Goal: Participate in discussion: Engage in conversation with other users on a specific topic

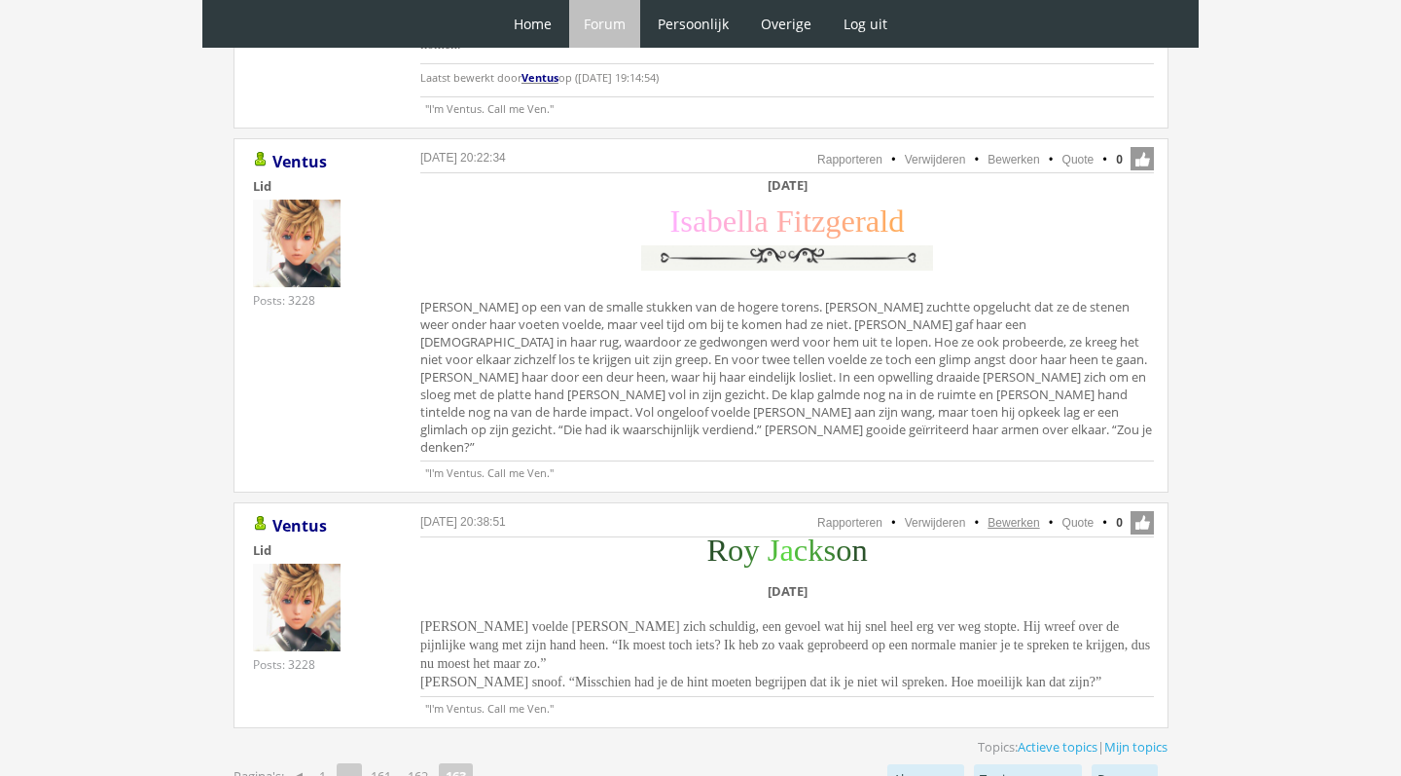
click at [1026, 516] on link "Bewerken" at bounding box center [1014, 523] width 52 height 14
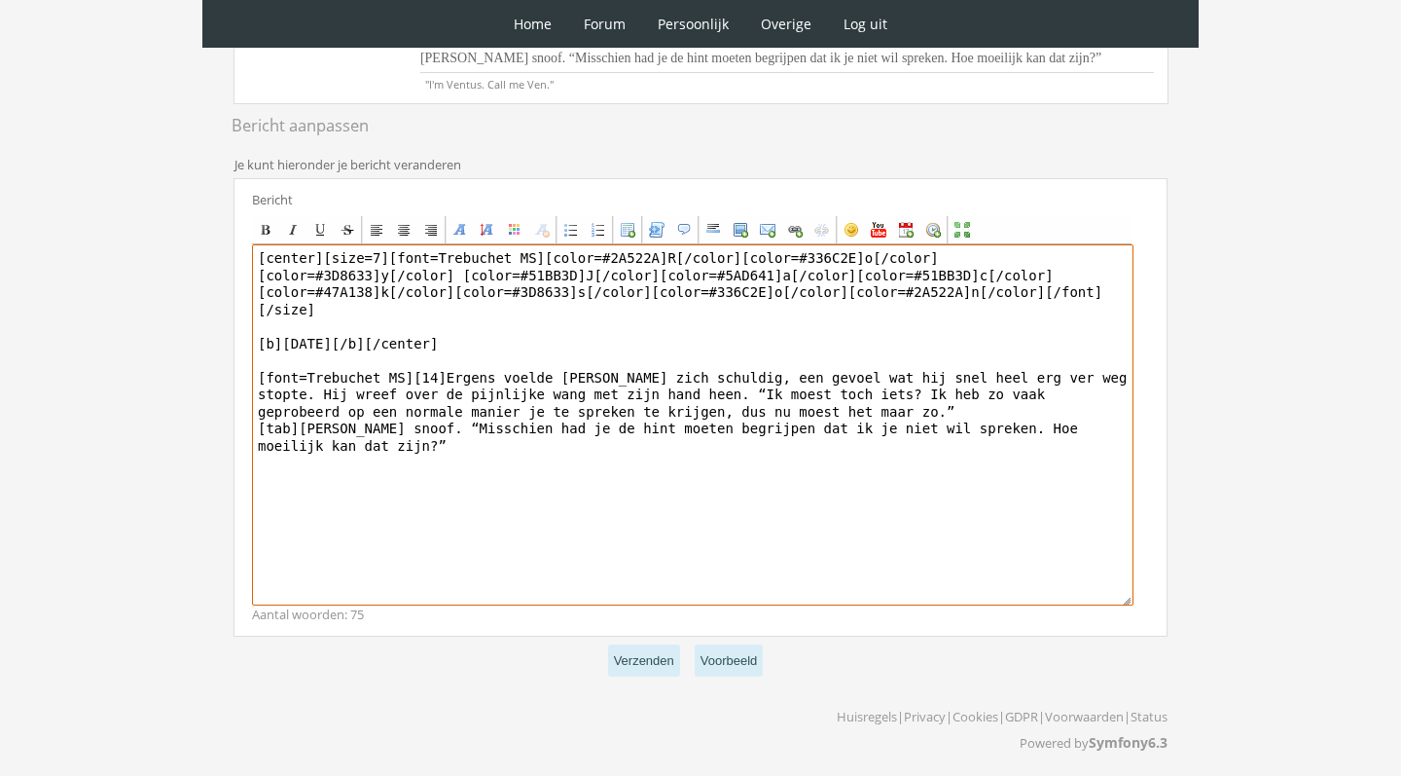
scroll to position [417, 0]
click at [467, 453] on textarea "[center][size=7][font=Trebuchet MS][color=#2A522A]R[/color][color=#336C2E]o[/co…" at bounding box center [693, 425] width 882 height 361
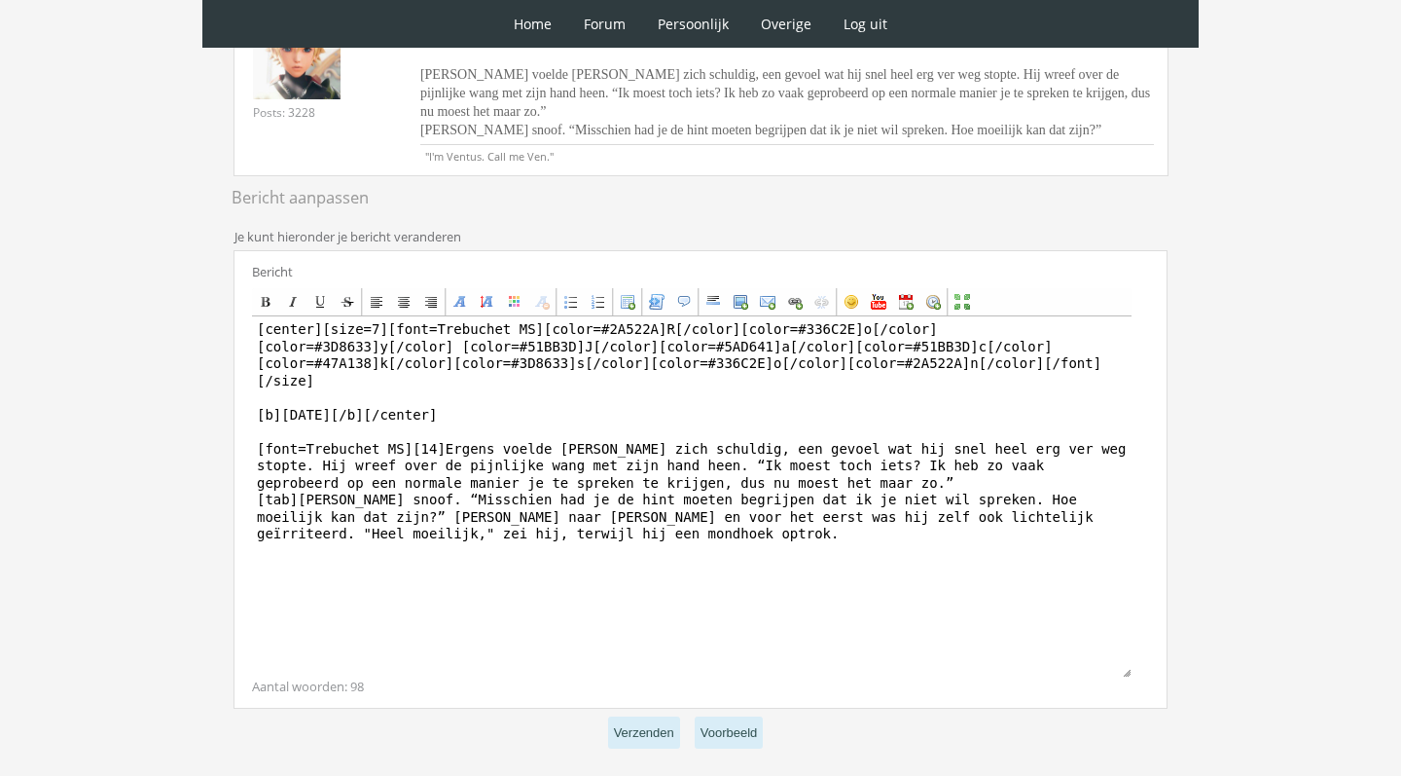
scroll to position [364, 0]
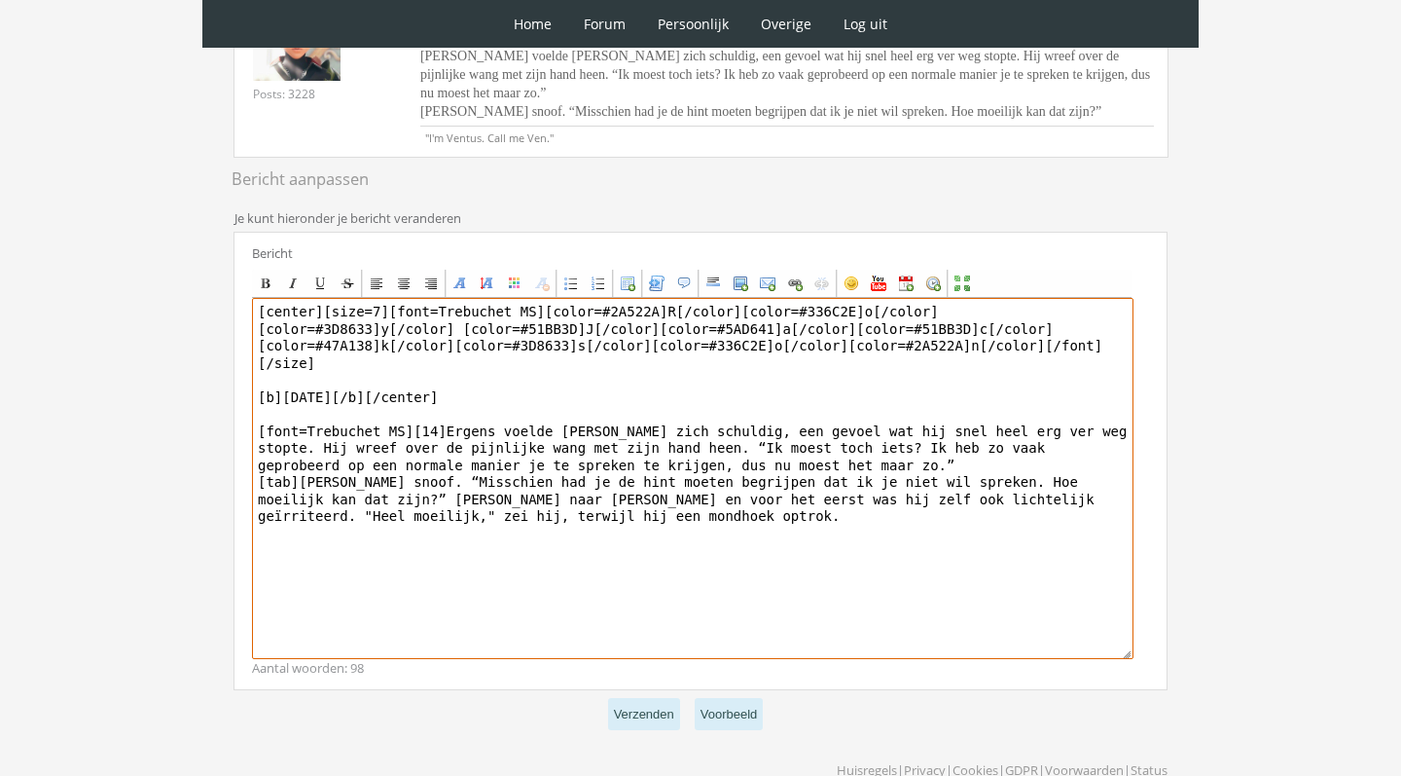
click at [795, 542] on textarea "[center][size=7][font=Trebuchet MS][color=#2A522A]R[/color][color=#336C2E]o[/co…" at bounding box center [693, 478] width 882 height 361
drag, startPoint x: 1033, startPoint y: 494, endPoint x: 598, endPoint y: 496, distance: 436.0
click at [598, 496] on textarea "[center][size=7][font=Trebuchet MS][color=#2A522A]R[/color][color=#336C2E]o[/co…" at bounding box center [693, 478] width 882 height 361
drag, startPoint x: 1049, startPoint y: 490, endPoint x: 1092, endPoint y: 552, distance: 74.8
click at [1090, 553] on textarea "[center][size=7][font=Trebuchet MS][color=#2A522A]R[/color][color=#336C2E]o[/co…" at bounding box center [693, 478] width 882 height 361
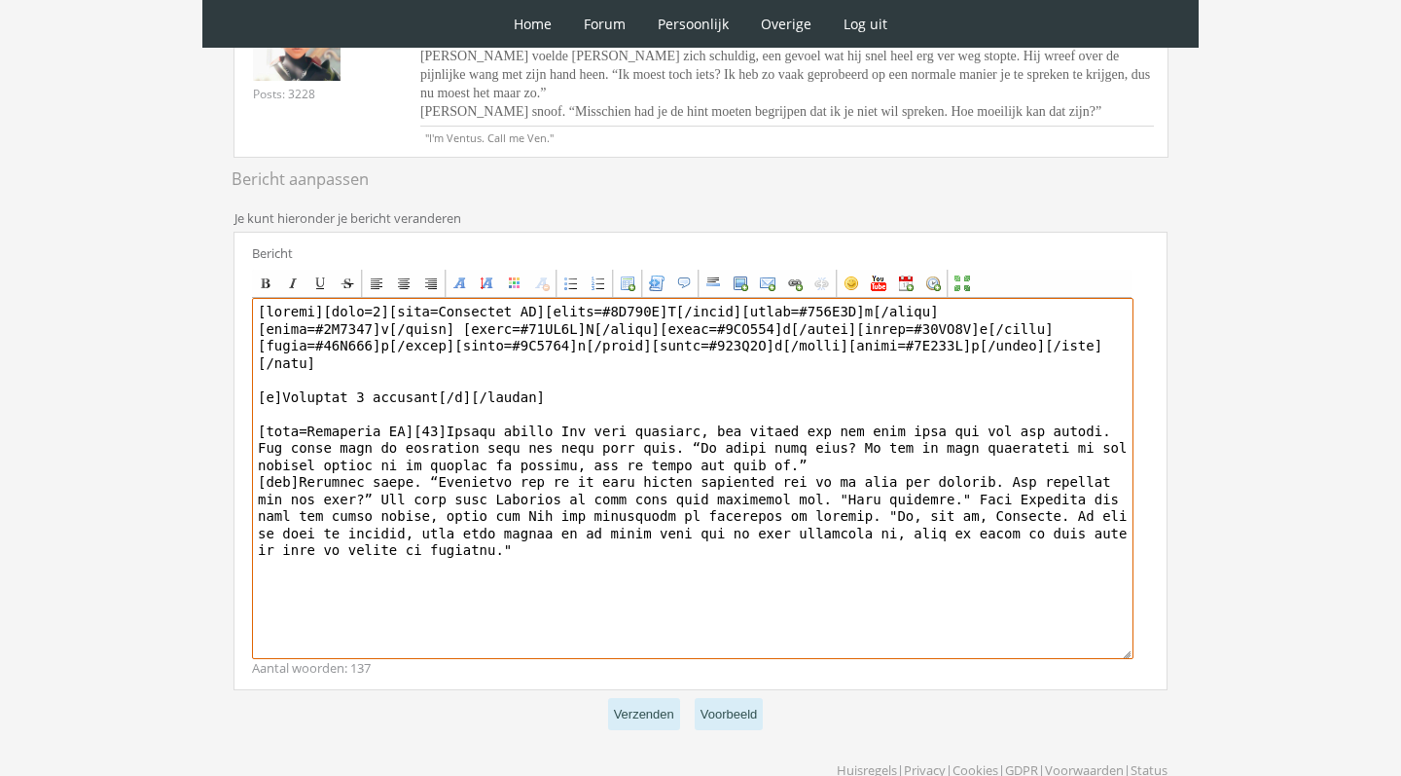
drag, startPoint x: 895, startPoint y: 525, endPoint x: 733, endPoint y: 529, distance: 162.6
click at [733, 529] on textarea at bounding box center [693, 478] width 882 height 361
drag, startPoint x: 1028, startPoint y: 531, endPoint x: 744, endPoint y: 526, distance: 283.2
click at [744, 526] on textarea at bounding box center [693, 478] width 882 height 361
click at [749, 557] on textarea at bounding box center [693, 478] width 882 height 361
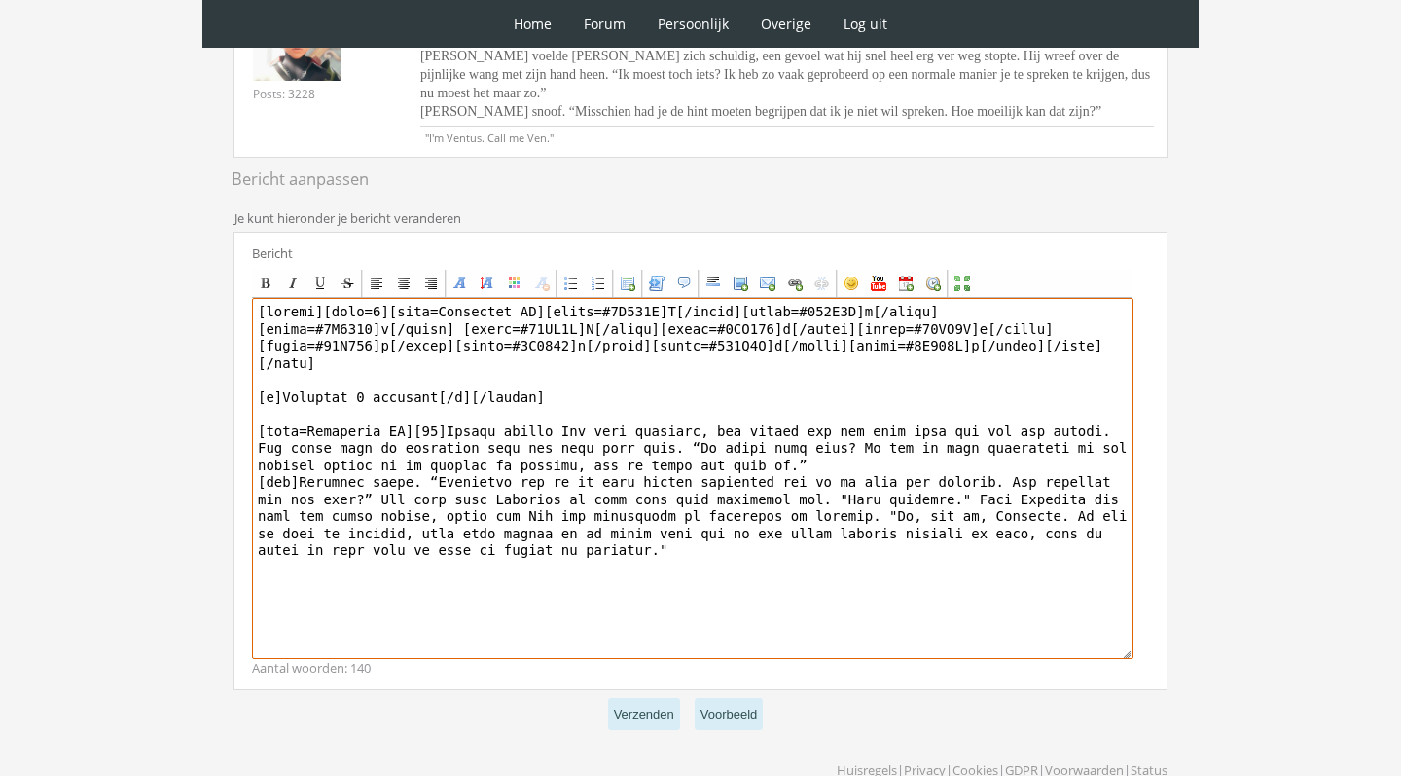
drag, startPoint x: 1028, startPoint y: 526, endPoint x: 904, endPoint y: 531, distance: 123.7
click at [904, 531] on textarea at bounding box center [693, 478] width 882 height 361
click at [745, 554] on textarea at bounding box center [693, 478] width 882 height 361
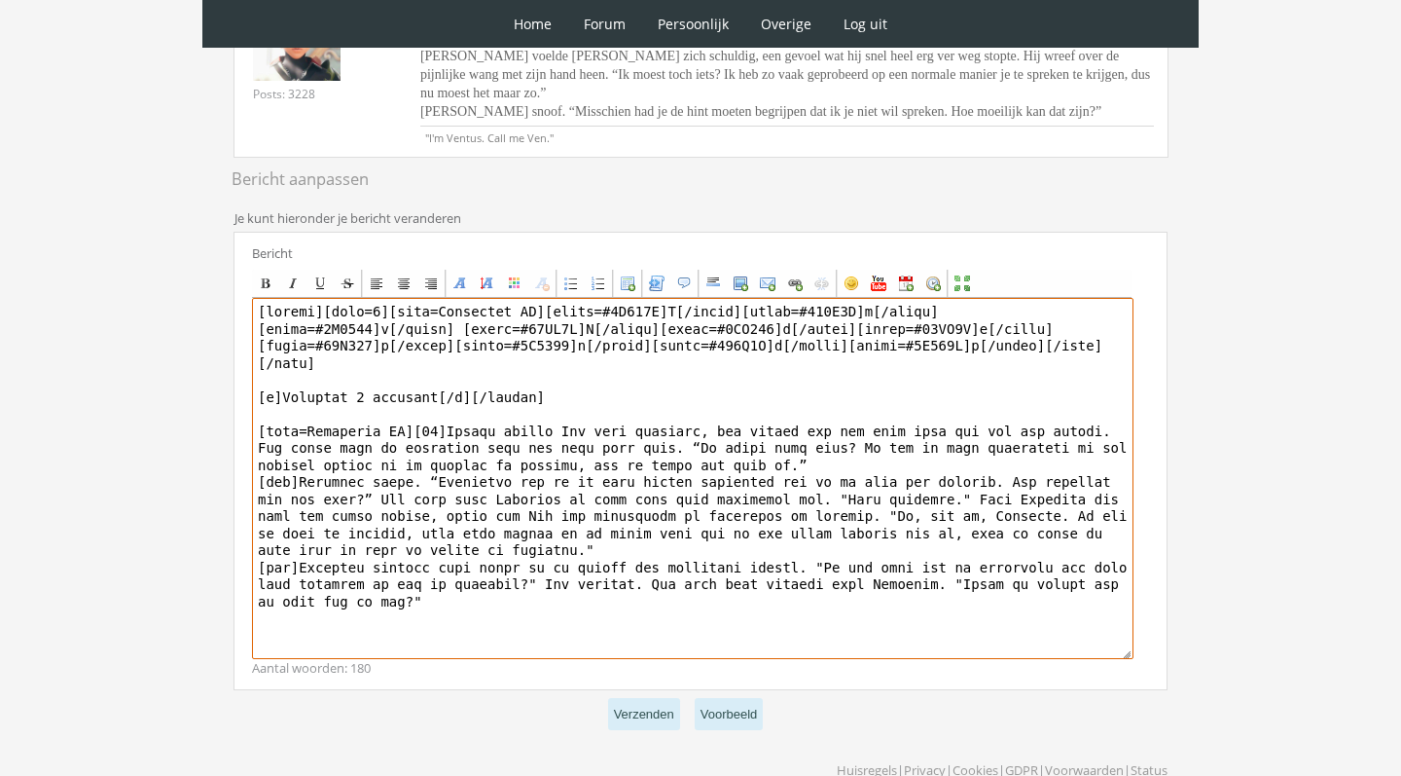
click at [588, 541] on textarea at bounding box center [693, 478] width 882 height 361
click at [524, 603] on textarea at bounding box center [693, 478] width 882 height 361
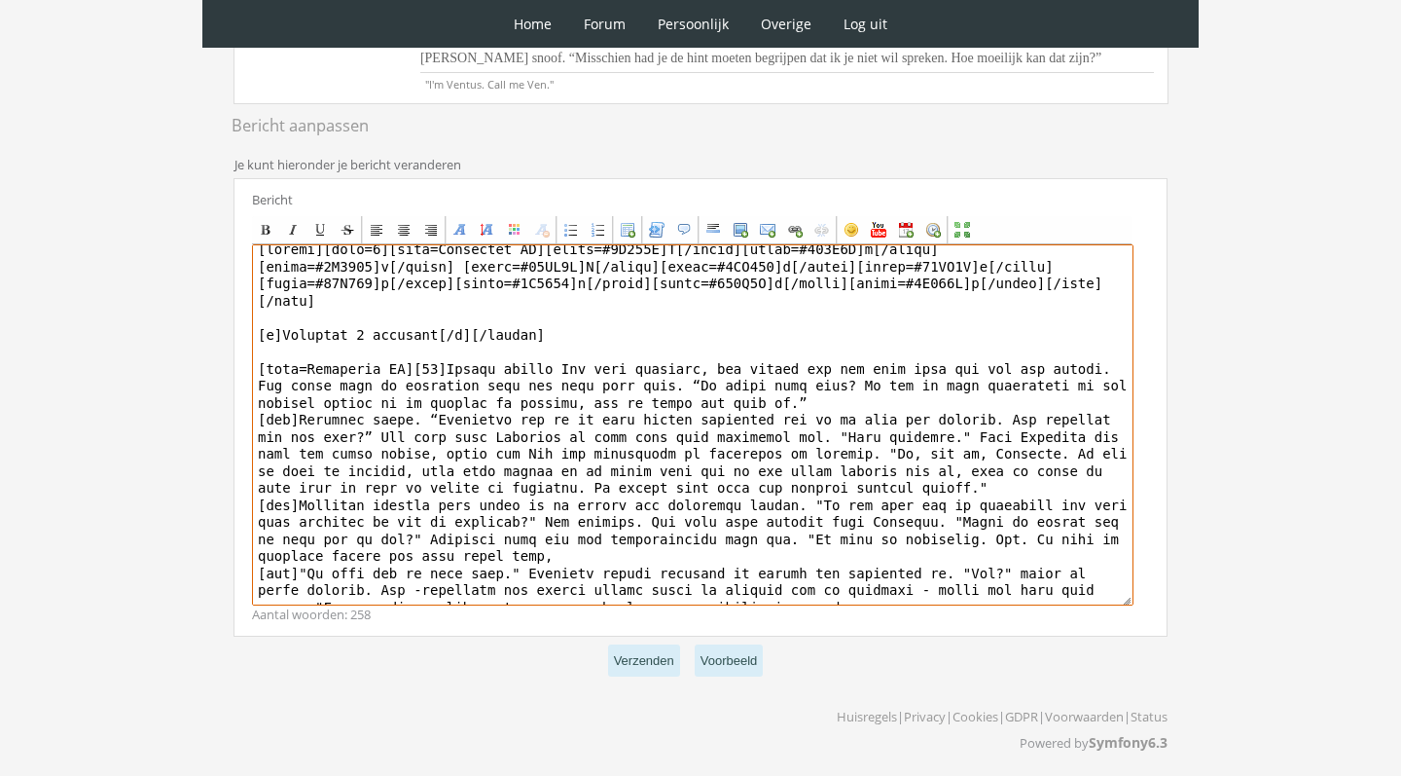
scroll to position [417, 0]
click at [363, 585] on textarea at bounding box center [693, 425] width 882 height 361
drag, startPoint x: 792, startPoint y: 584, endPoint x: 515, endPoint y: 577, distance: 277.4
click at [515, 577] on textarea at bounding box center [693, 425] width 882 height 361
click at [888, 598] on textarea at bounding box center [693, 425] width 882 height 361
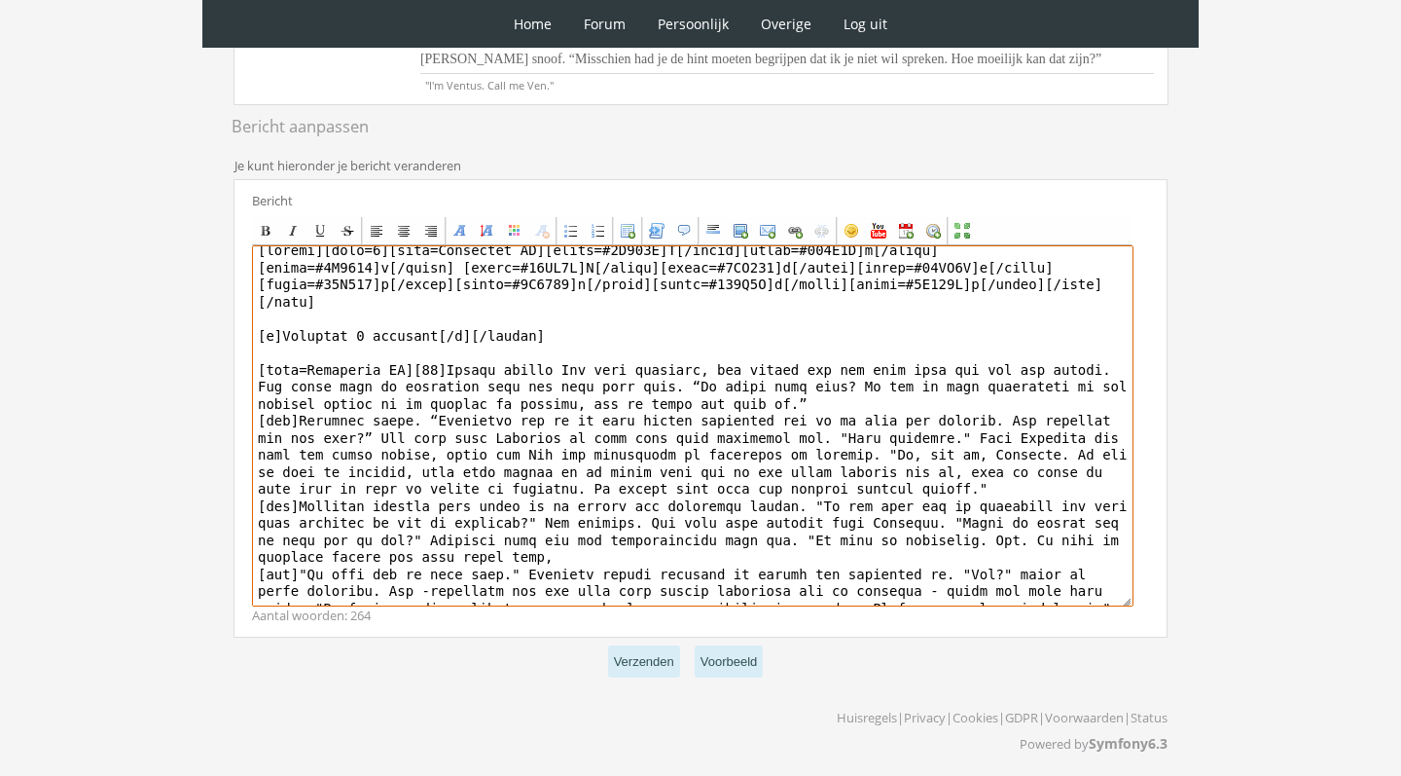
click at [721, 551] on textarea at bounding box center [693, 425] width 882 height 361
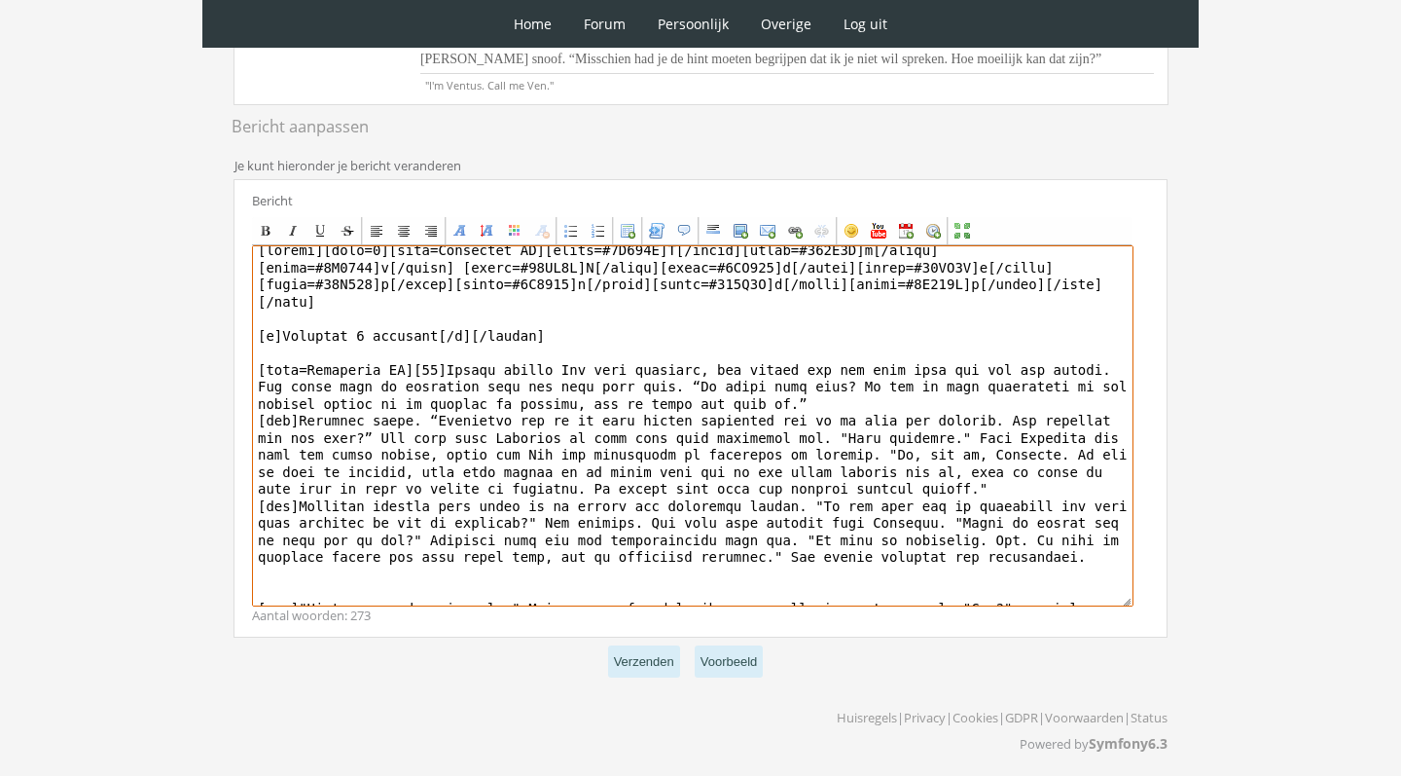
click at [405, 526] on textarea at bounding box center [693, 425] width 882 height 361
click at [488, 555] on textarea at bounding box center [693, 425] width 882 height 361
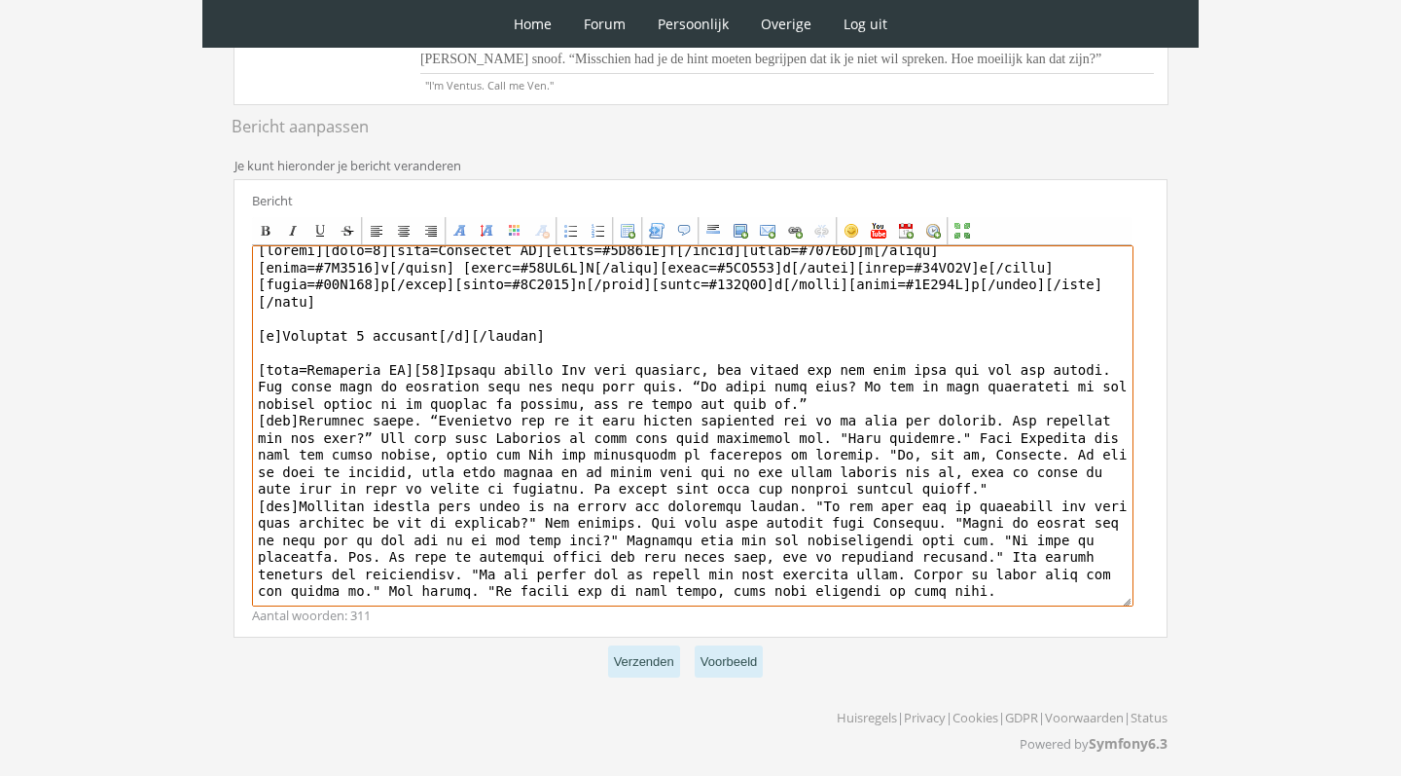
drag, startPoint x: 470, startPoint y: 585, endPoint x: 425, endPoint y: 585, distance: 44.8
click at [425, 585] on textarea at bounding box center [693, 425] width 882 height 361
click at [459, 558] on textarea at bounding box center [693, 425] width 882 height 361
click at [1064, 583] on textarea at bounding box center [693, 425] width 882 height 361
click at [1082, 600] on textarea at bounding box center [693, 425] width 882 height 361
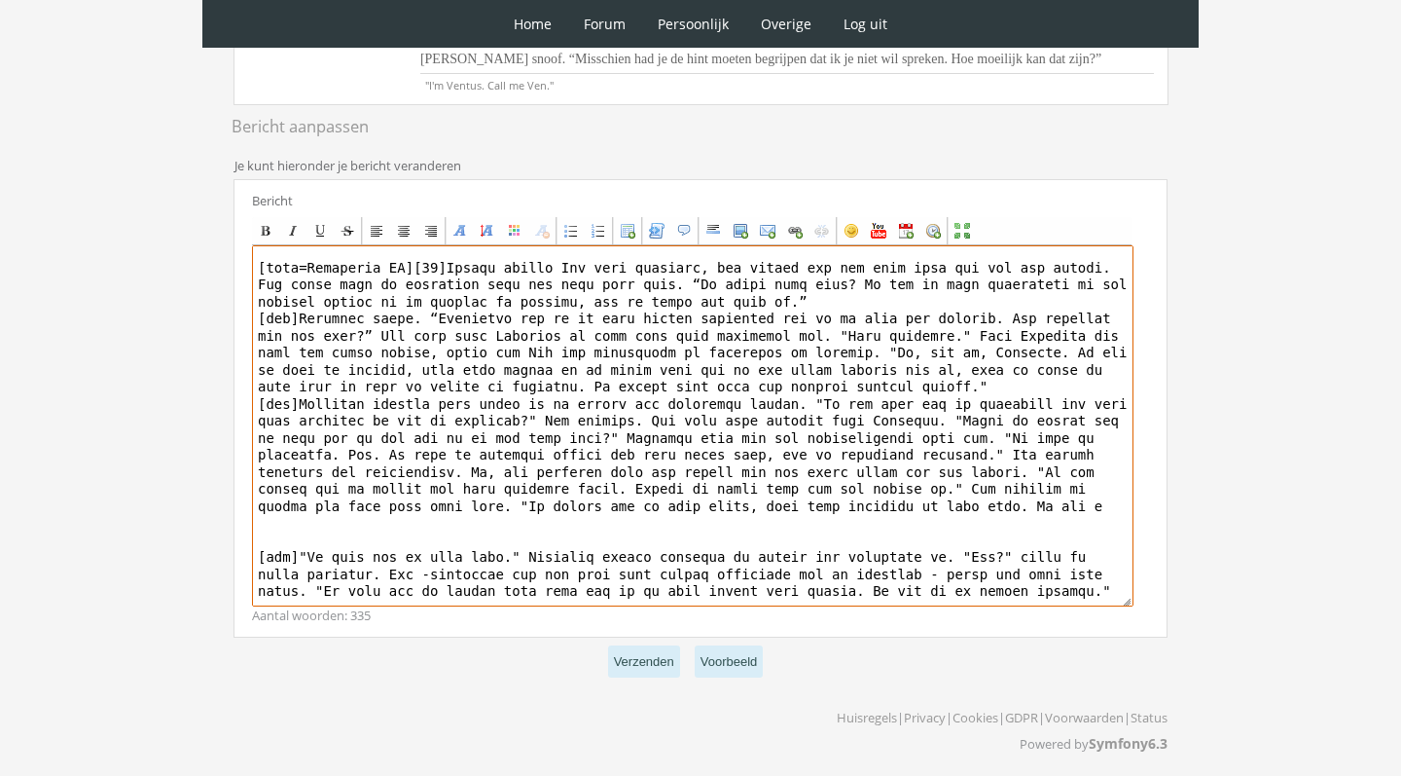
scroll to position [97, 0]
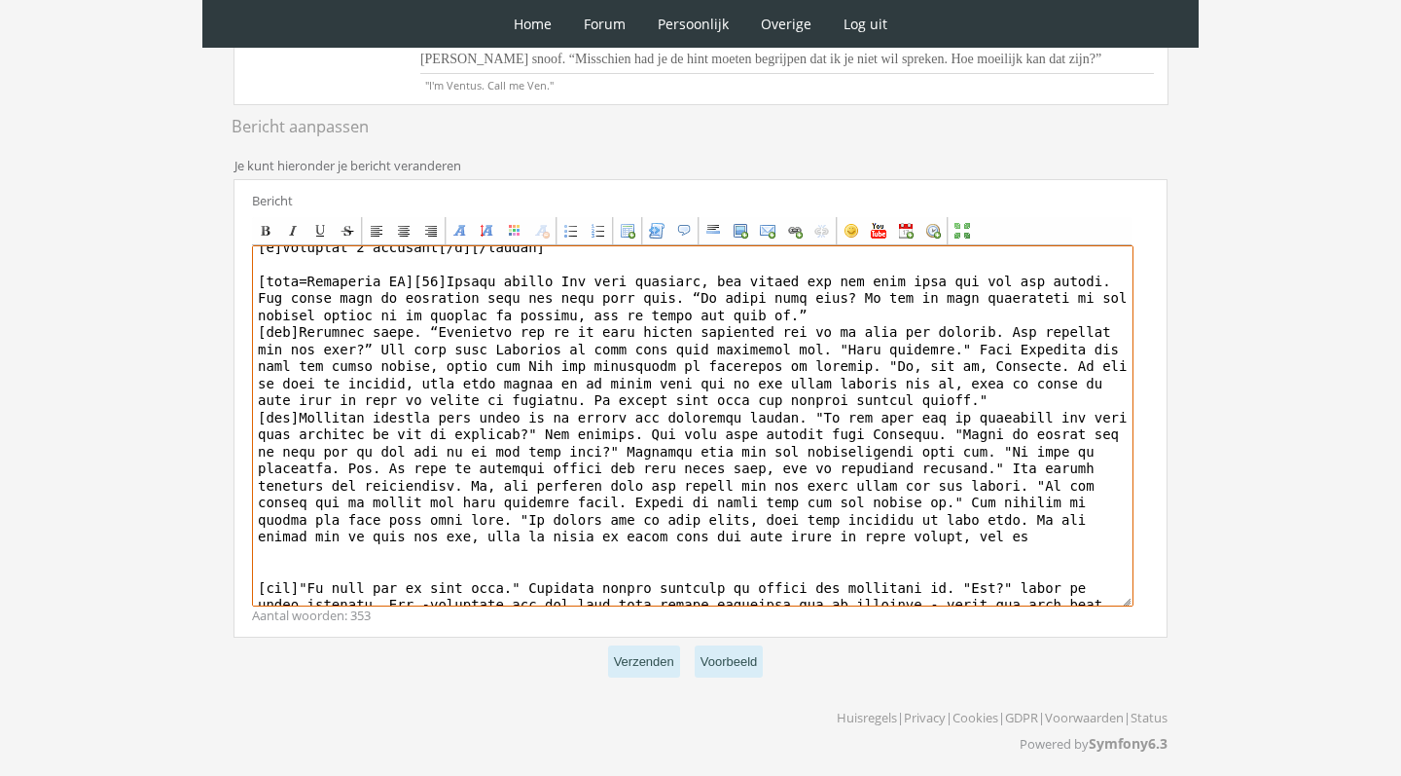
drag, startPoint x: 1020, startPoint y: 507, endPoint x: 525, endPoint y: 503, distance: 495.4
click at [525, 503] on textarea at bounding box center [693, 425] width 882 height 361
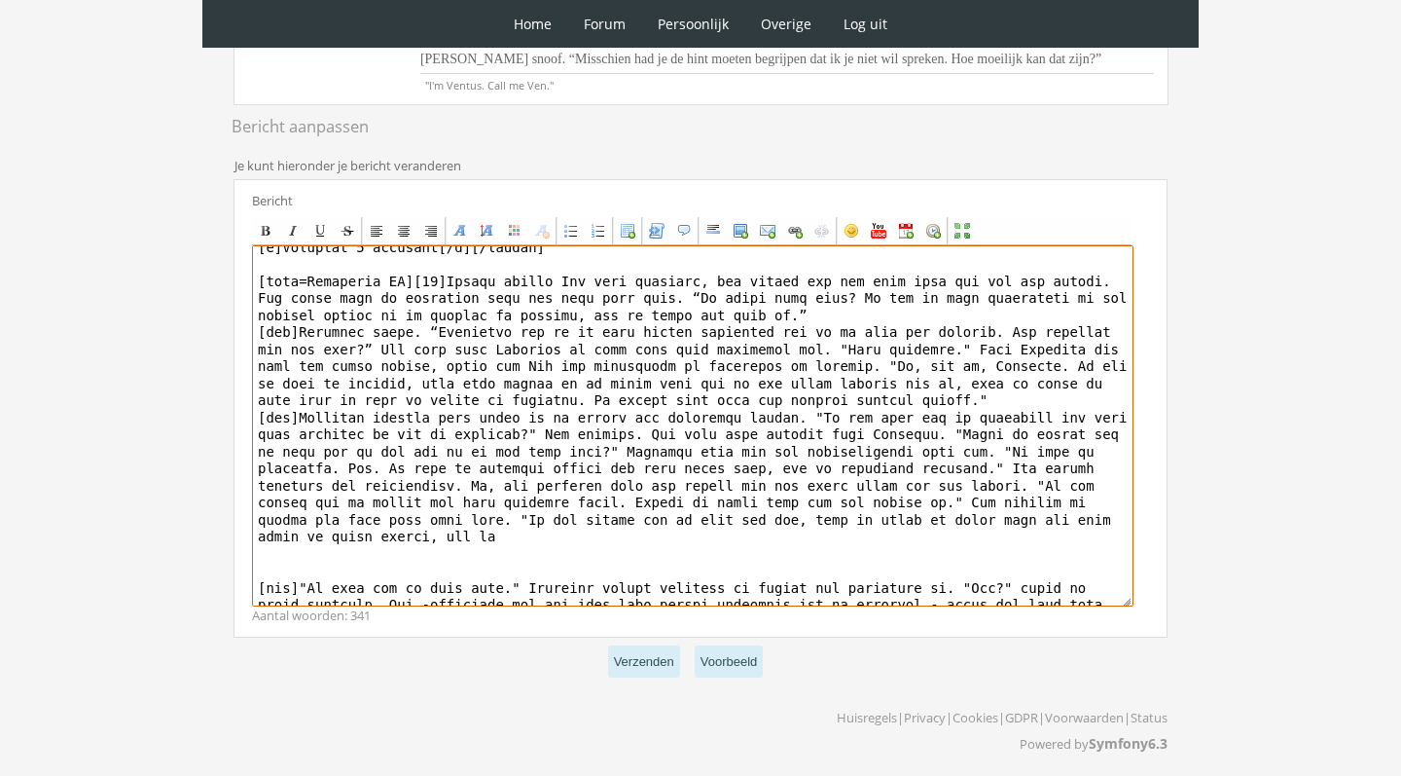
click at [817, 506] on textarea at bounding box center [693, 425] width 882 height 361
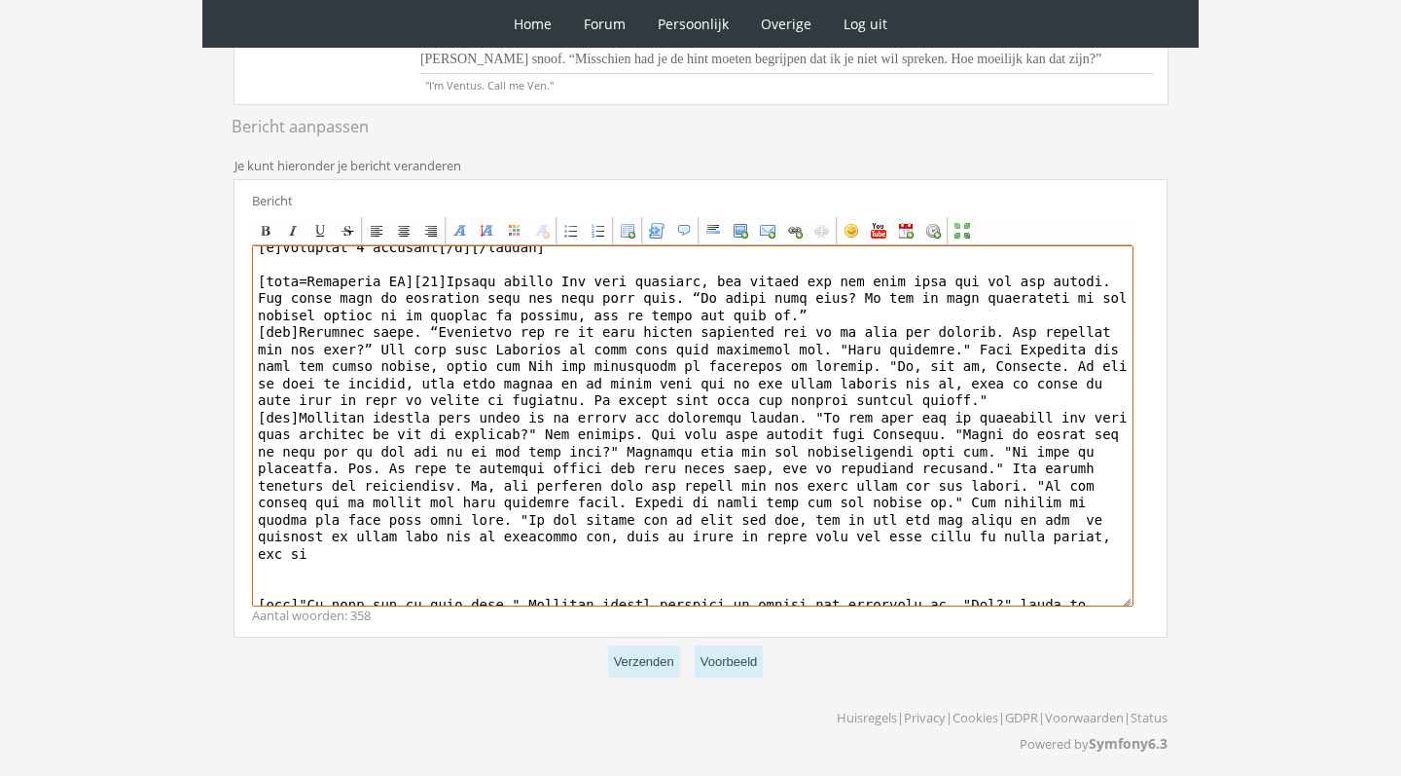
drag, startPoint x: 1066, startPoint y: 525, endPoint x: 1033, endPoint y: 524, distance: 33.1
click at [1033, 525] on textarea at bounding box center [693, 425] width 882 height 361
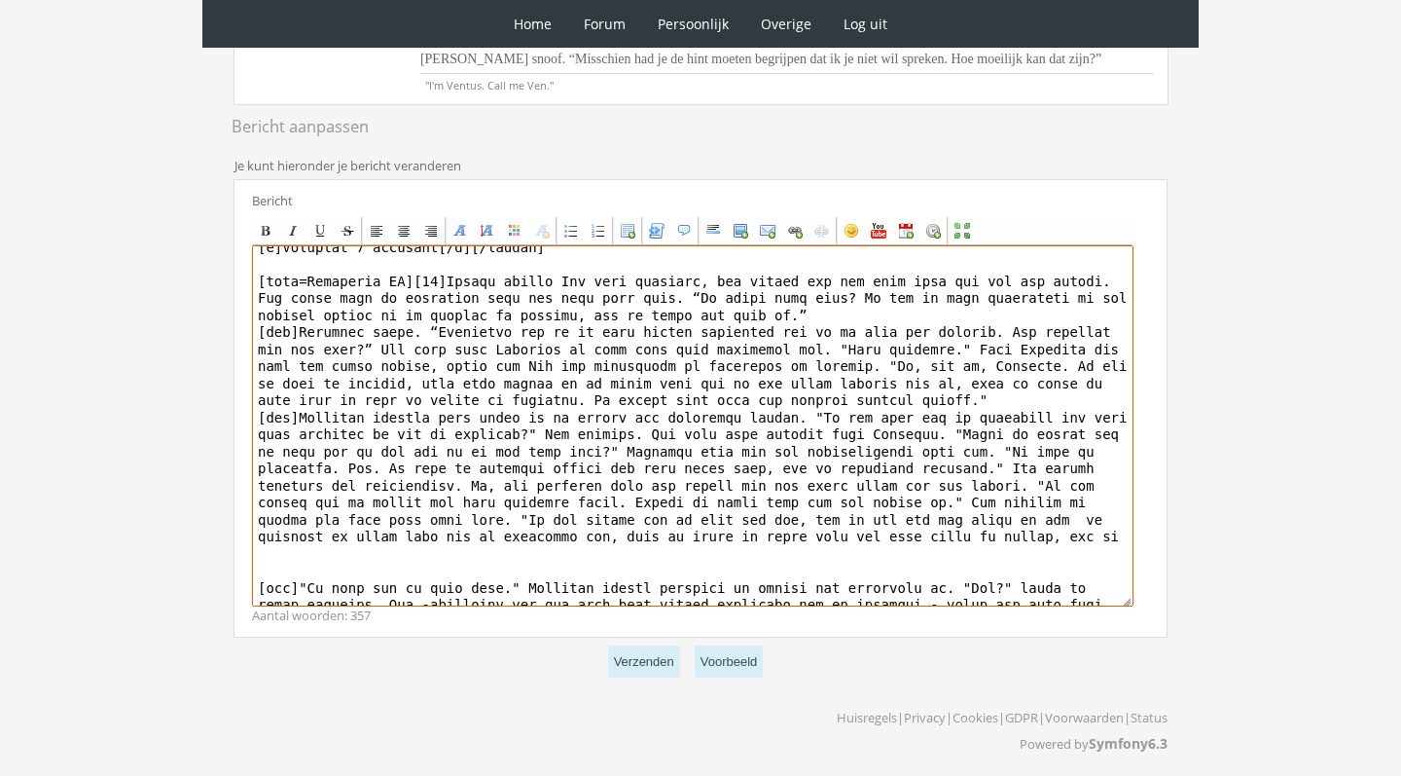
click at [1078, 522] on textarea at bounding box center [693, 425] width 882 height 361
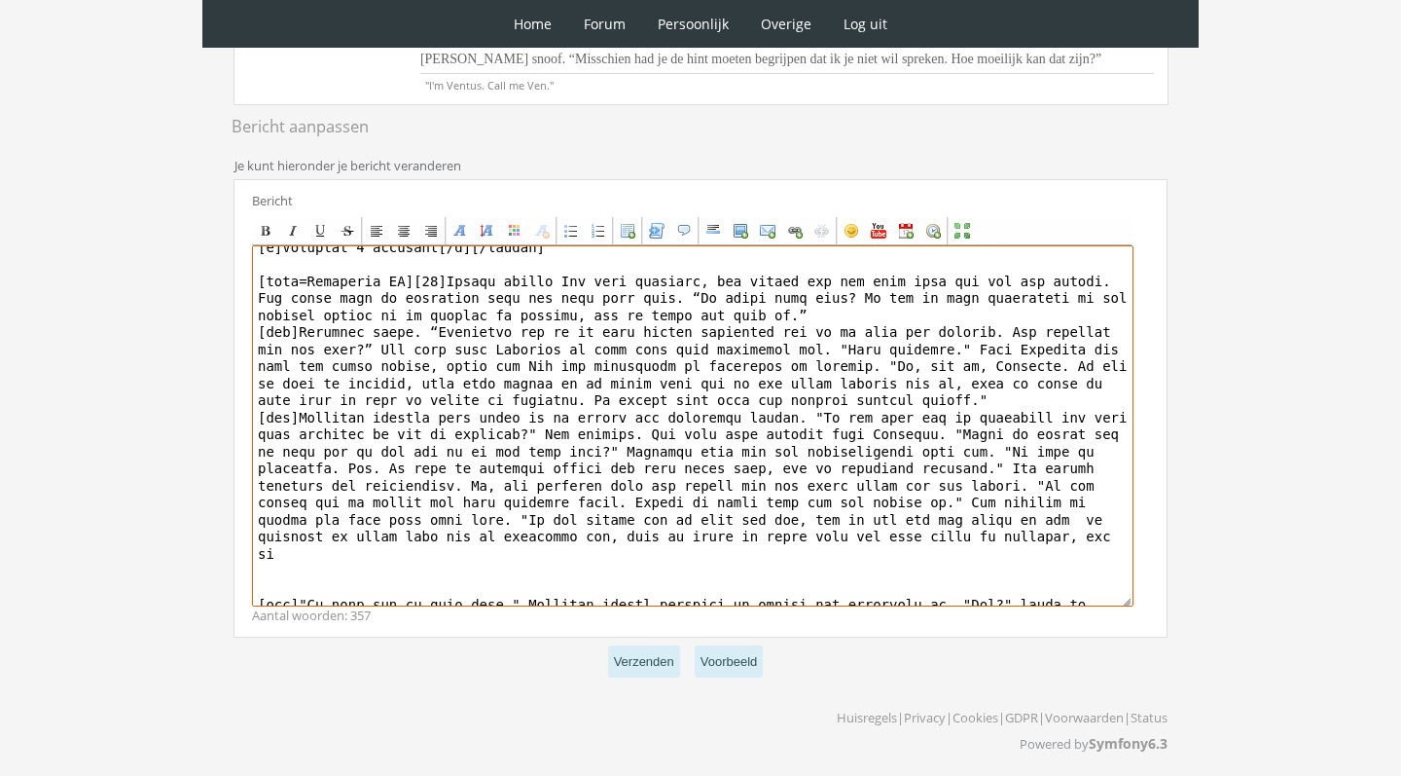
click at [747, 541] on textarea at bounding box center [693, 425] width 882 height 361
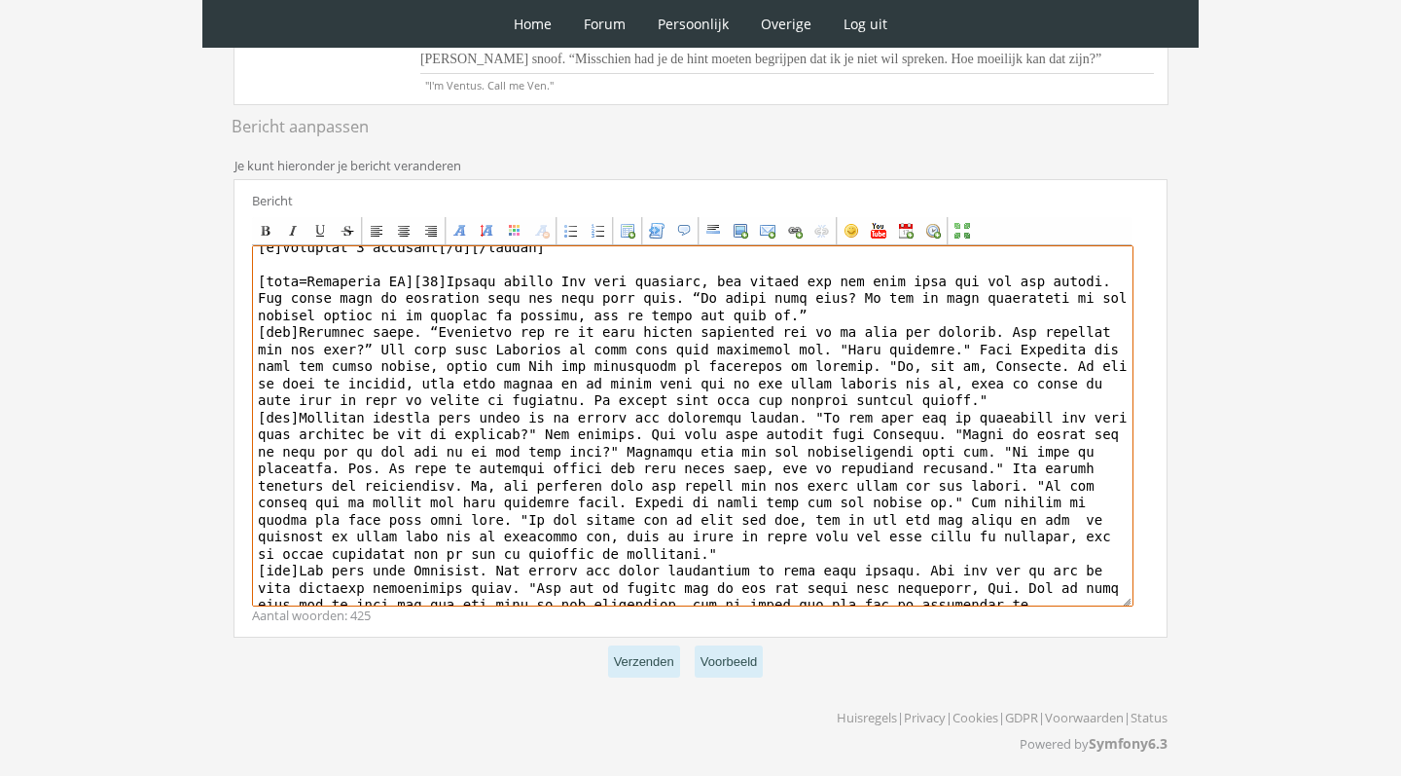
scroll to position [108, 0]
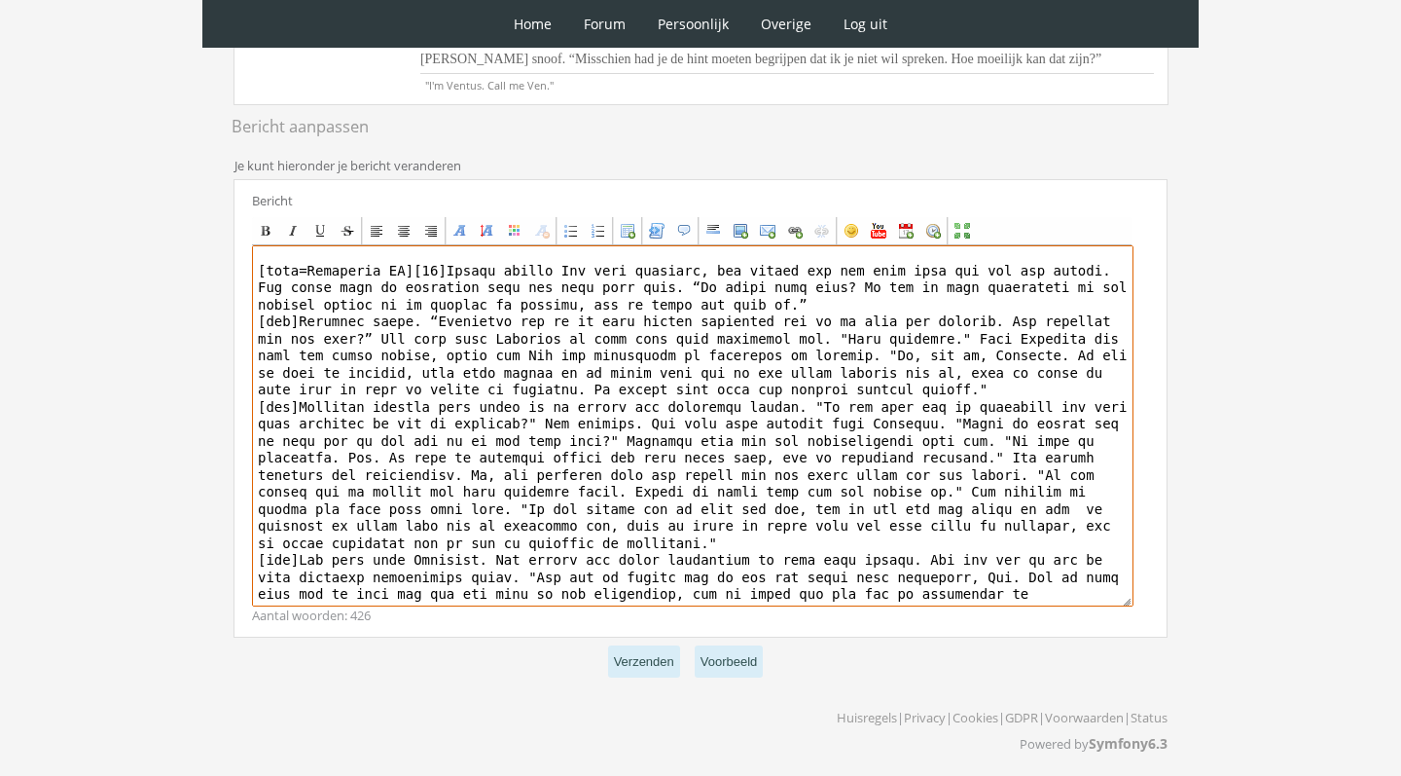
click at [910, 581] on textarea at bounding box center [693, 425] width 882 height 361
click at [705, 597] on textarea at bounding box center [693, 425] width 882 height 361
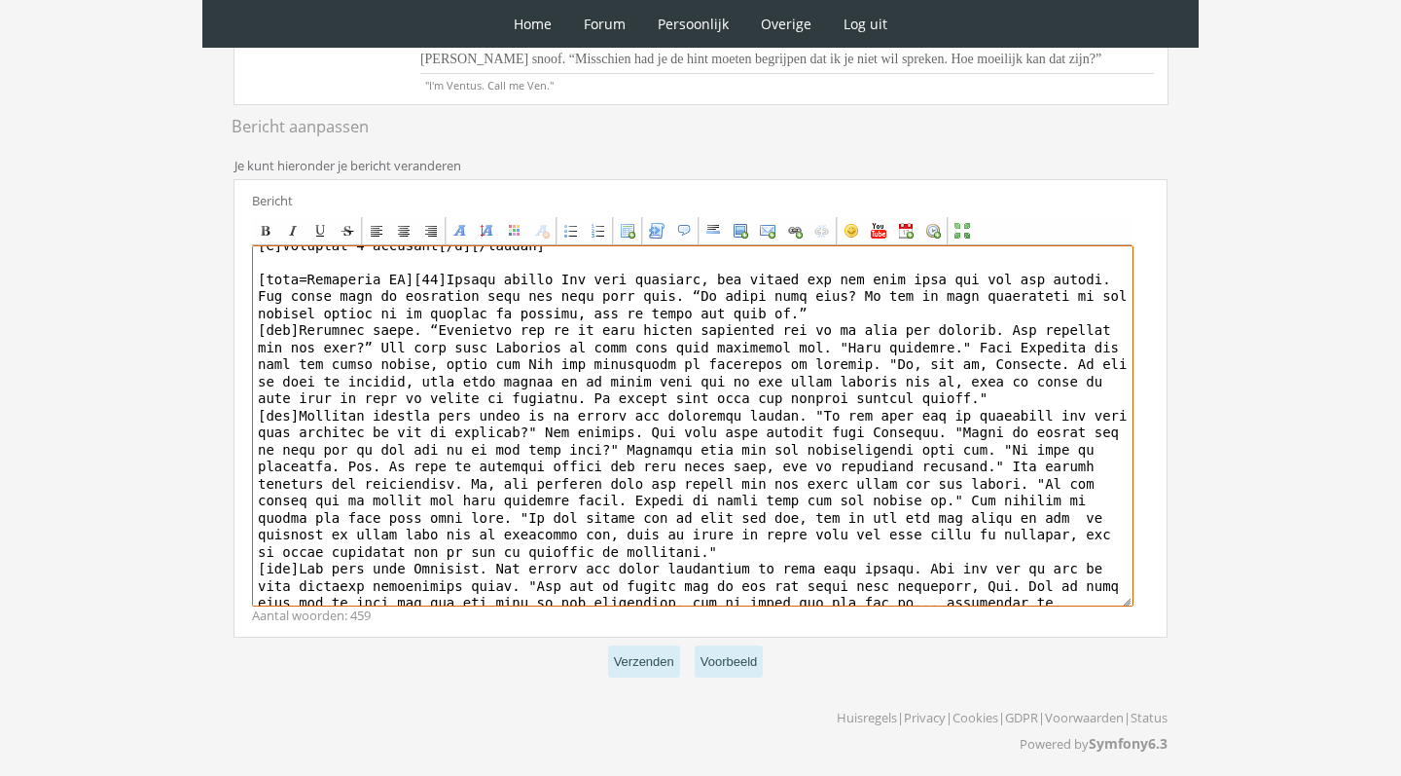
drag, startPoint x: 914, startPoint y: 452, endPoint x: 839, endPoint y: 451, distance: 74.9
click at [839, 452] on textarea at bounding box center [693, 425] width 882 height 361
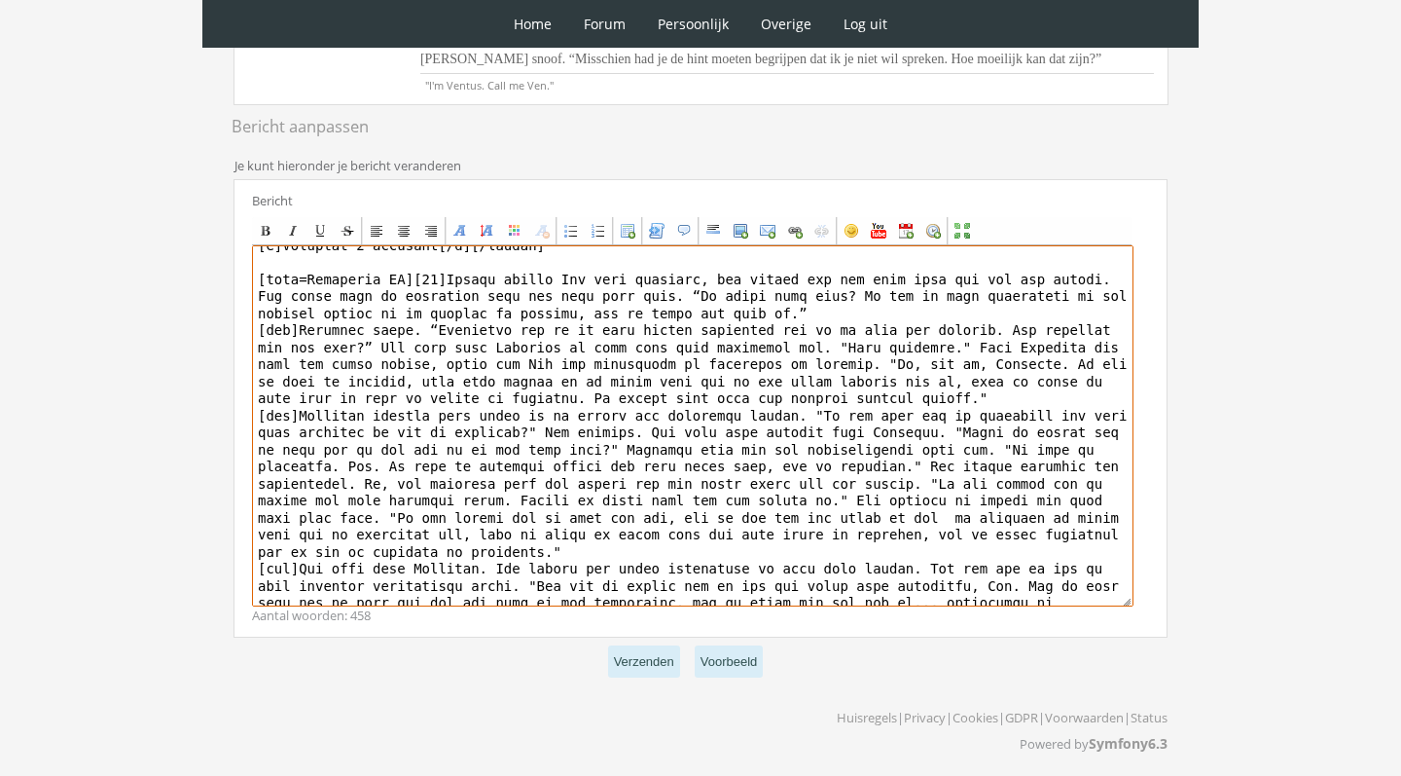
click at [902, 454] on textarea at bounding box center [693, 425] width 882 height 361
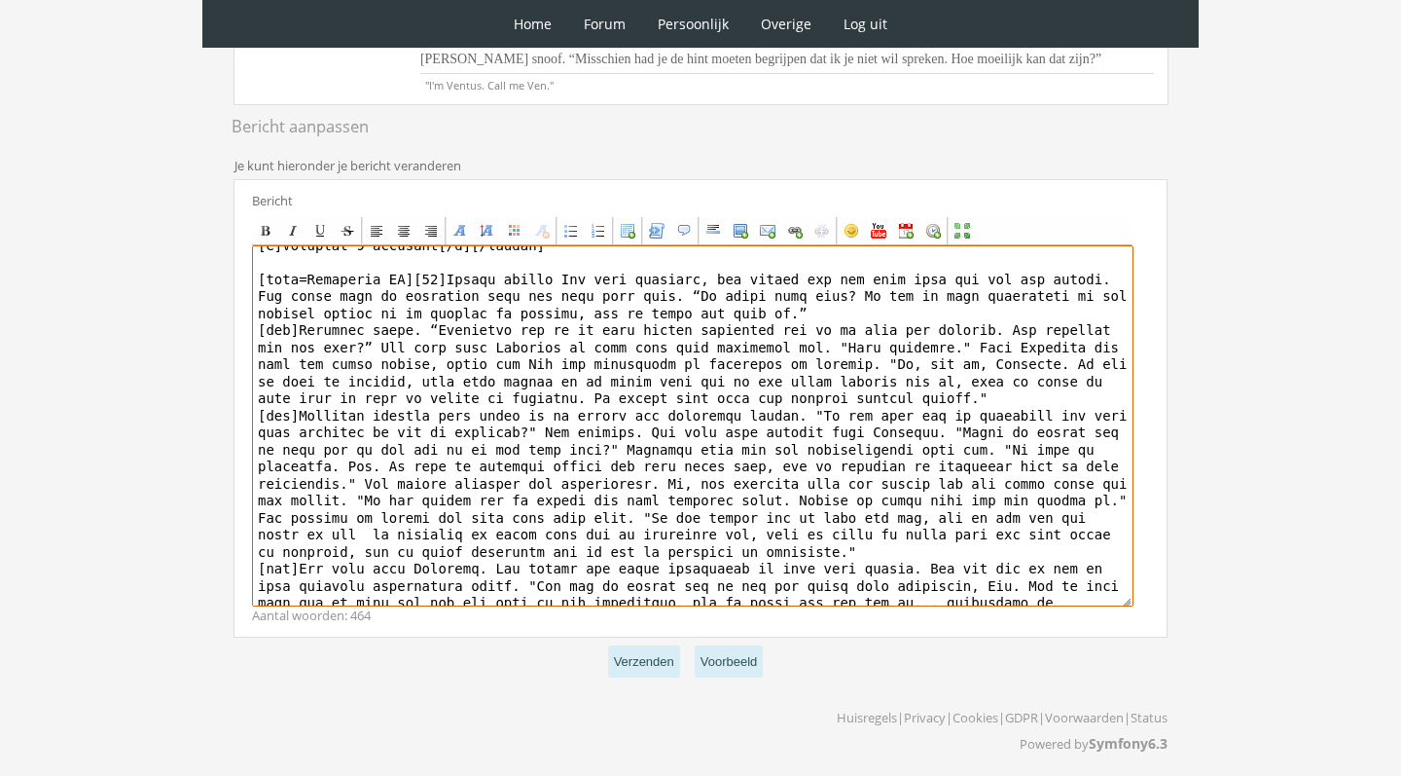
click at [825, 525] on textarea at bounding box center [693, 425] width 882 height 361
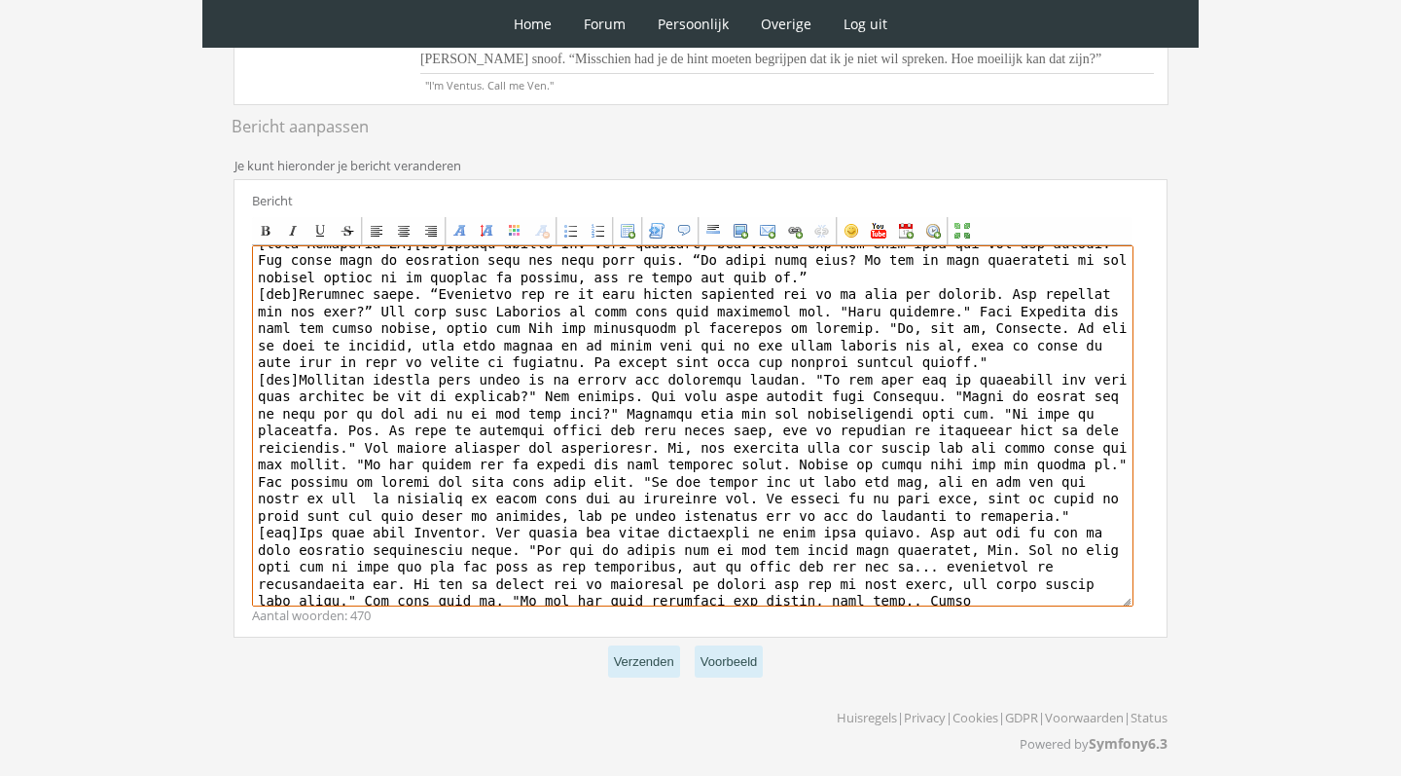
scroll to position [145, 0]
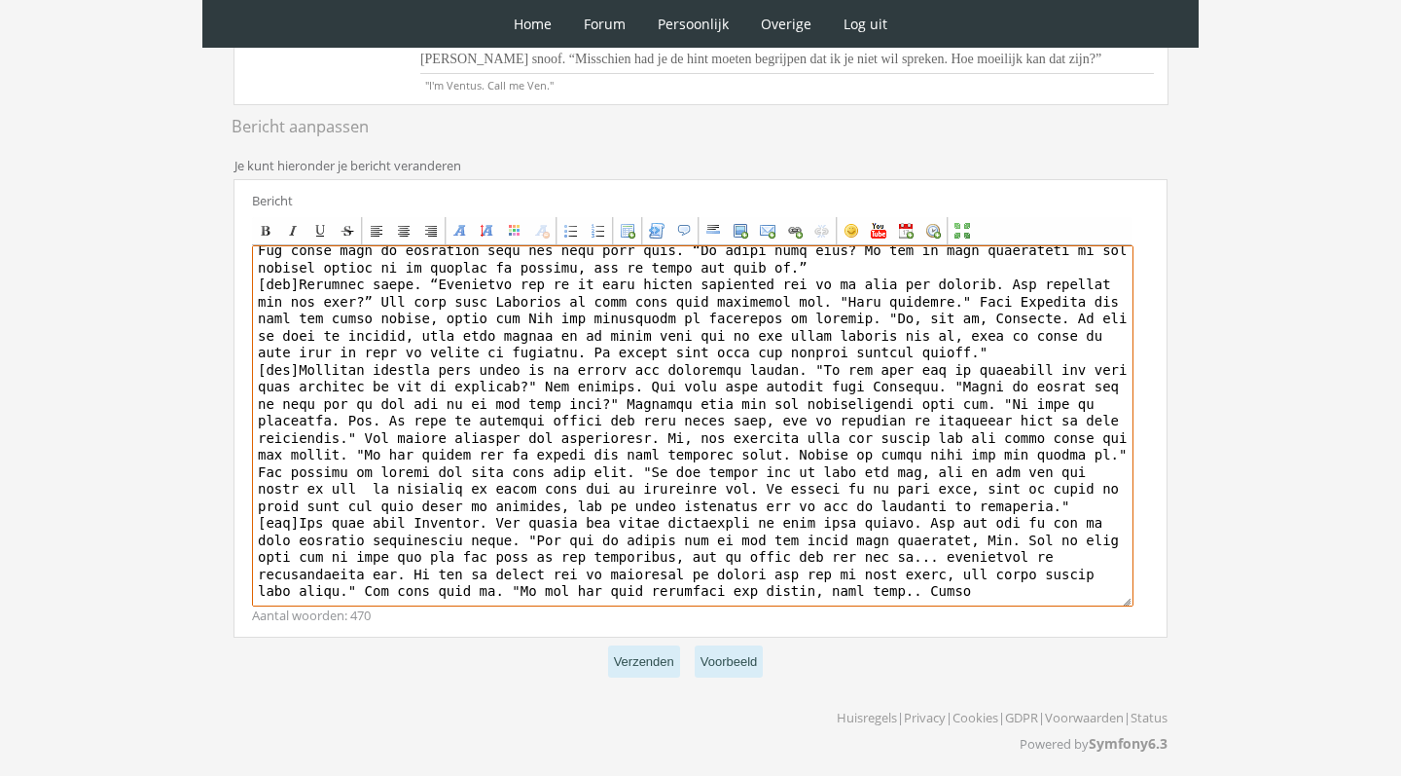
click at [334, 513] on textarea at bounding box center [693, 425] width 882 height 361
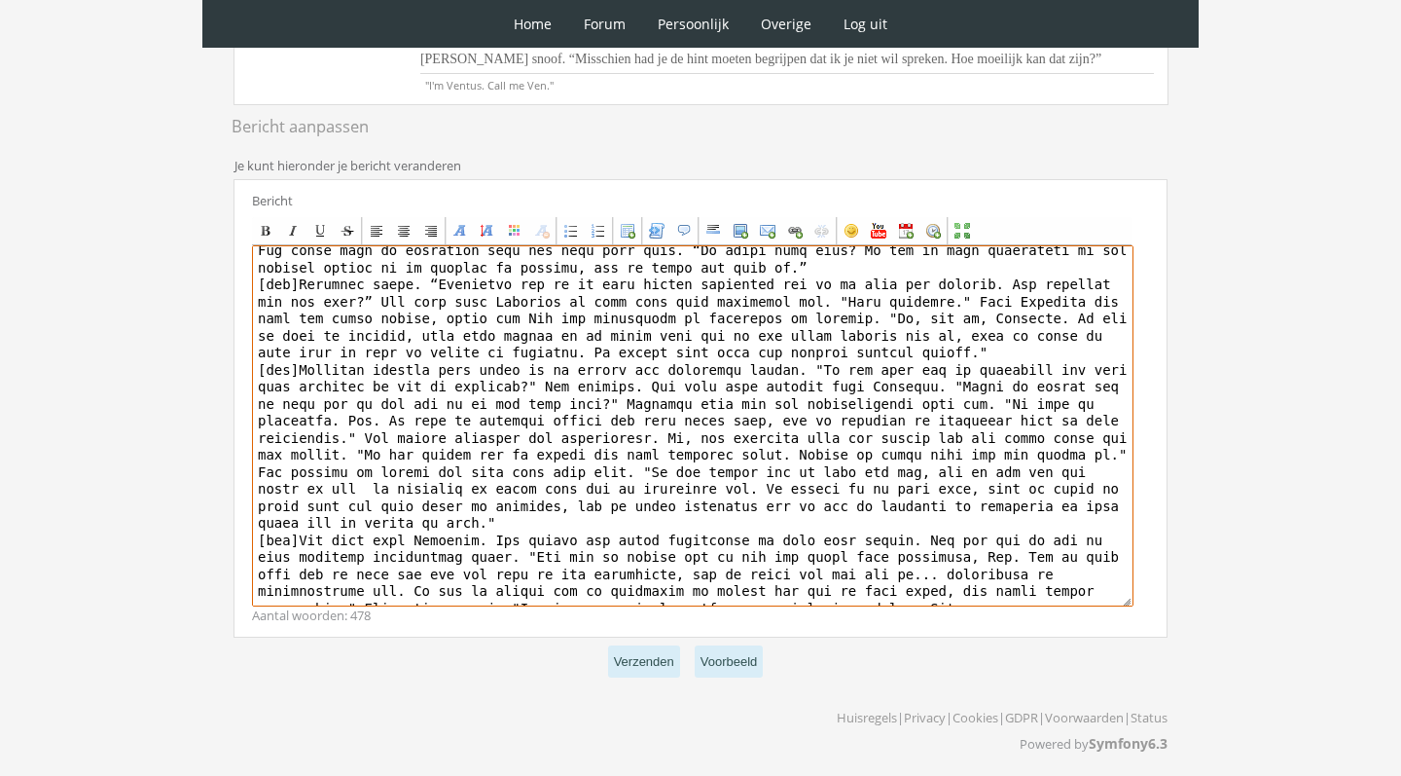
drag, startPoint x: 497, startPoint y: 595, endPoint x: 395, endPoint y: 590, distance: 102.3
click at [395, 590] on textarea at bounding box center [693, 425] width 882 height 361
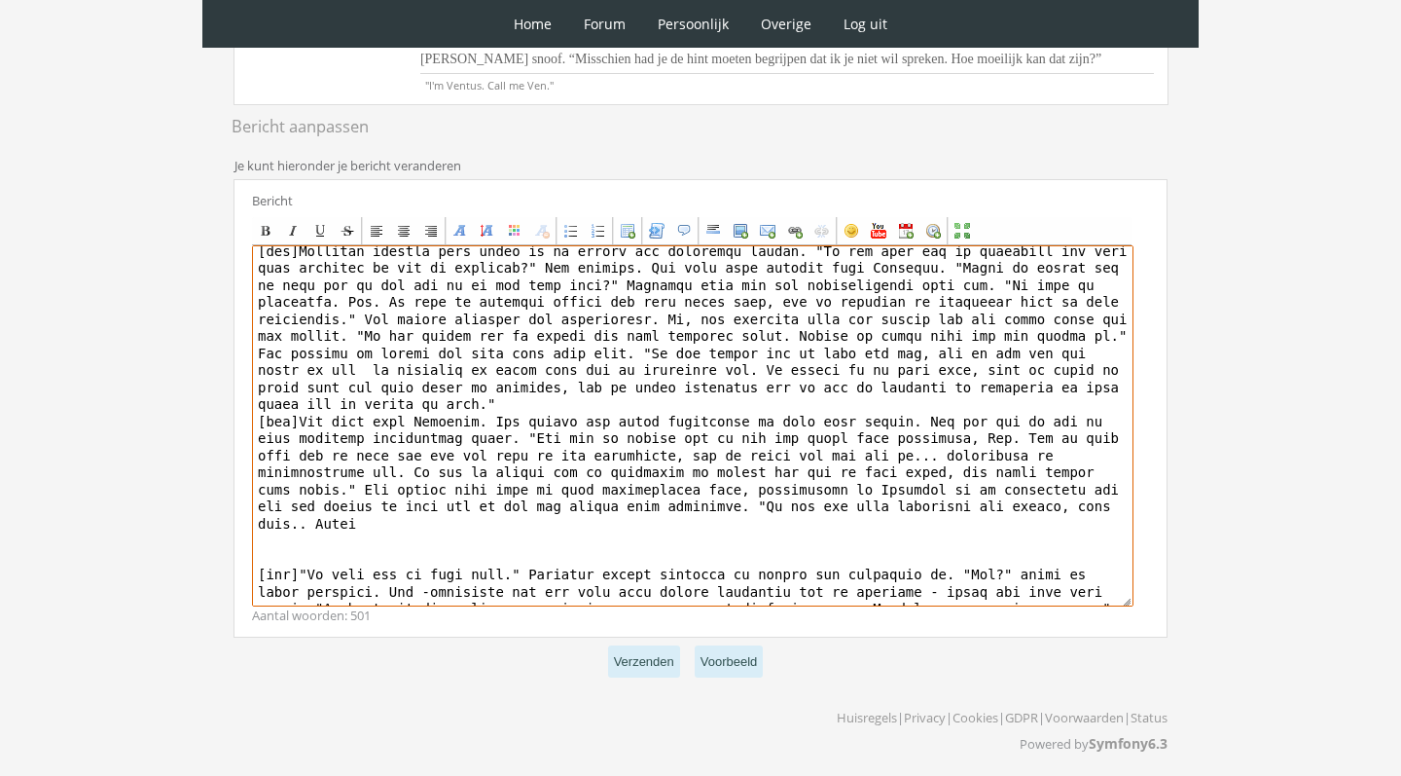
scroll to position [263, 0]
click at [393, 514] on textarea at bounding box center [693, 425] width 882 height 361
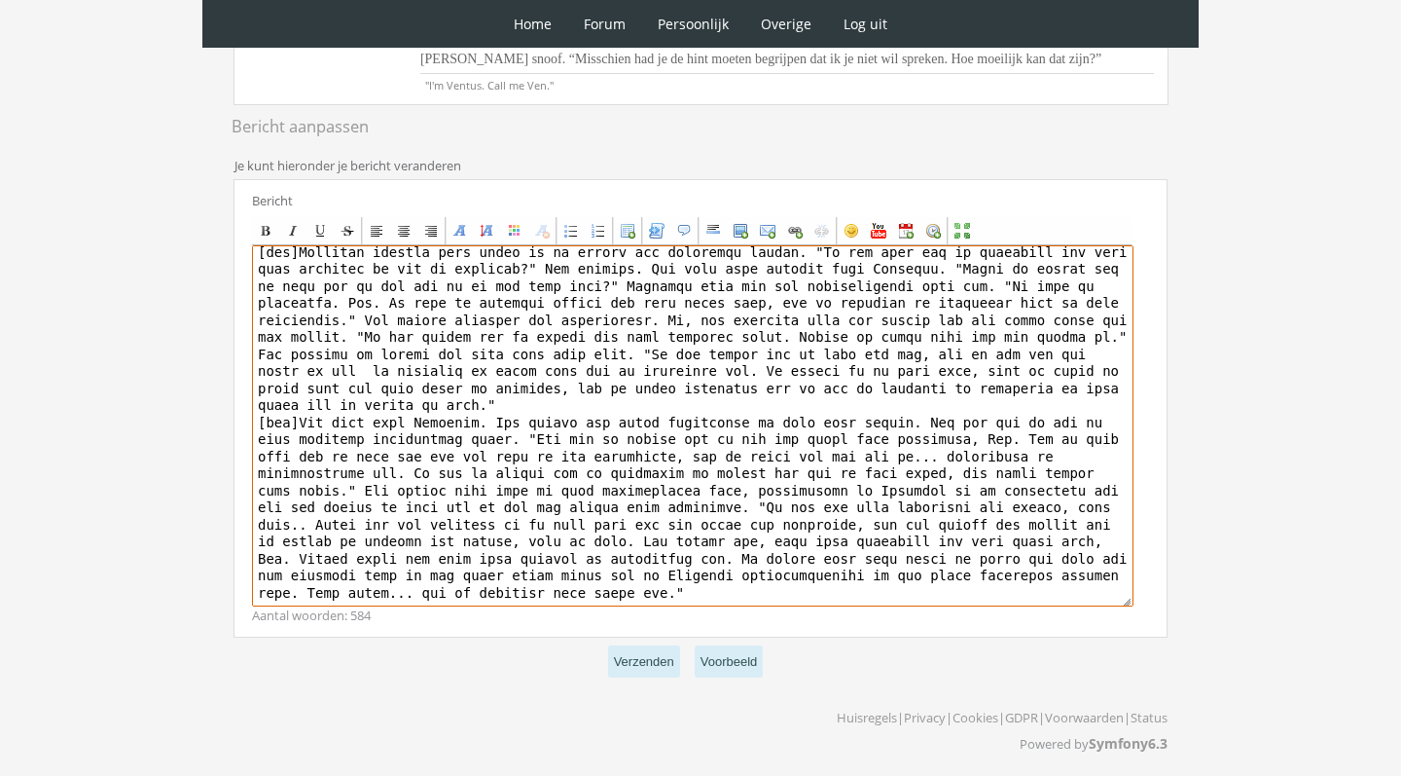
click at [363, 469] on textarea at bounding box center [693, 425] width 882 height 361
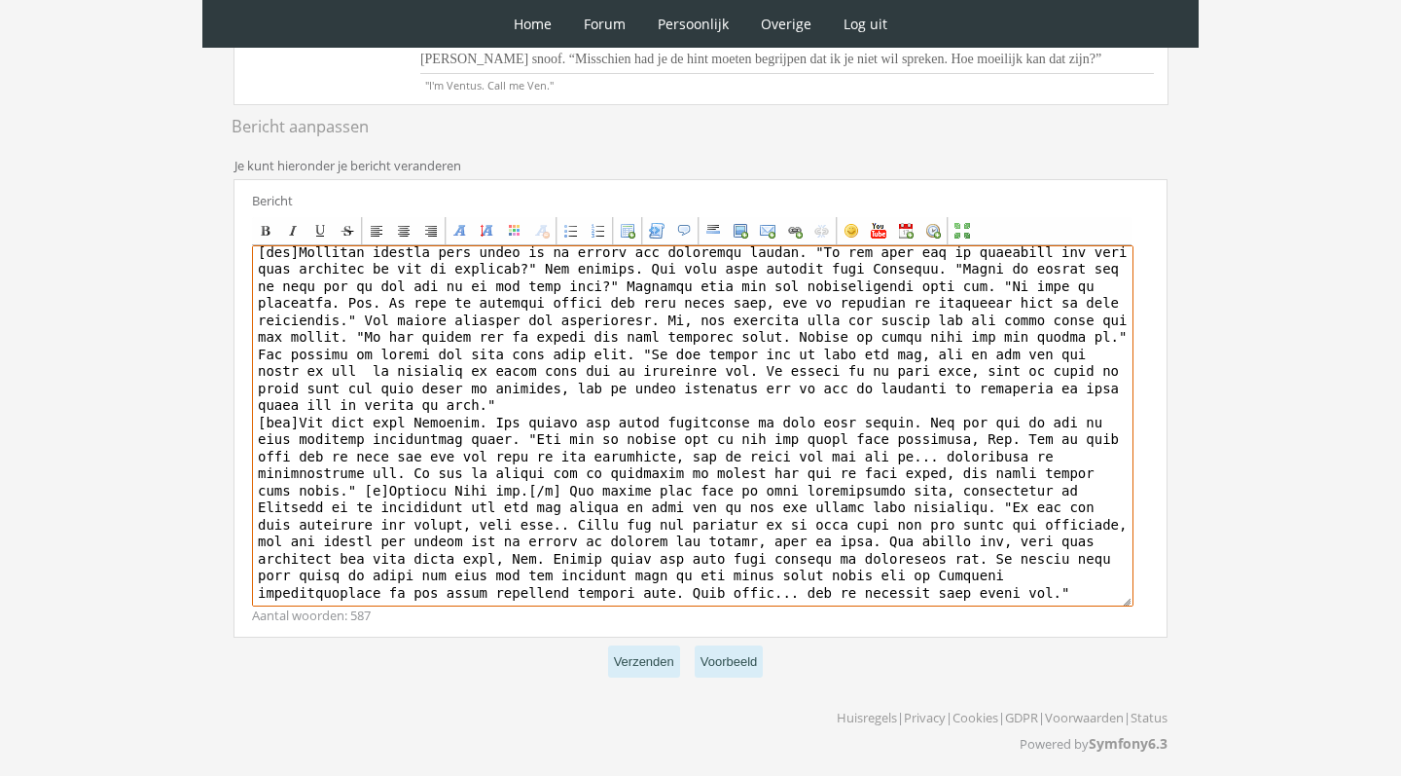
click at [870, 550] on textarea at bounding box center [693, 425] width 882 height 361
drag, startPoint x: 978, startPoint y: 558, endPoint x: 687, endPoint y: 575, distance: 291.5
click at [687, 575] on textarea at bounding box center [693, 425] width 882 height 361
click at [277, 588] on textarea at bounding box center [693, 425] width 882 height 361
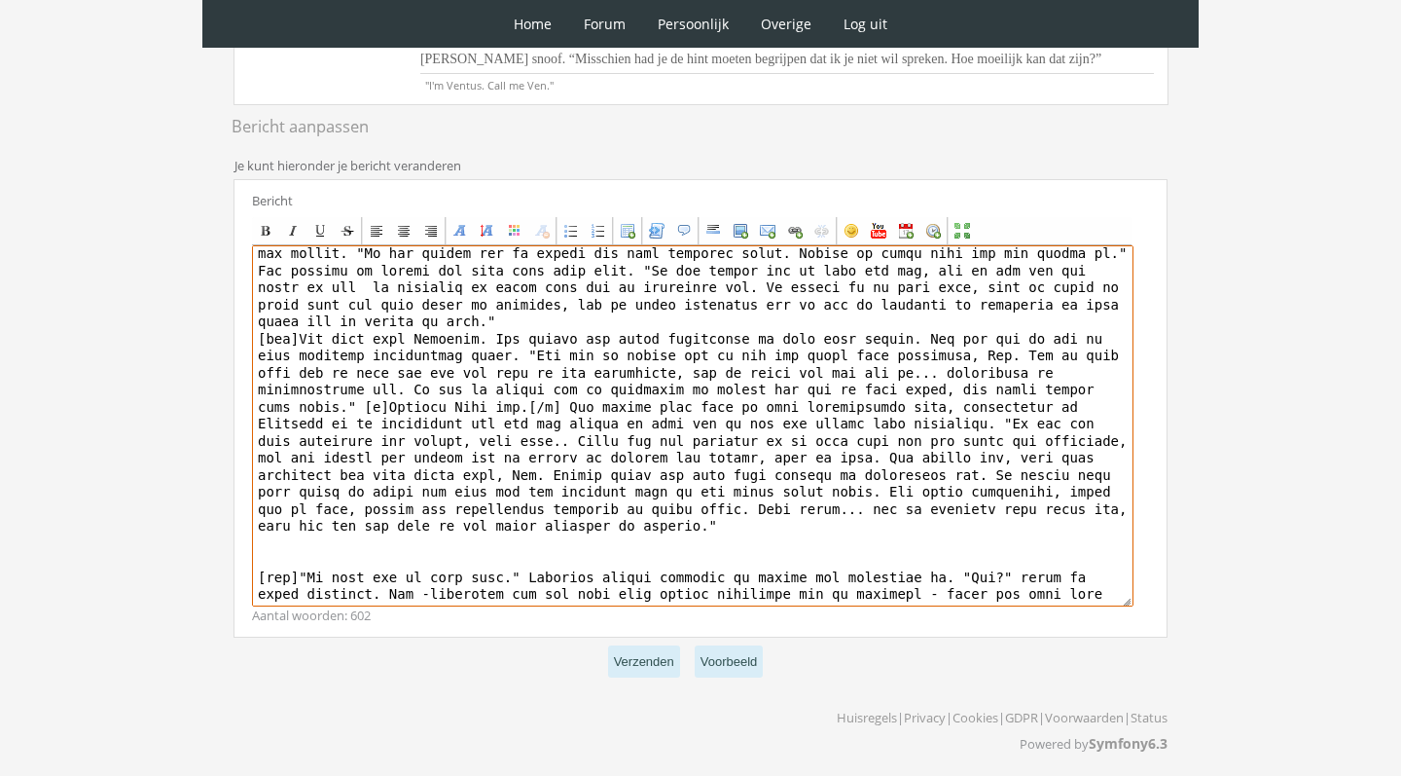
scroll to position [345, 0]
drag, startPoint x: 259, startPoint y: 557, endPoint x: 536, endPoint y: 748, distance: 337.2
click at [533, 745] on div "RPG Realm Ingelogd als Ventus Topics: Actieve topics | Mijn topics Het unieke R…" at bounding box center [700, 256] width 971 height 1043
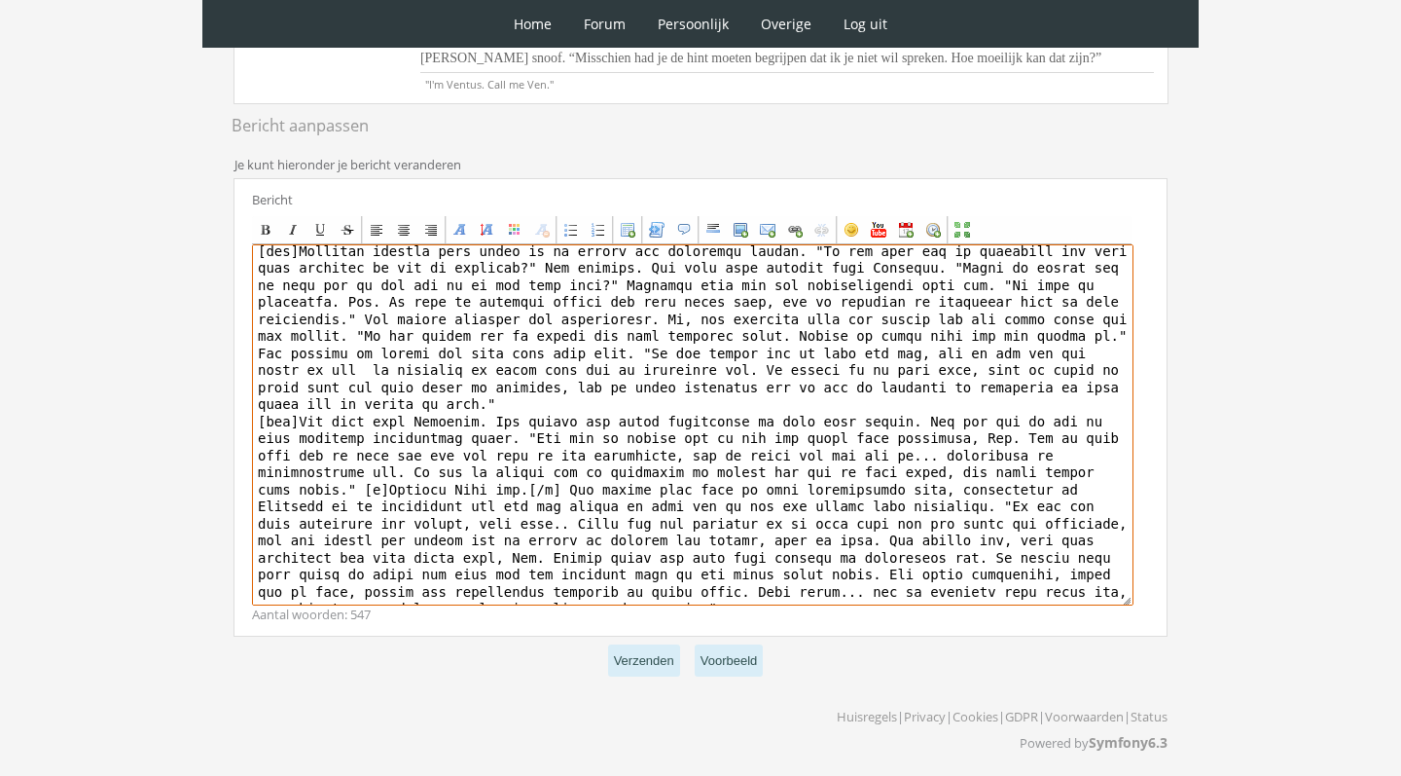
scroll to position [417, 0]
type textarea "[center][size=7][font=Trebuchet MS][color=#2A522A]R[/color][color=#336C2E]o[/co…"
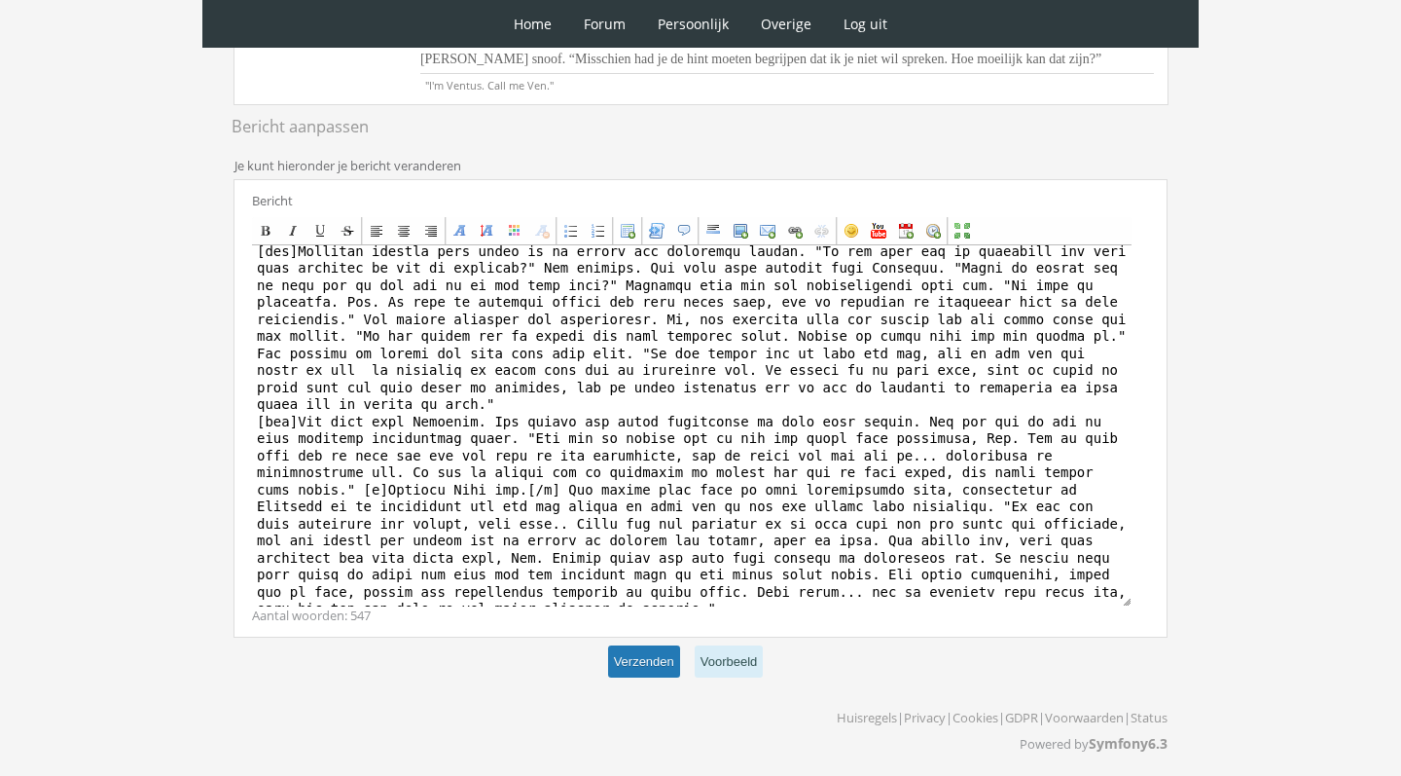
click at [650, 661] on button "Verzenden" at bounding box center [644, 661] width 72 height 32
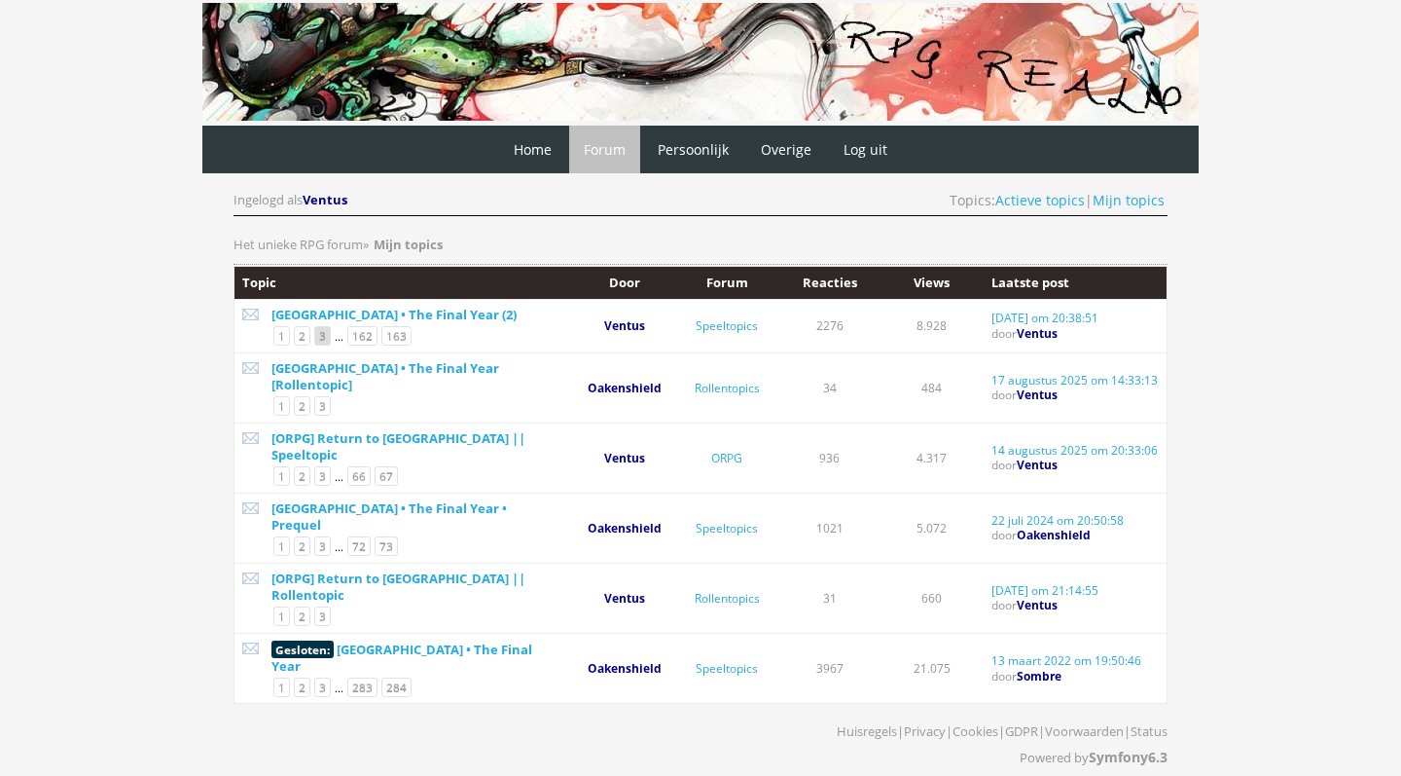
click at [323, 336] on link "3" at bounding box center [322, 335] width 17 height 19
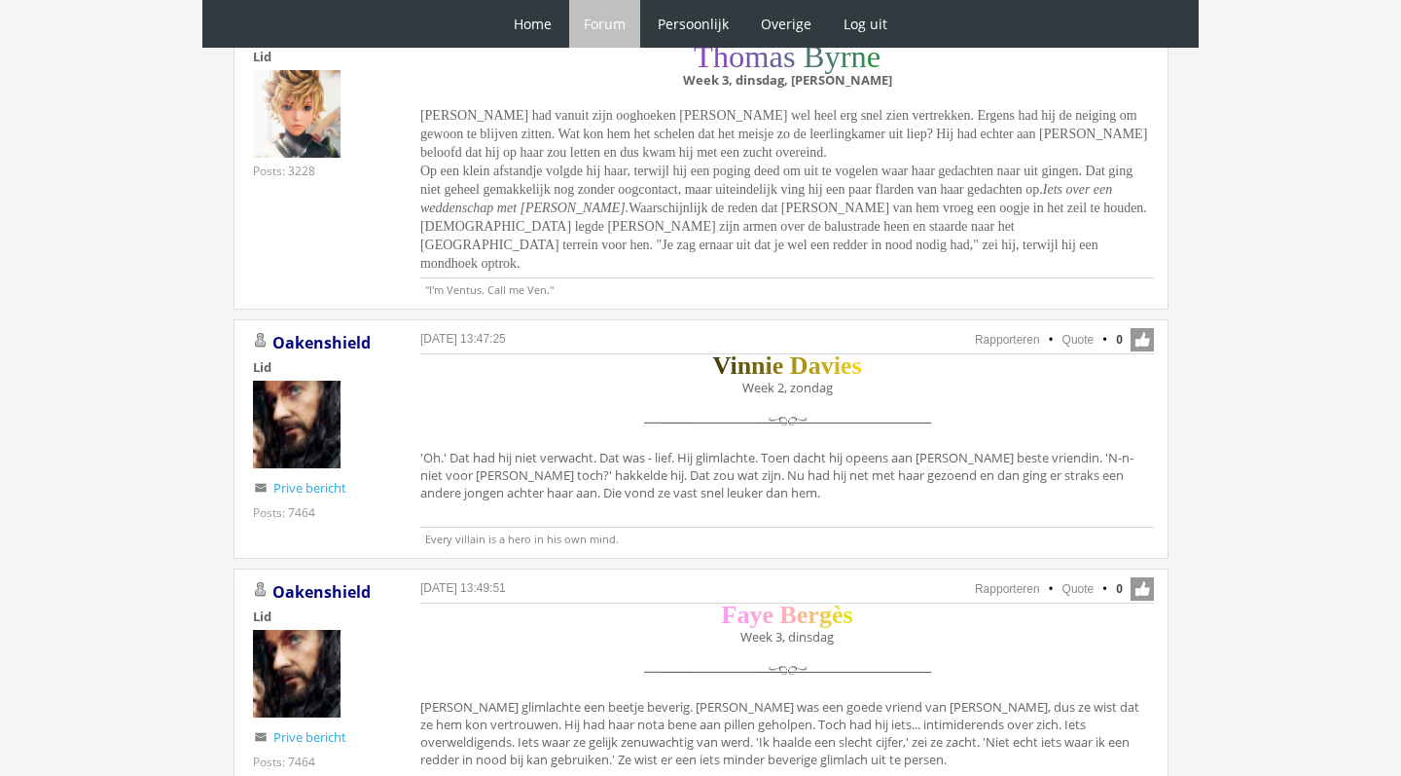
scroll to position [12721, 0]
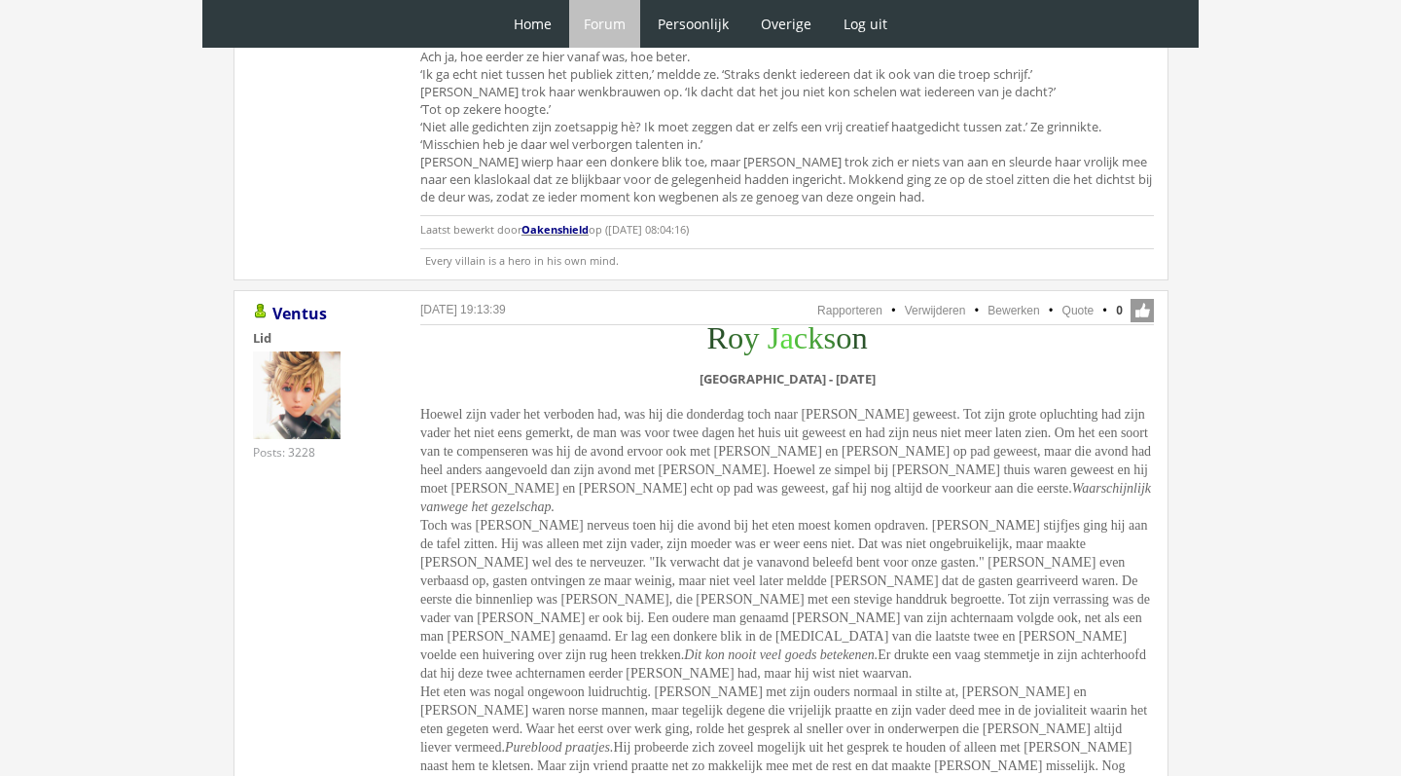
scroll to position [3138, 0]
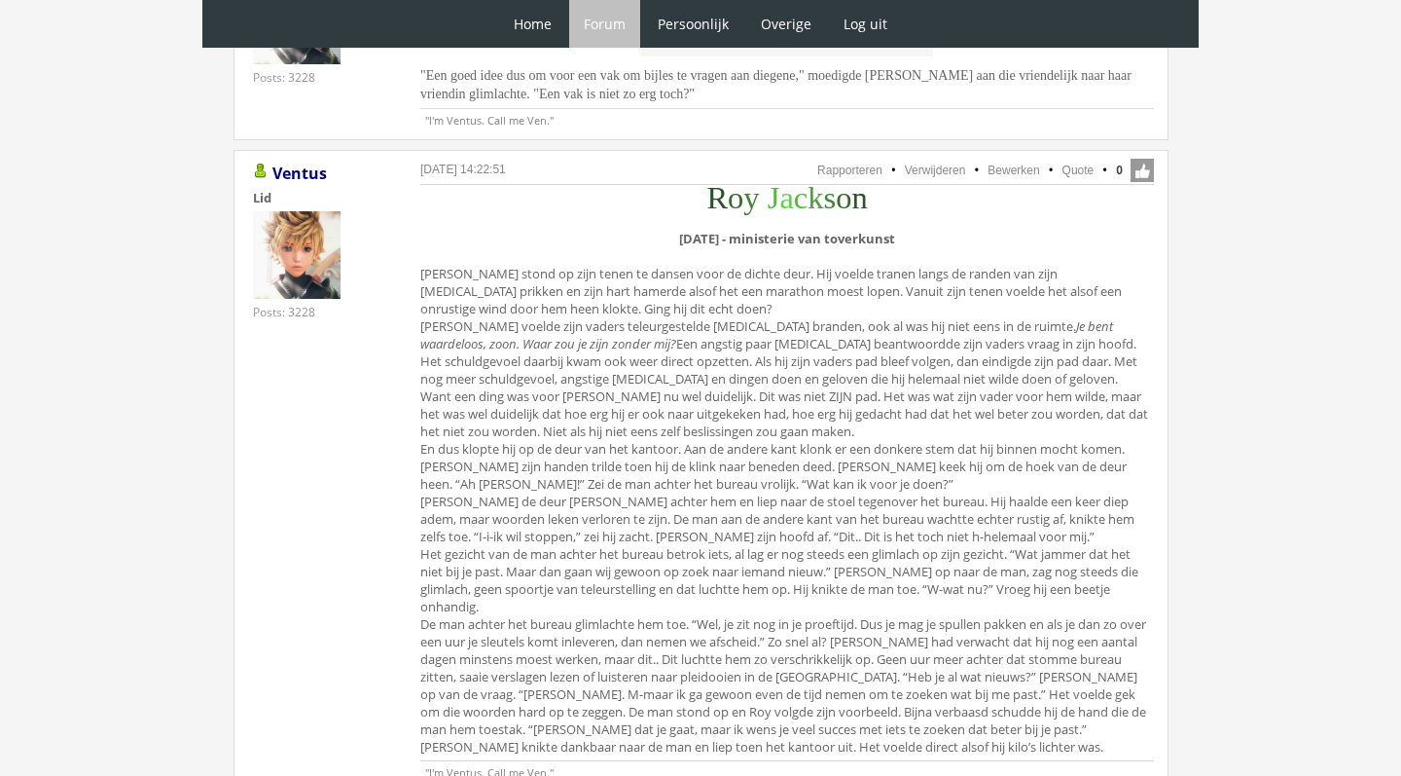
scroll to position [3690, 0]
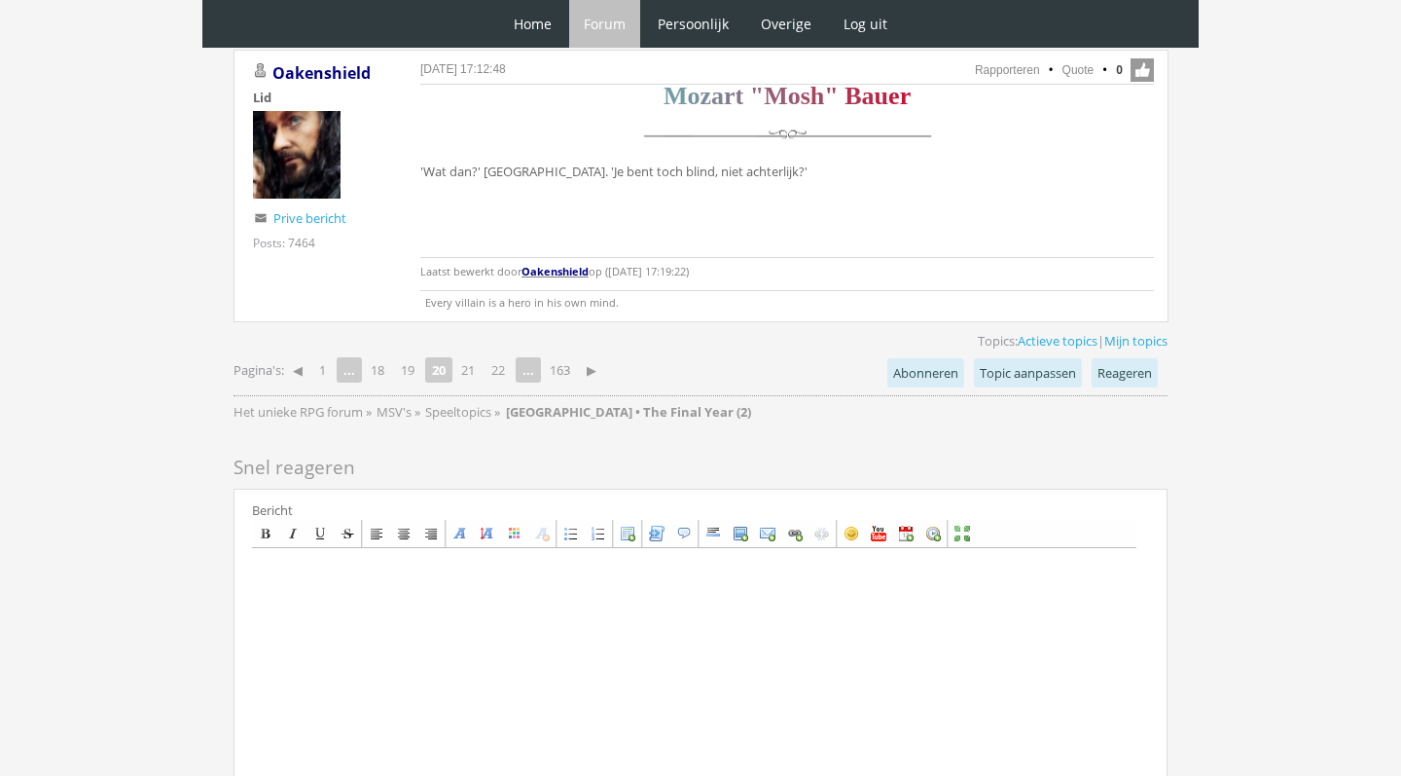
scroll to position [4815, 0]
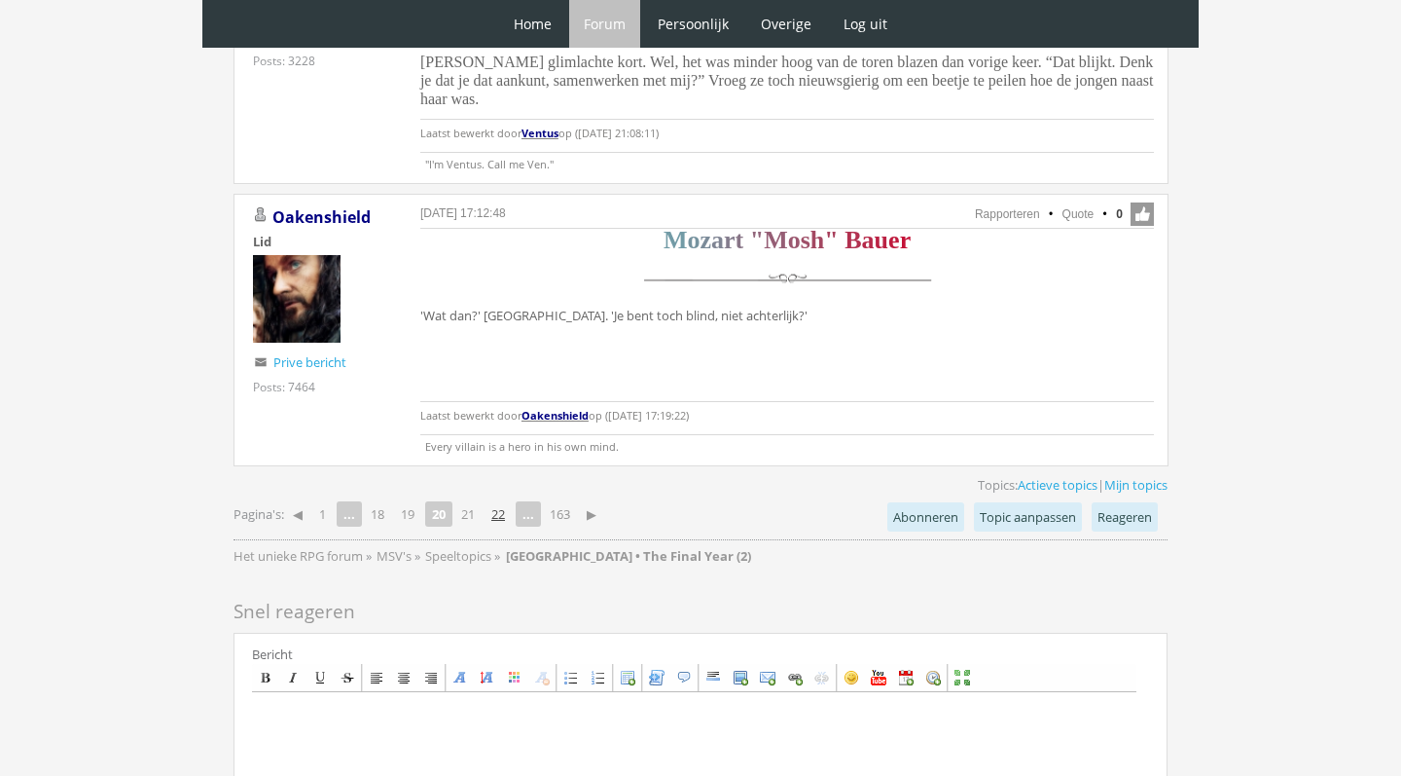
click at [504, 500] on link "22" at bounding box center [498, 513] width 29 height 27
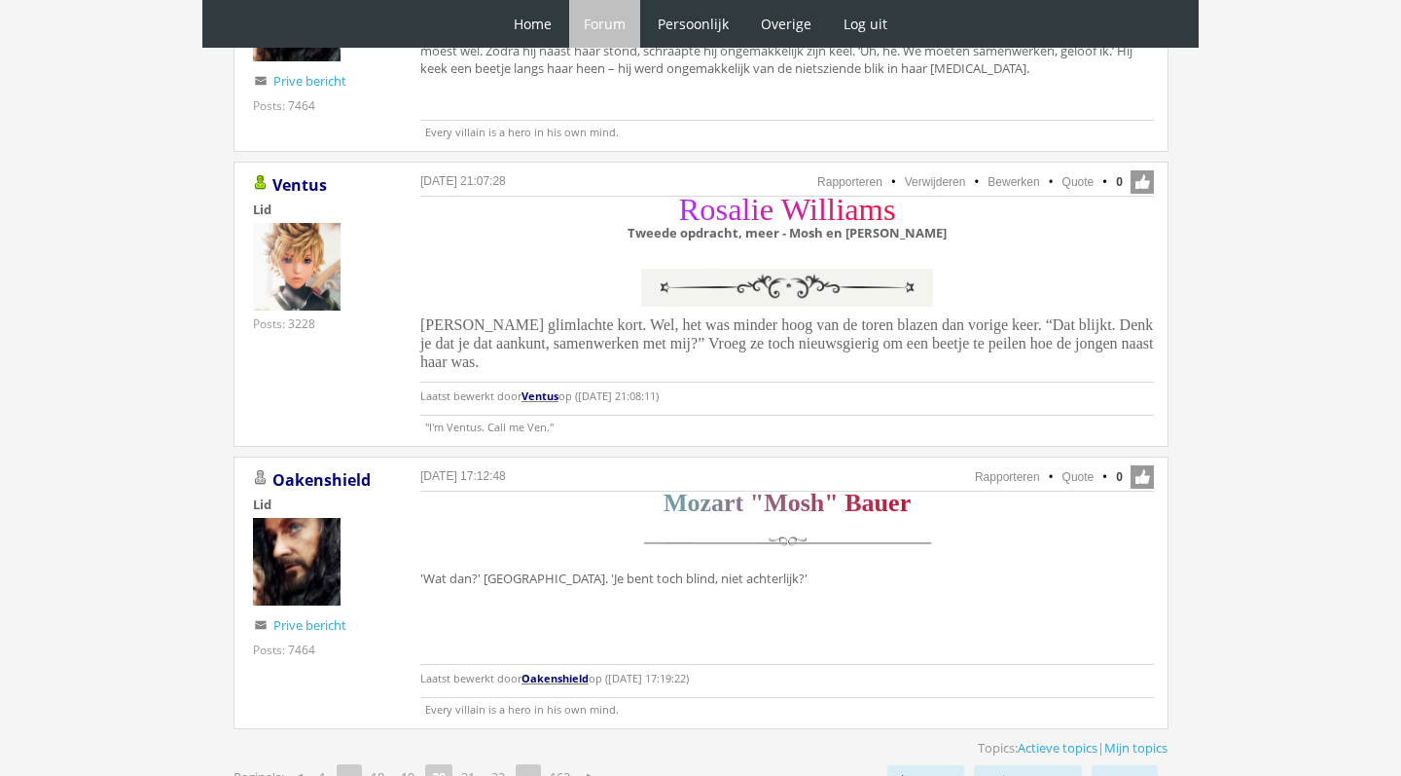
scroll to position [4591, 0]
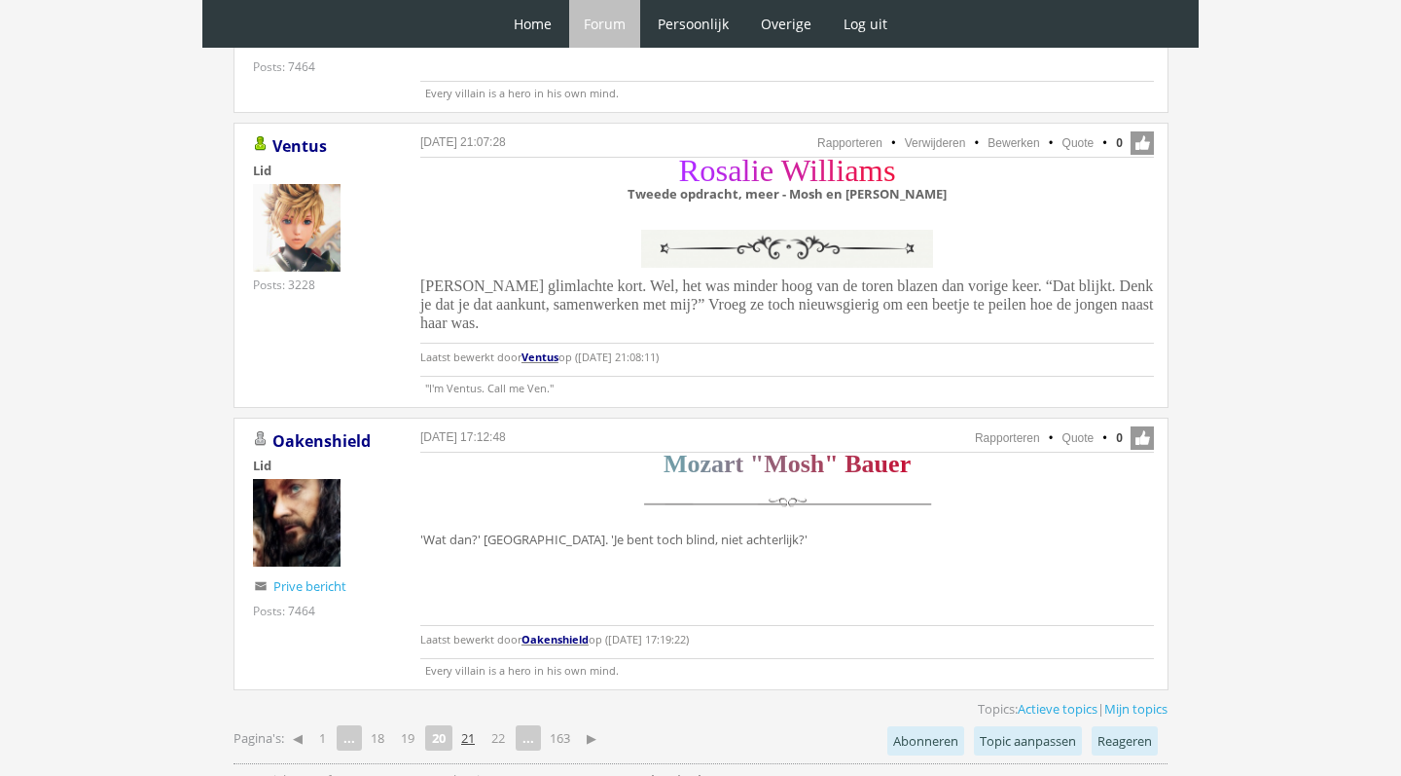
click at [473, 724] on link "21" at bounding box center [467, 737] width 29 height 27
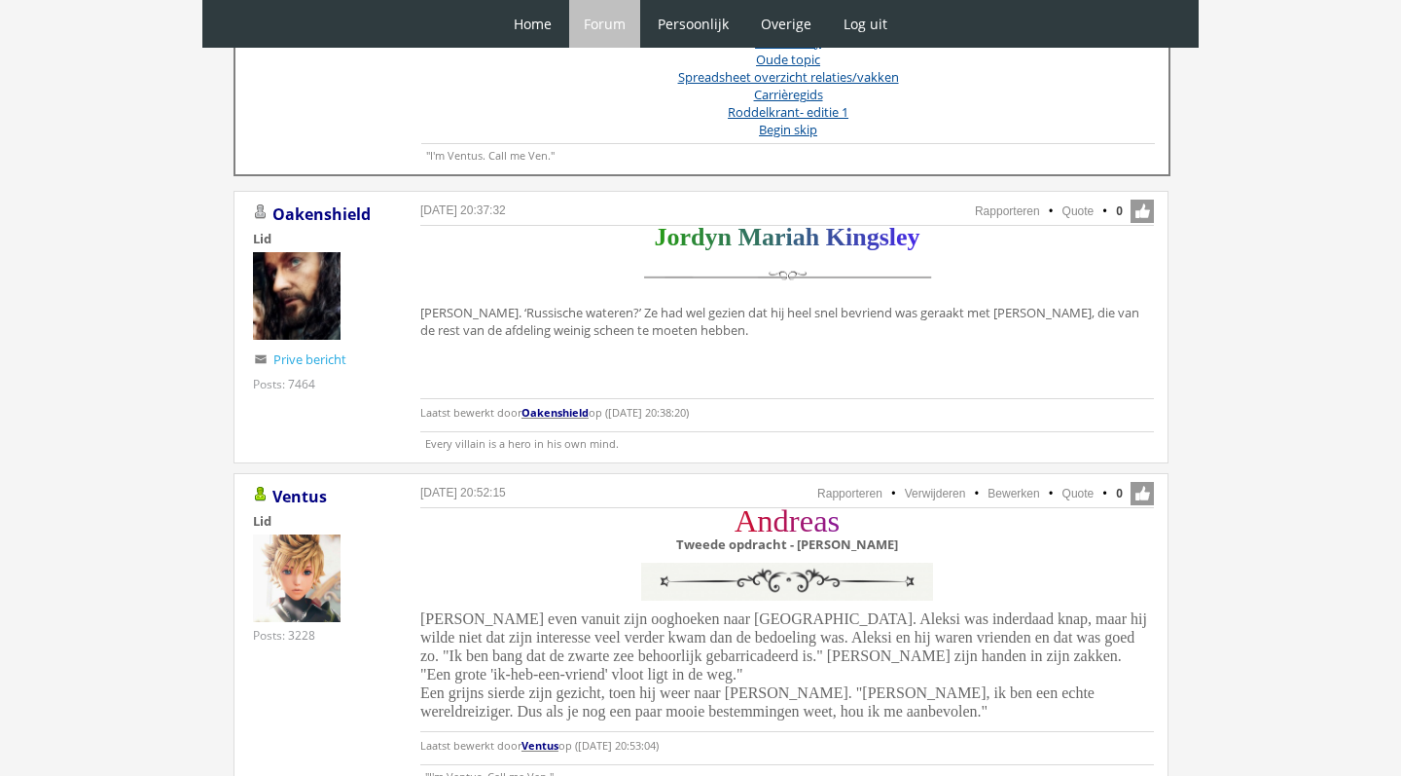
scroll to position [928, 0]
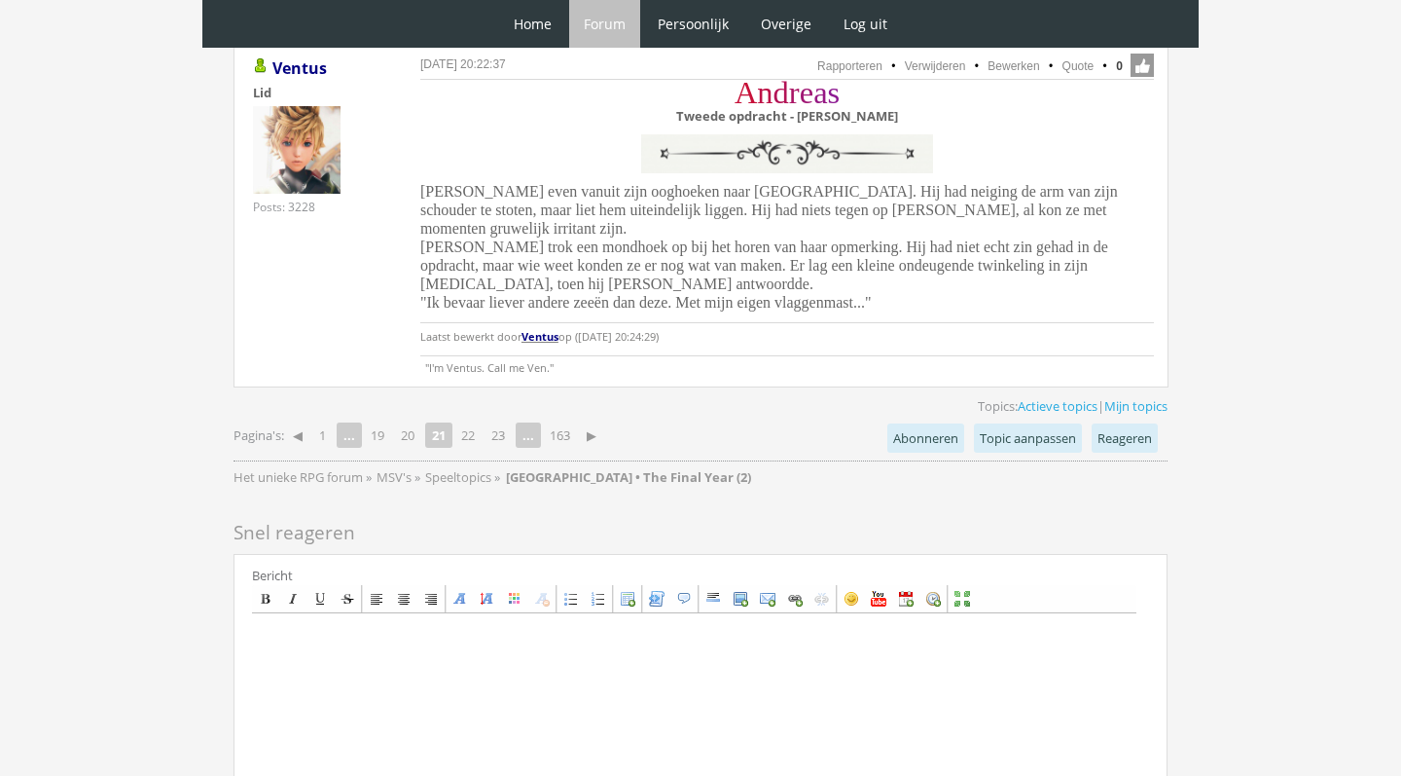
scroll to position [5046, 0]
click at [512, 423] on link "23" at bounding box center [498, 436] width 29 height 27
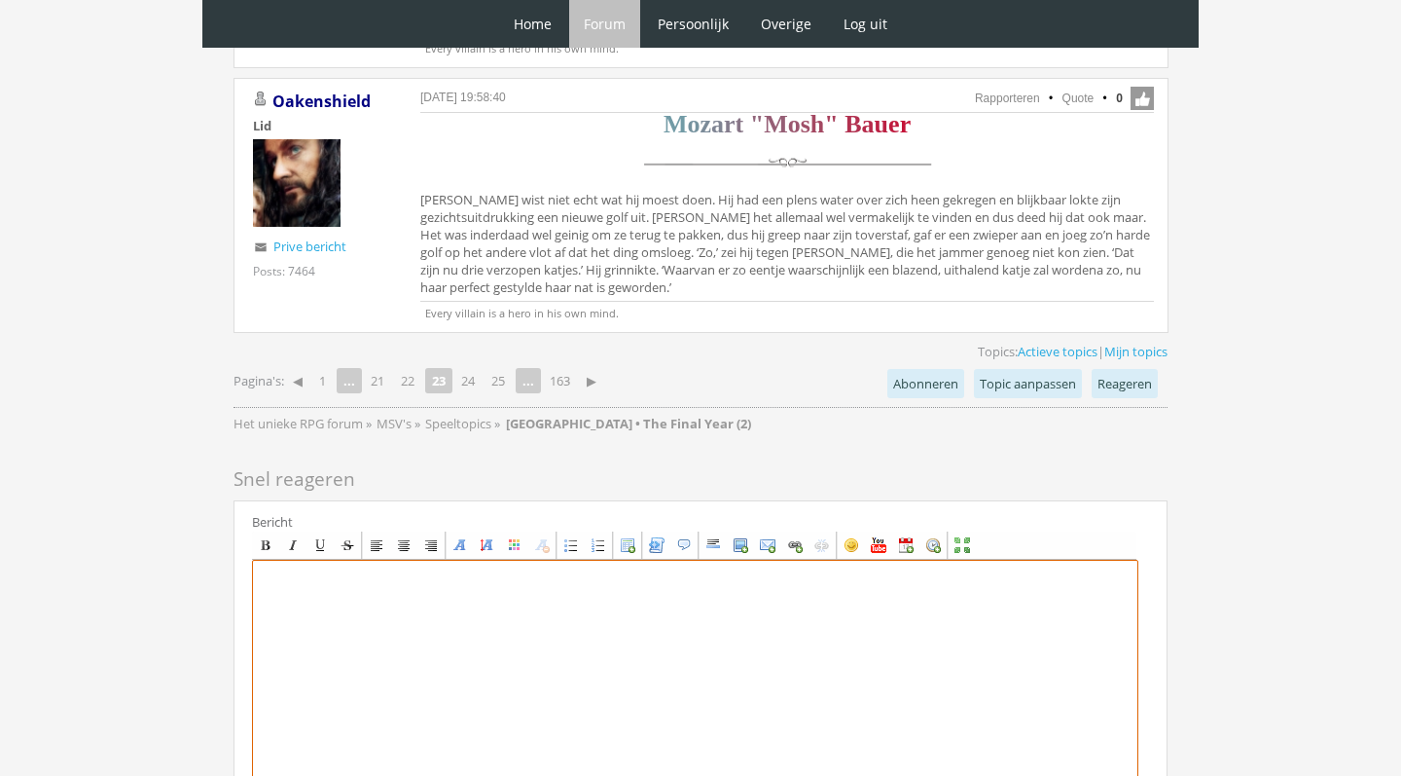
scroll to position [5192, 0]
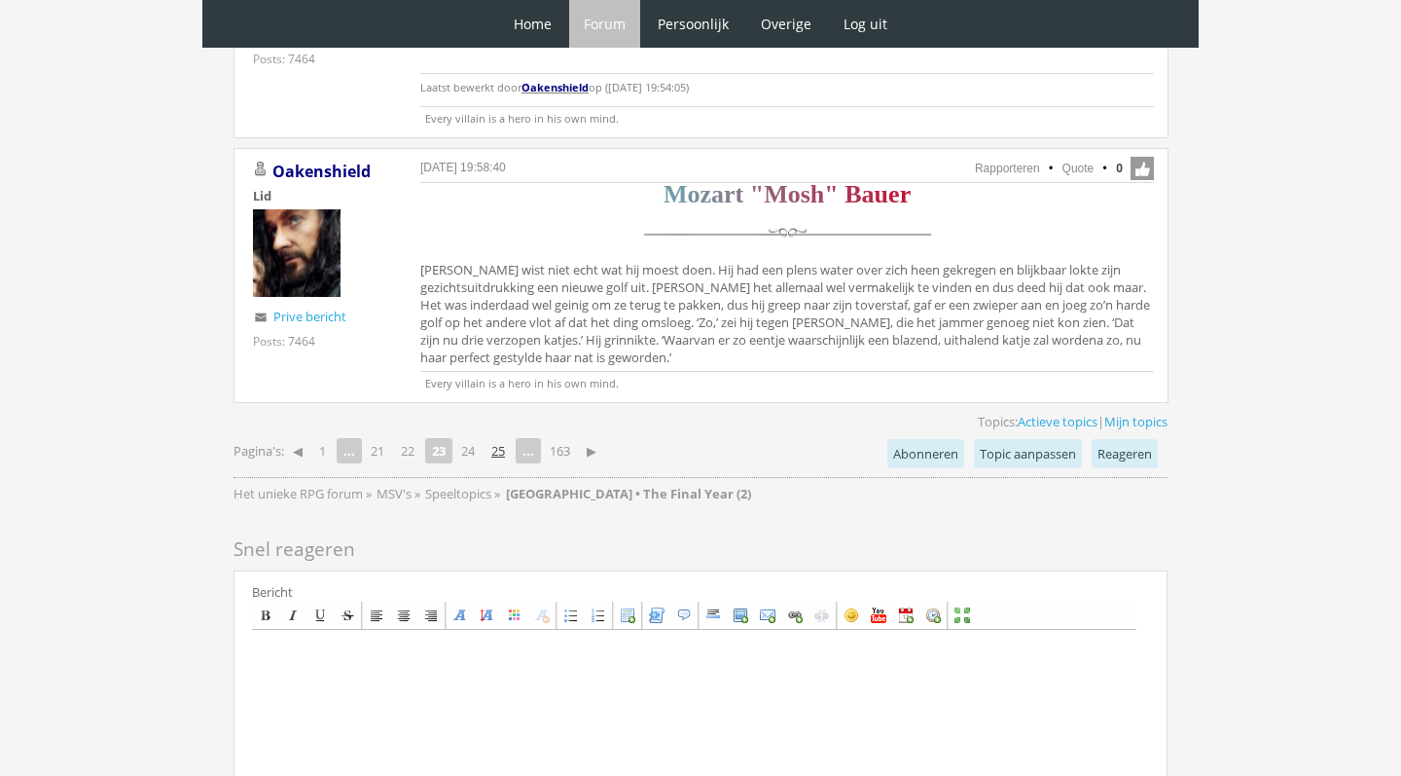
click at [504, 437] on link "25" at bounding box center [498, 450] width 29 height 27
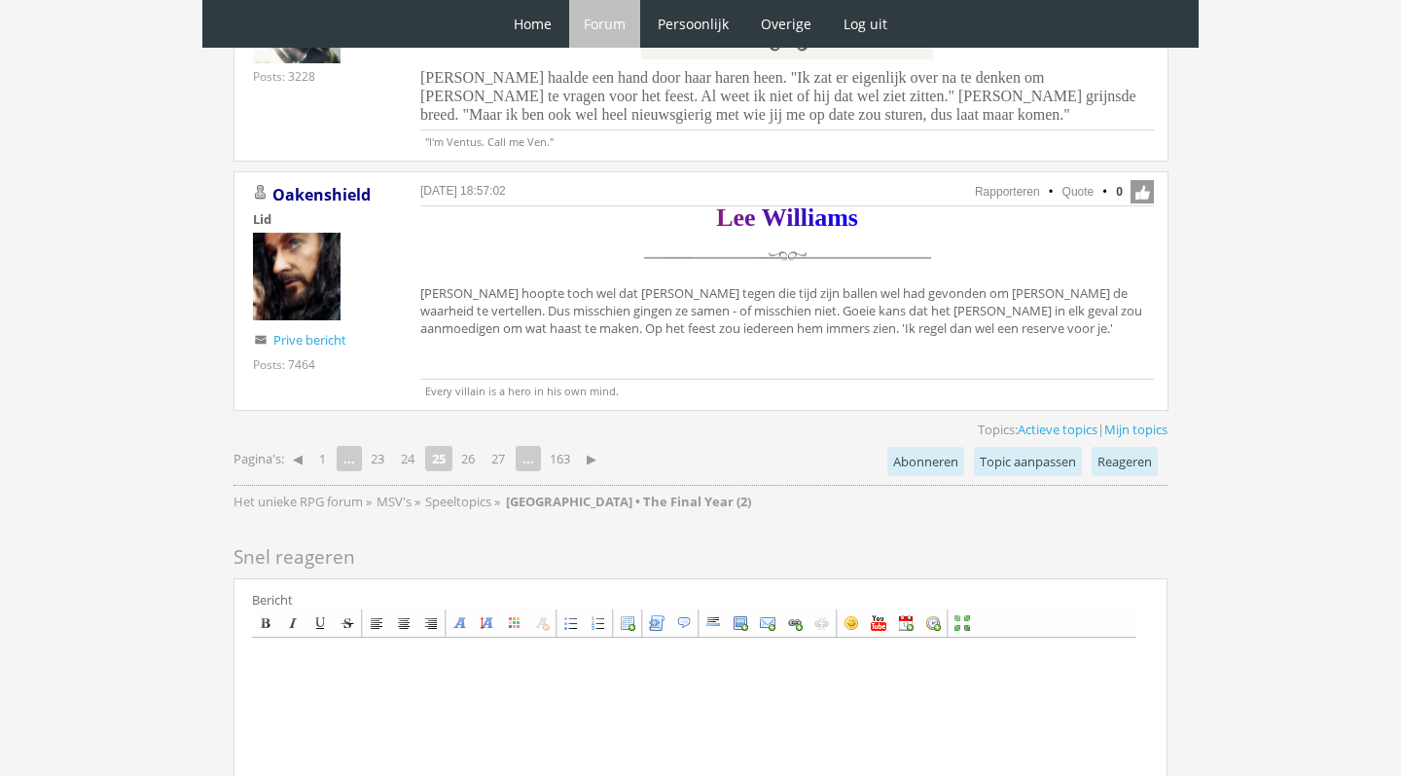
scroll to position [4584, 0]
click at [504, 448] on link "27" at bounding box center [498, 461] width 29 height 27
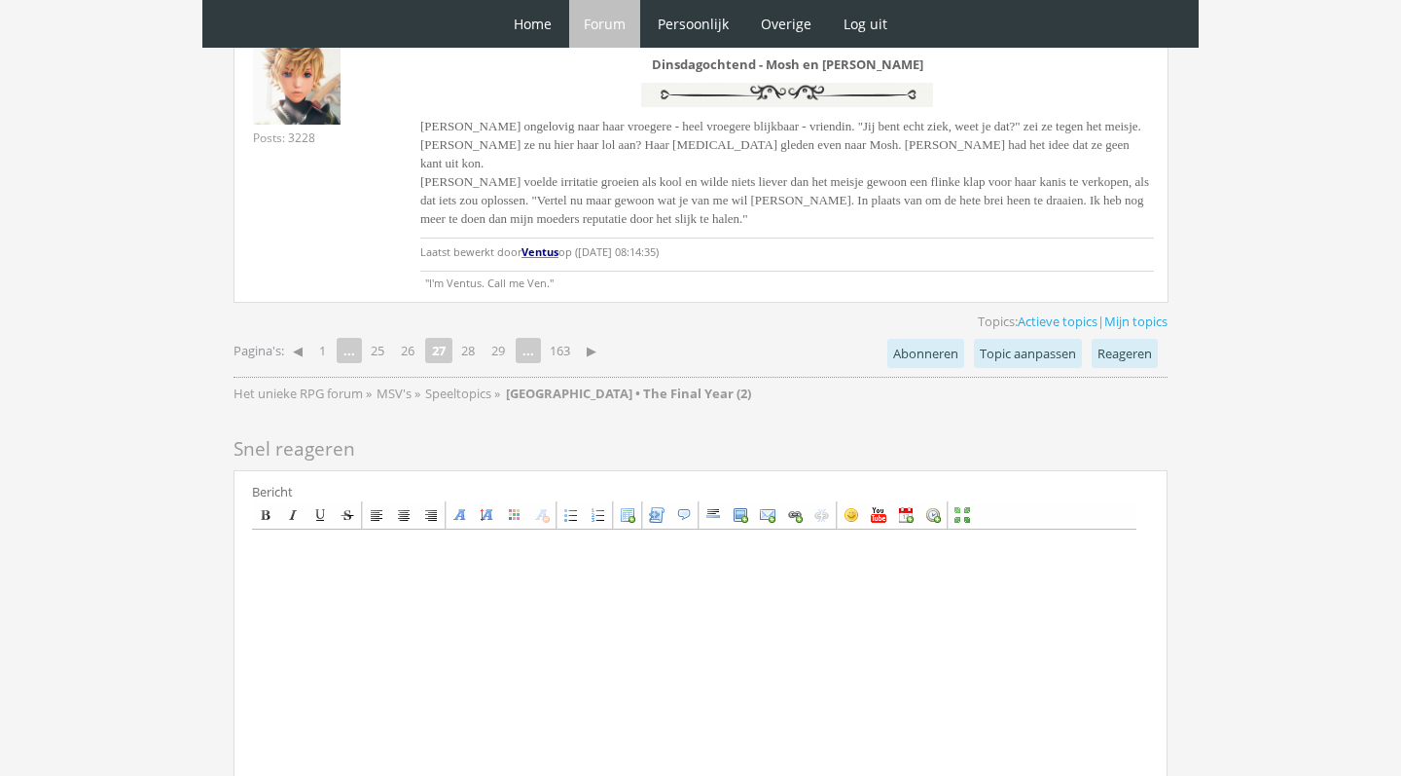
scroll to position [4611, 0]
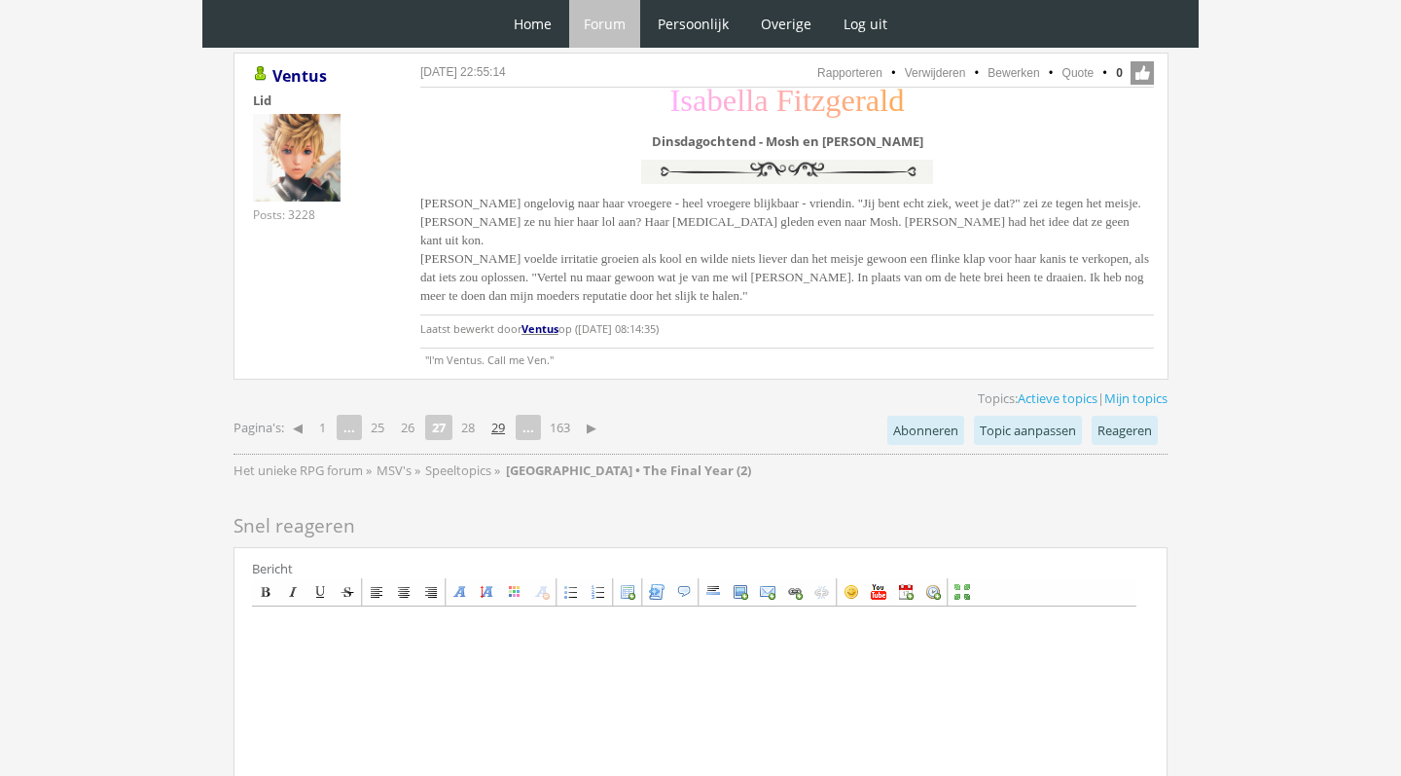
click at [499, 414] on link "29" at bounding box center [498, 427] width 29 height 27
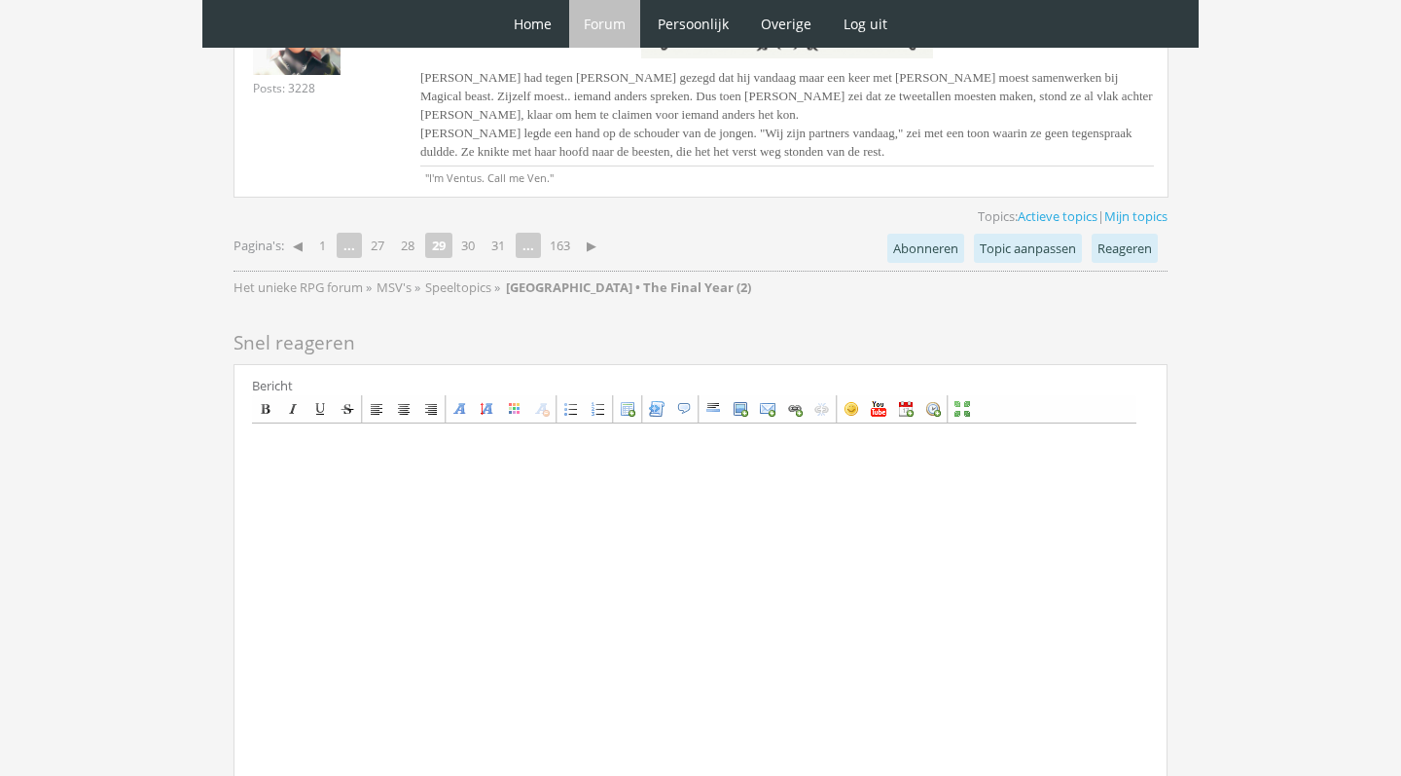
scroll to position [4823, 0]
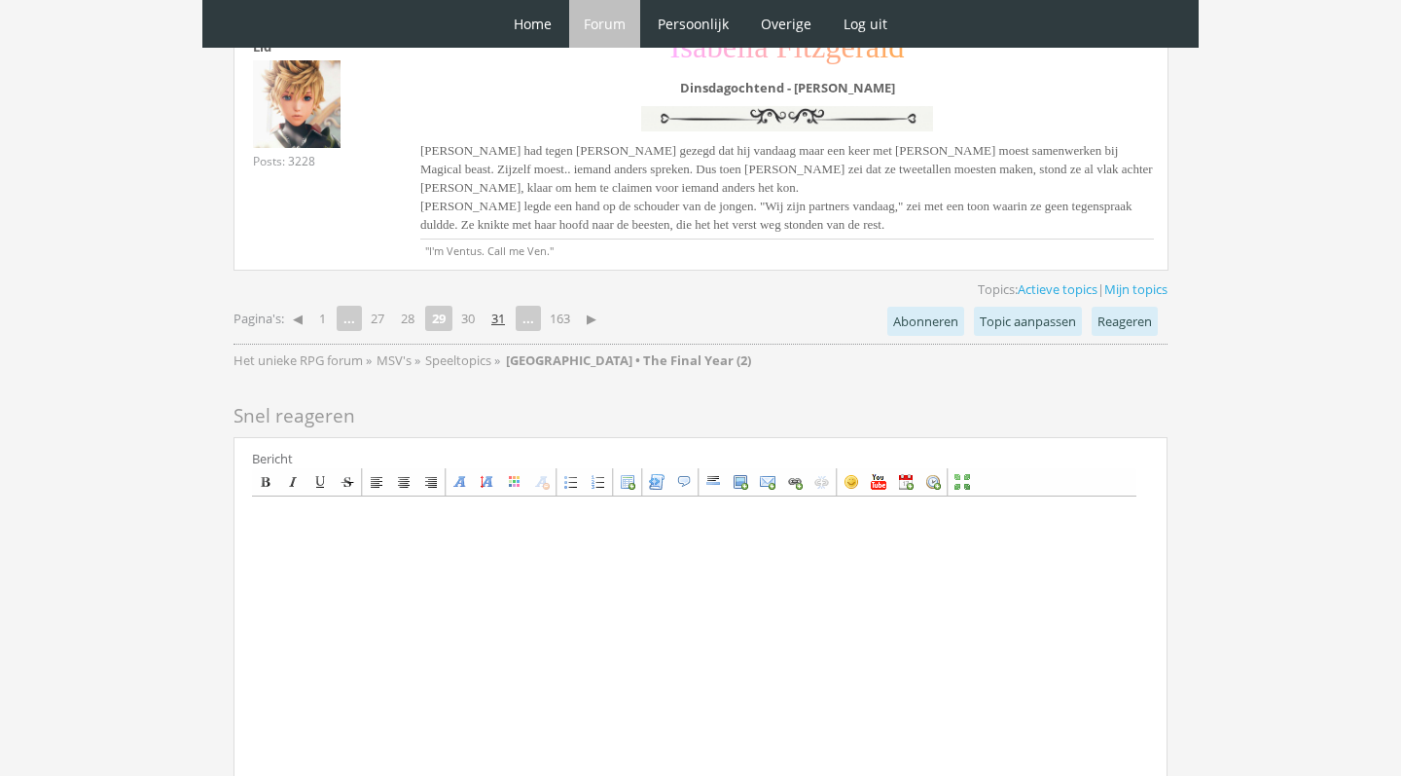
click at [502, 313] on link "31" at bounding box center [498, 318] width 29 height 27
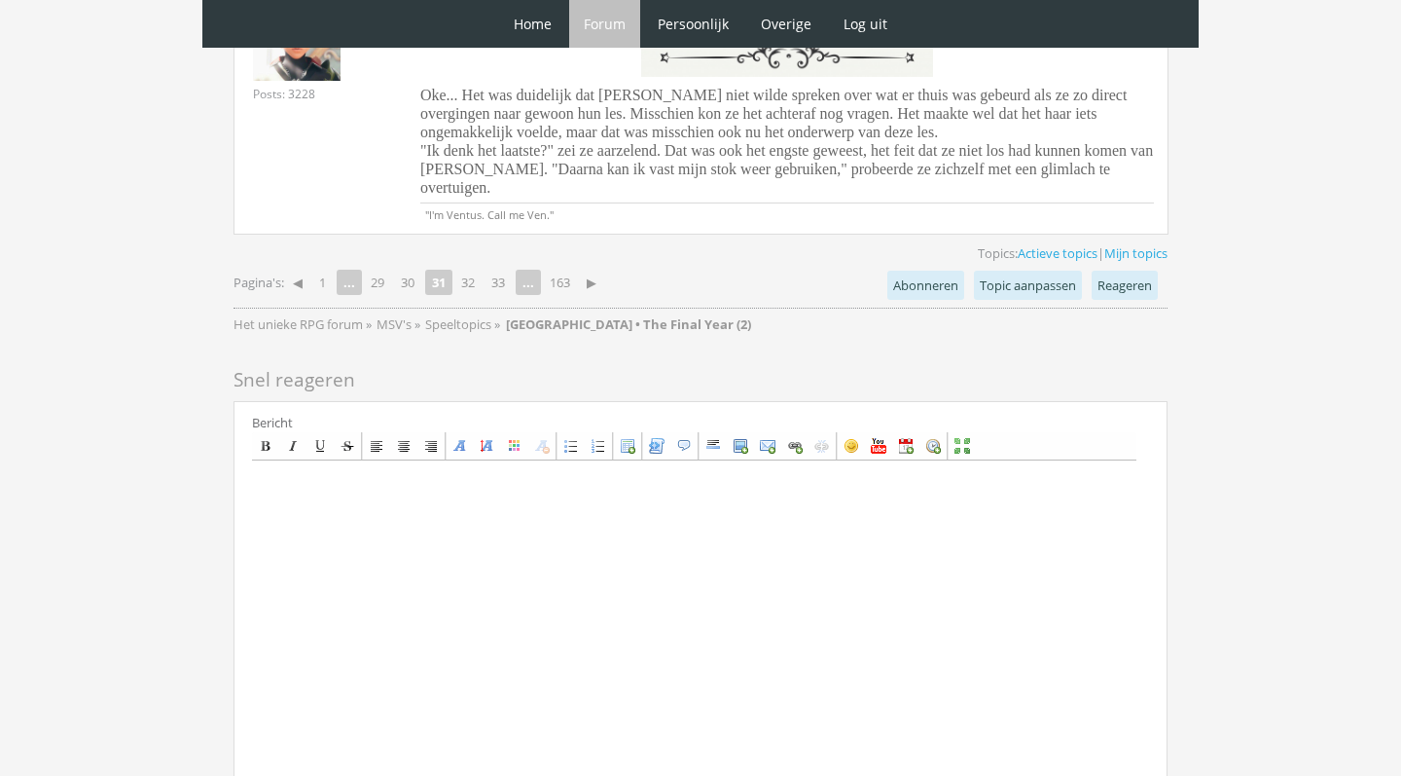
scroll to position [4625, 0]
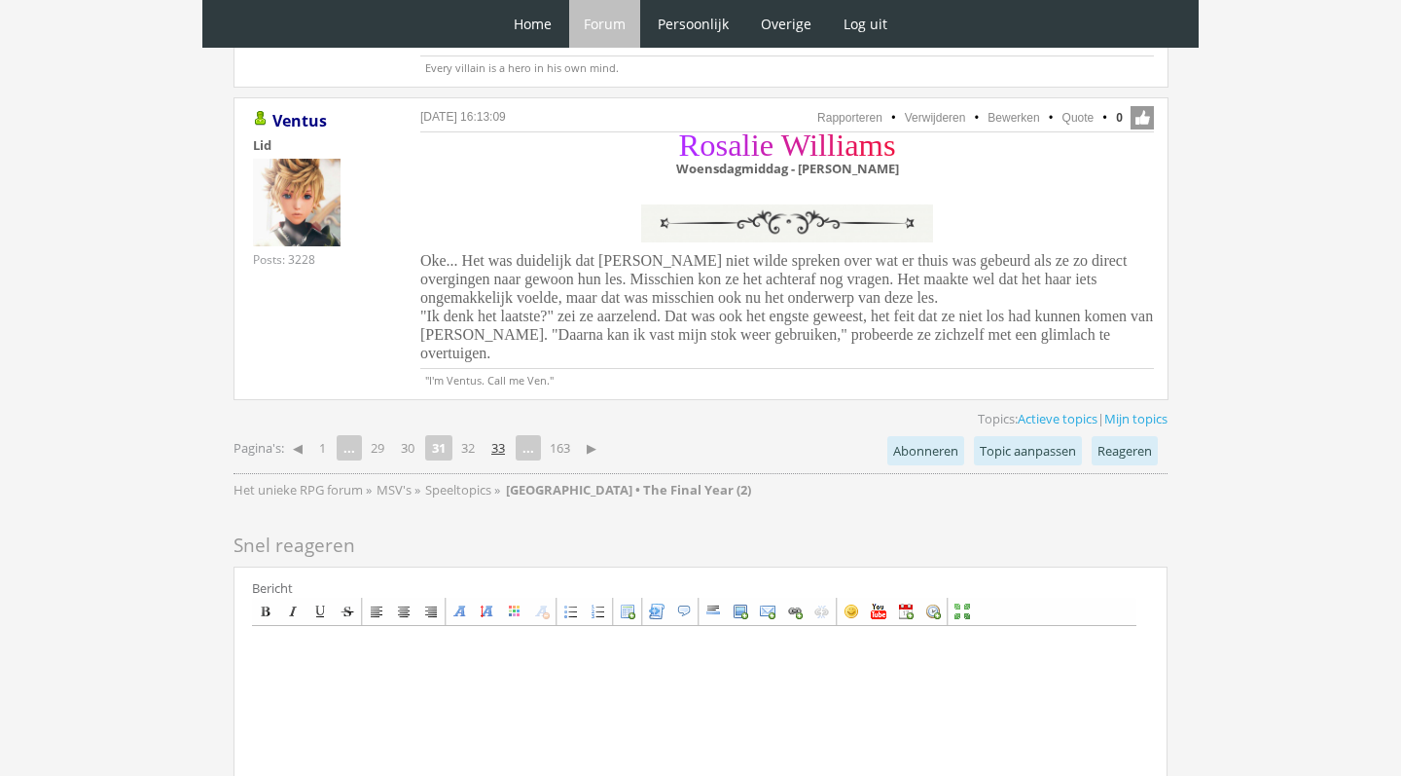
click at [507, 434] on link "33" at bounding box center [498, 447] width 29 height 27
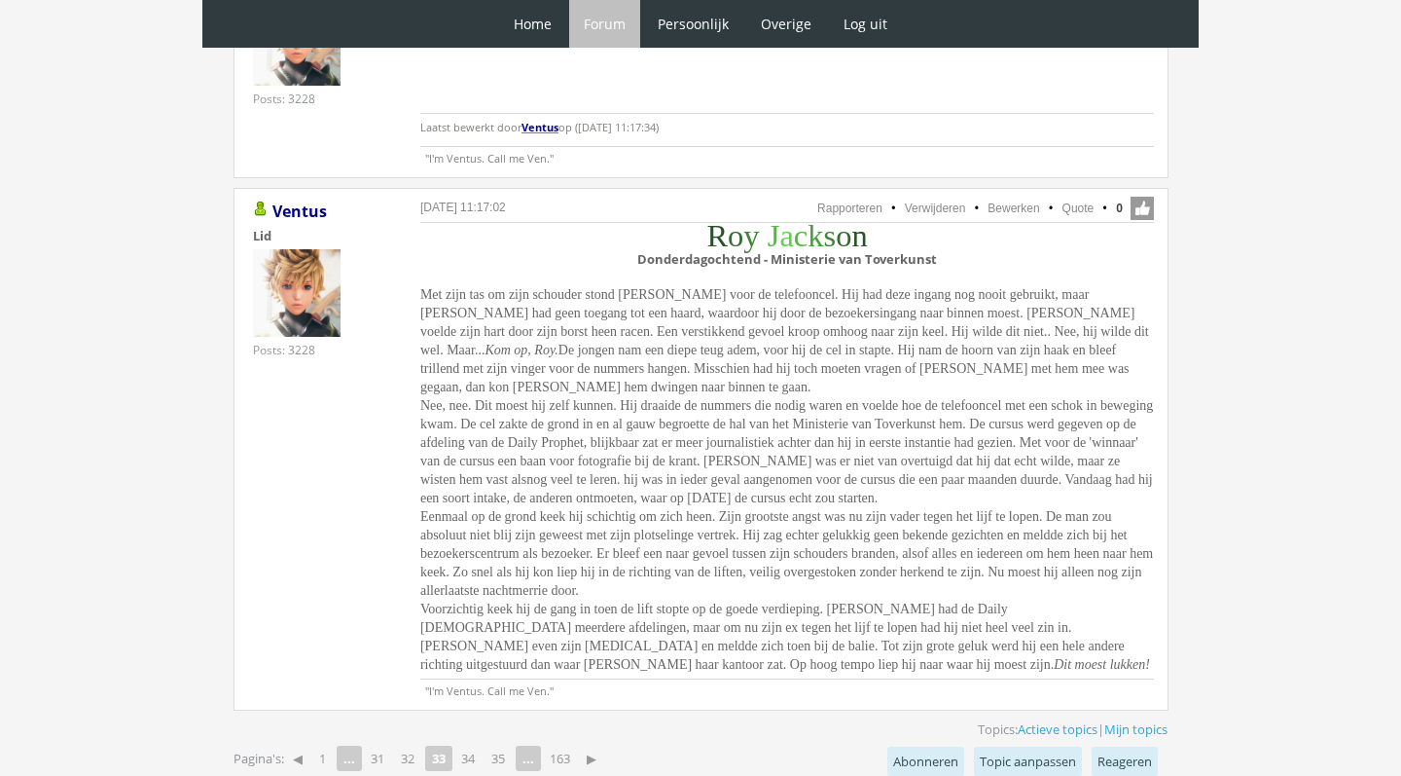
scroll to position [4574, 0]
click at [499, 744] on link "35" at bounding box center [498, 757] width 29 height 27
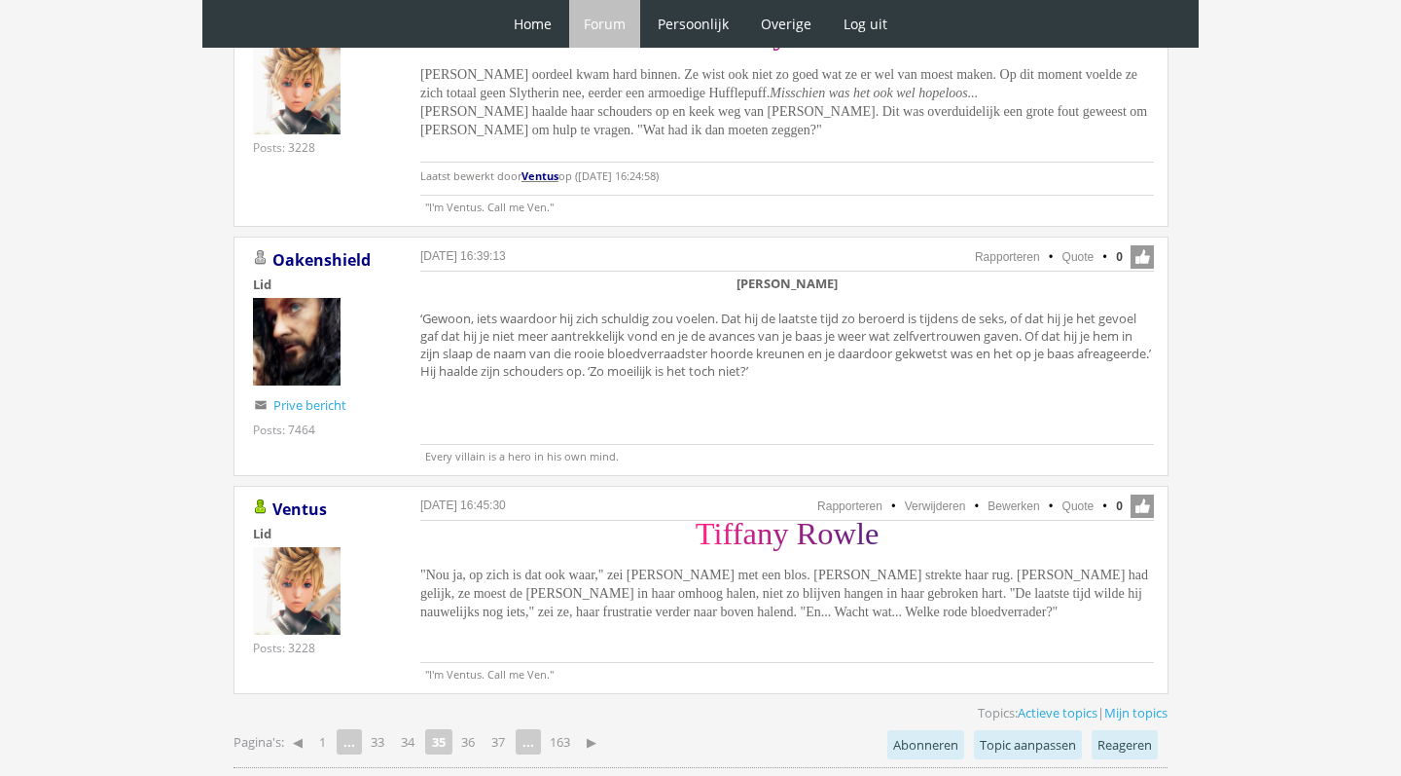
scroll to position [4673, 0]
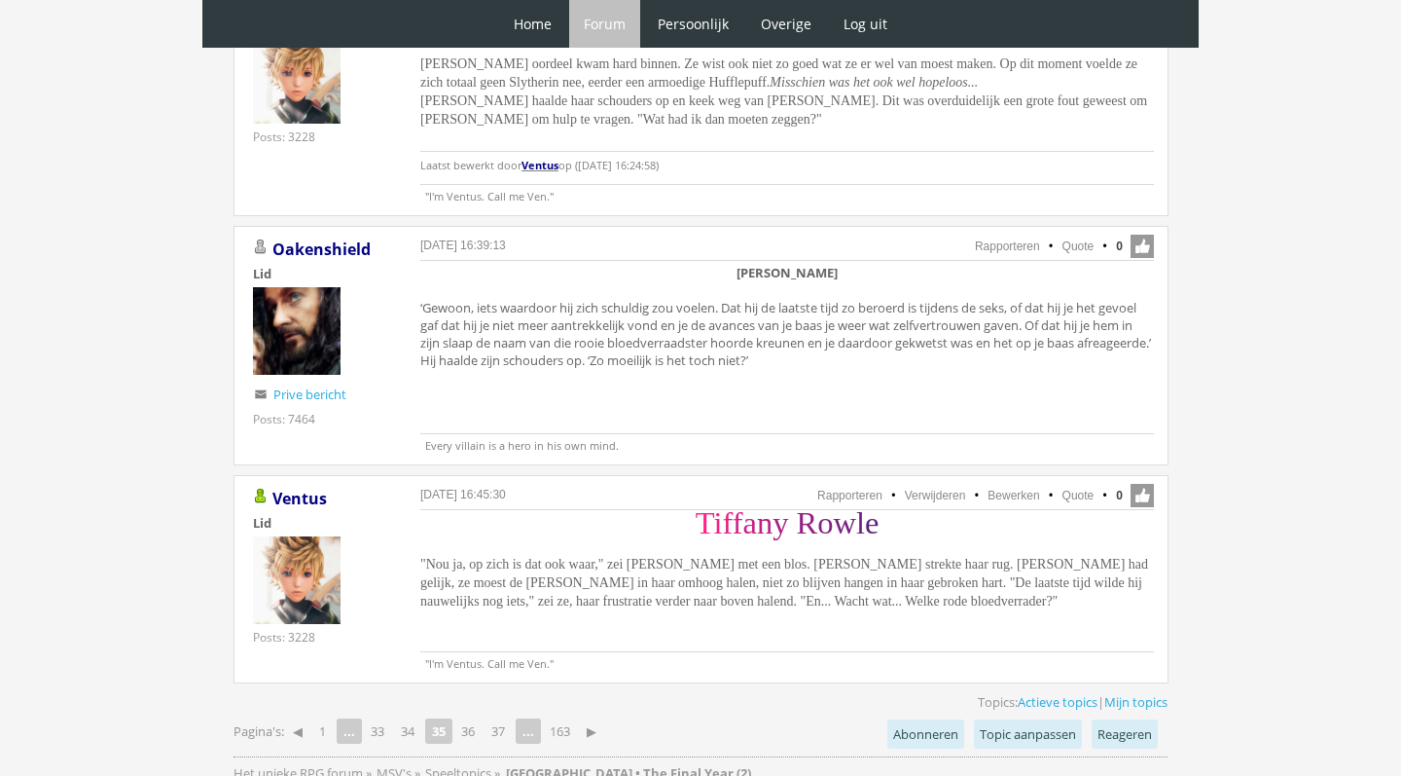
click at [502, 711] on p "Pagina's: ◀ 1 ... 33 34 35 36 37 ... 163 ▶" at bounding box center [419, 730] width 371 height 39
click at [503, 717] on link "37" at bounding box center [498, 730] width 29 height 27
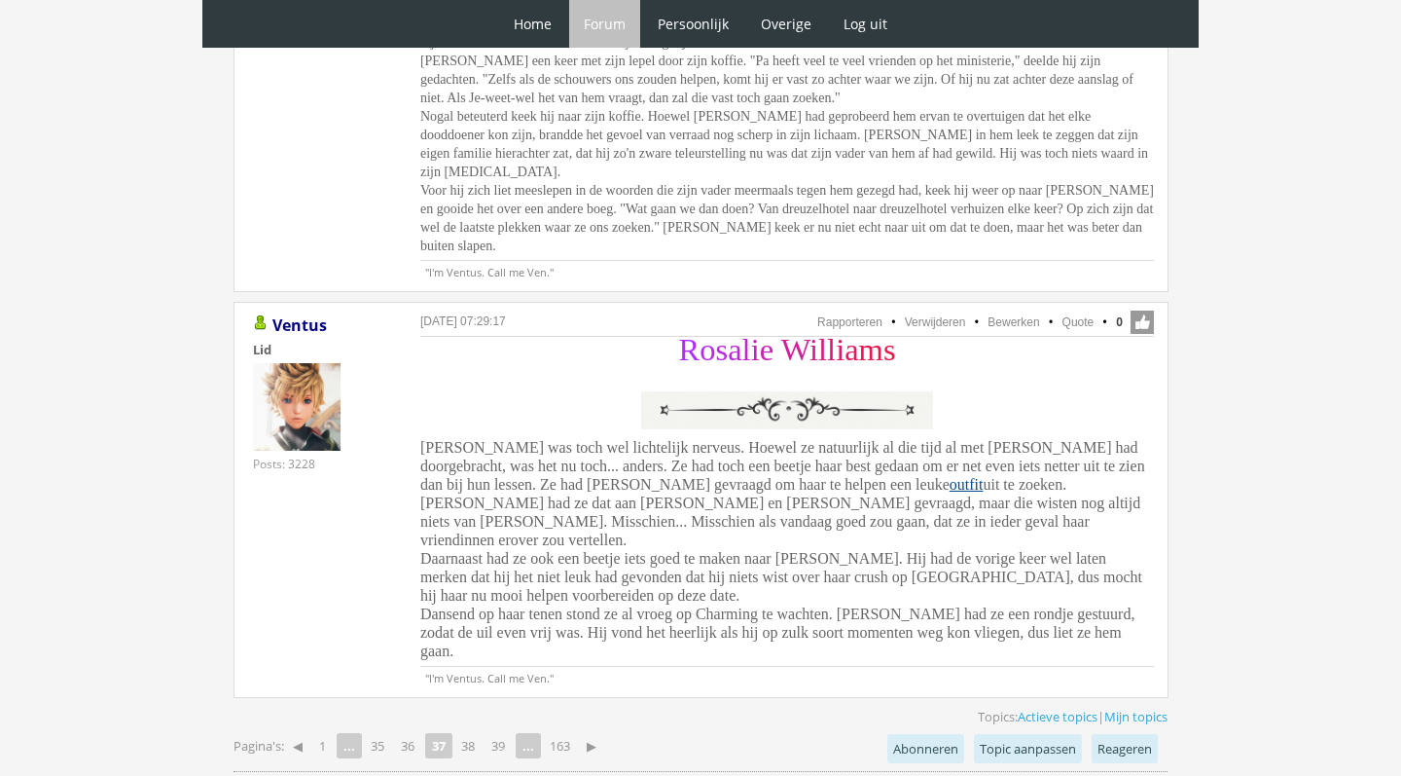
scroll to position [4713, 0]
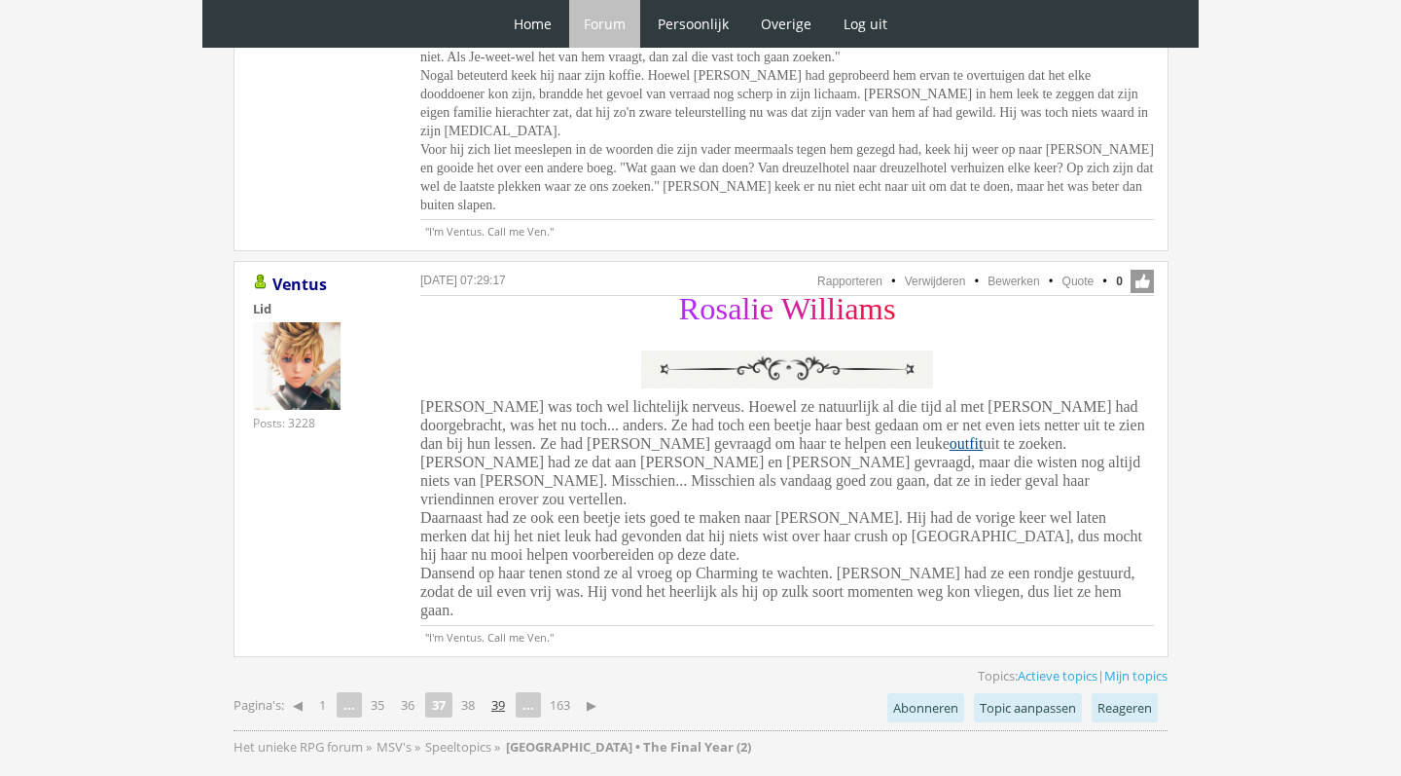
click at [503, 691] on link "39" at bounding box center [498, 704] width 29 height 27
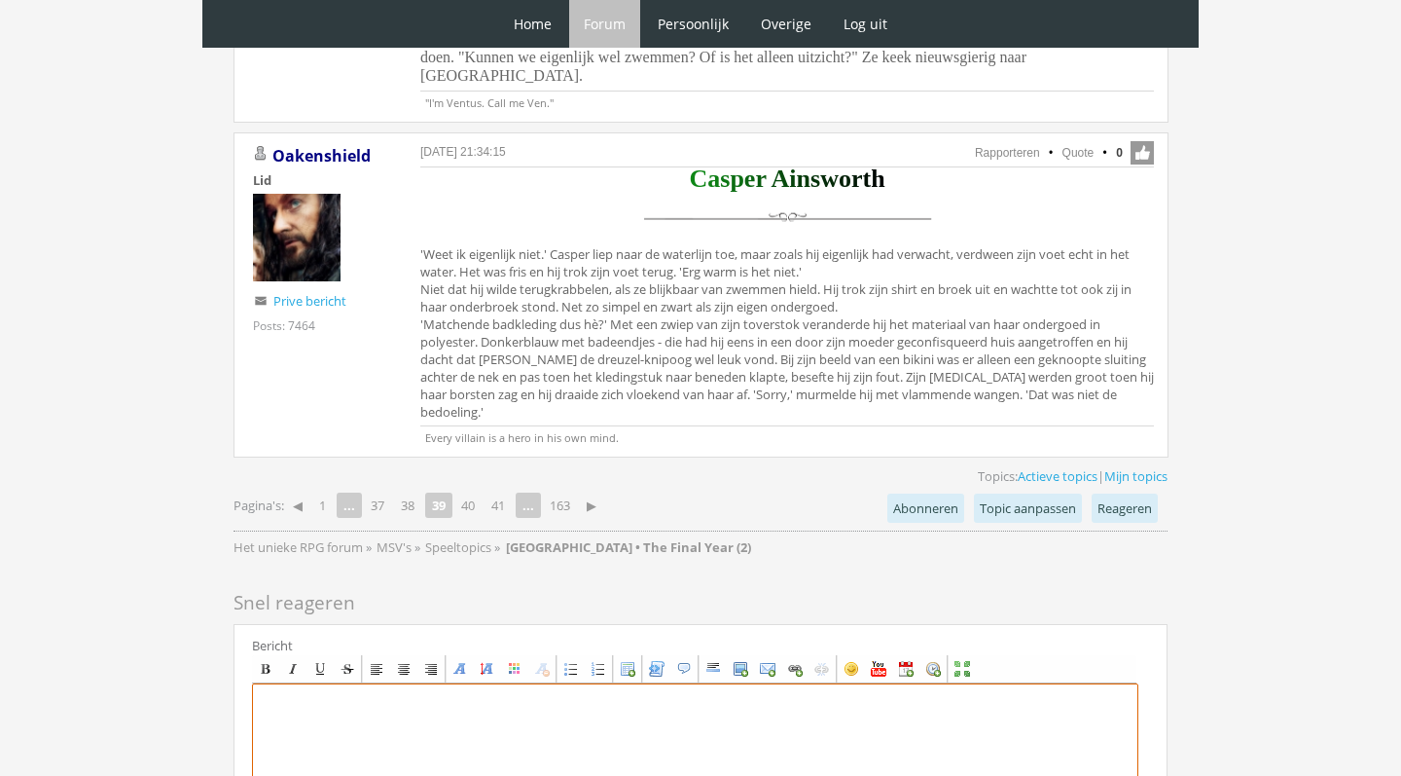
scroll to position [4969, 0]
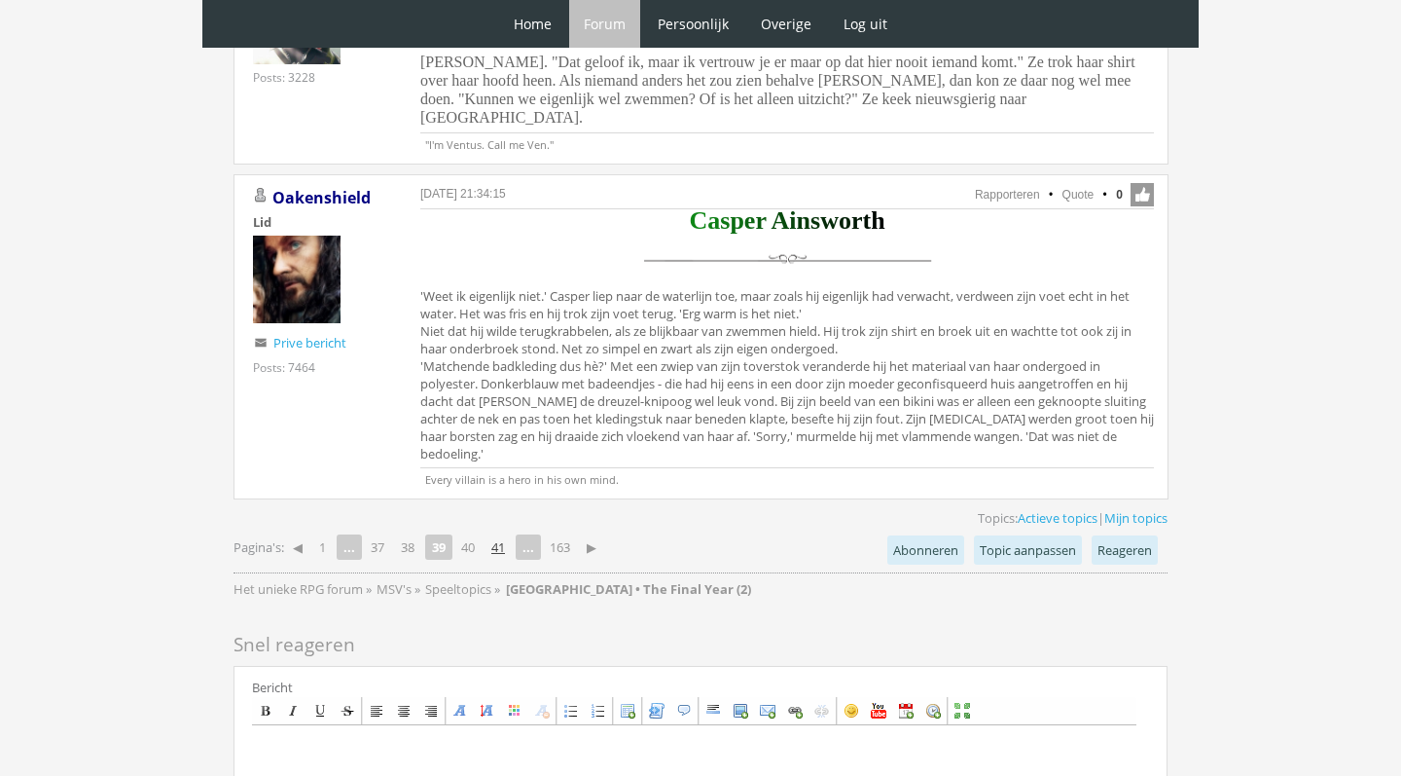
click at [499, 533] on link "41" at bounding box center [498, 546] width 29 height 27
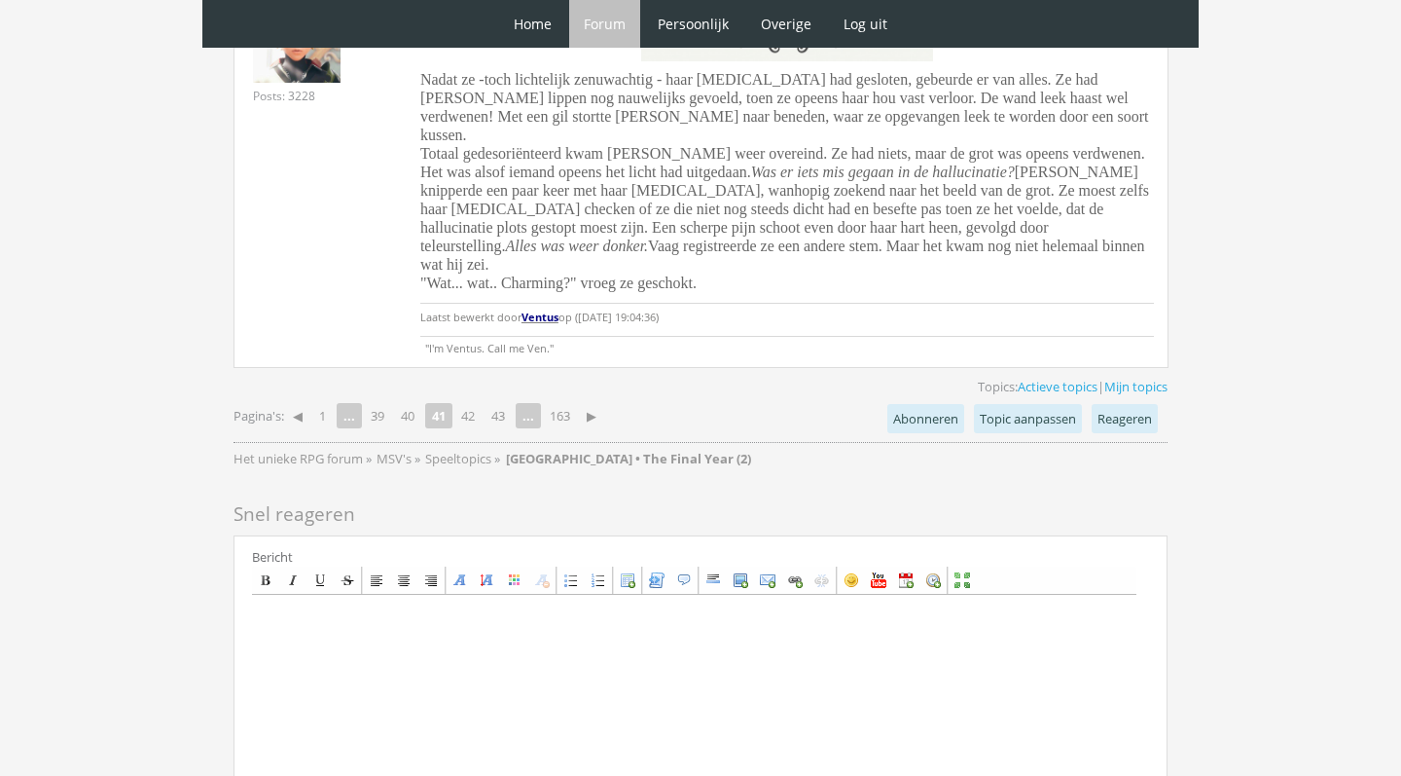
scroll to position [4951, 0]
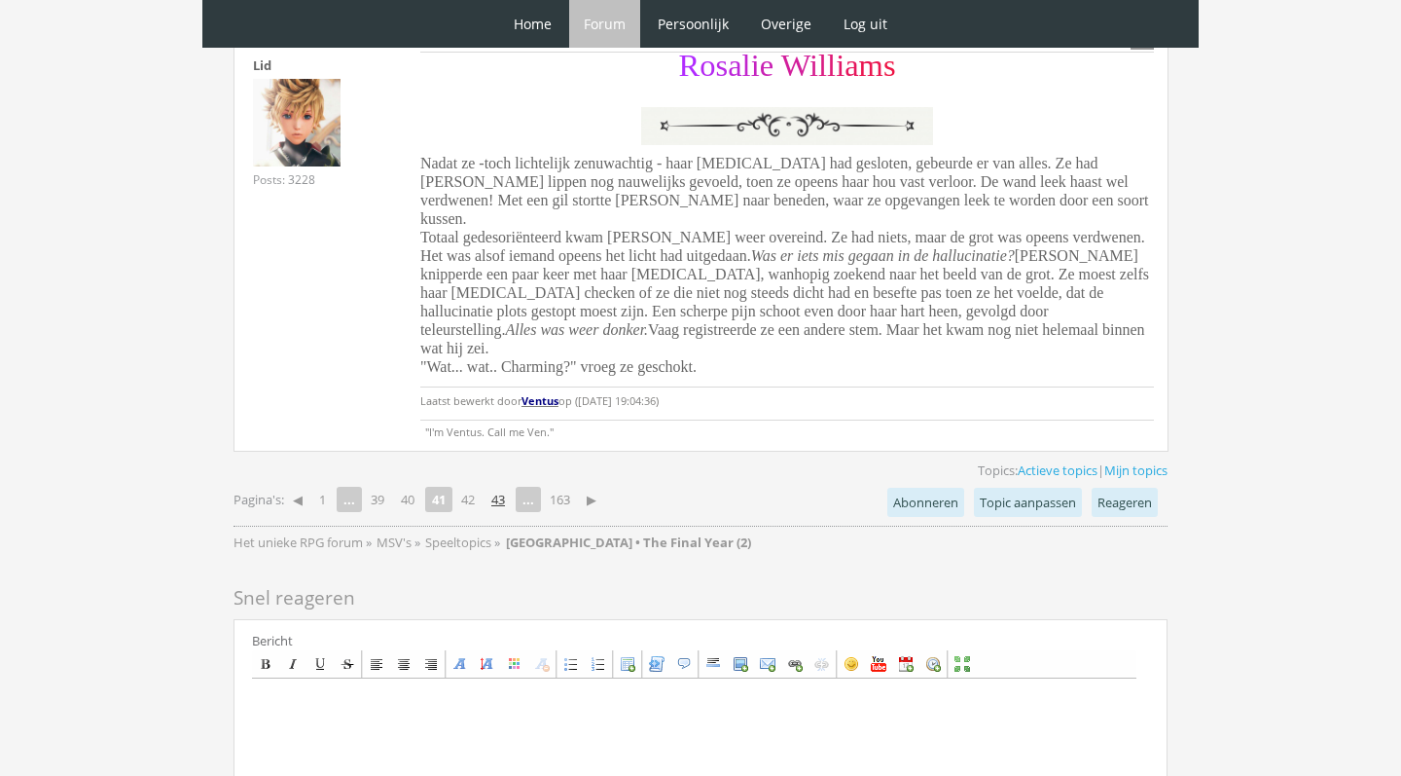
click at [500, 486] on link "43" at bounding box center [498, 499] width 29 height 27
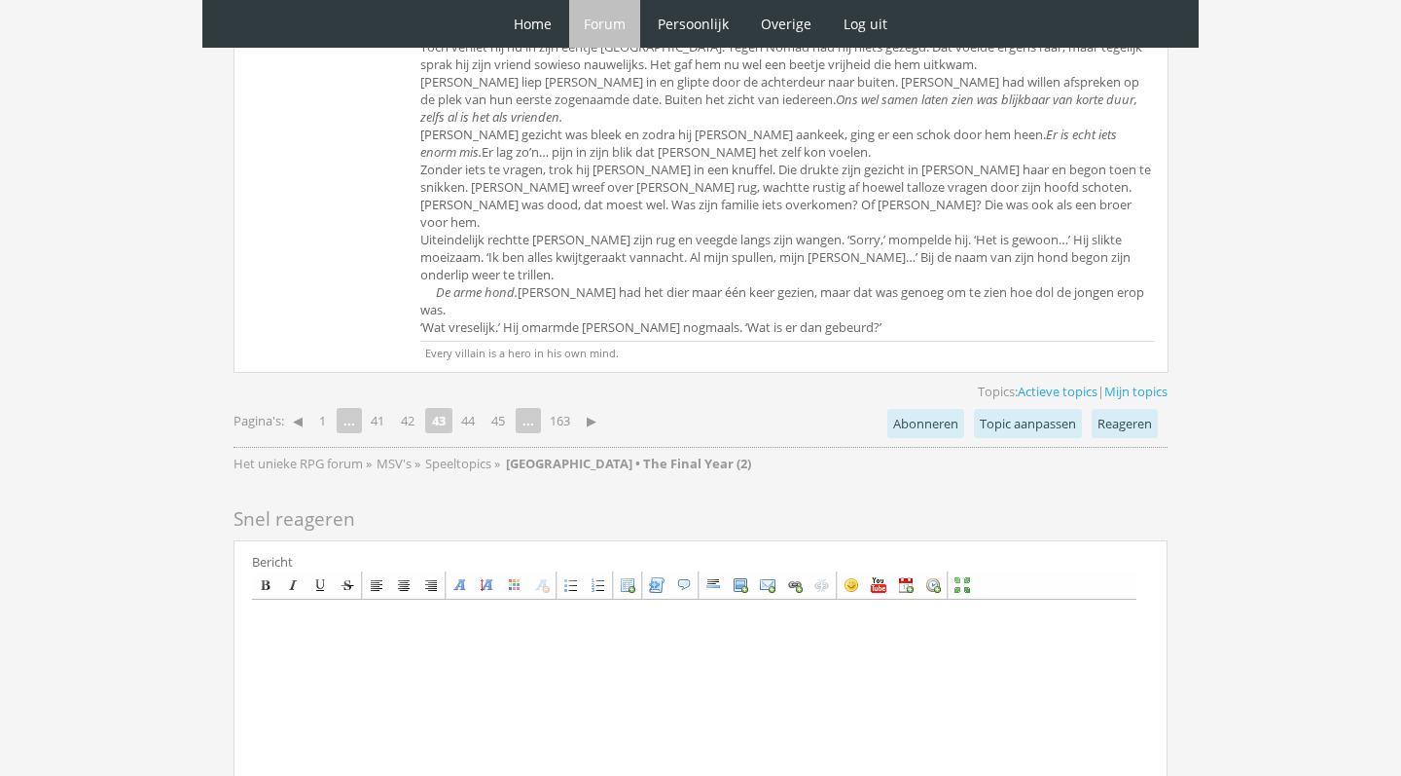
scroll to position [6748, 0]
click at [509, 411] on link "45" at bounding box center [498, 424] width 29 height 27
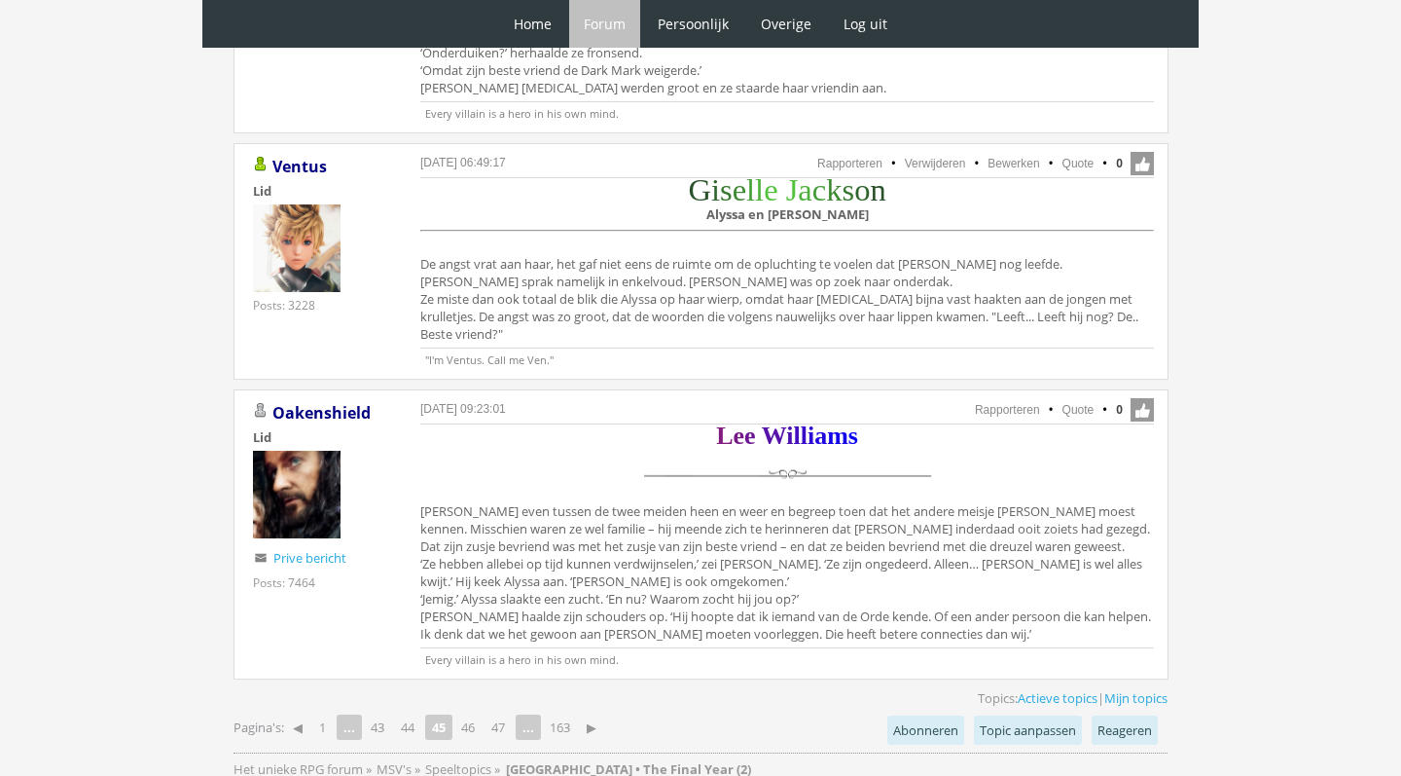
scroll to position [4603, 0]
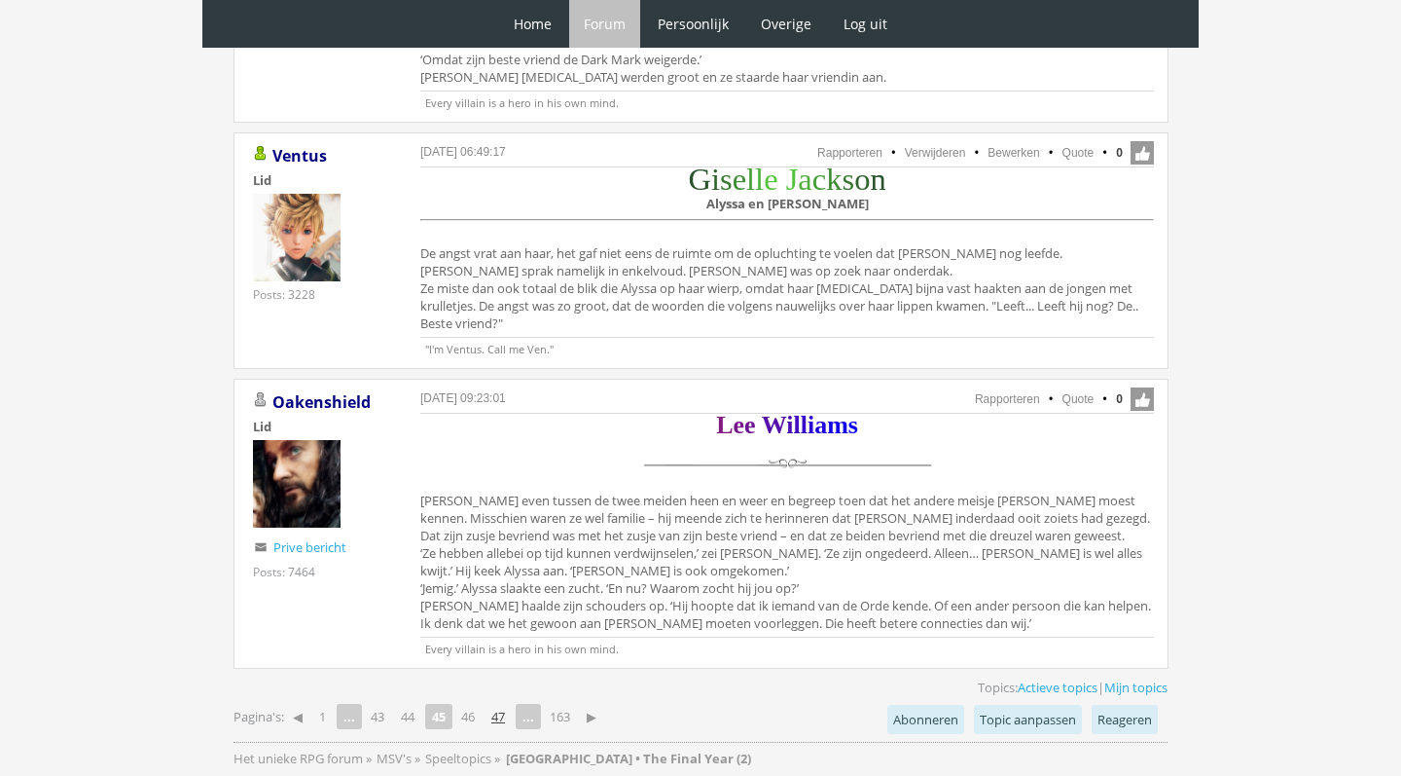
click at [506, 703] on link "47" at bounding box center [498, 716] width 29 height 27
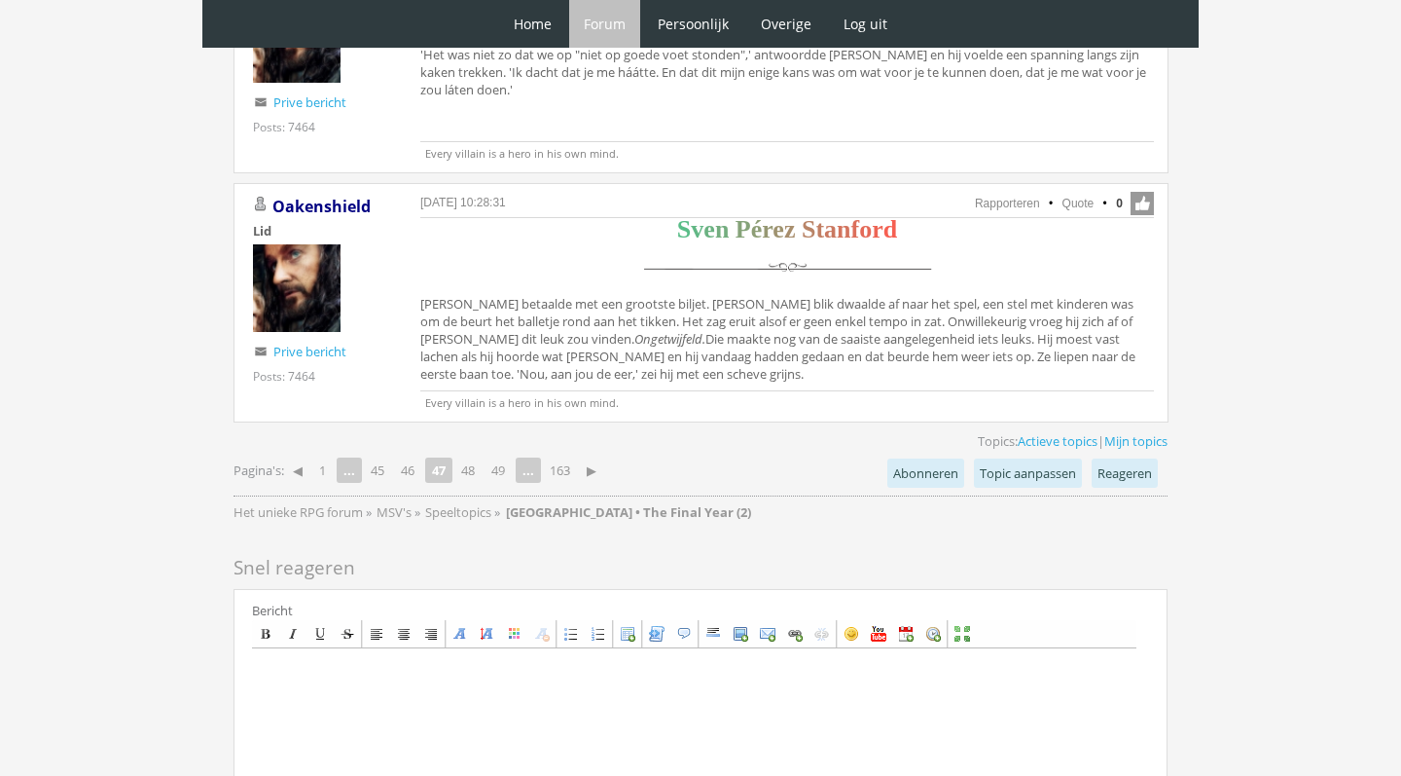
scroll to position [4741, 0]
click at [379, 461] on link "45" at bounding box center [377, 471] width 29 height 27
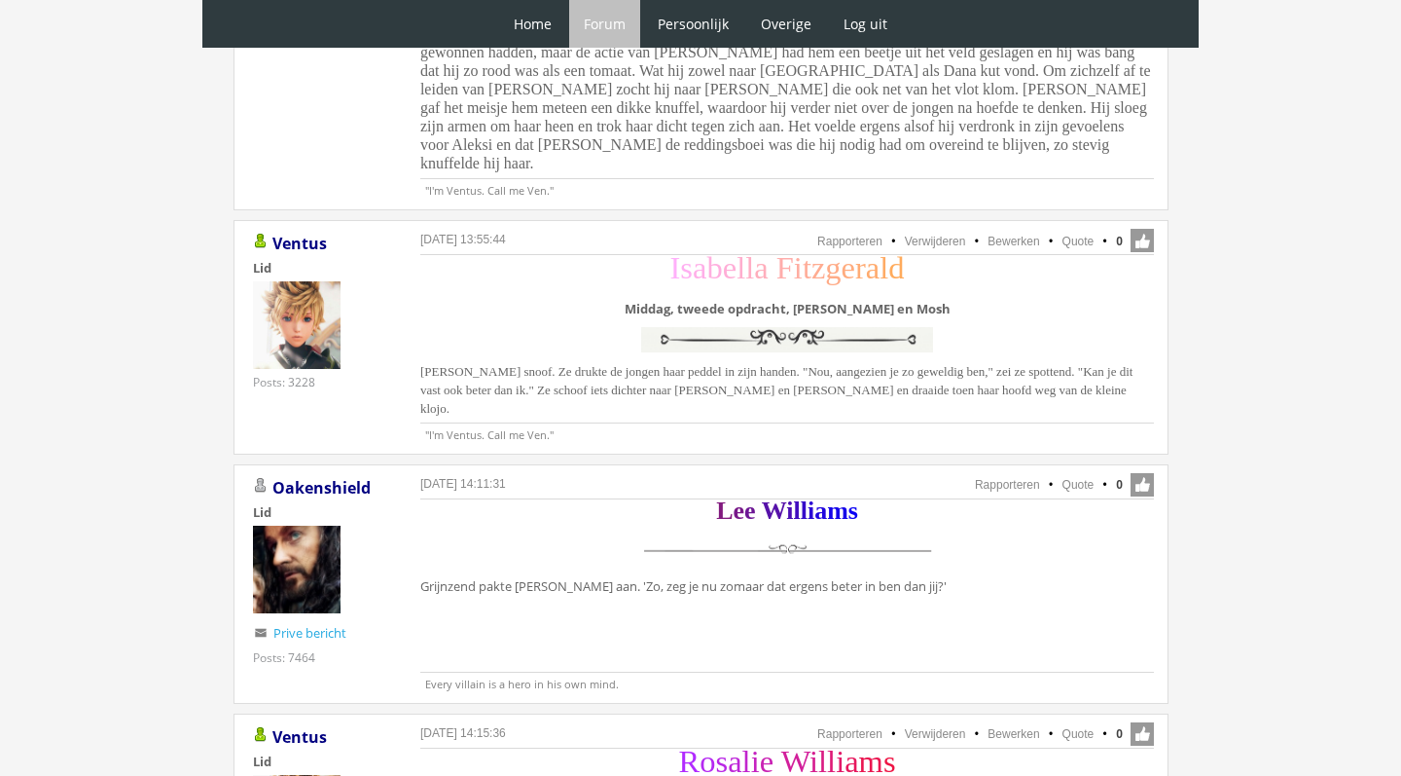
scroll to position [906, 0]
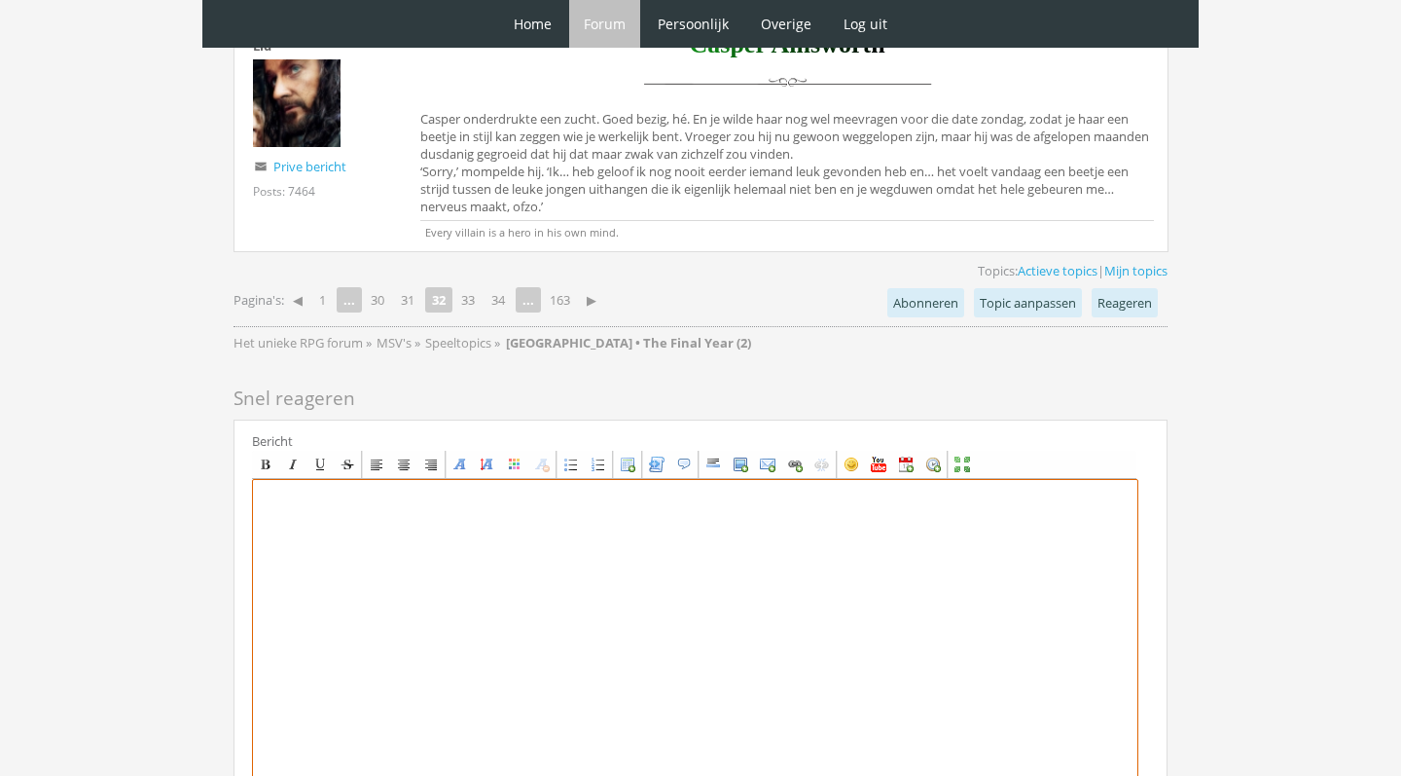
scroll to position [4440, 0]
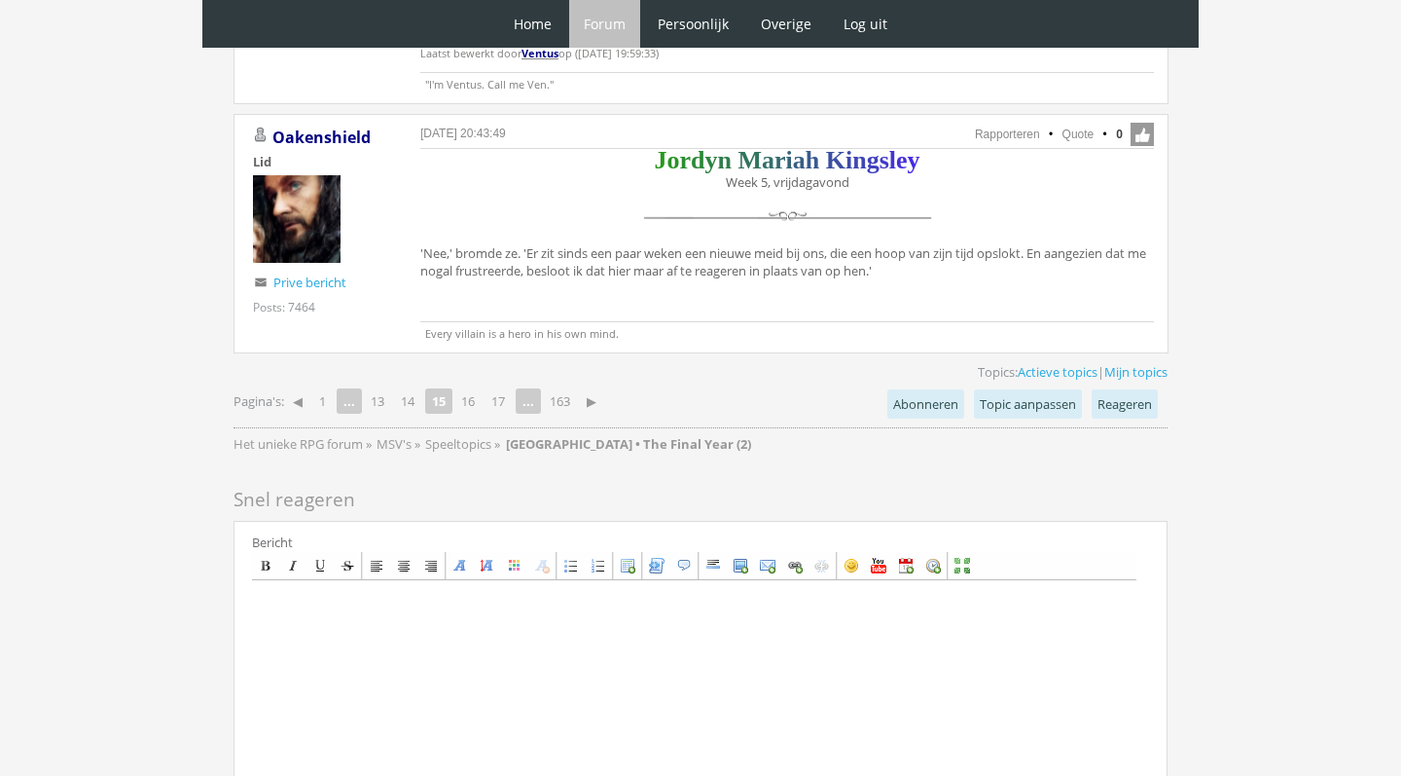
scroll to position [4241, 0]
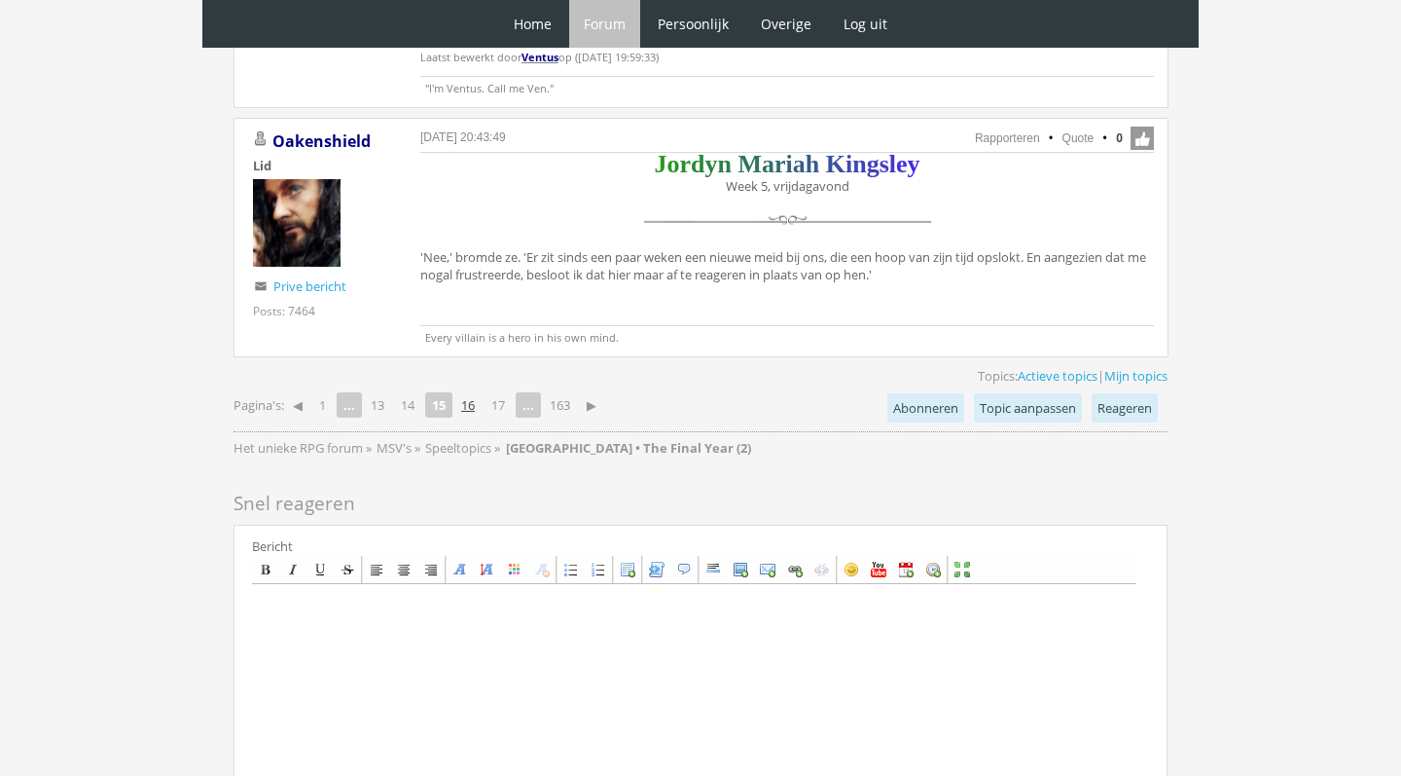
click at [483, 399] on link "16" at bounding box center [467, 404] width 29 height 27
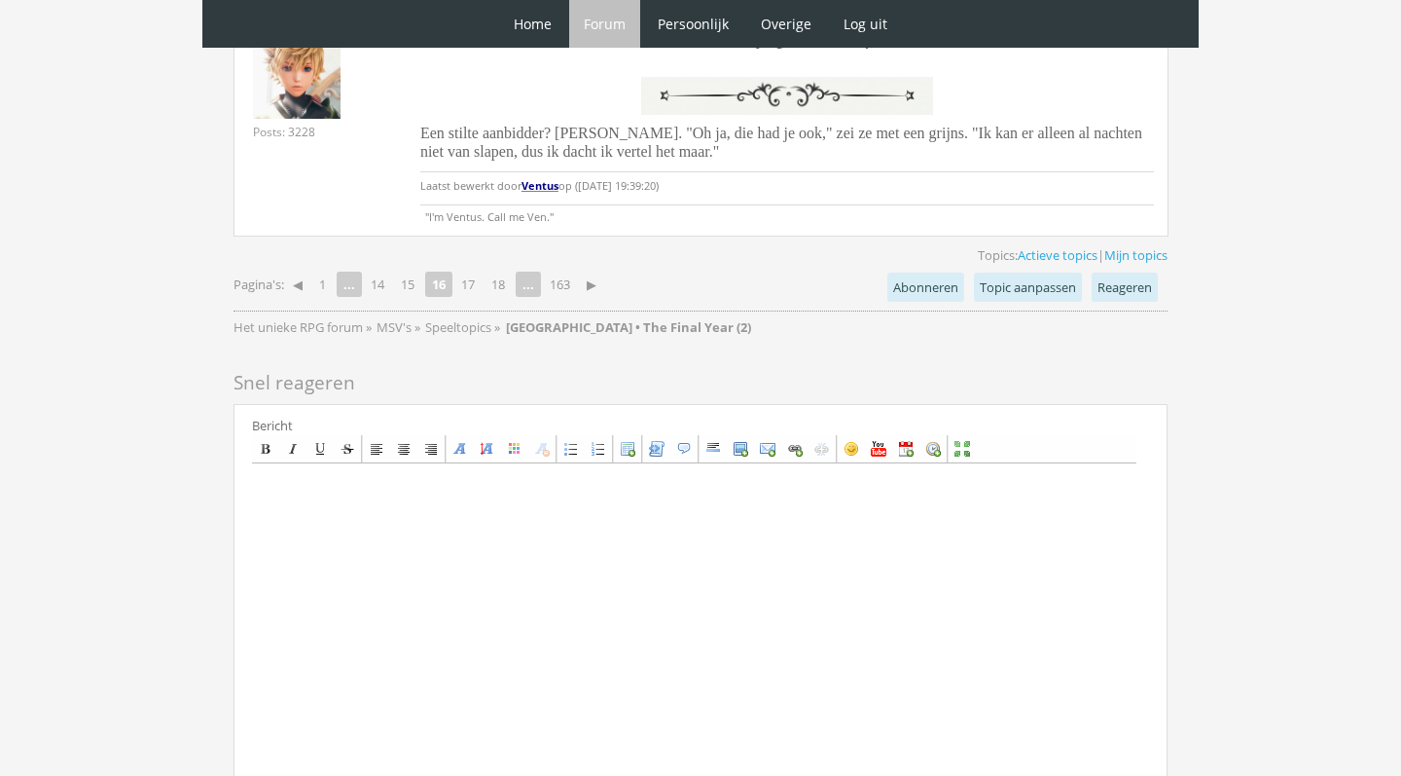
scroll to position [4568, 0]
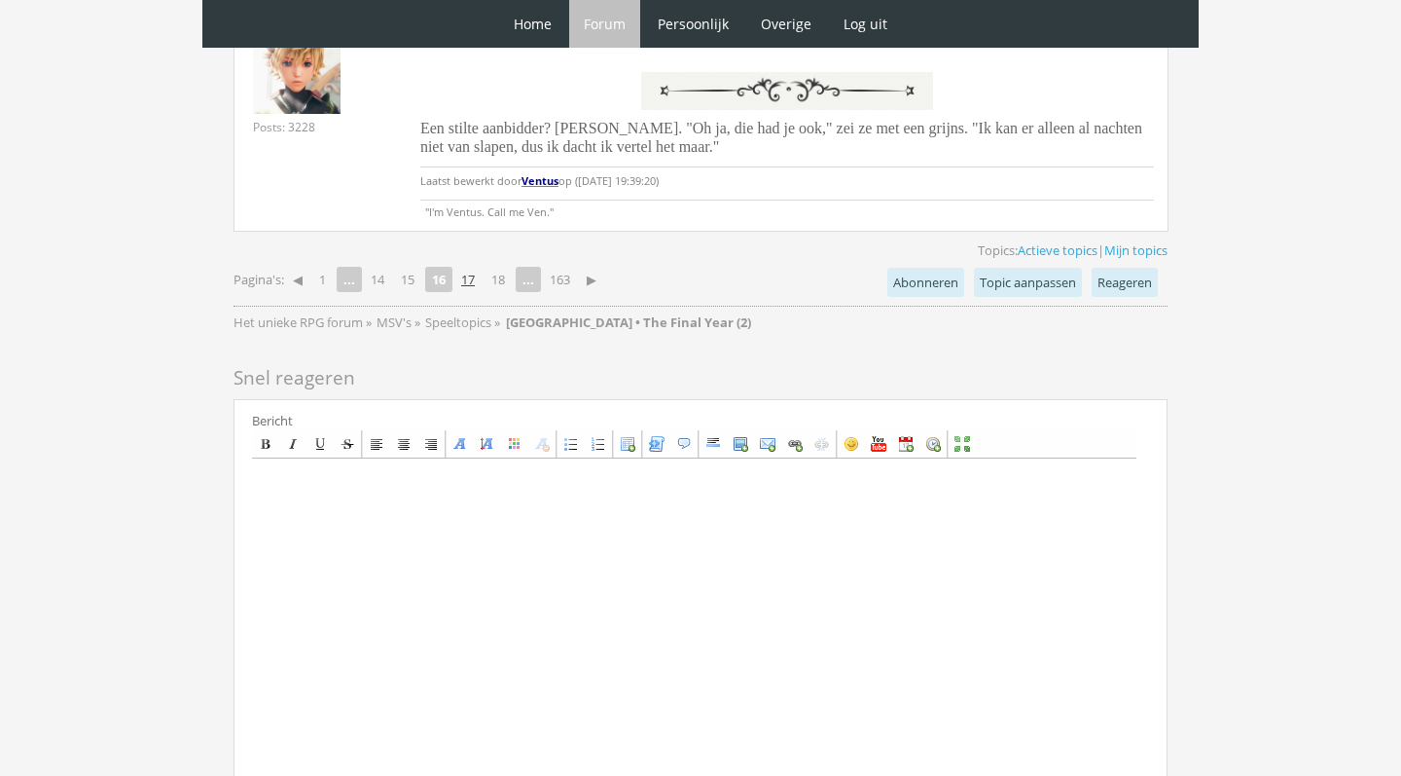
click at [480, 266] on link "17" at bounding box center [467, 279] width 29 height 27
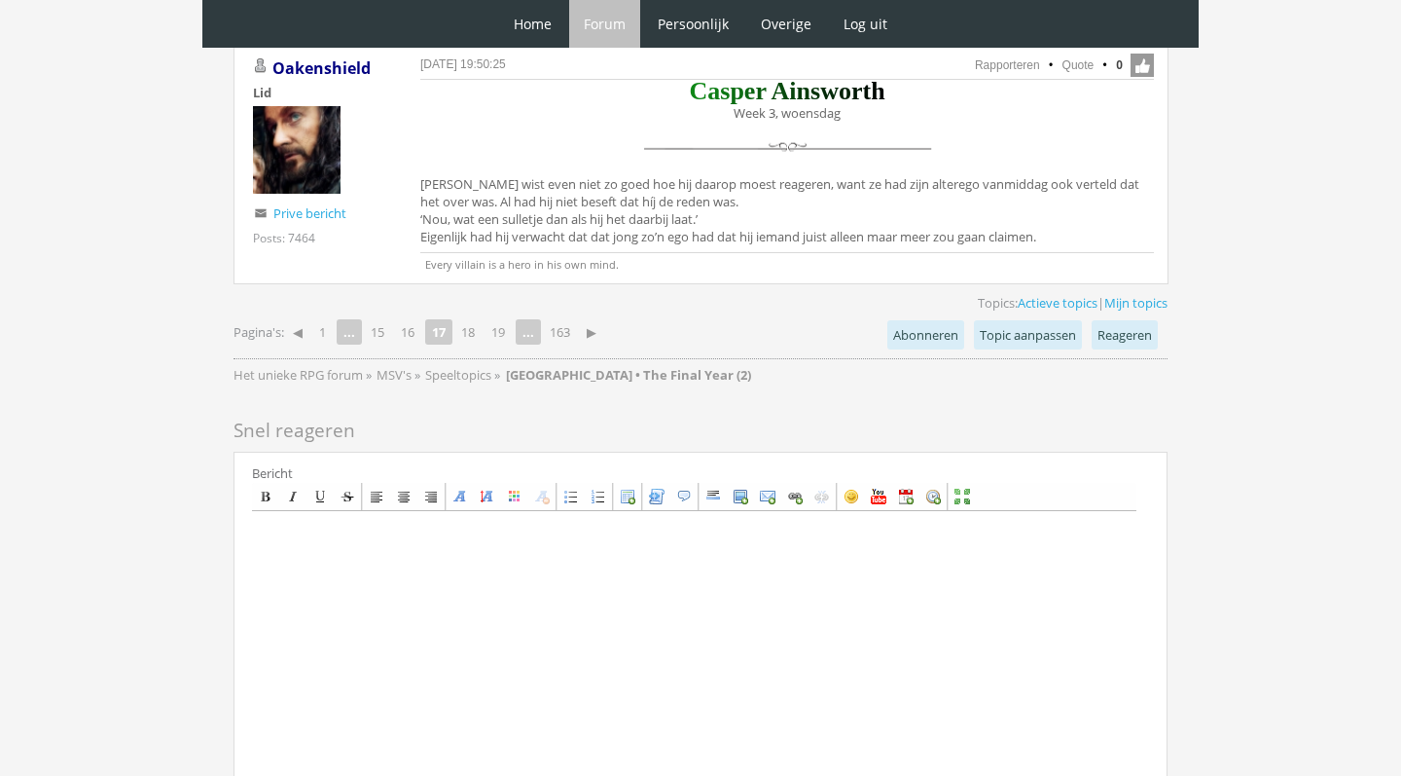
scroll to position [4589, 0]
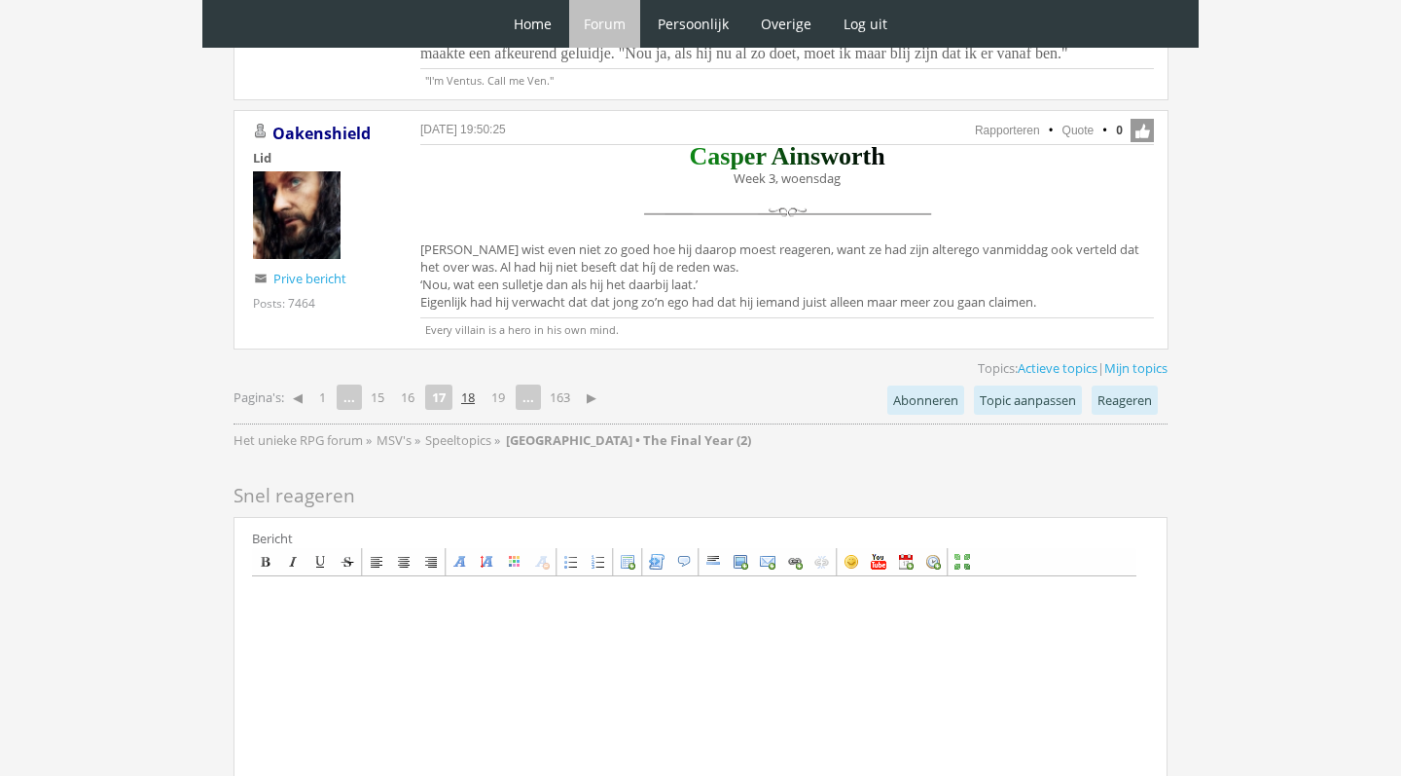
click at [473, 383] on link "18" at bounding box center [467, 396] width 29 height 27
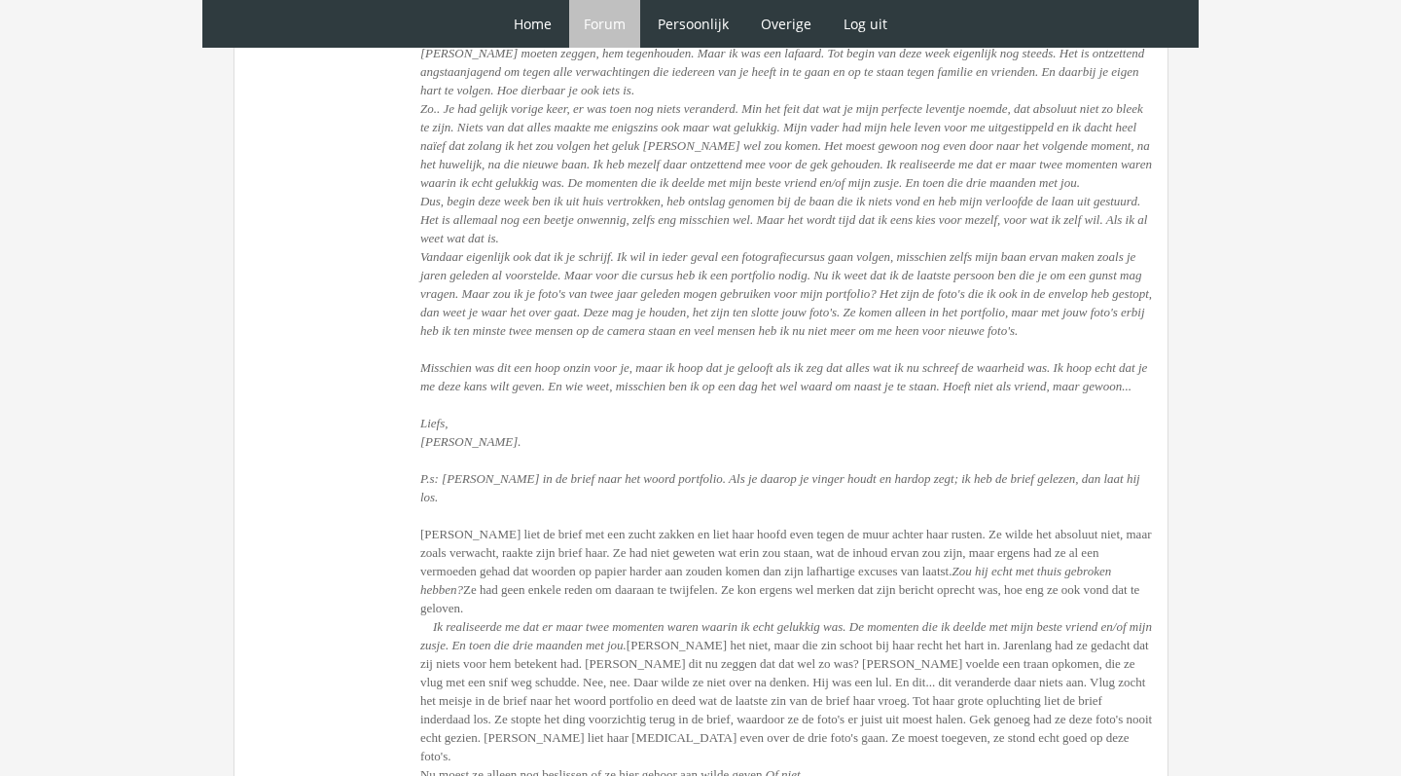
scroll to position [4928, 0]
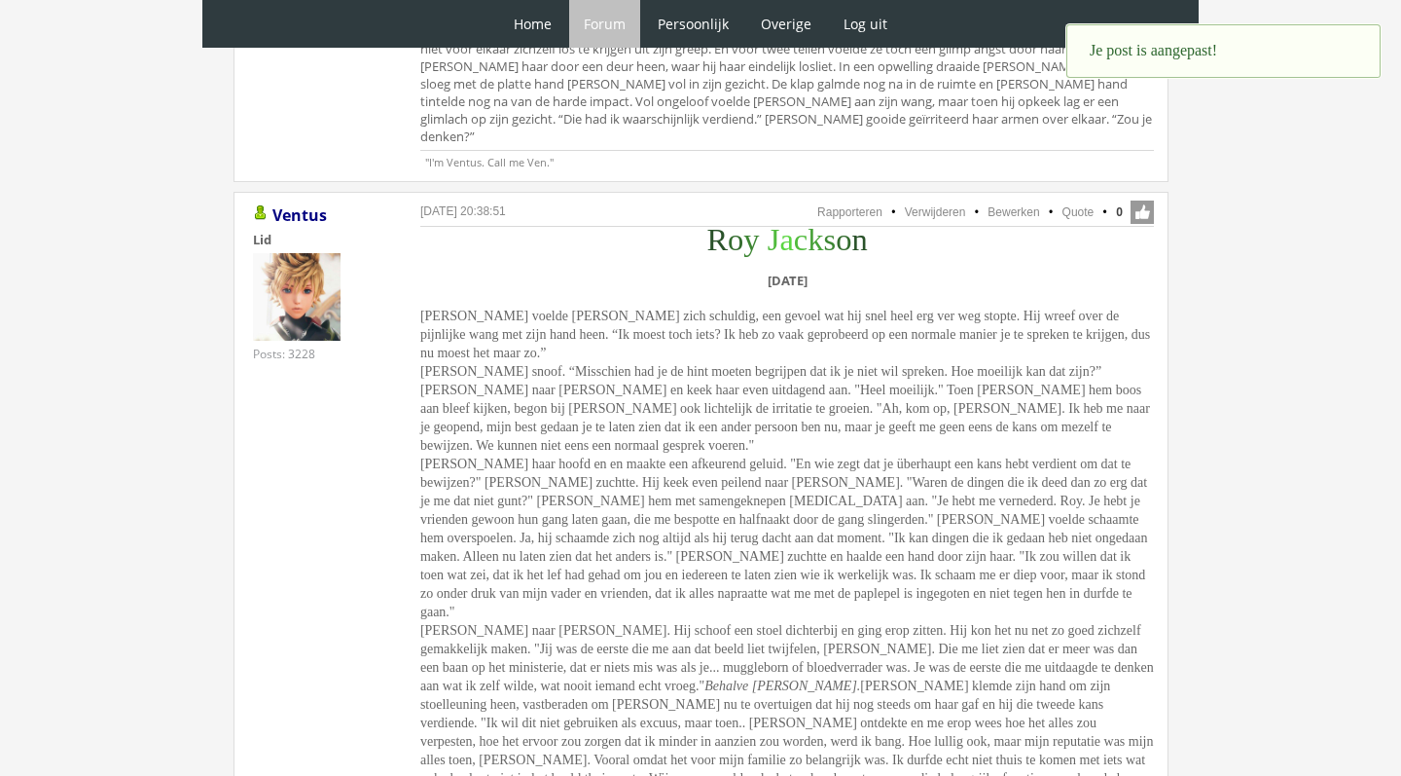
scroll to position [4271, 0]
click at [1031, 204] on link "Bewerken" at bounding box center [1014, 211] width 52 height 14
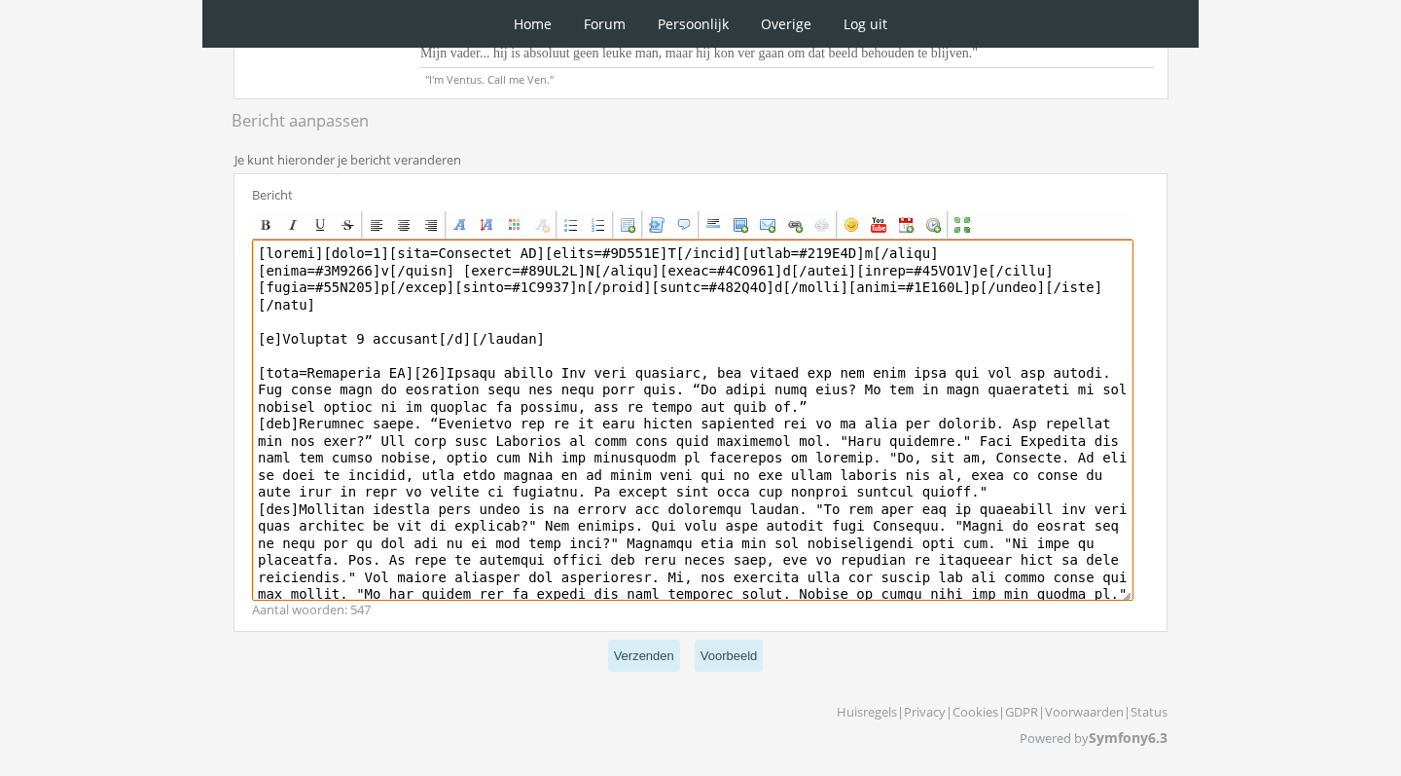
scroll to position [860, 0]
click at [302, 422] on textarea at bounding box center [693, 419] width 882 height 361
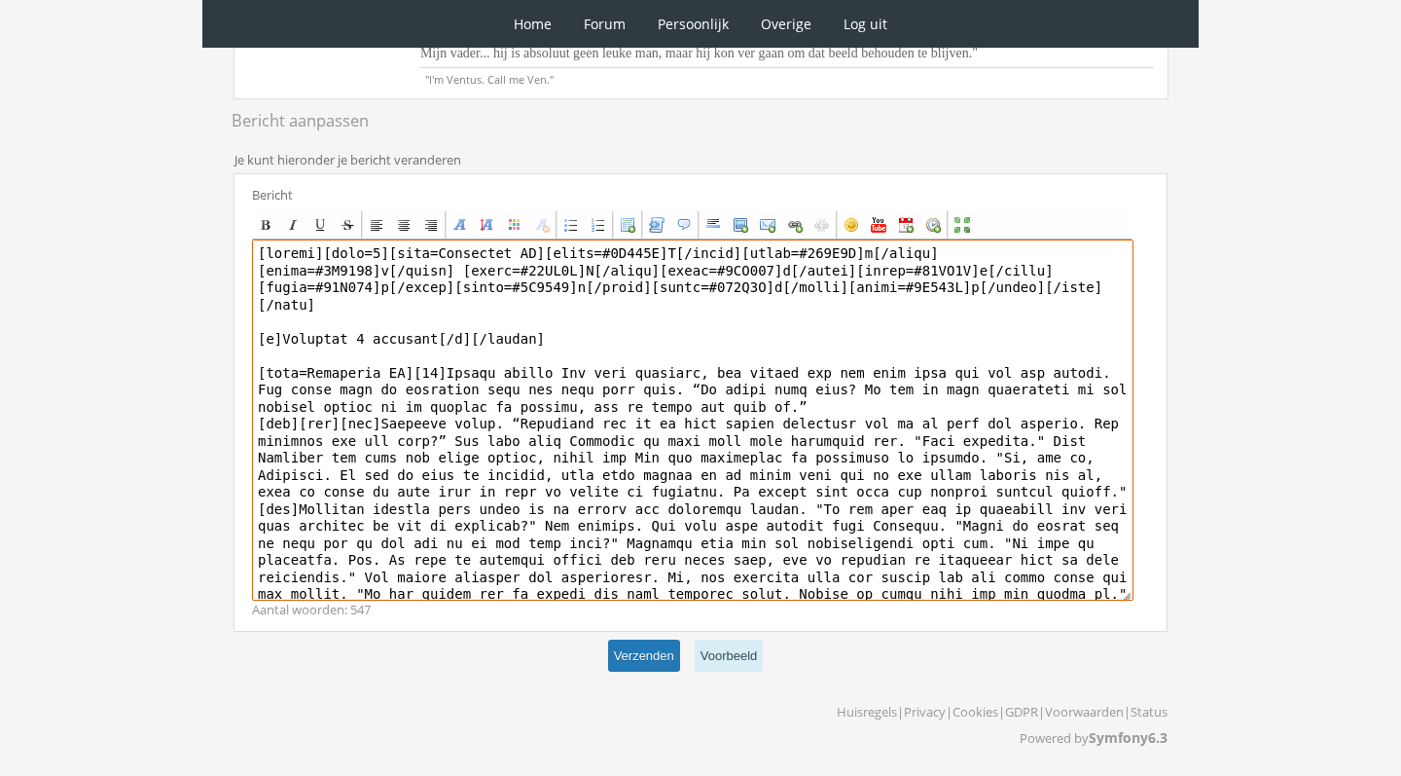
type textarea "[loremi][dolo=1][sita=Consectet AD][elits=#0D979E]T[/incid][utlab=#500E9D]m[/al…"
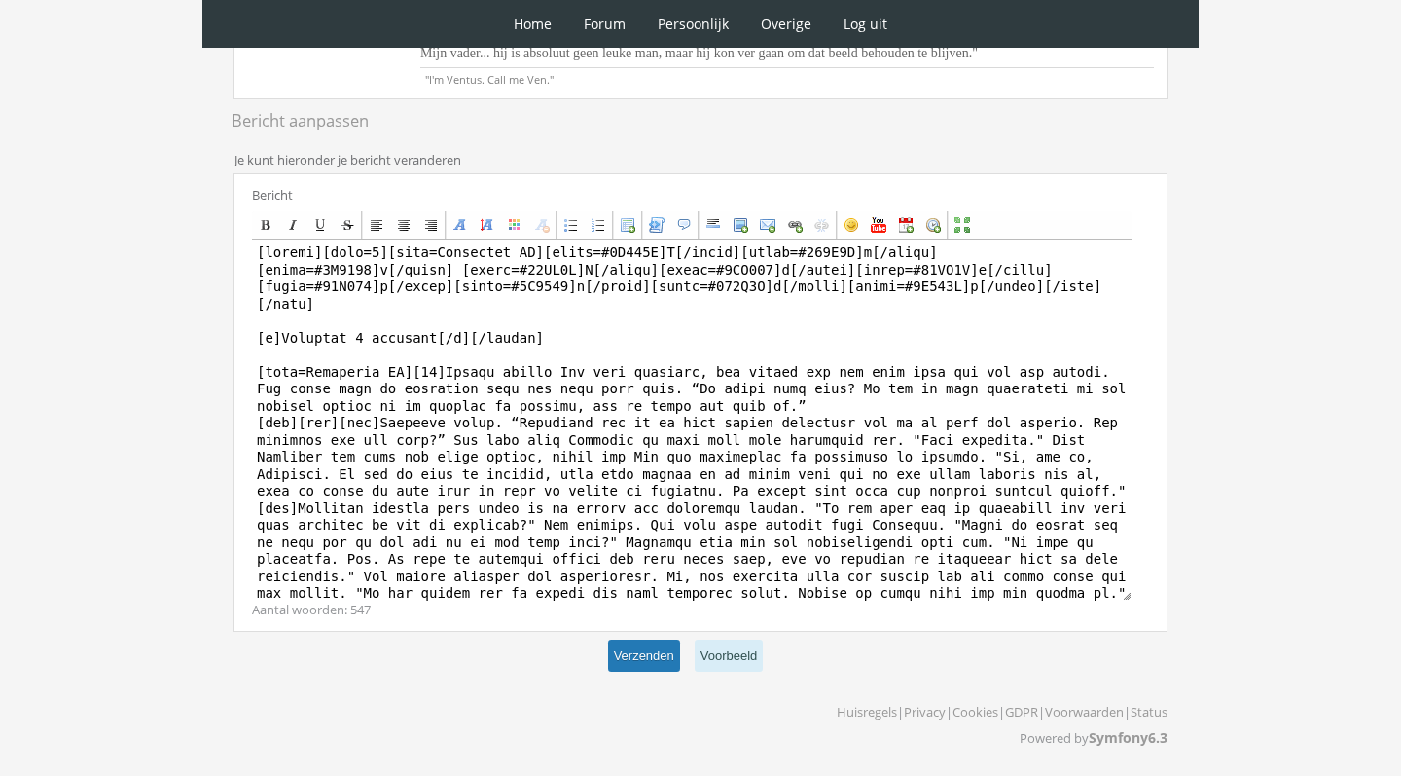
click at [663, 657] on button "Verzenden" at bounding box center [644, 655] width 72 height 32
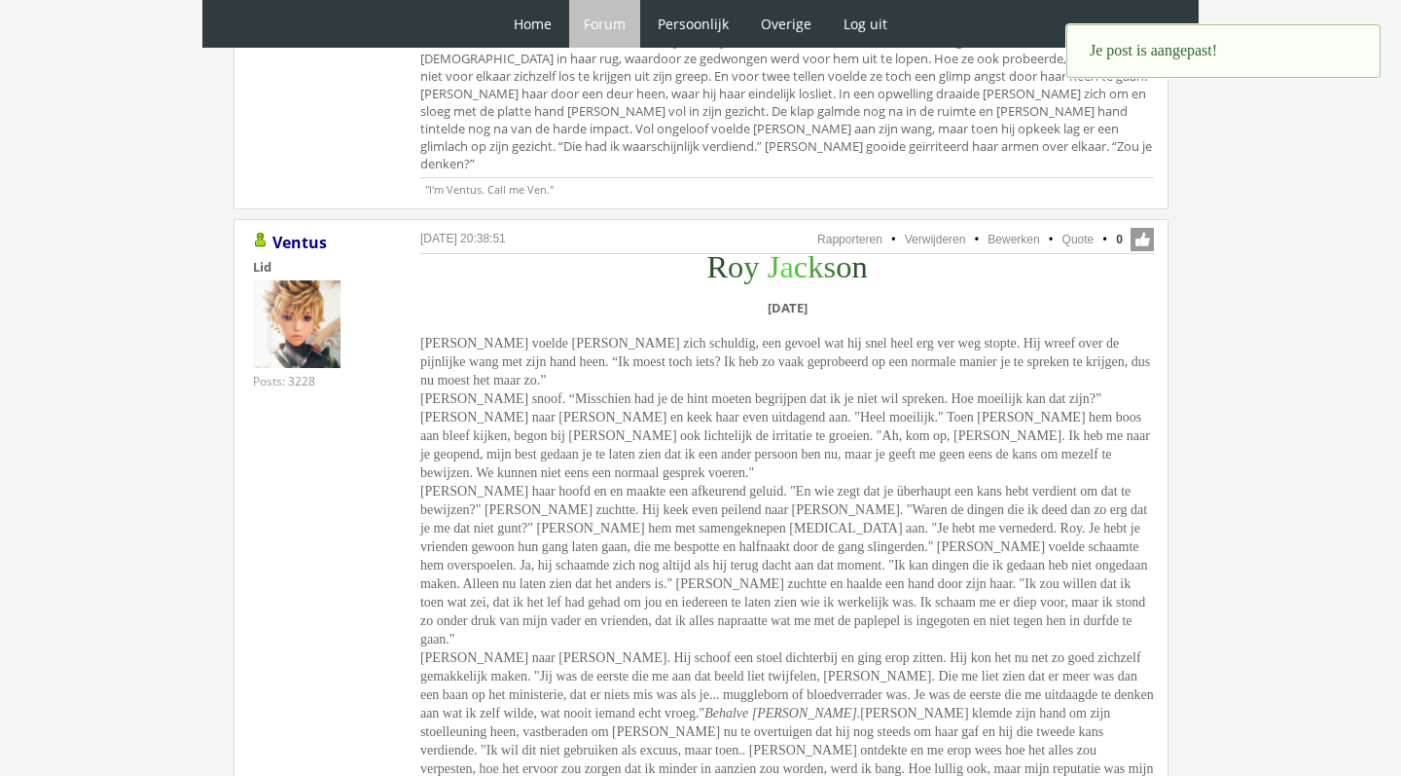
scroll to position [4235, 0]
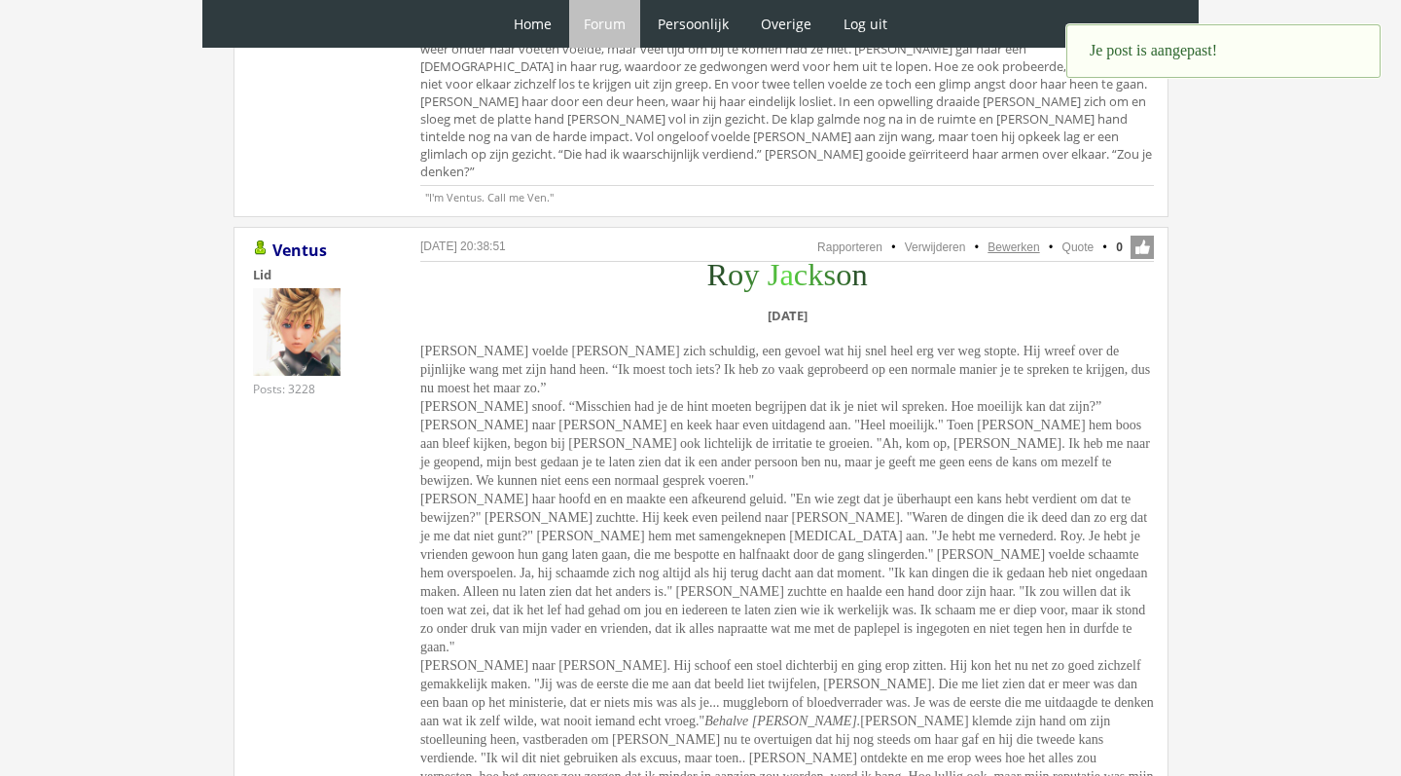
click at [1011, 240] on link "Bewerken" at bounding box center [1014, 247] width 52 height 14
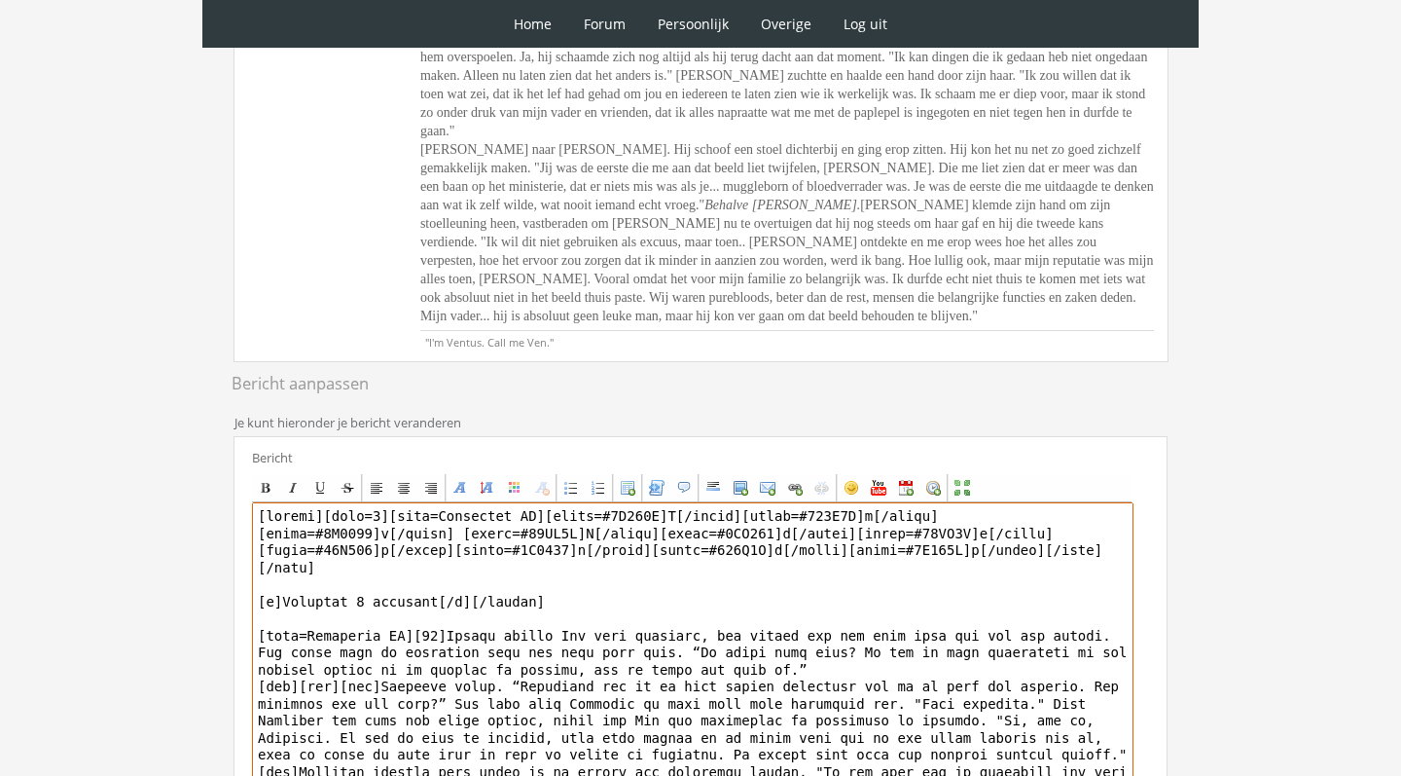
scroll to position [53, 0]
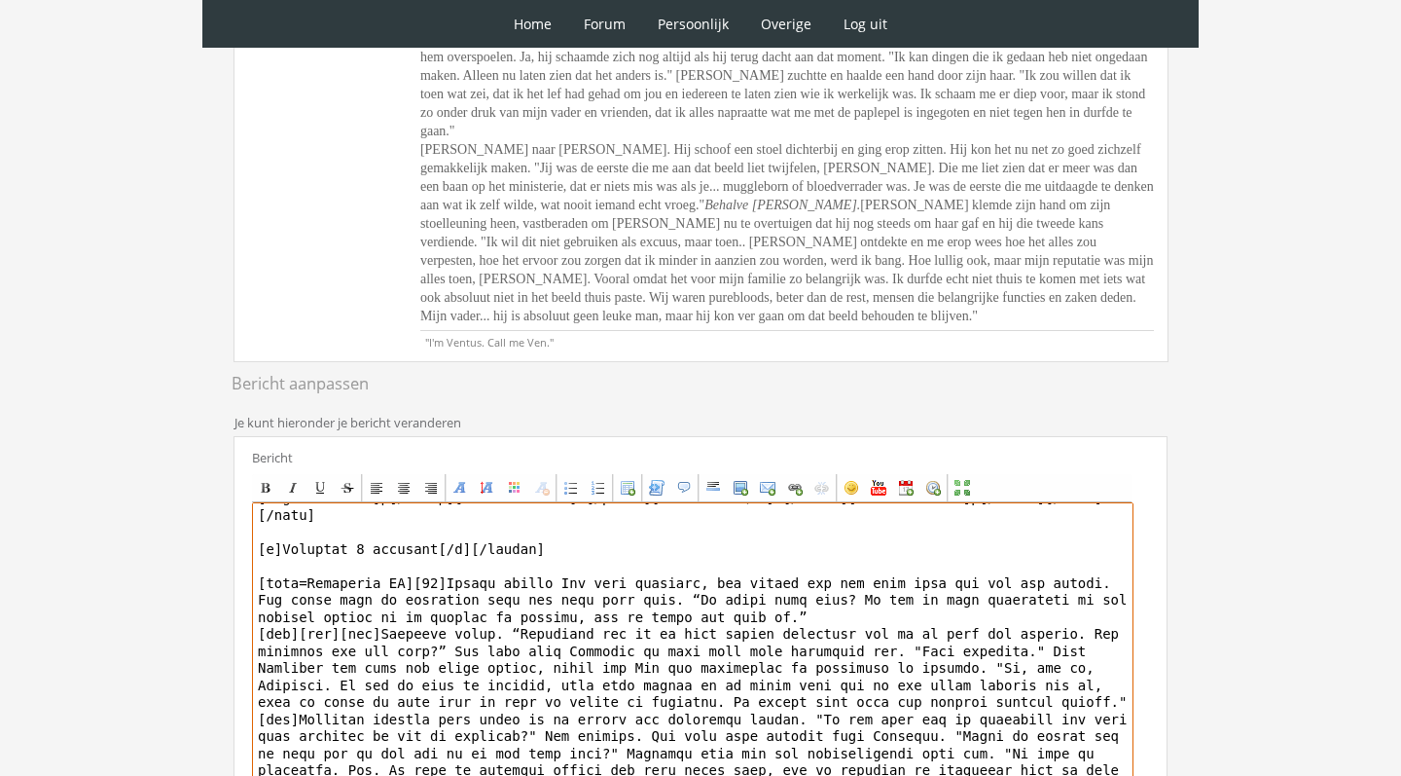
drag, startPoint x: 380, startPoint y: 648, endPoint x: 319, endPoint y: 646, distance: 60.4
click at [319, 646] on textarea at bounding box center [693, 682] width 882 height 361
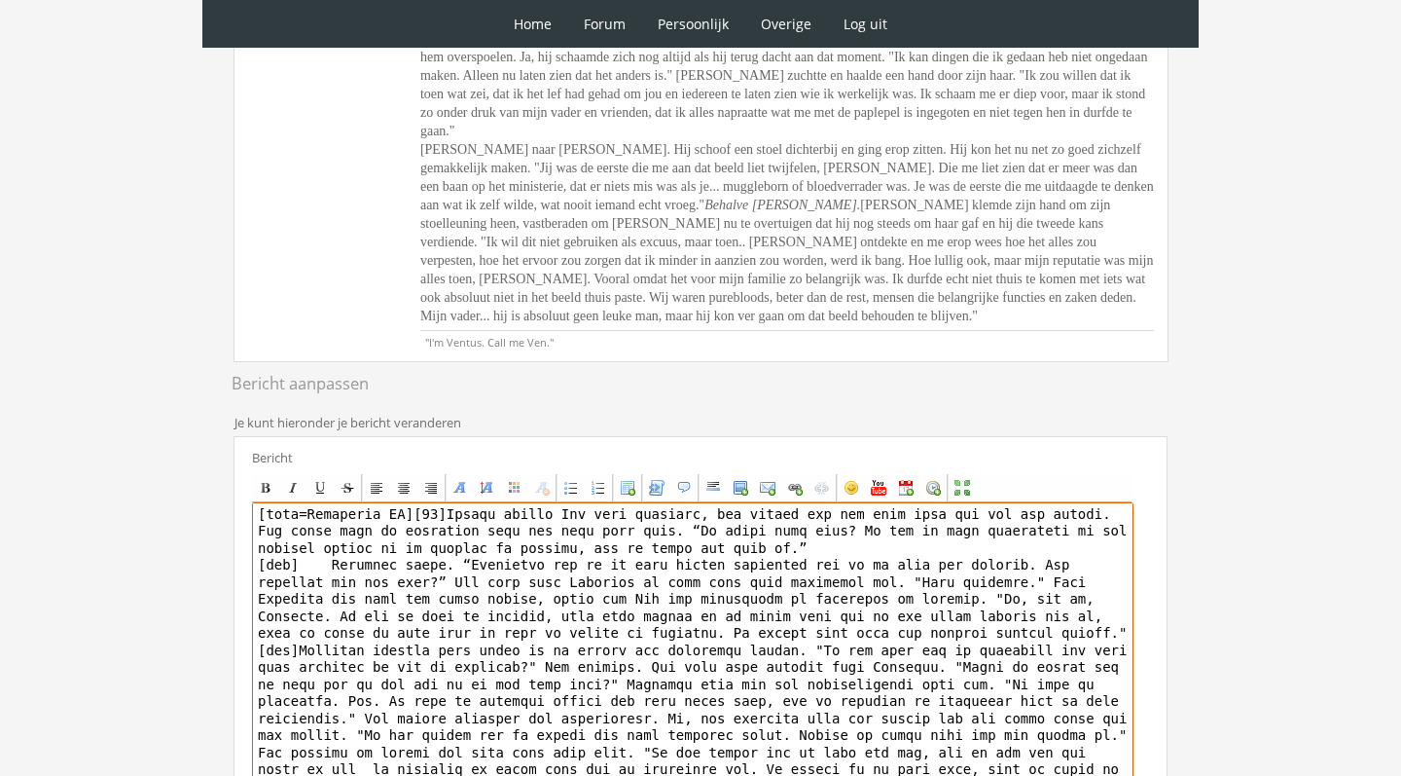
scroll to position [160, 0]
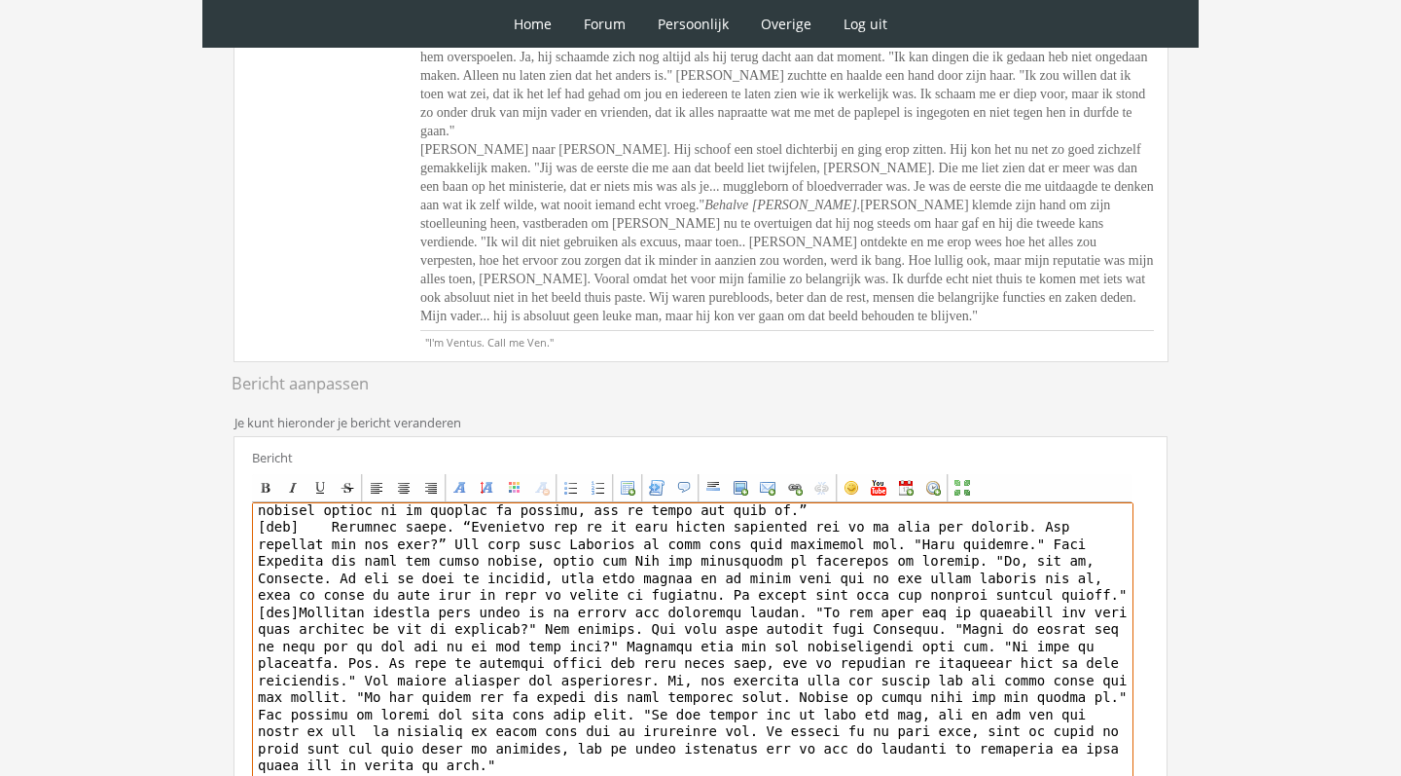
click at [299, 631] on textarea at bounding box center [693, 682] width 882 height 361
click at [299, 624] on textarea at bounding box center [693, 682] width 882 height 361
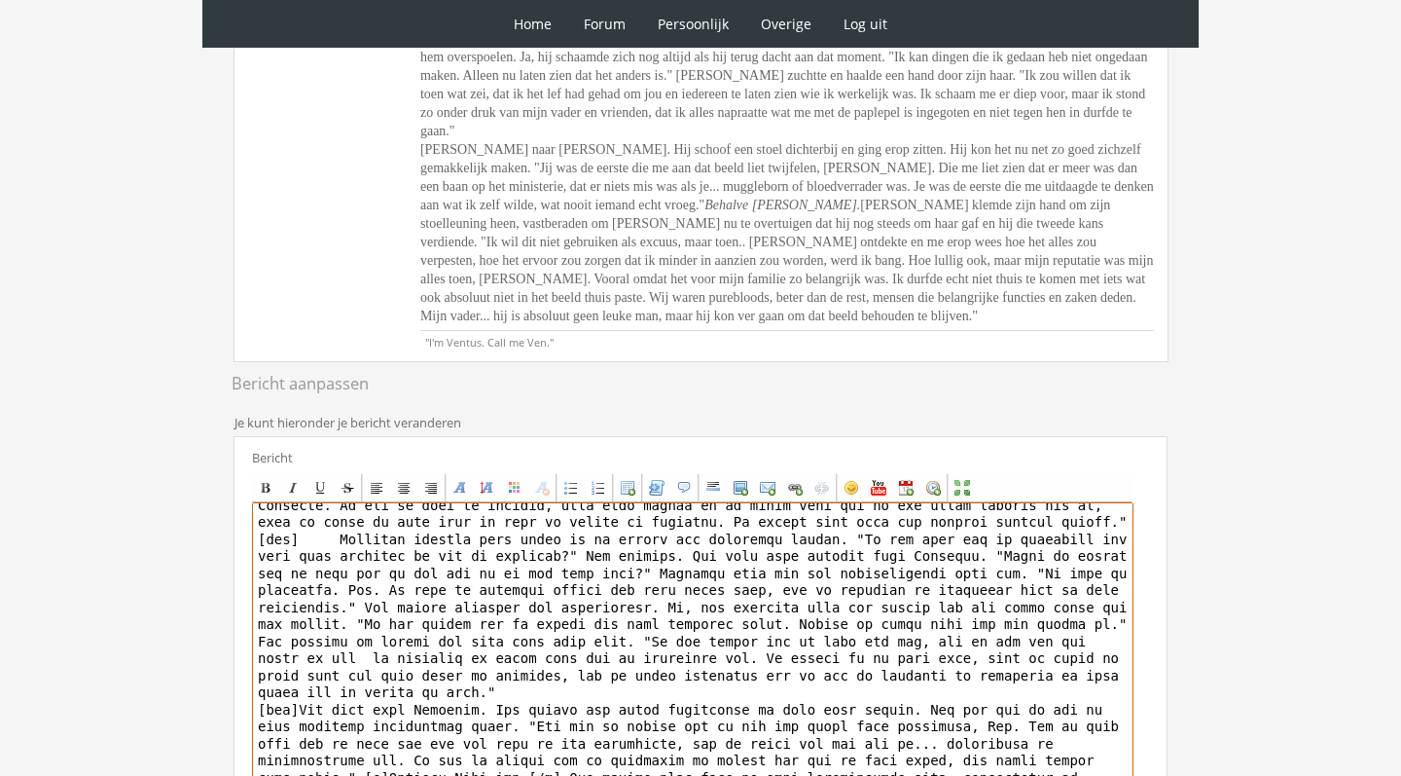
scroll to position [241, 0]
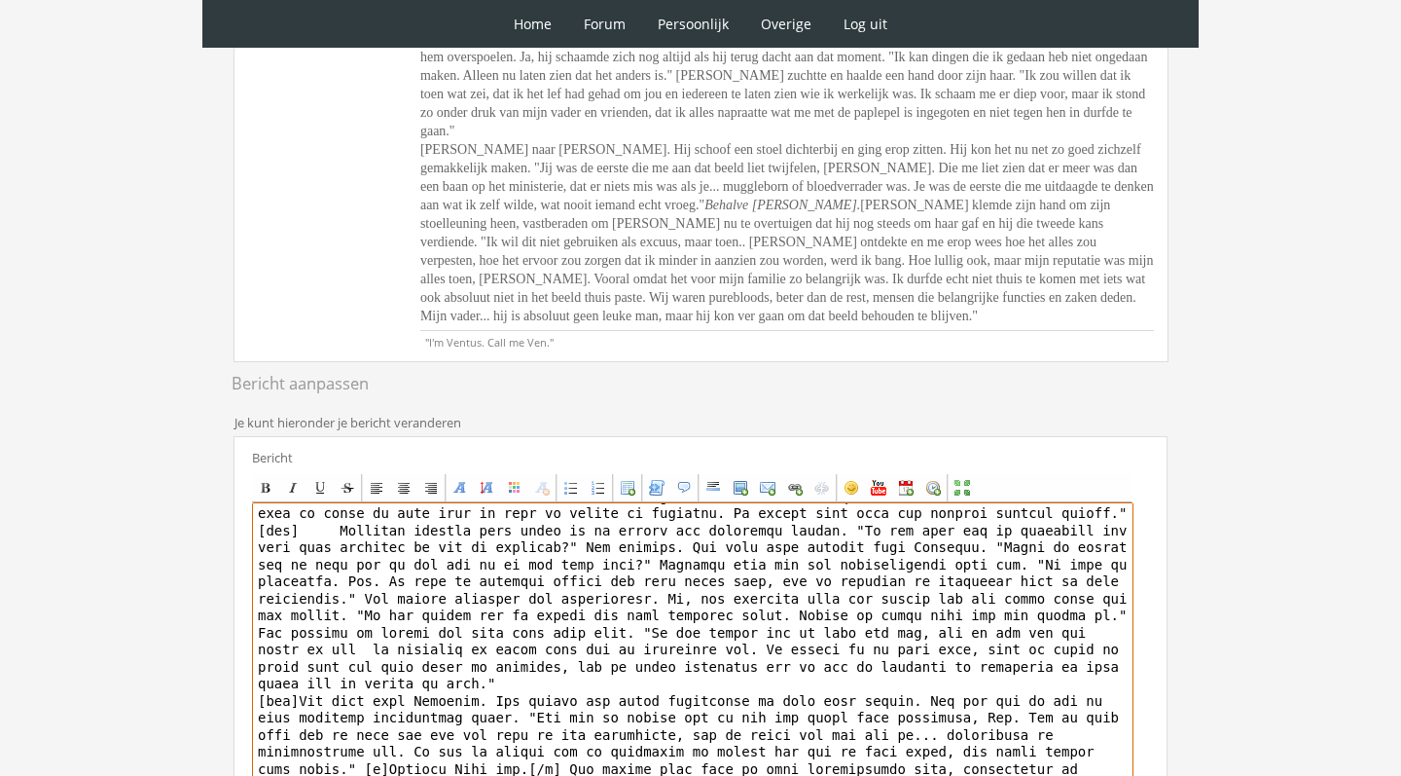
click at [296, 703] on textarea at bounding box center [693, 682] width 882 height 361
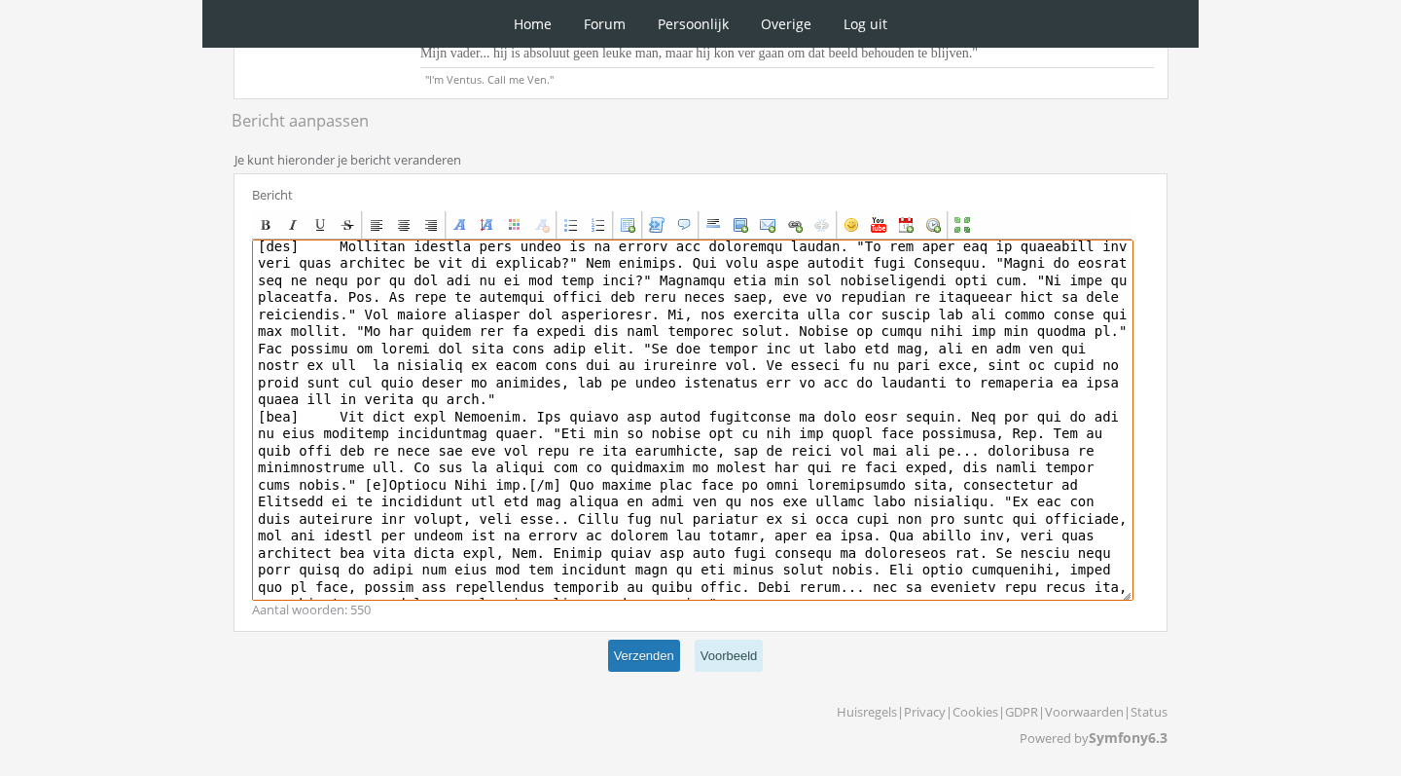
scroll to position [860, 0]
type textarea "[center][size=7][font=Trebuchet MS][color=#2A522A]R[/color][color=#336C2E]o[/co…"
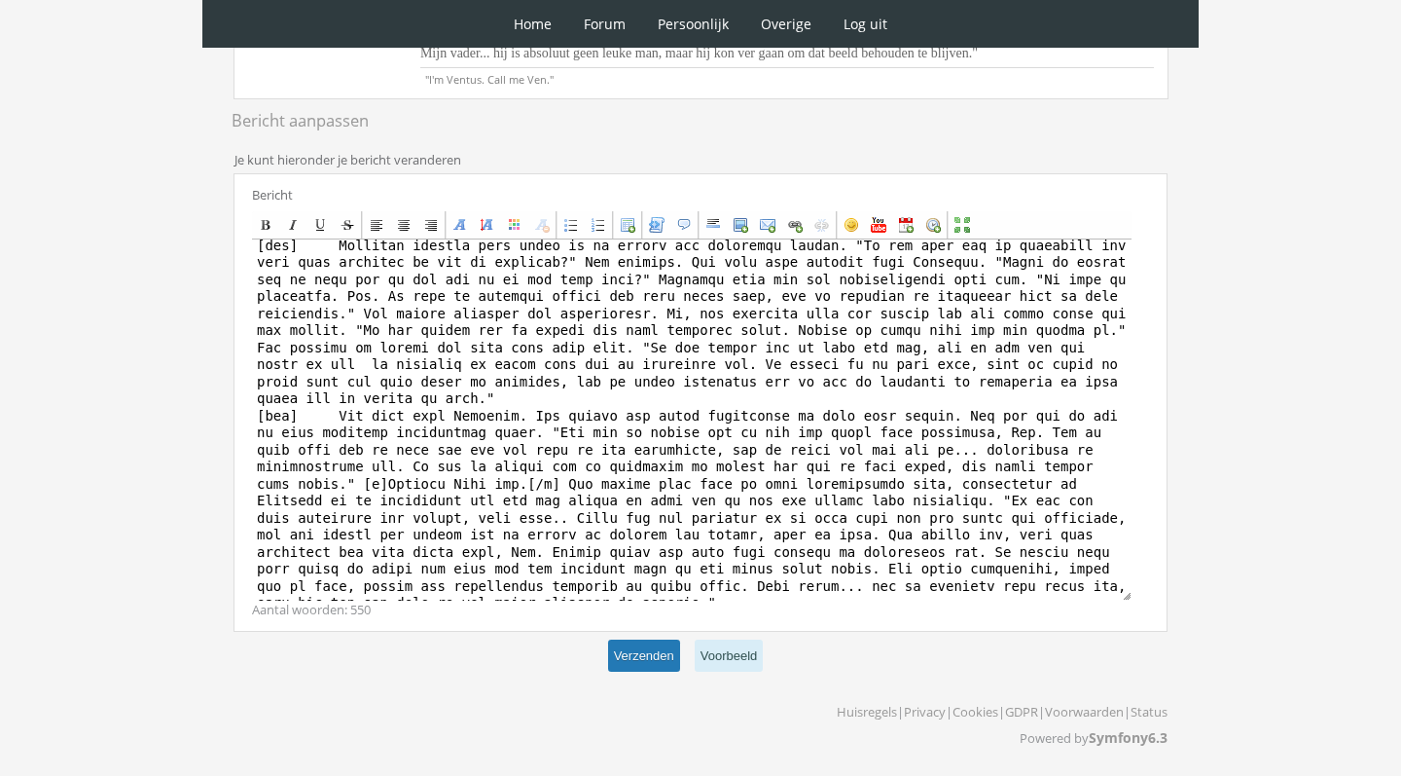
click at [636, 667] on button "Verzenden" at bounding box center [644, 655] width 72 height 32
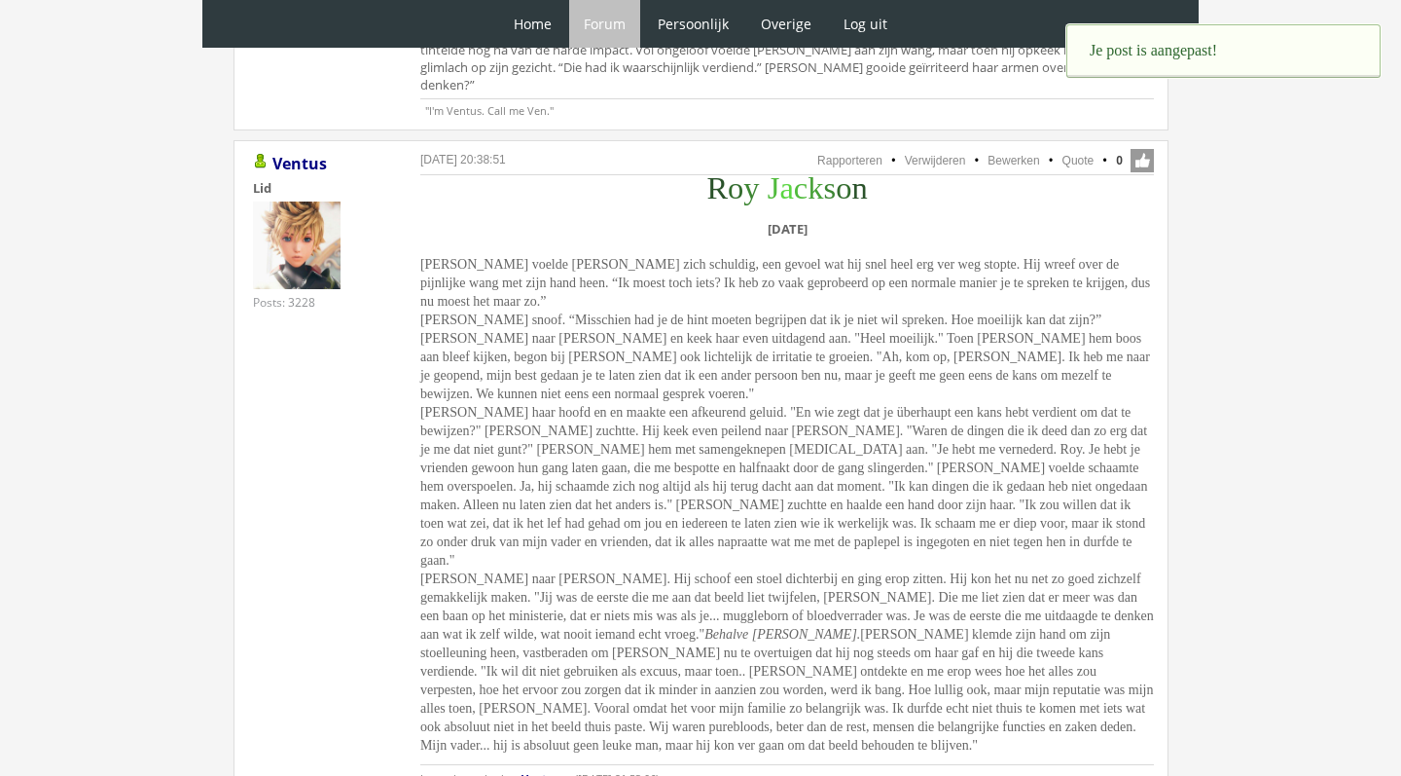
scroll to position [4335, 0]
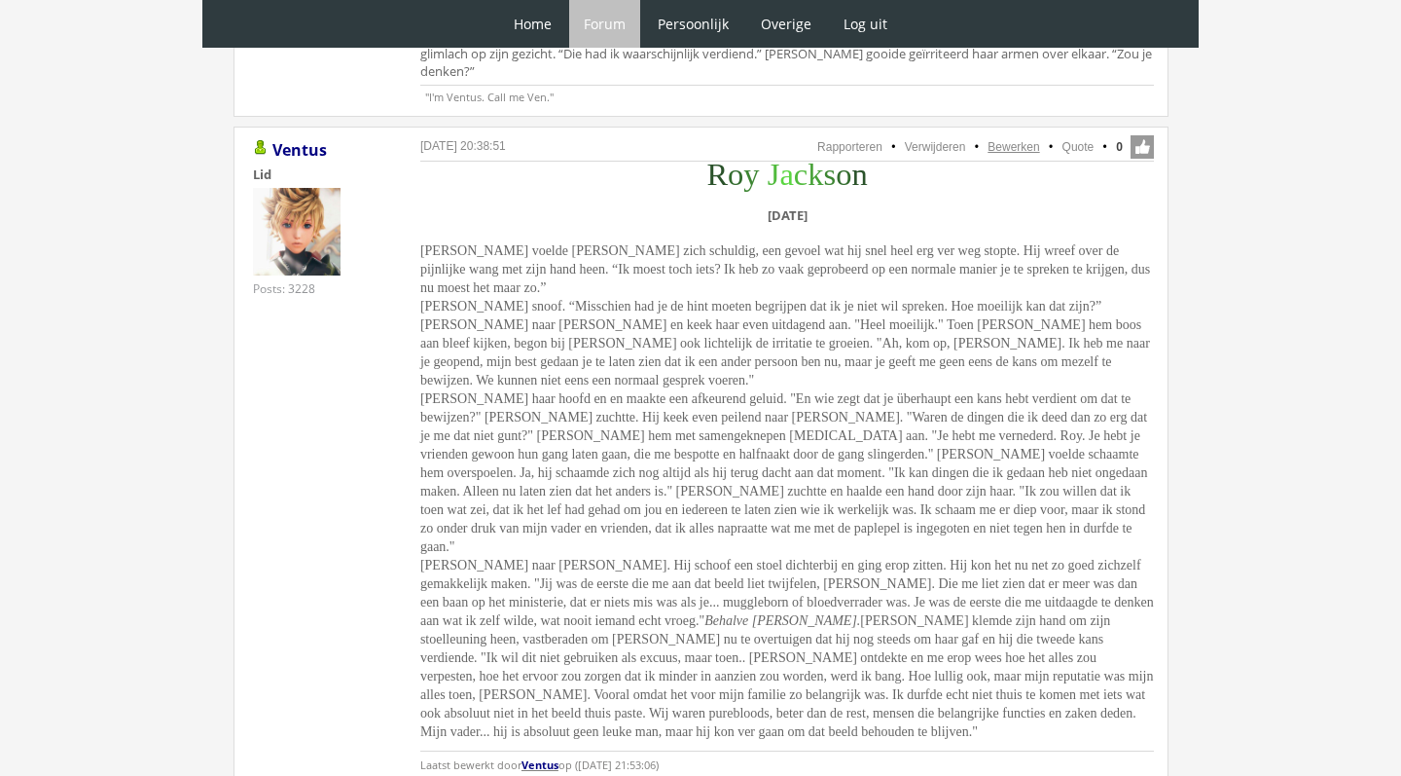
click at [1009, 140] on link "Bewerken" at bounding box center [1014, 147] width 52 height 14
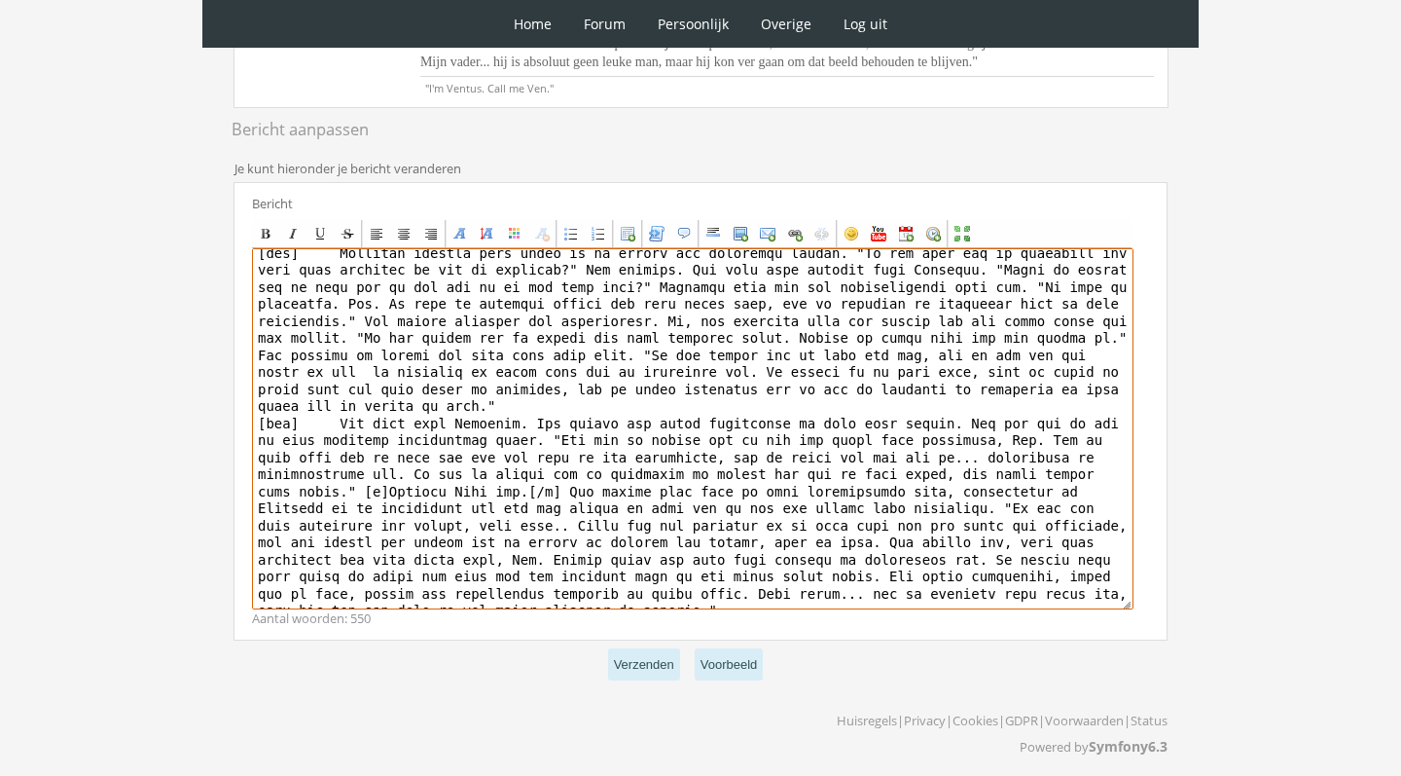
scroll to position [263, 0]
click at [524, 431] on textarea at bounding box center [693, 428] width 882 height 361
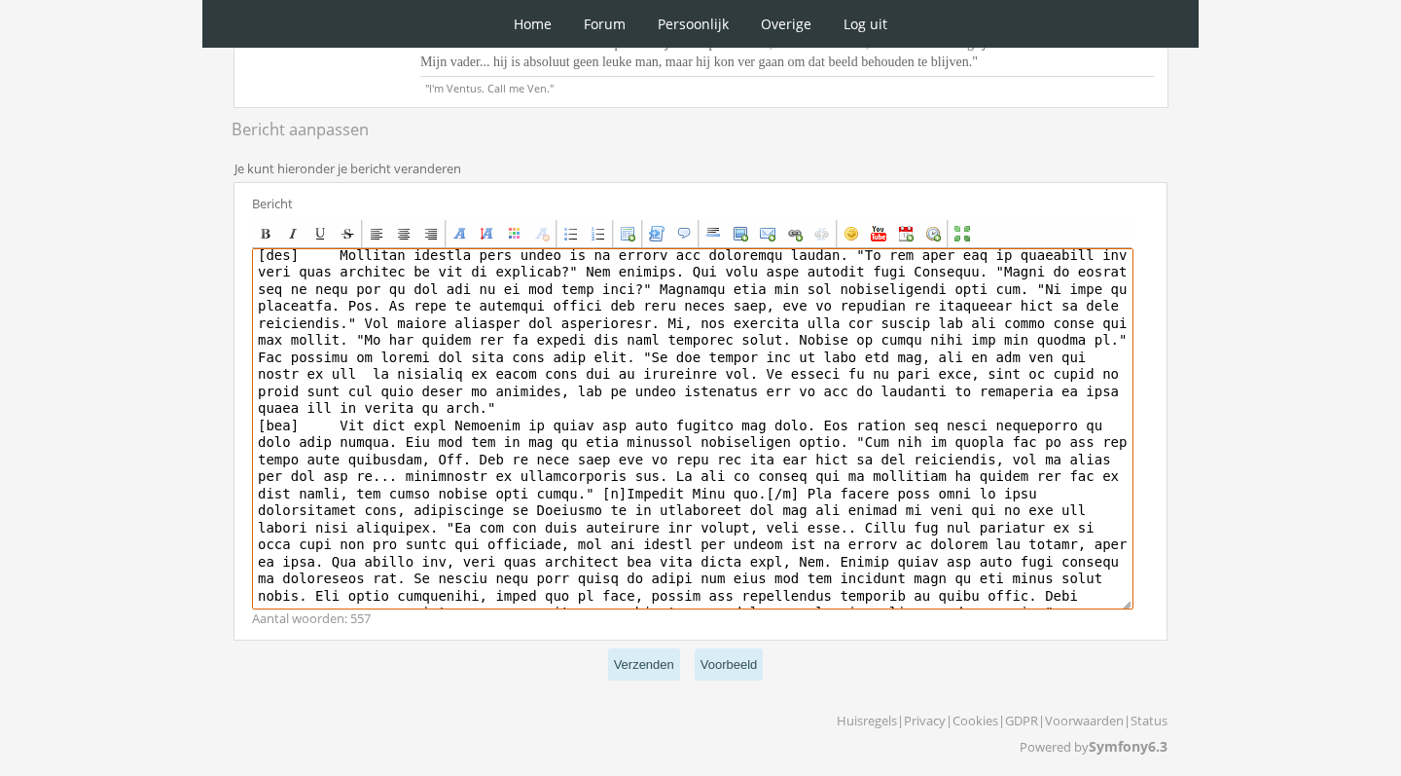
drag, startPoint x: 824, startPoint y: 425, endPoint x: 844, endPoint y: 444, distance: 26.8
click at [844, 444] on textarea at bounding box center [693, 428] width 882 height 361
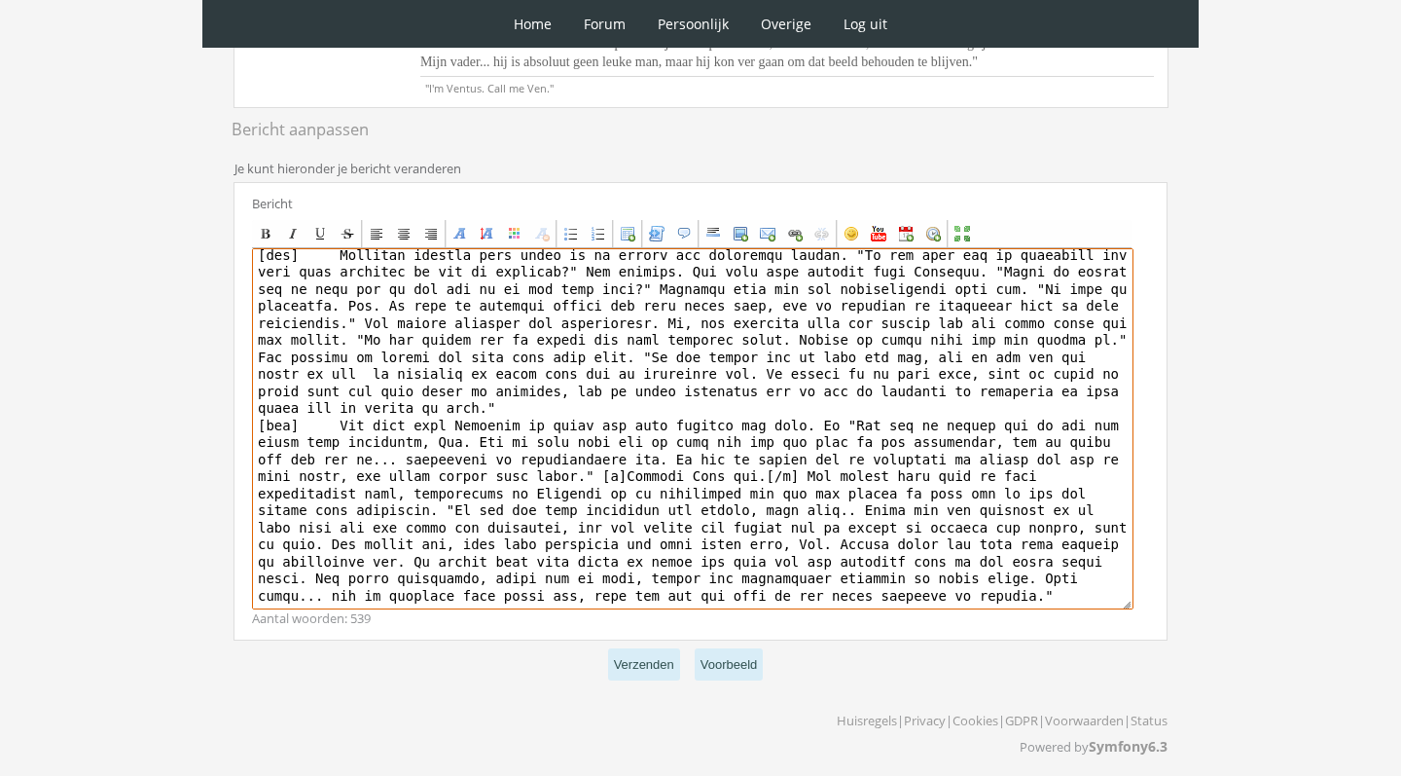
scroll to position [246, 0]
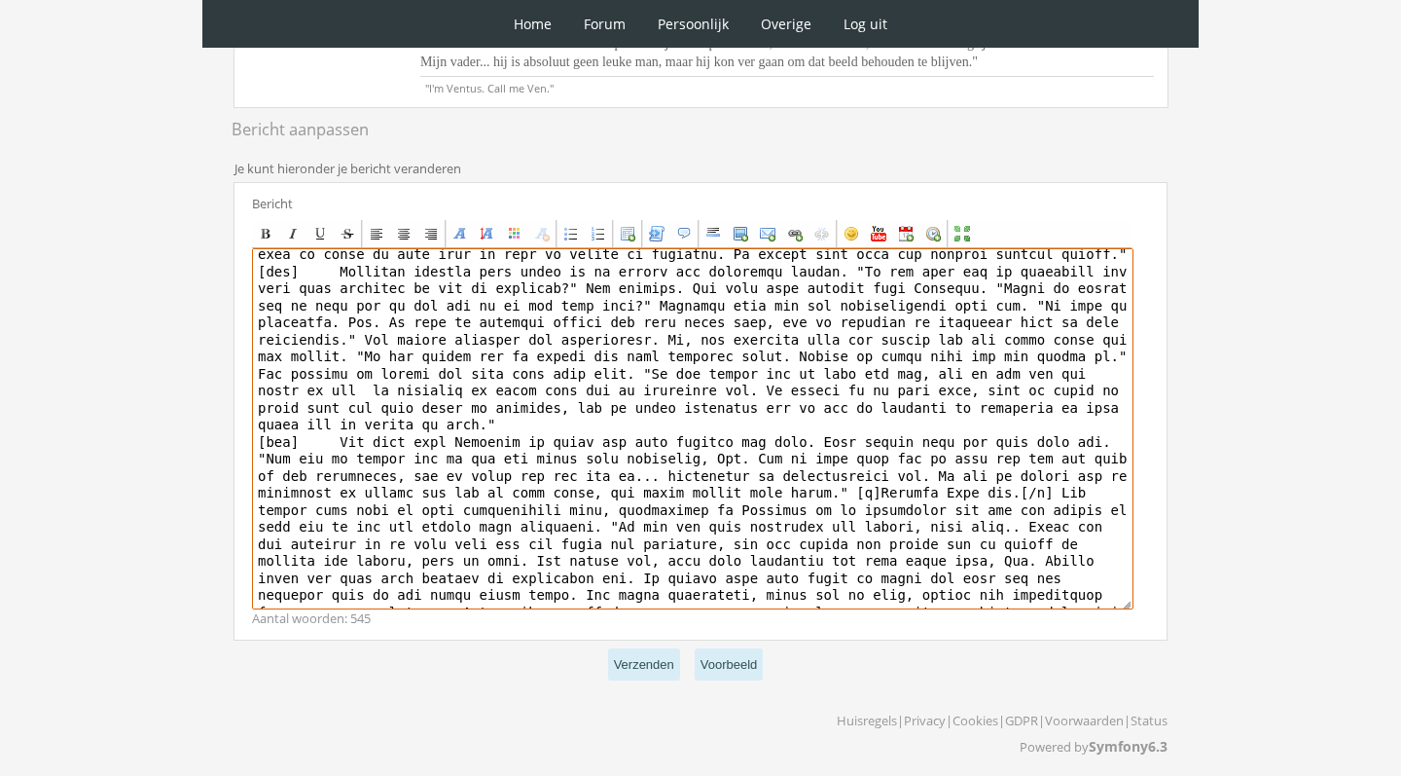
click at [839, 496] on textarea at bounding box center [693, 428] width 882 height 361
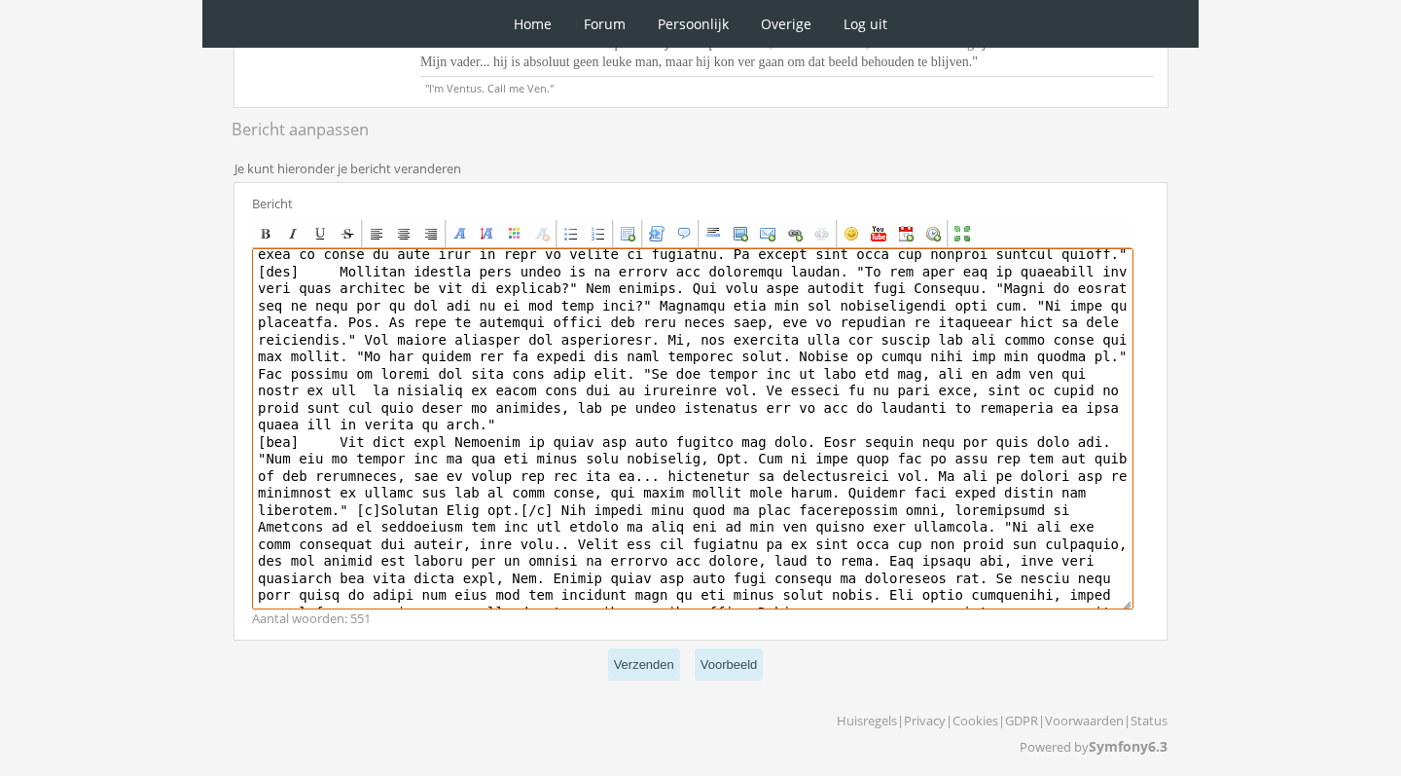
drag, startPoint x: 551, startPoint y: 514, endPoint x: 368, endPoint y: 511, distance: 183.0
click at [368, 511] on textarea at bounding box center [693, 428] width 882 height 361
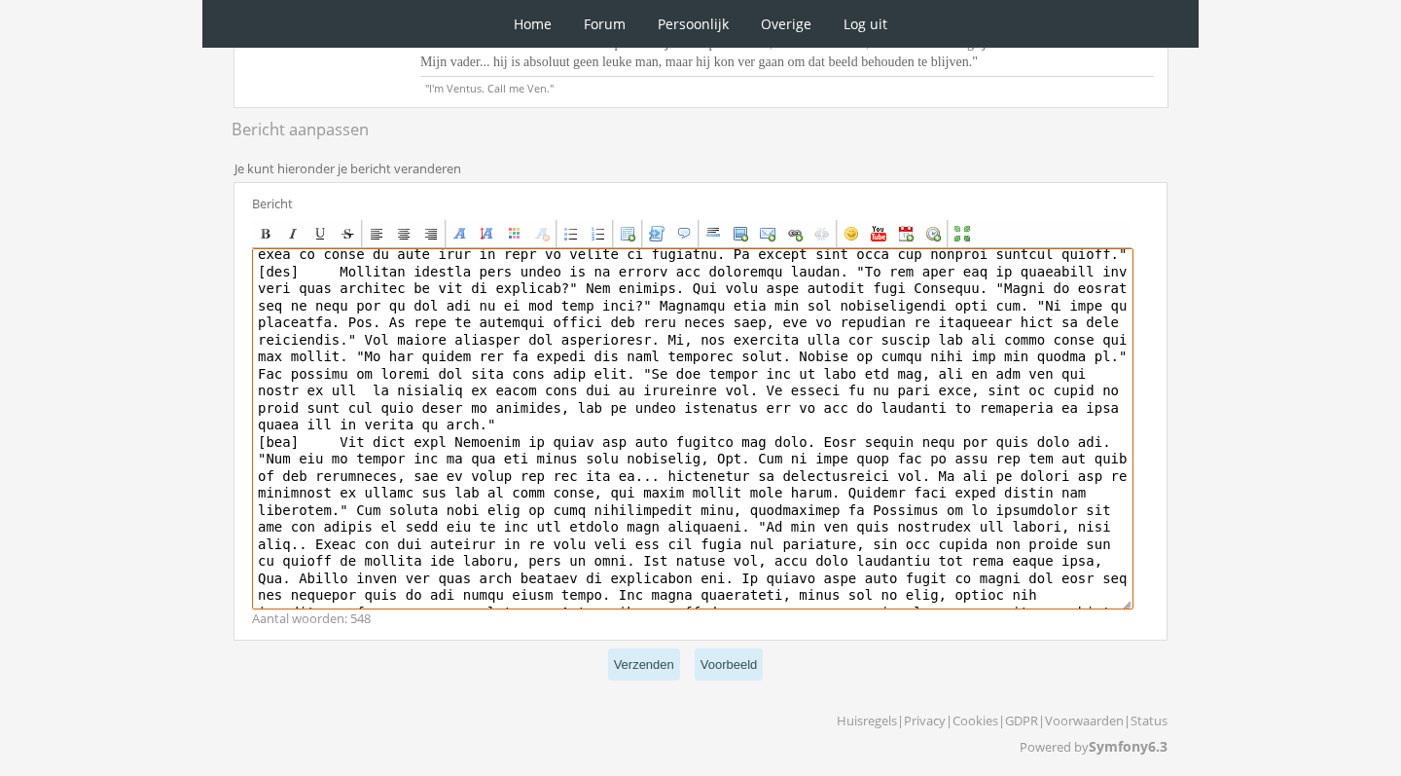
drag, startPoint x: 739, startPoint y: 511, endPoint x: 394, endPoint y: 507, distance: 344.5
click at [394, 507] on textarea at bounding box center [693, 428] width 882 height 361
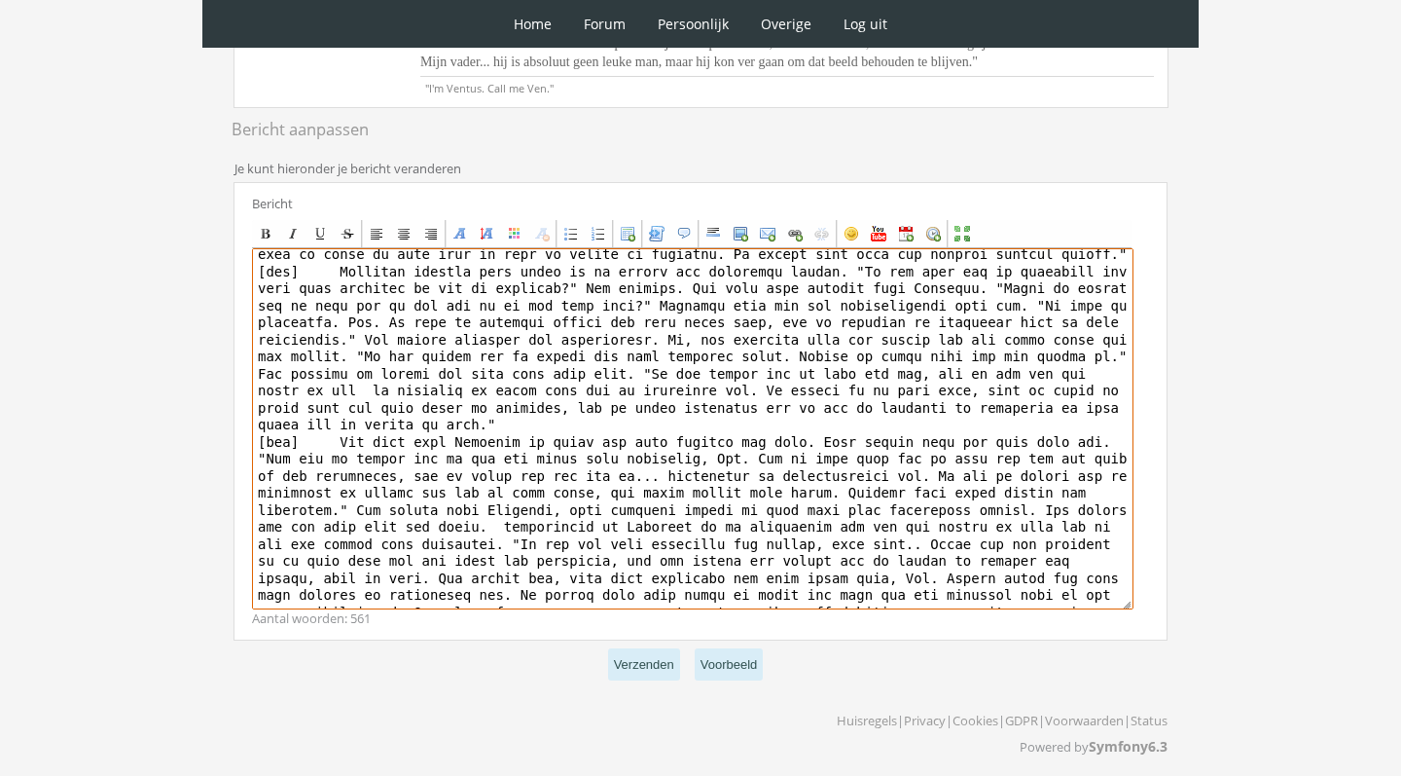
click at [508, 532] on textarea at bounding box center [693, 428] width 882 height 361
click at [495, 545] on textarea at bounding box center [693, 428] width 882 height 361
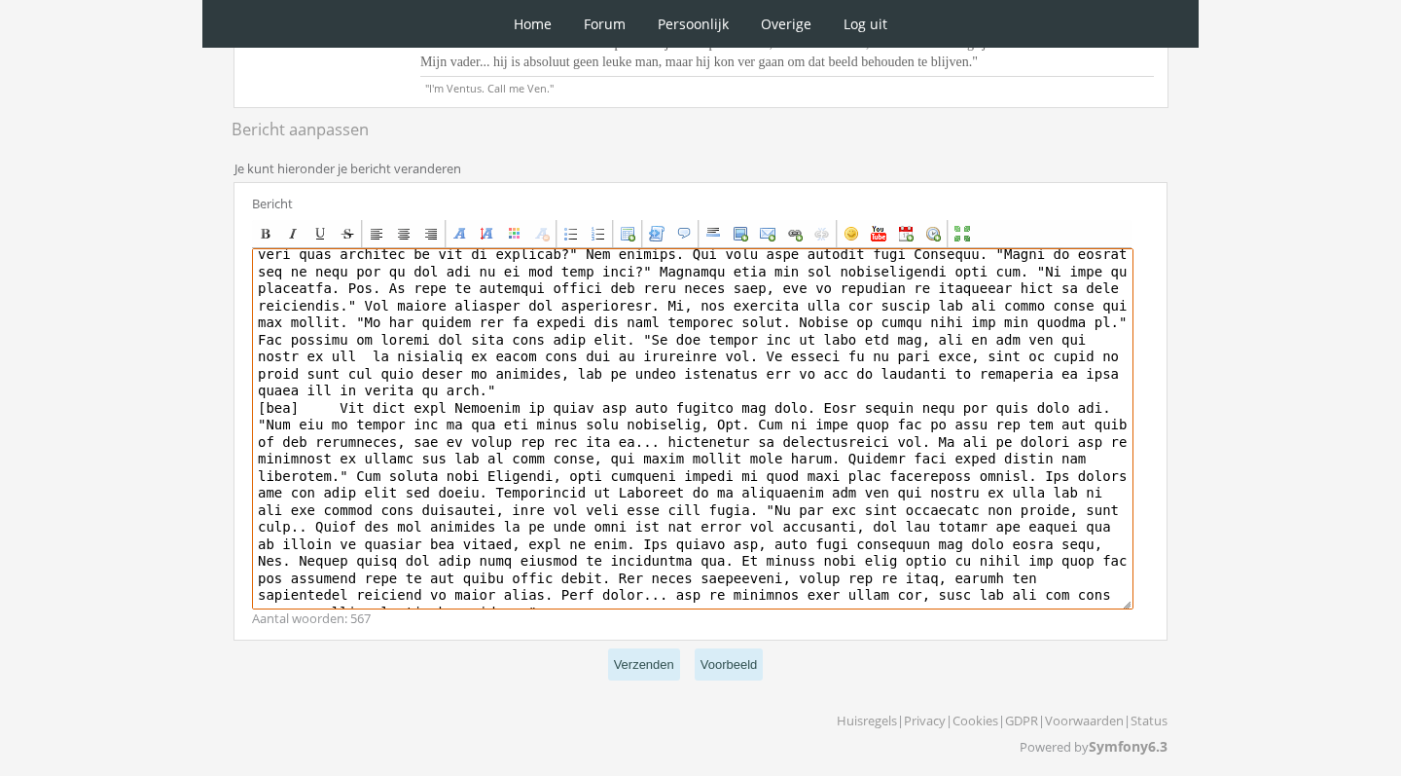
scroll to position [279, 0]
click at [588, 609] on textarea at bounding box center [693, 428] width 882 height 361
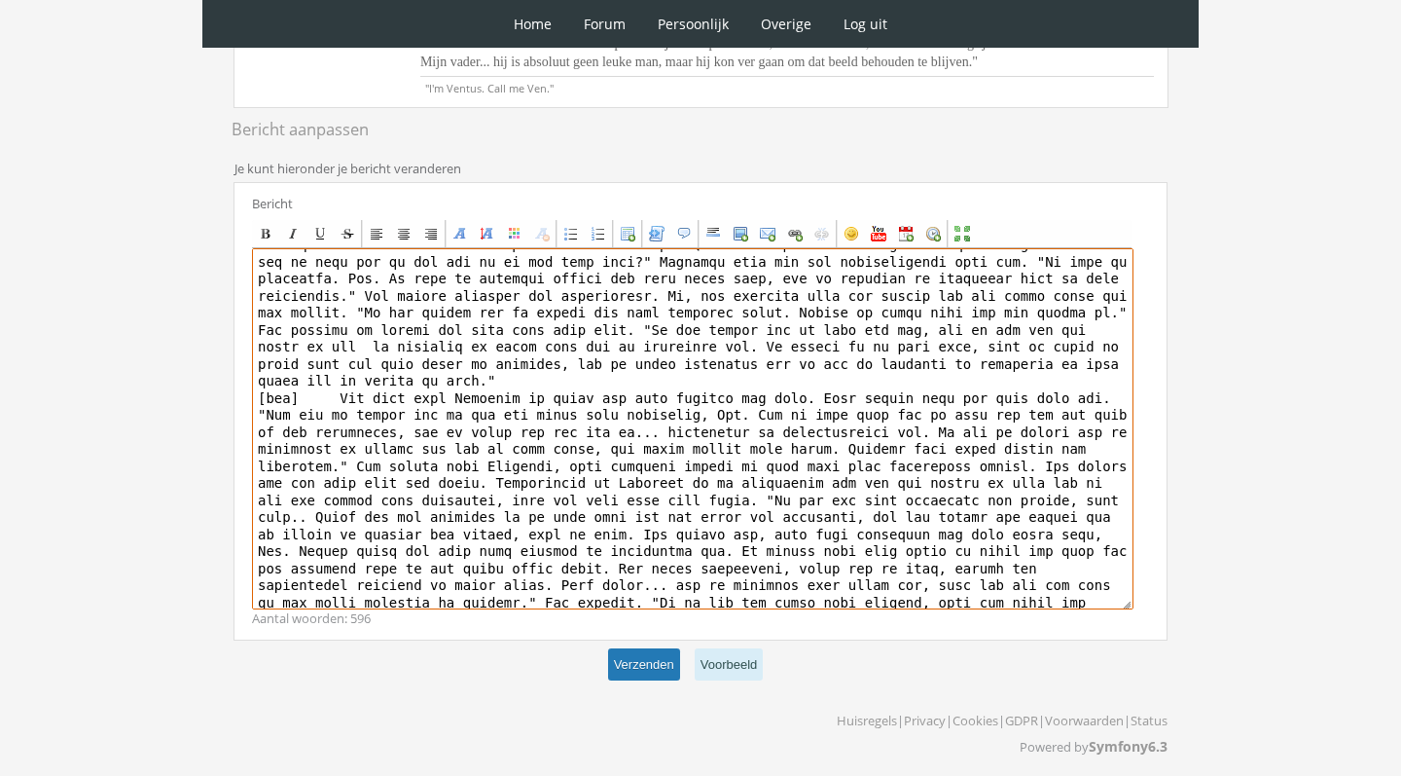
type textarea "[loremi][dolo=1][sita=Consectet AD][elits=#7D555E]T[/incid][utlab=#214E3D]m[/al…"
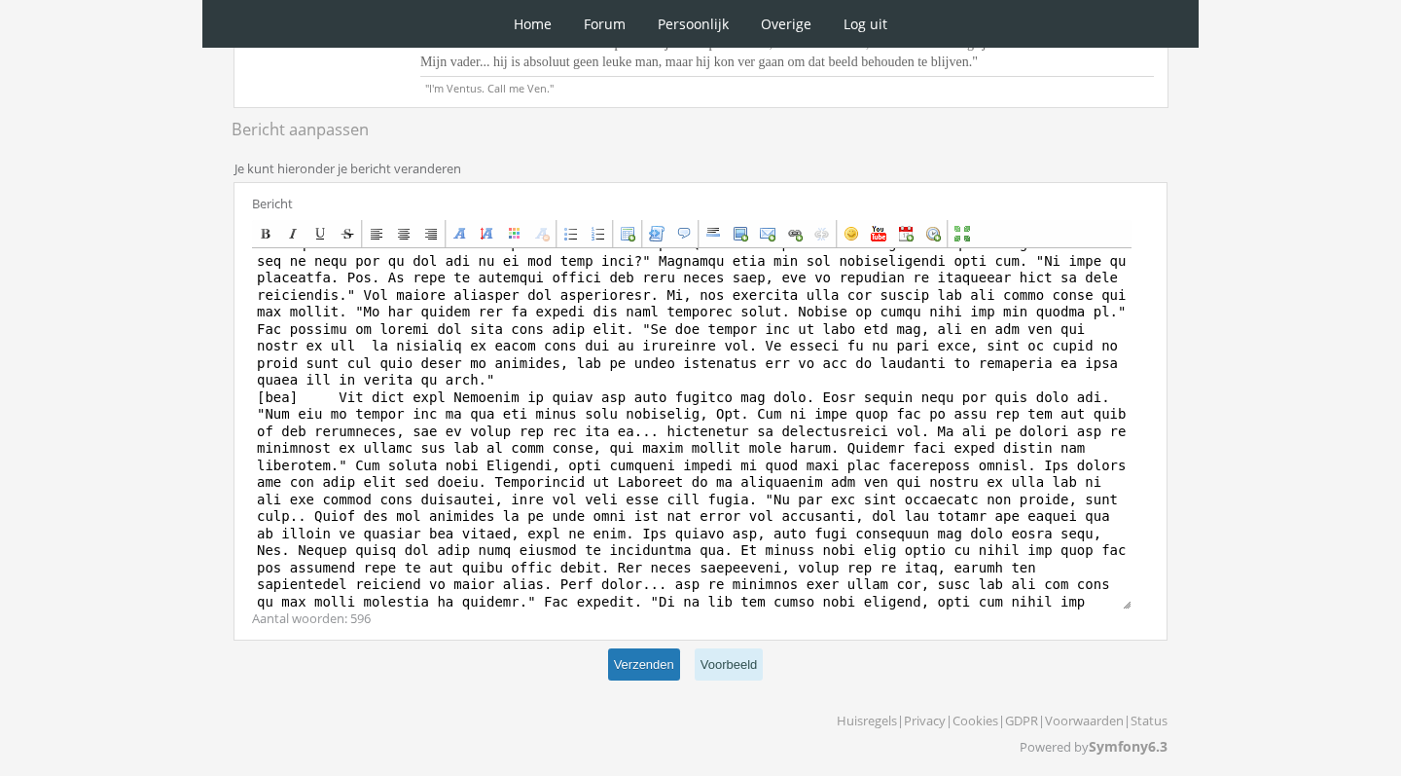
click at [634, 679] on button "Verzenden" at bounding box center [644, 664] width 72 height 32
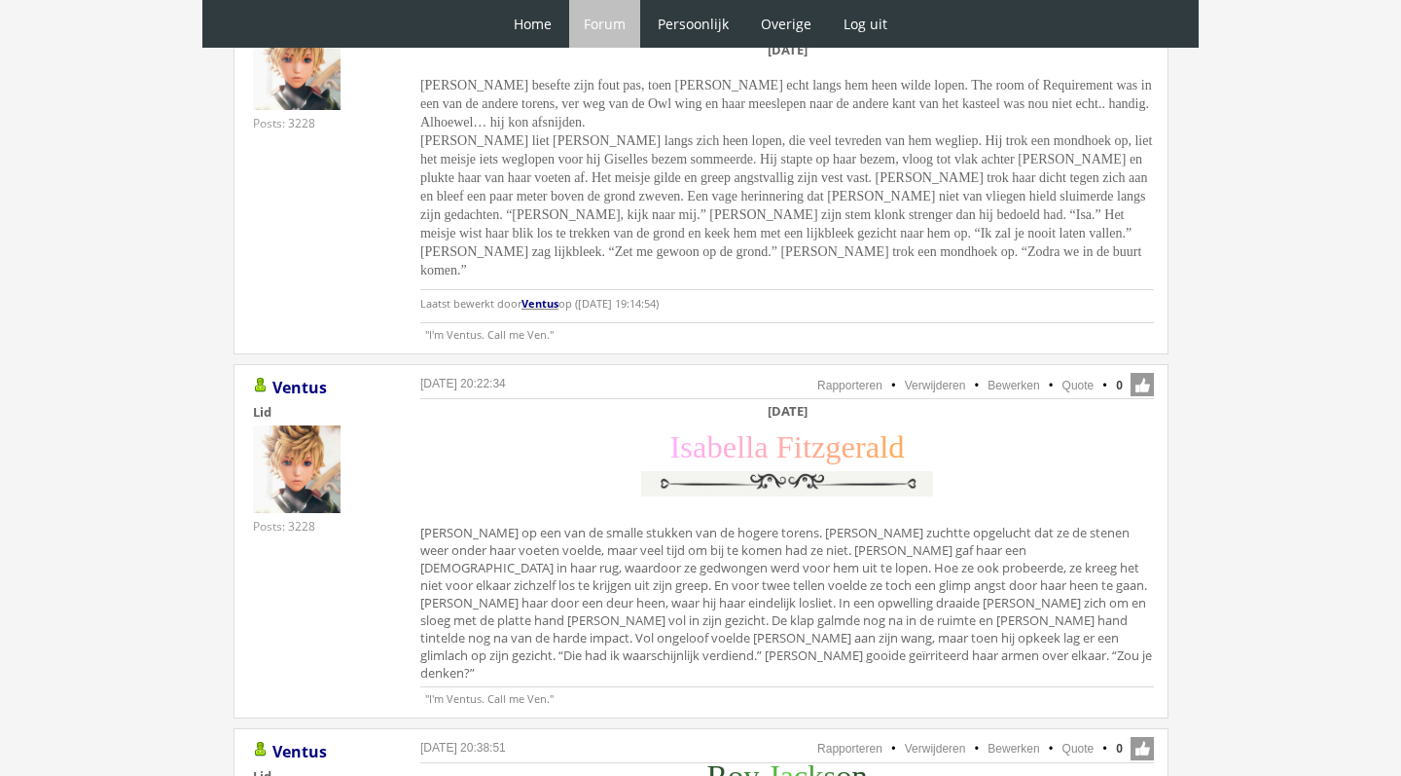
scroll to position [3723, 0]
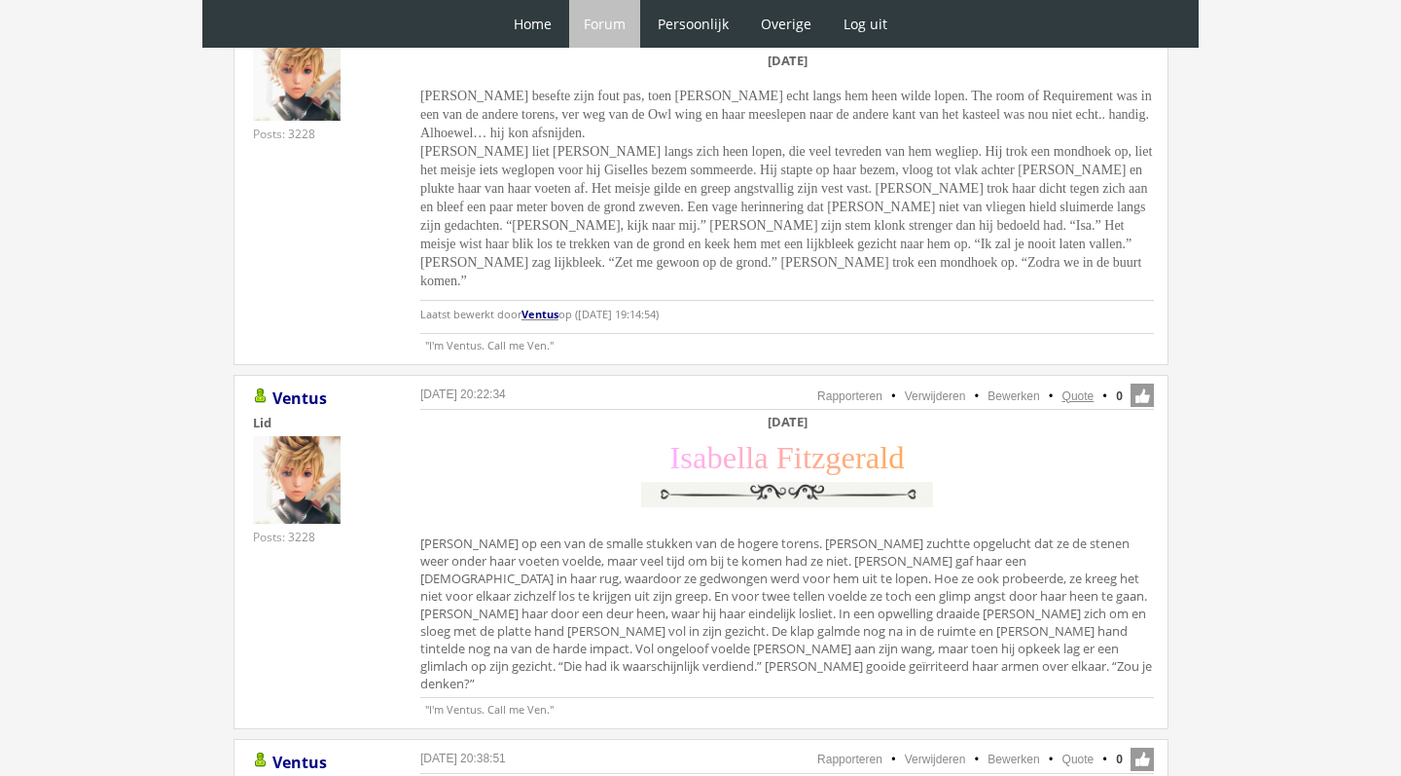
click at [1090, 389] on link "Quote" at bounding box center [1079, 396] width 32 height 14
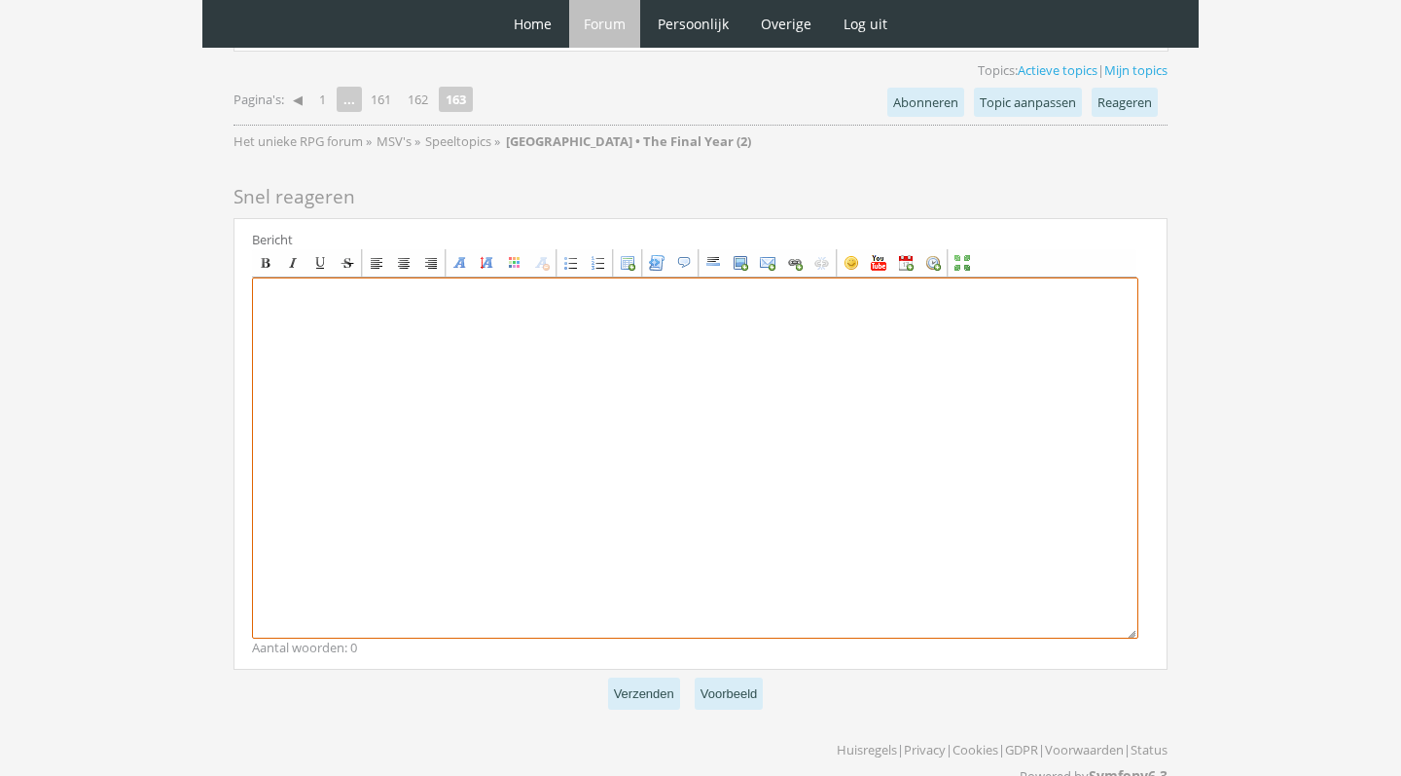
click at [448, 469] on textarea at bounding box center [695, 457] width 887 height 361
paste textarea "[center][b][DATE][/b] [size=7][font=[US_STATE]][color=#FFB0FA]I[/color][color=#…"
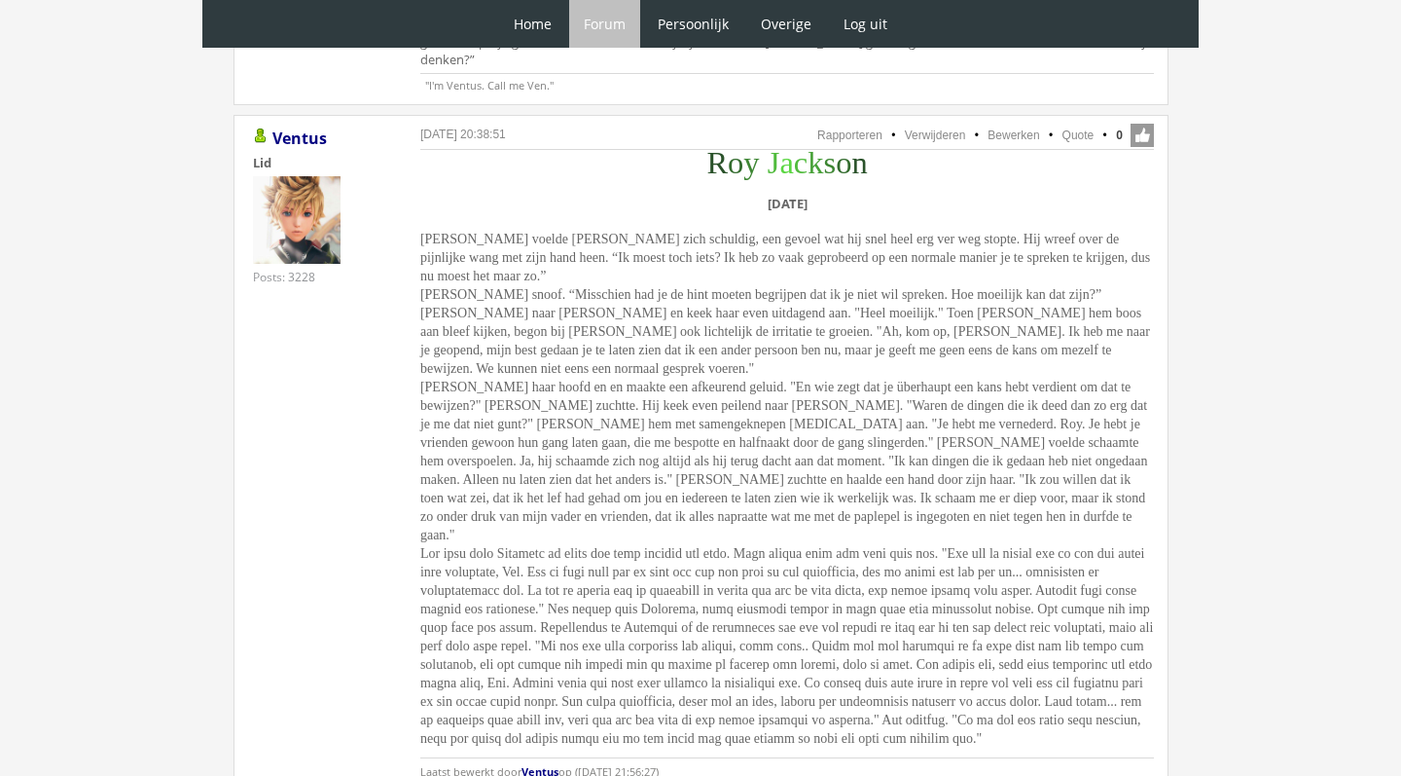
scroll to position [4273, 0]
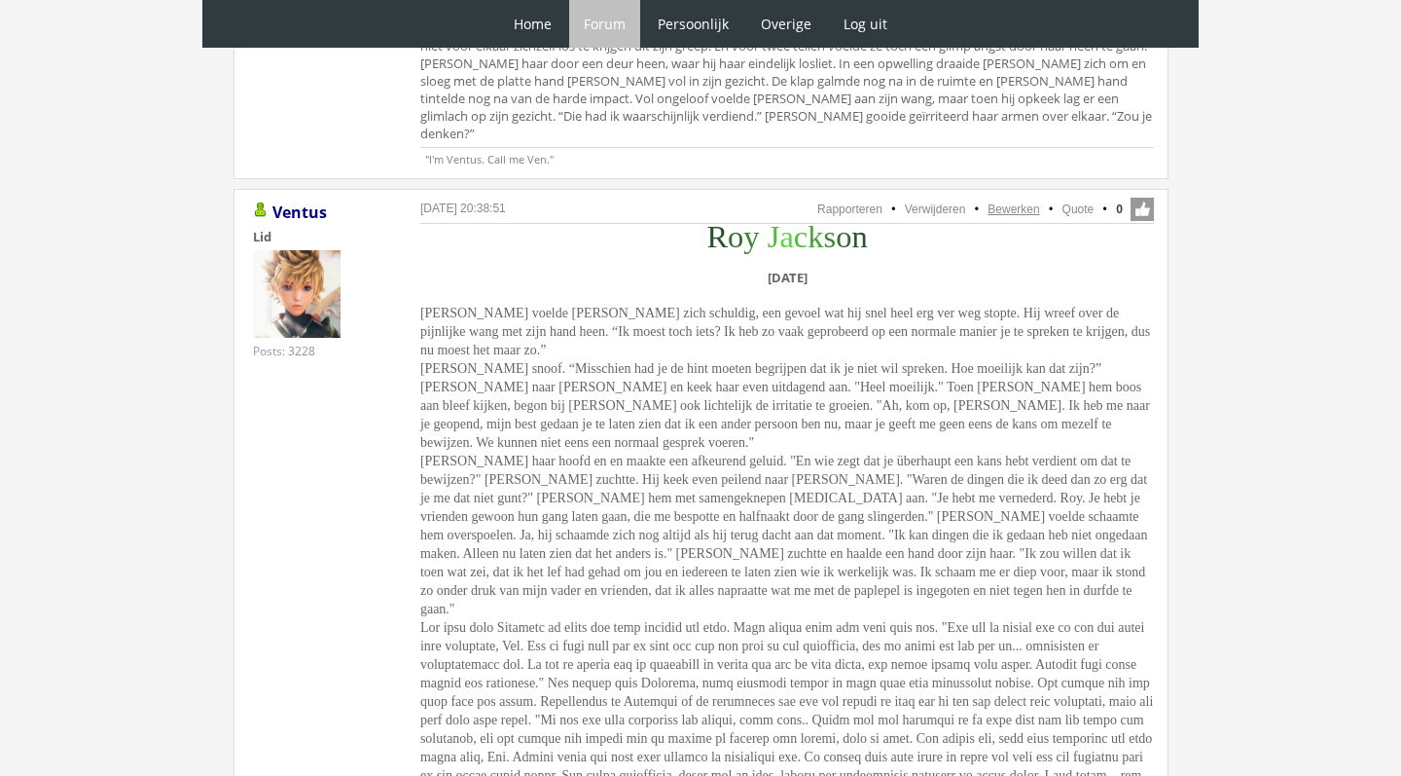
type textarea "[center][b][DATE][/b] [size=7][font=[US_STATE]][color=#FFB0FA]I[/color][color=#…"
click at [1019, 202] on link "Bewerken" at bounding box center [1014, 209] width 52 height 14
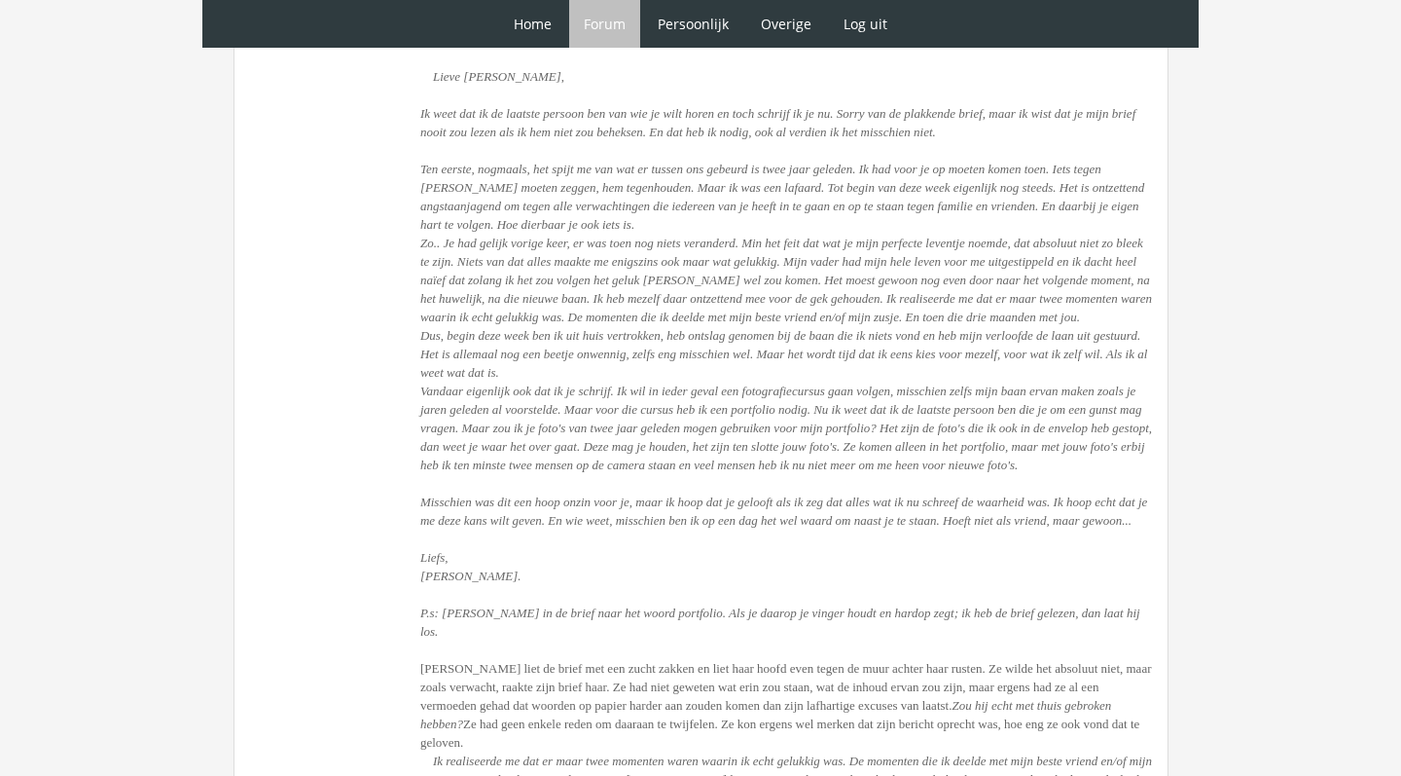
scroll to position [4833, 0]
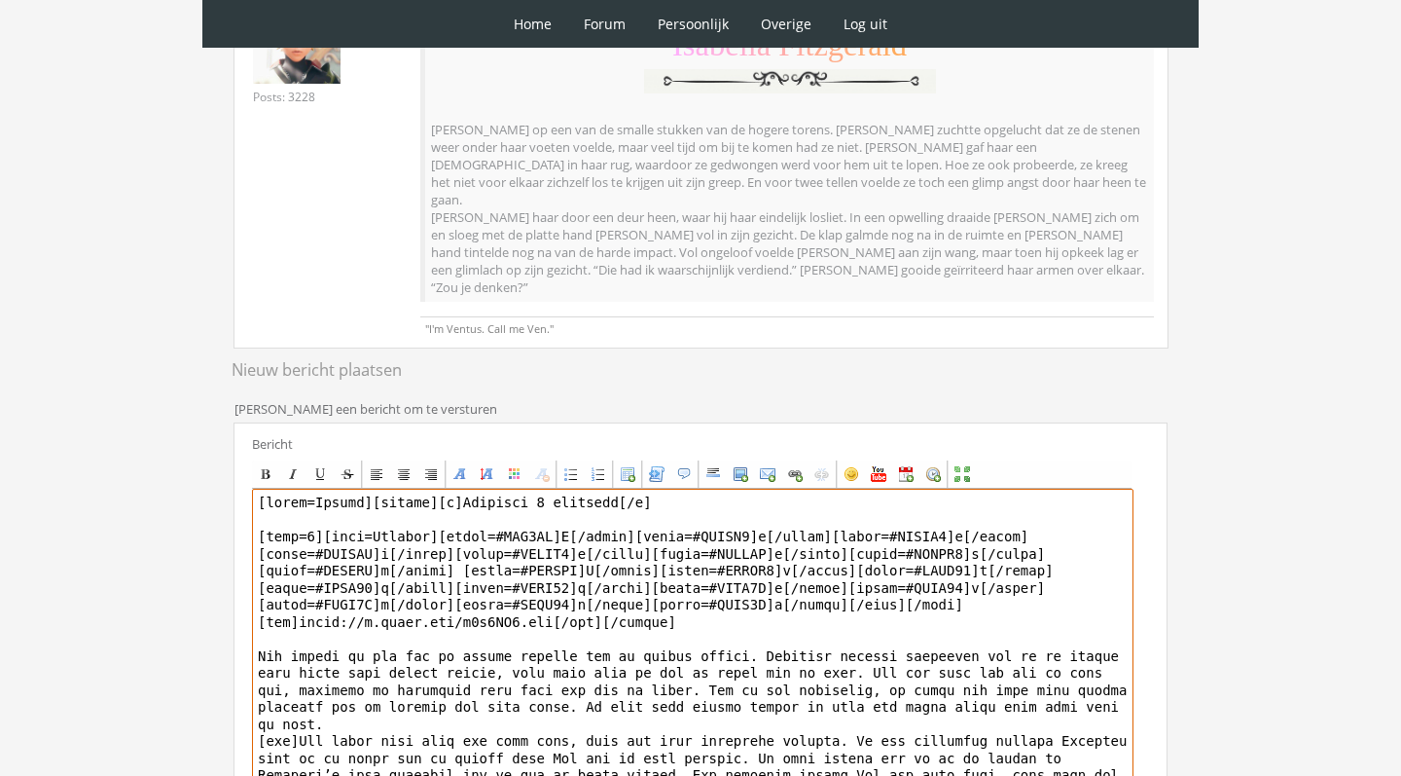
scroll to position [375, 0]
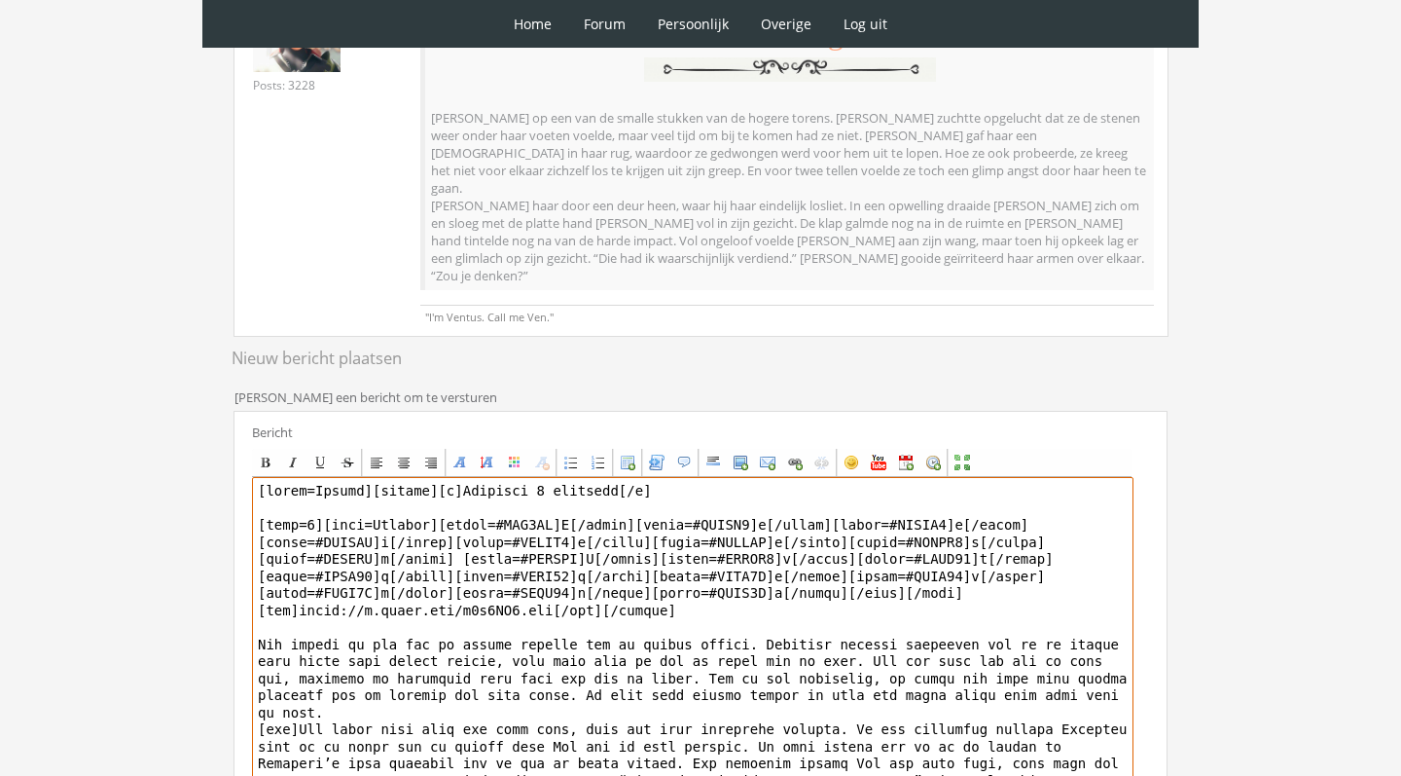
drag, startPoint x: 376, startPoint y: 453, endPoint x: 423, endPoint y: 576, distance: 131.6
click at [424, 578] on textarea at bounding box center [693, 657] width 882 height 361
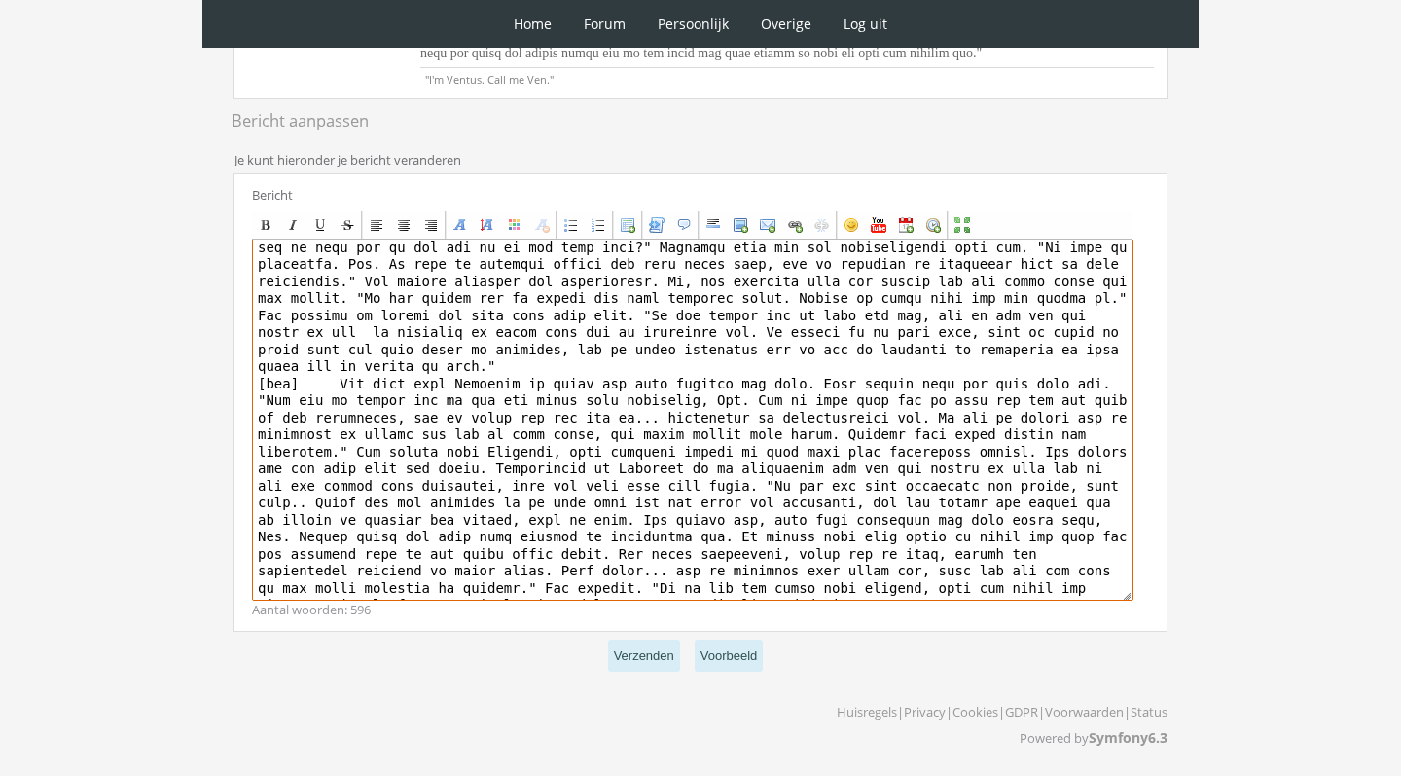
scroll to position [294, 0]
drag, startPoint x: 969, startPoint y: 566, endPoint x: 916, endPoint y: 562, distance: 53.7
click at [916, 562] on textarea at bounding box center [693, 419] width 882 height 361
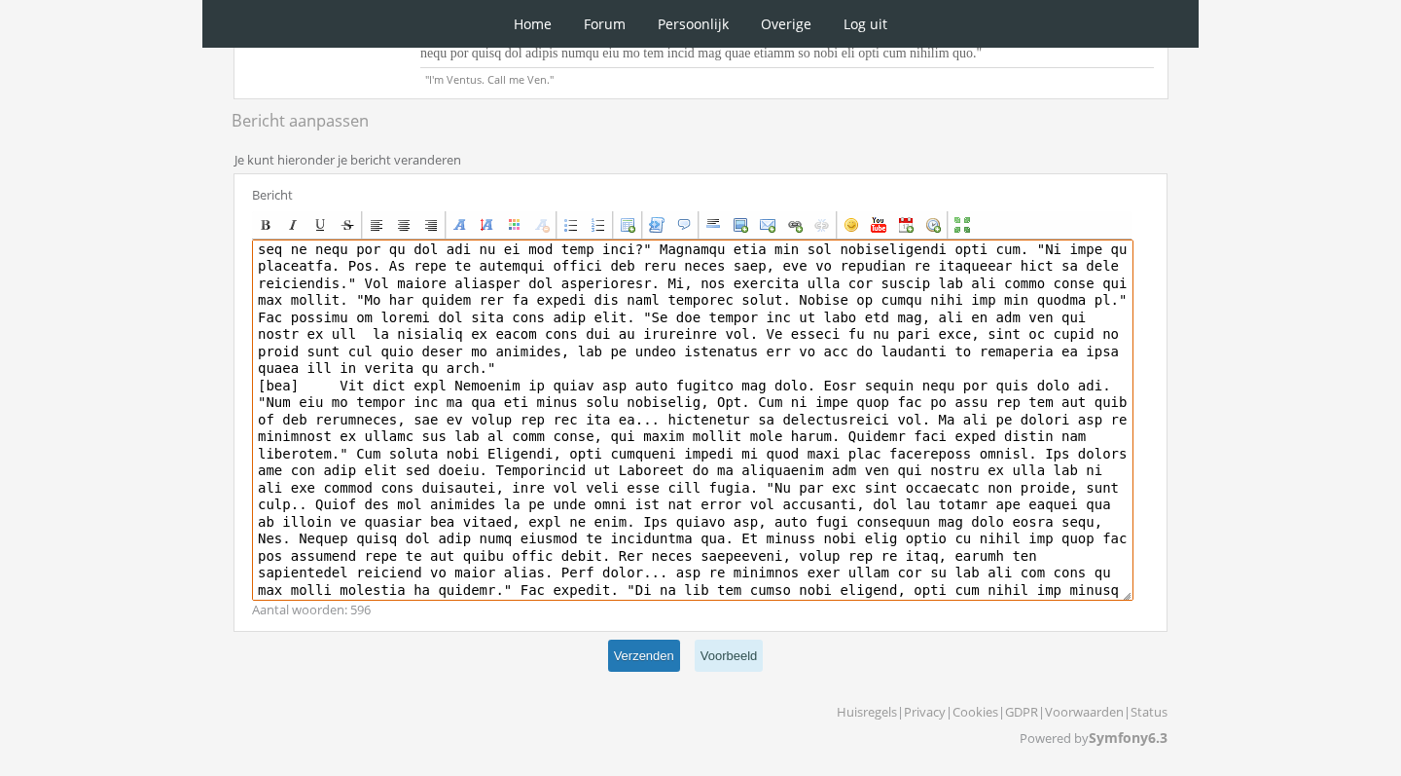
type textarea "[loremi][dolo=1][sita=Consectet AD][elits=#7D555E]T[/incid][utlab=#214E3D]m[/al…"
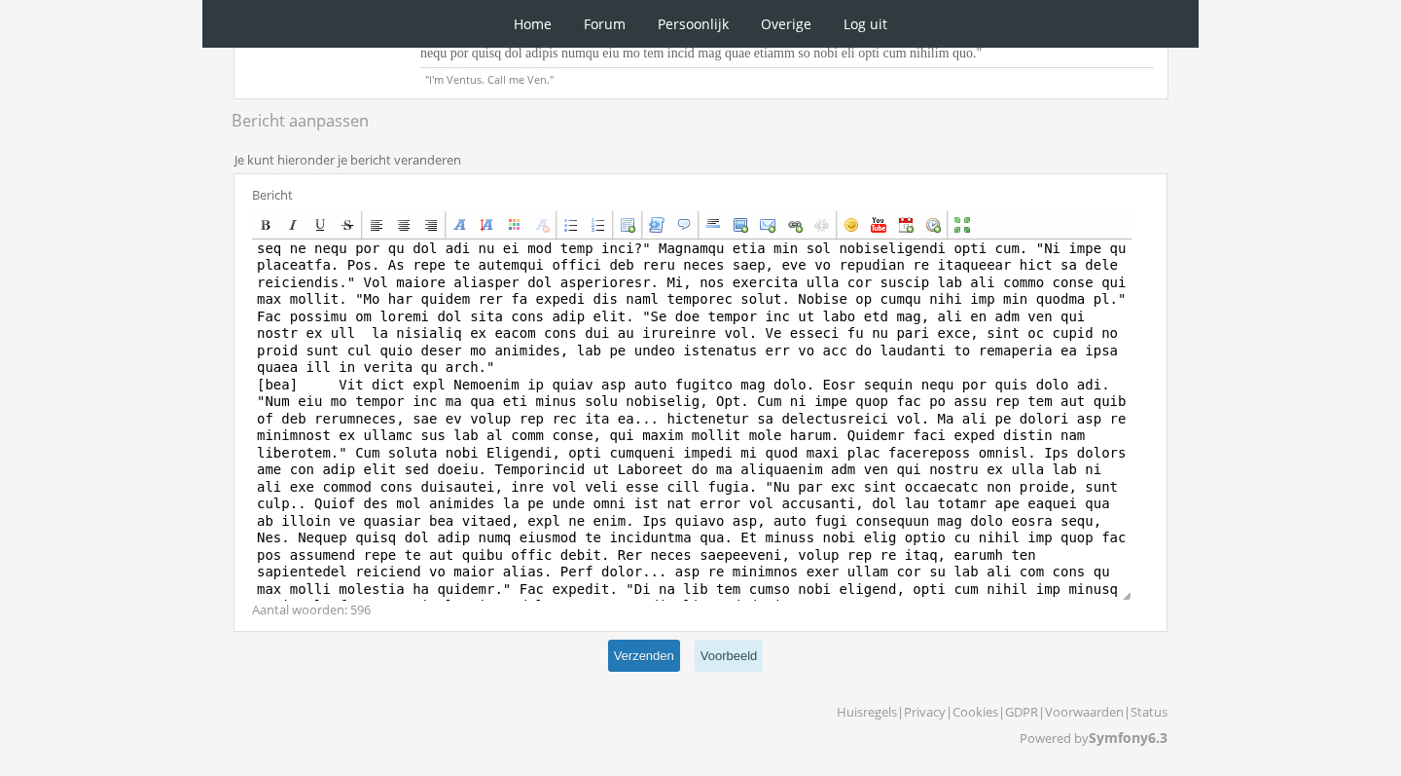
click at [663, 666] on button "Verzenden" at bounding box center [644, 655] width 72 height 32
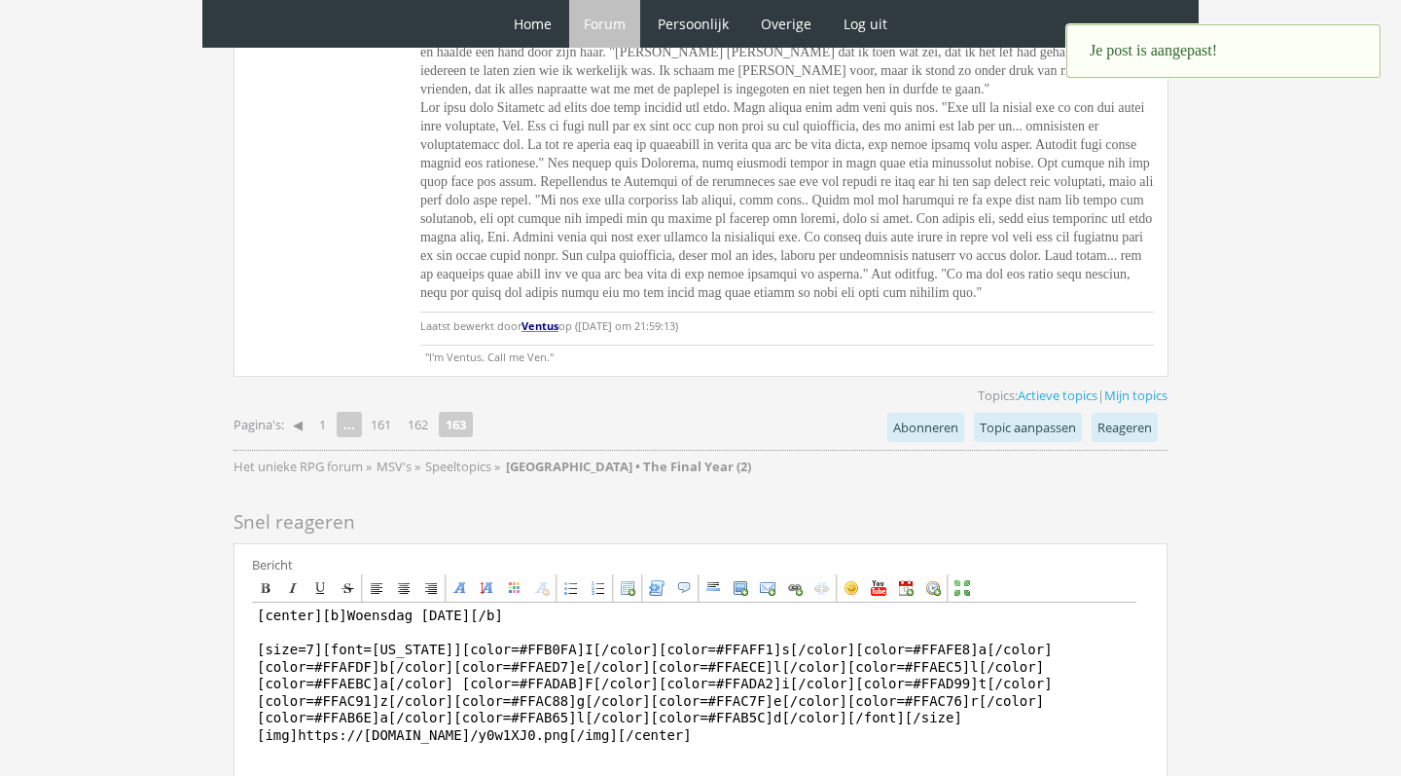
scroll to position [4939, 0]
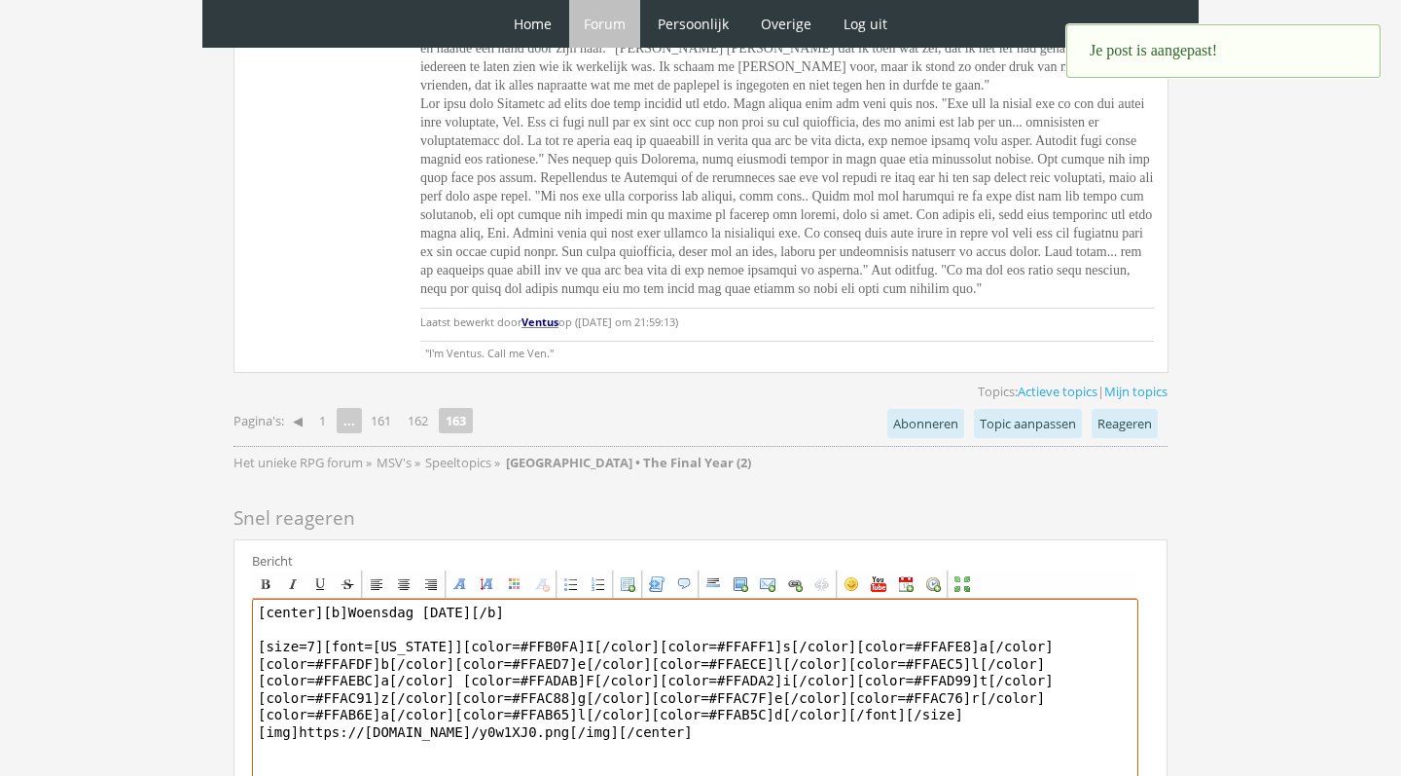
click at [728, 598] on textarea "[center][b]Woensdag [DATE][/b] [size=7][font=[US_STATE]][color=#FFB0FA]I[/color…" at bounding box center [695, 778] width 887 height 361
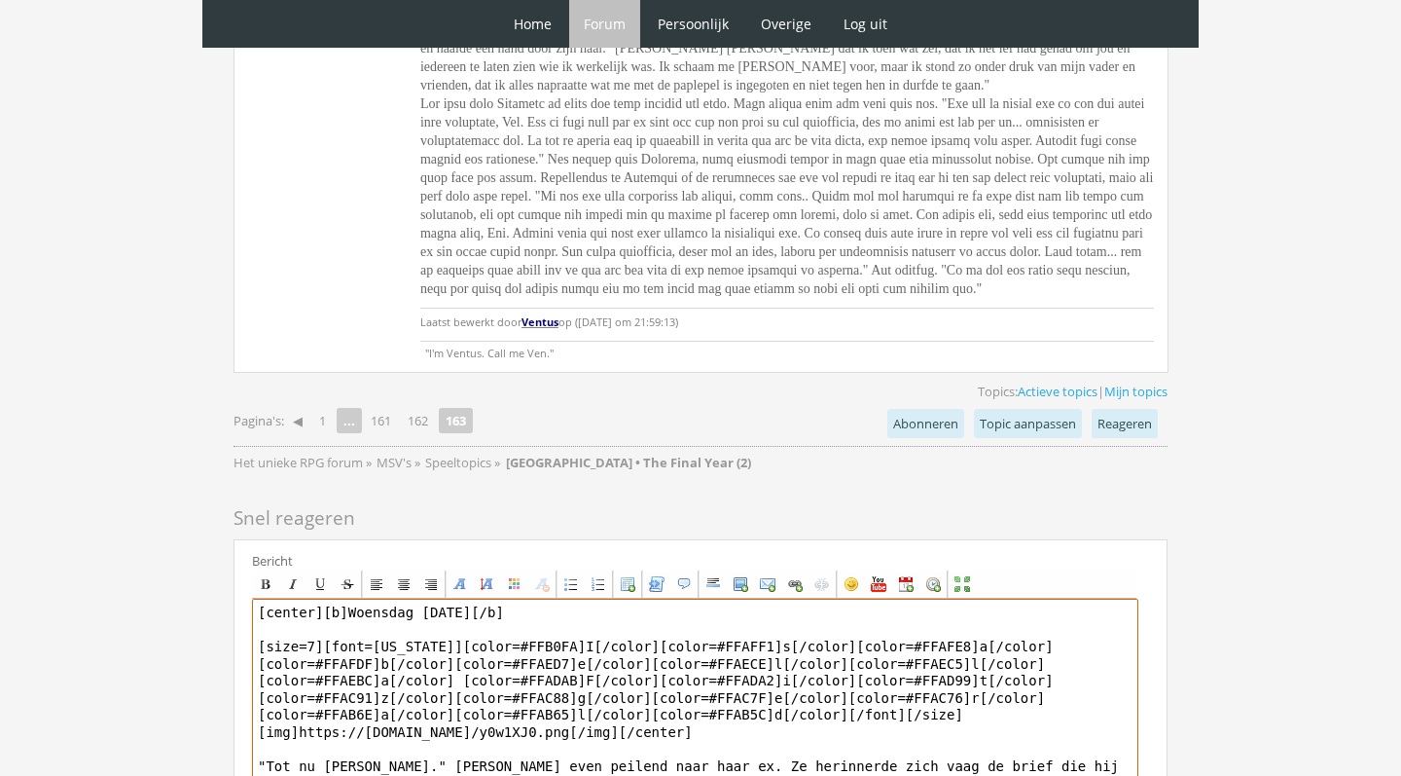
type textarea "[center][b]Woensdag 8 december[/b] [size=7][font=Georgia][color=#FFB0FA]I[/colo…"
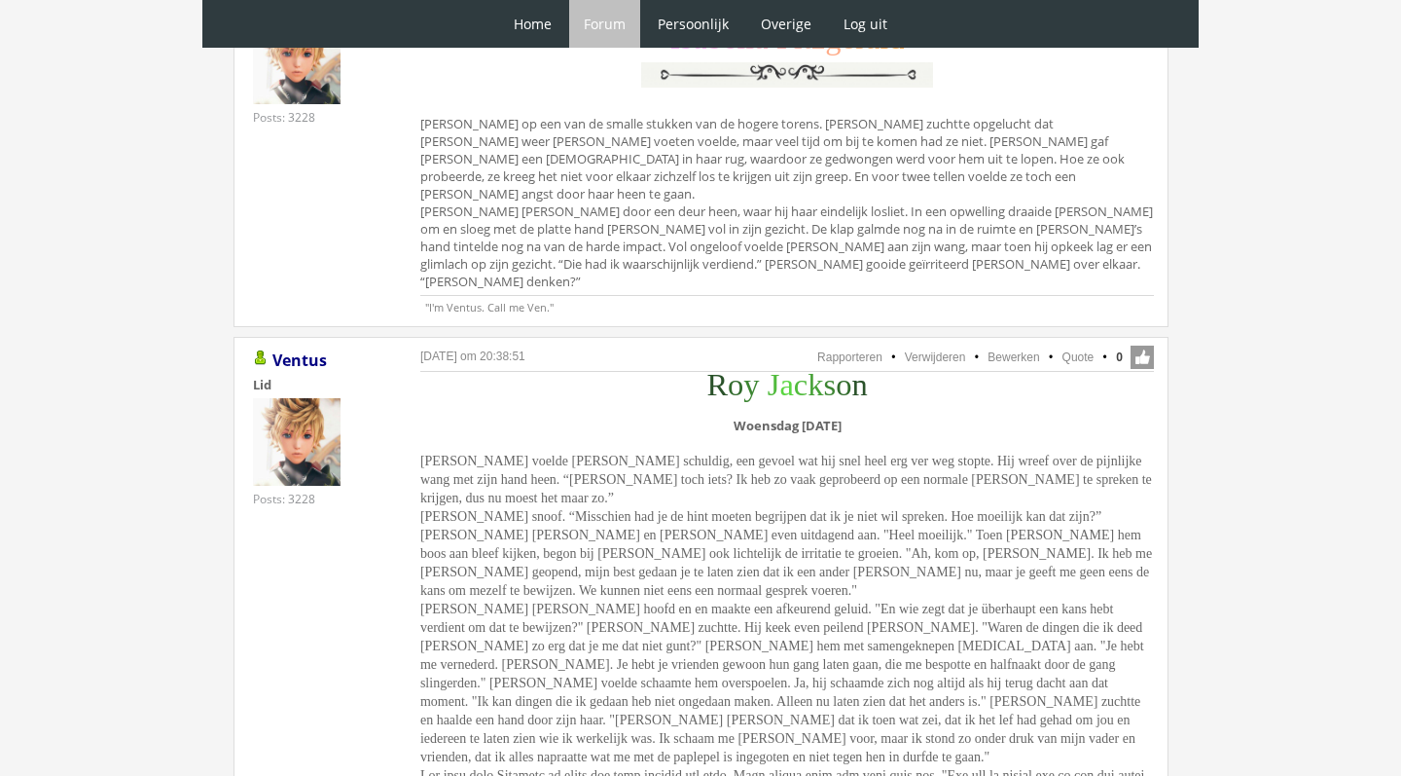
scroll to position [4250, 0]
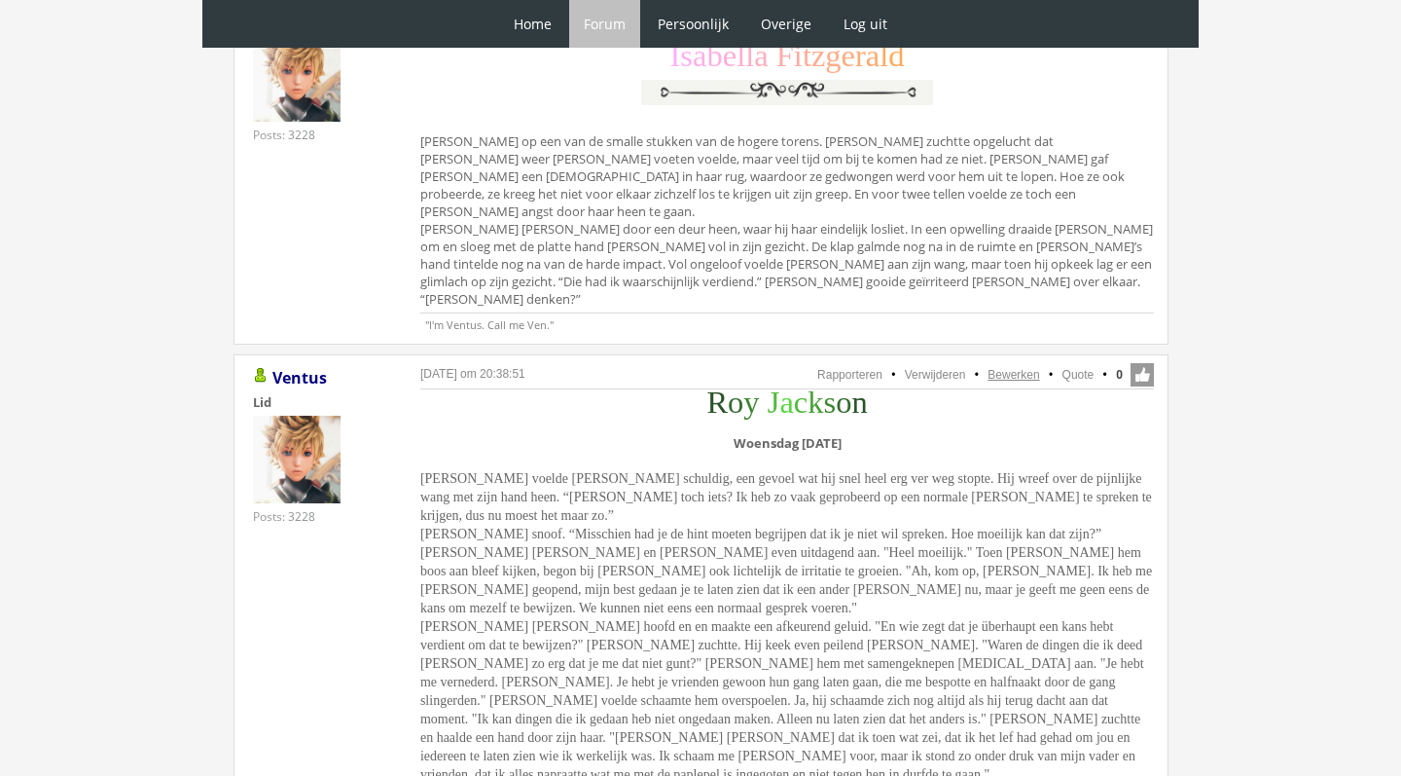
click at [1016, 368] on link "Bewerken" at bounding box center [1014, 375] width 52 height 14
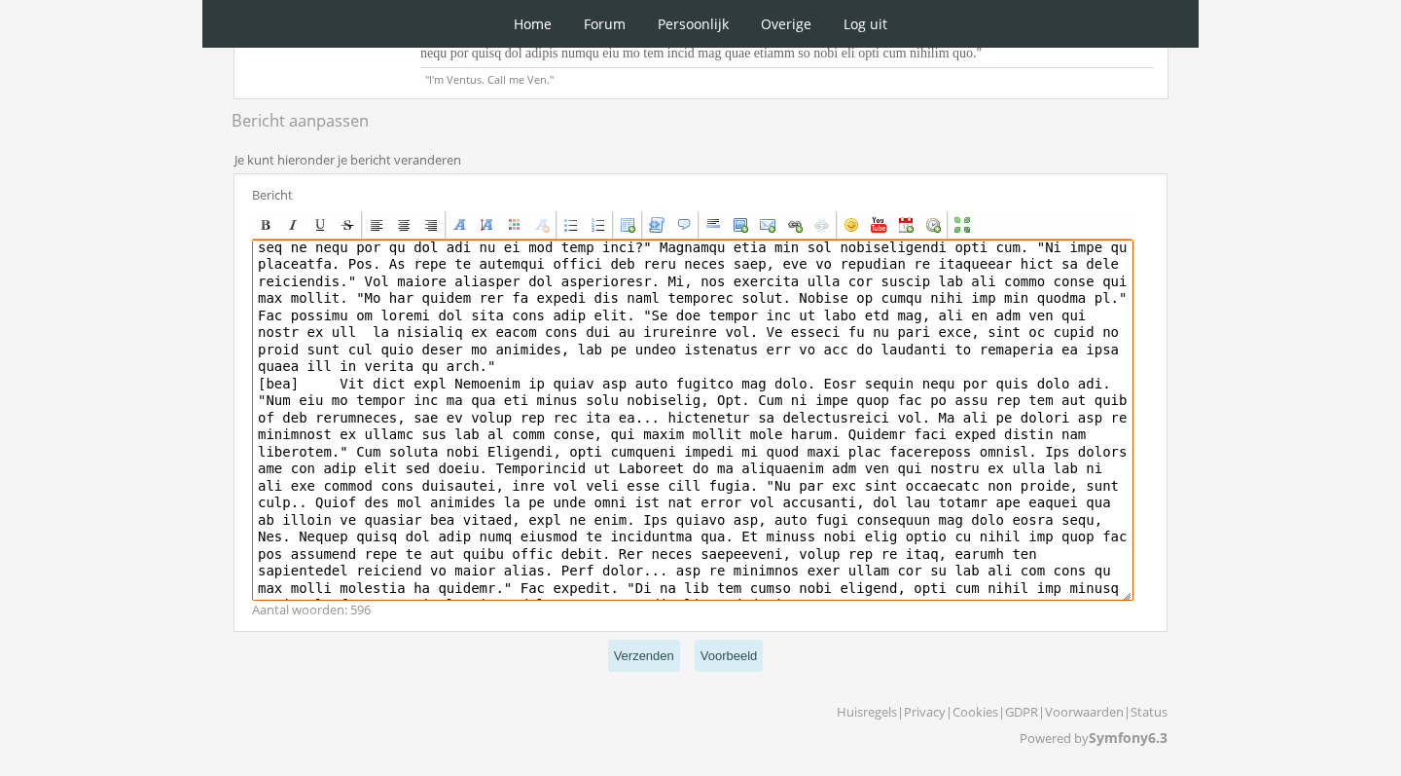
scroll to position [897, 0]
click at [910, 599] on textarea at bounding box center [693, 419] width 882 height 361
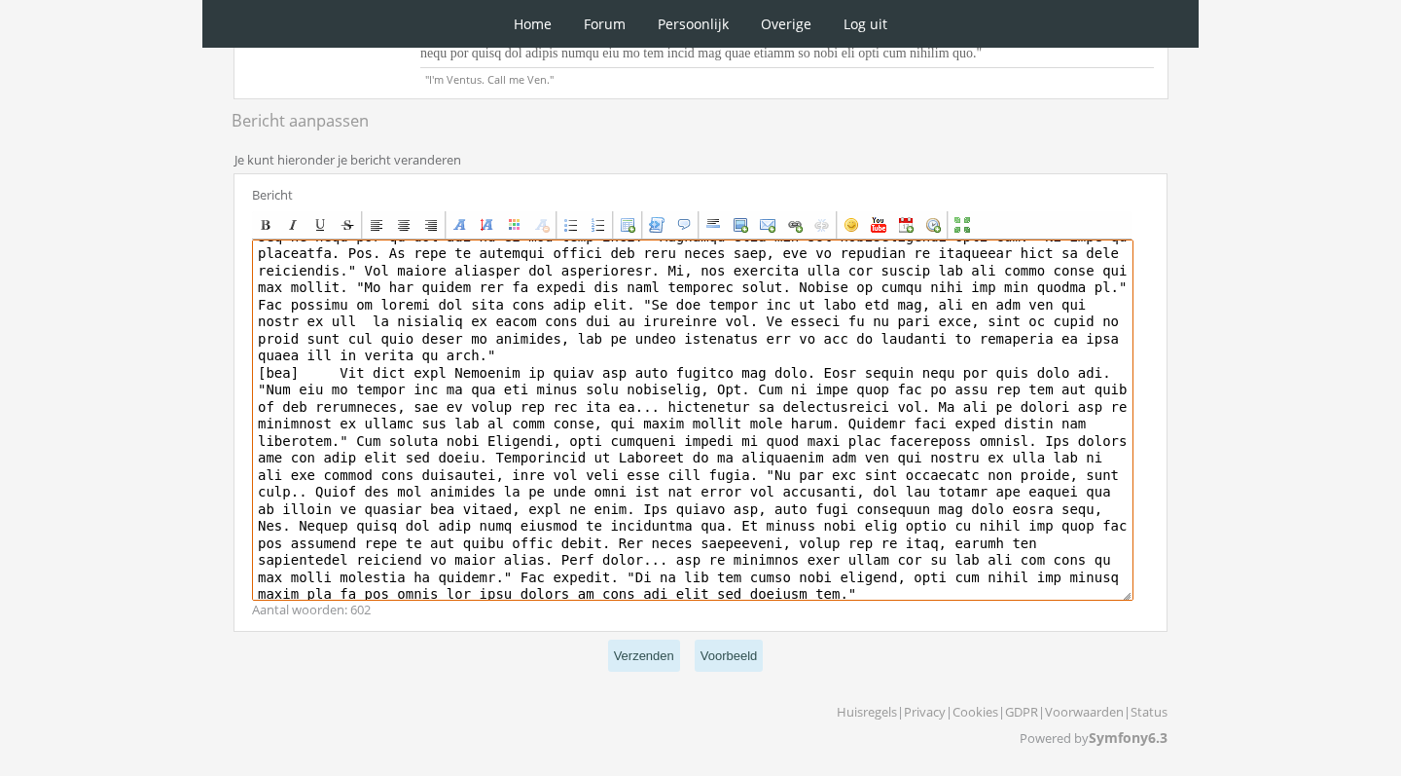
type textarea "[center][size=7][font=Trebuchet MS][color=#2A522A]R[/color][color=#336C2E]o[/co…"
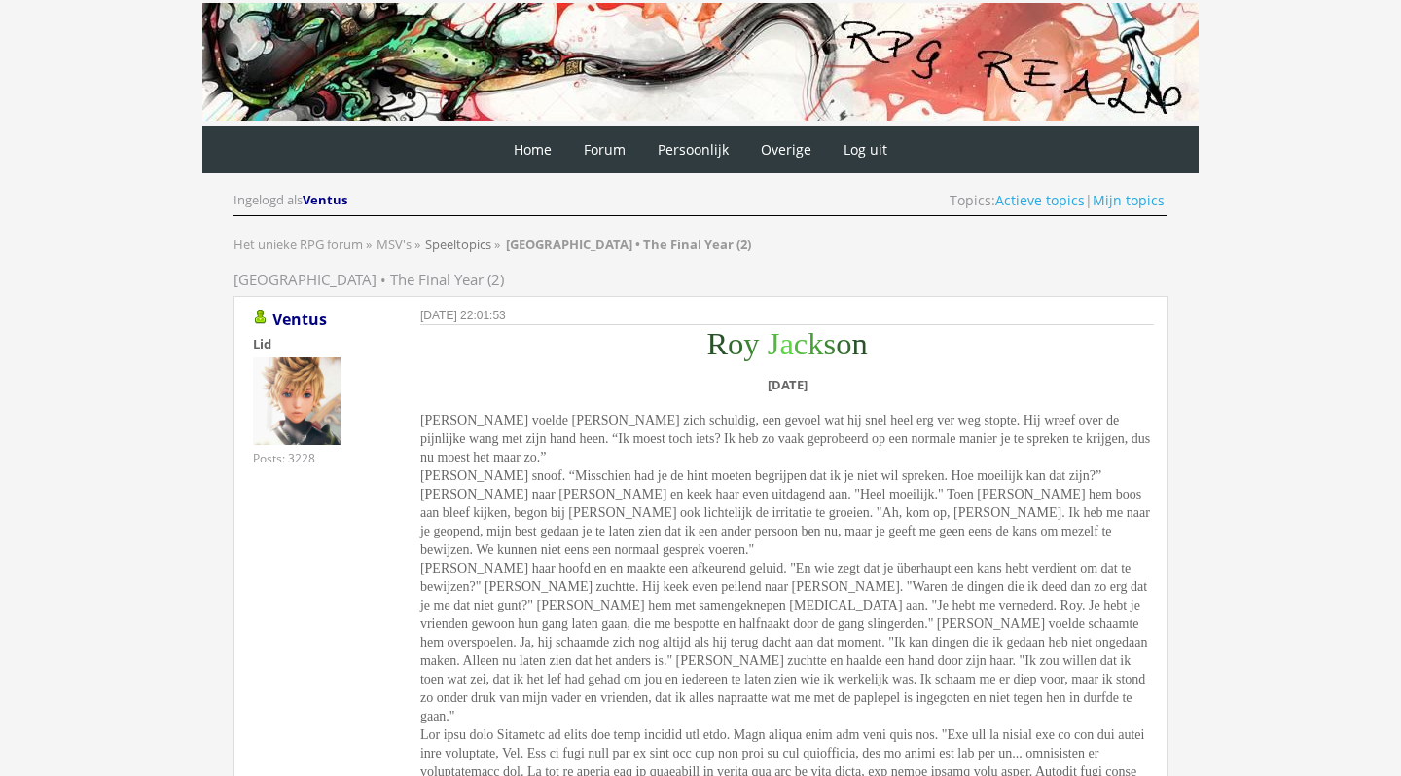
click at [463, 236] on span "Speeltopics" at bounding box center [458, 245] width 66 height 18
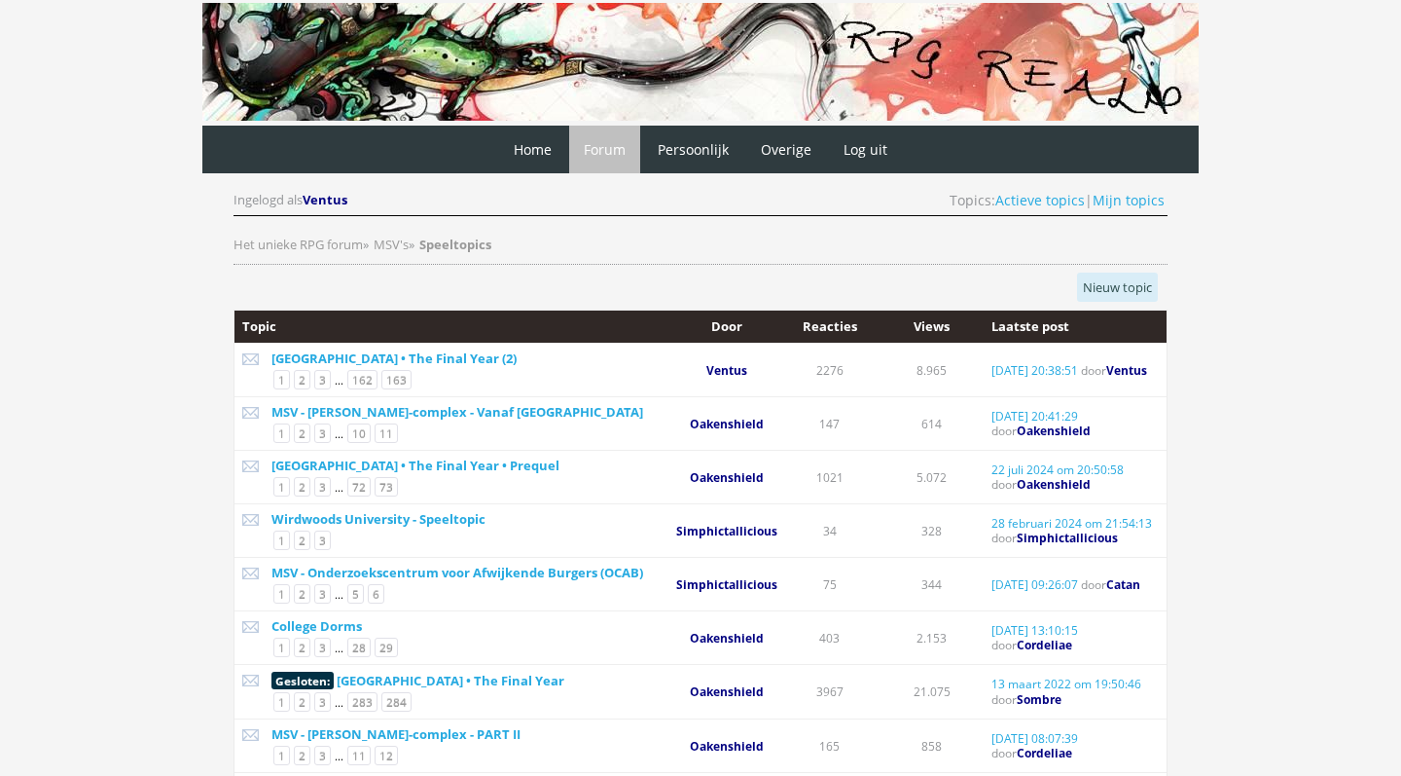
scroll to position [26, 0]
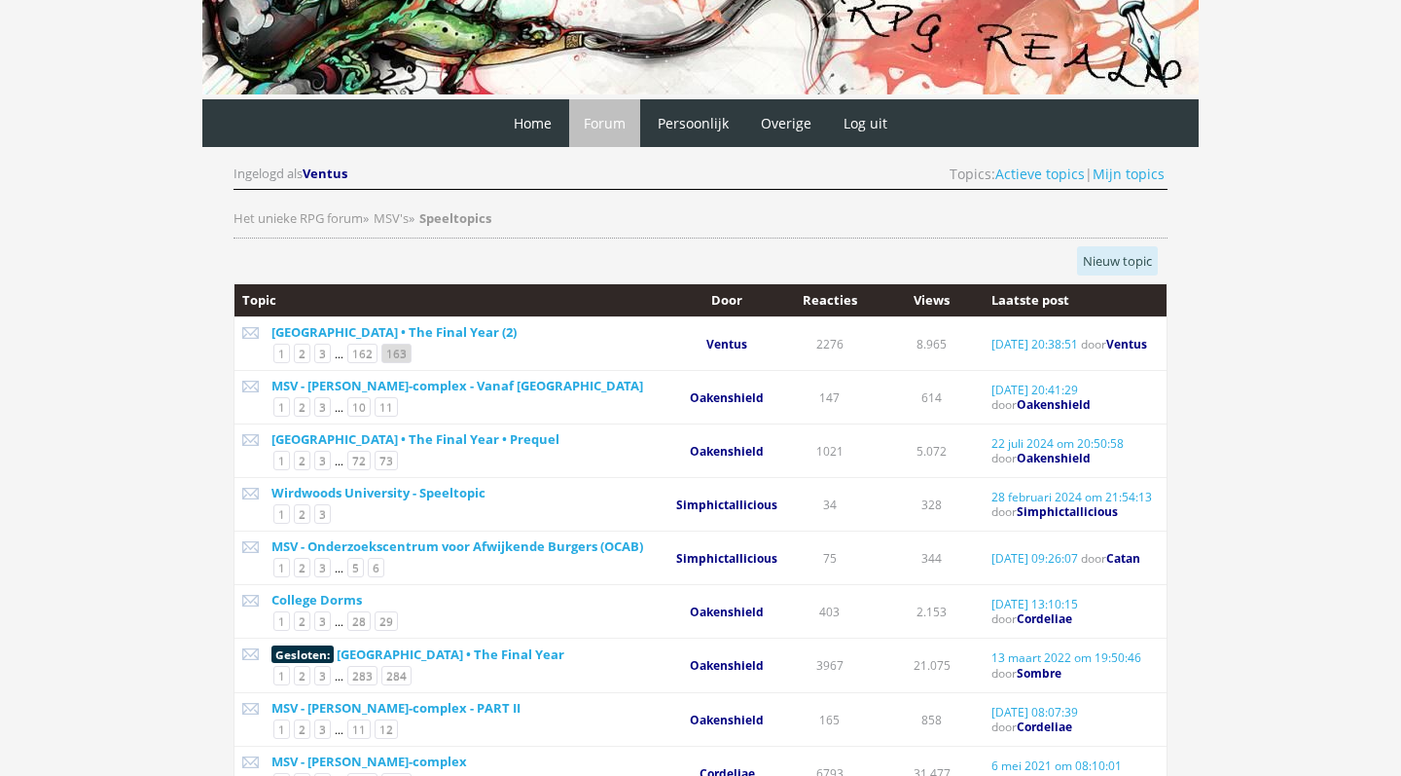
click at [395, 352] on link "163" at bounding box center [396, 353] width 30 height 19
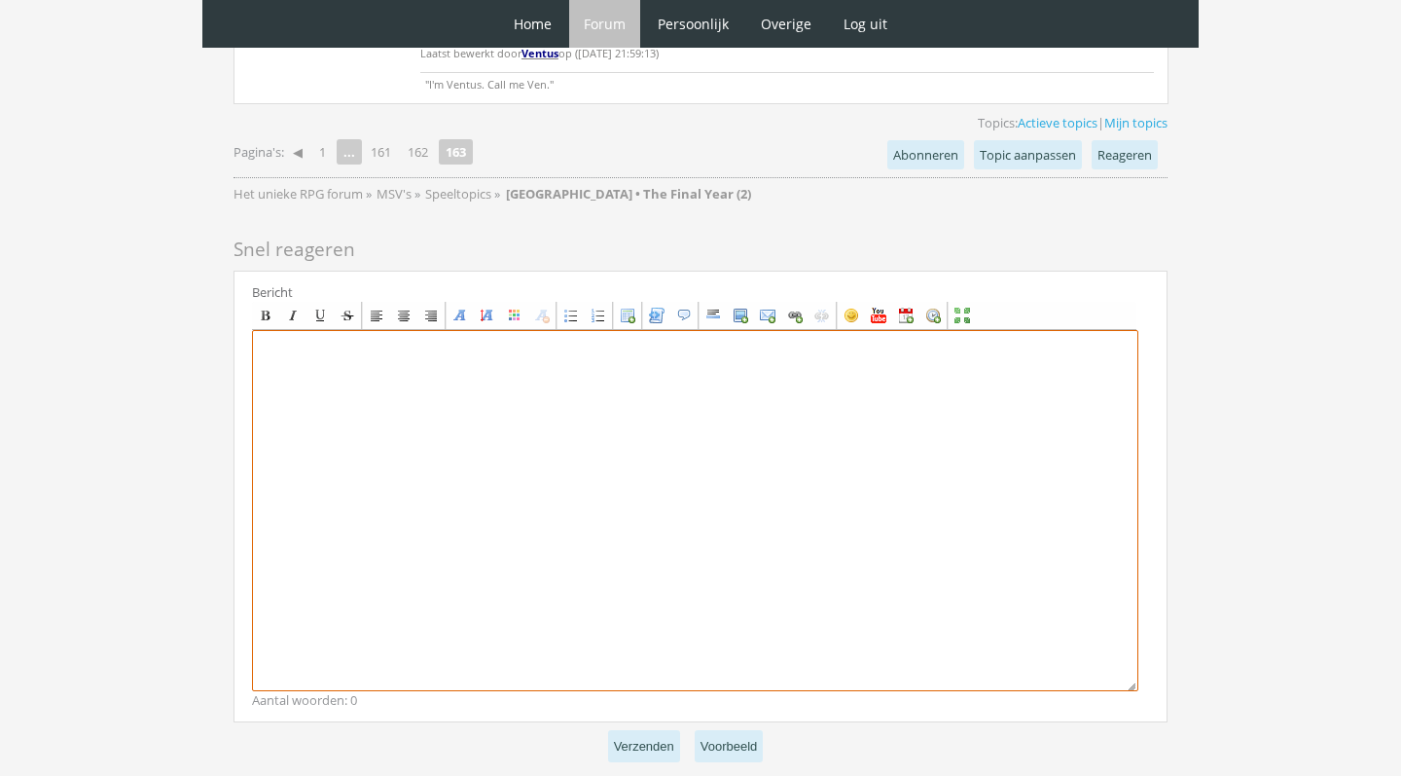
scroll to position [5116, 0]
click at [474, 379] on textarea at bounding box center [695, 512] width 887 height 361
paste textarea "[center][b][DATE][/b] [size=7][font=[US_STATE]][color=#FFB0FA]I[/color][color=#…"
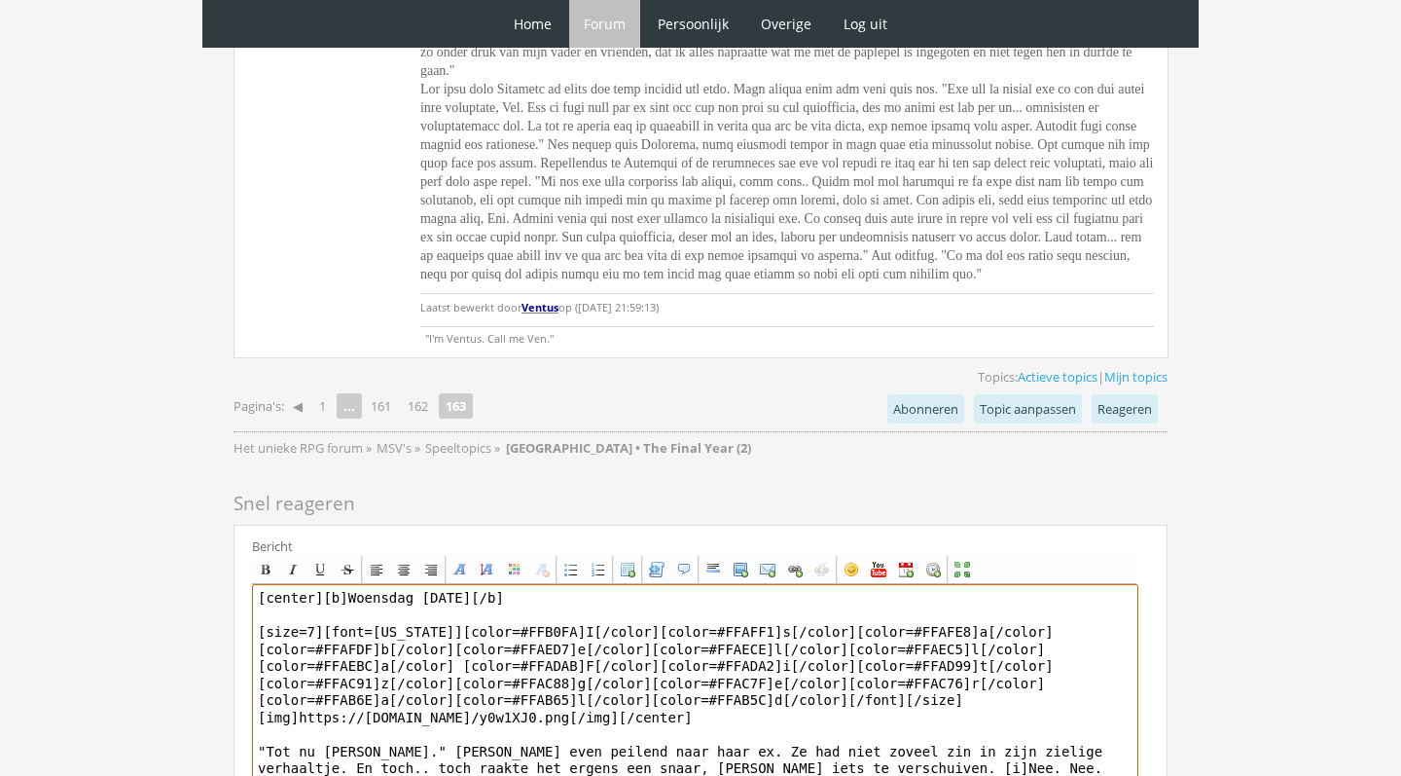
scroll to position [4866, 0]
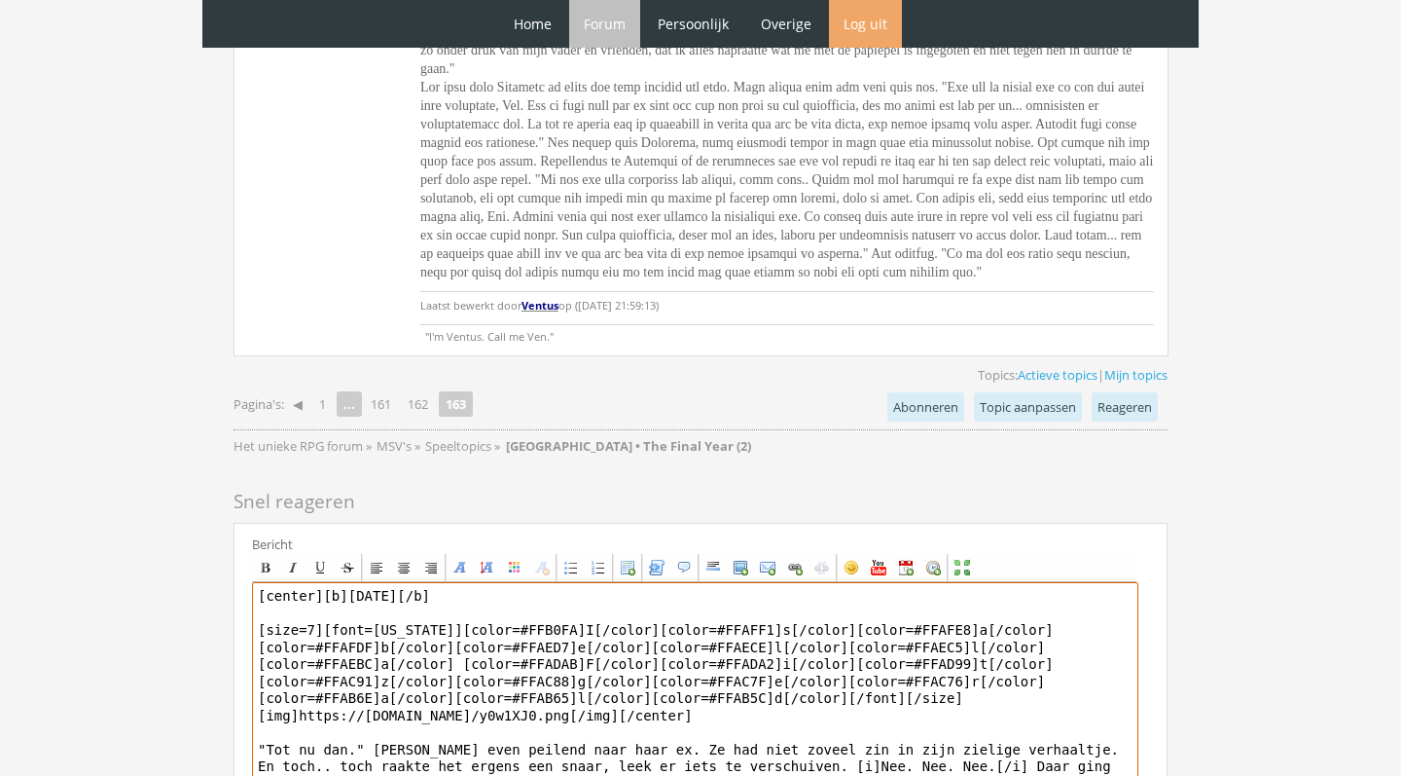
paste textarea "[tab]"Ik denk dat je bang bent." [PERSON_NAME] lachte spottend en haalde een we…"
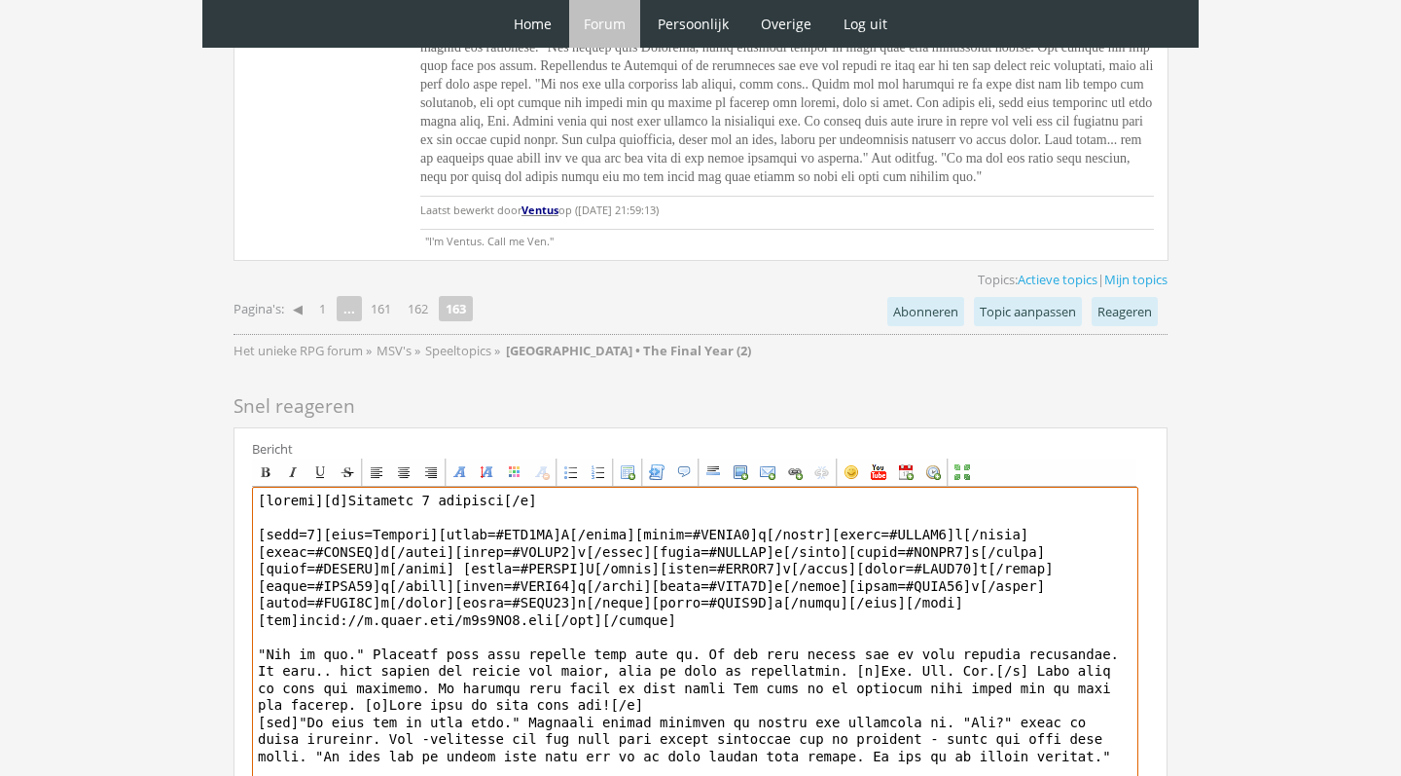
scroll to position [4965, 0]
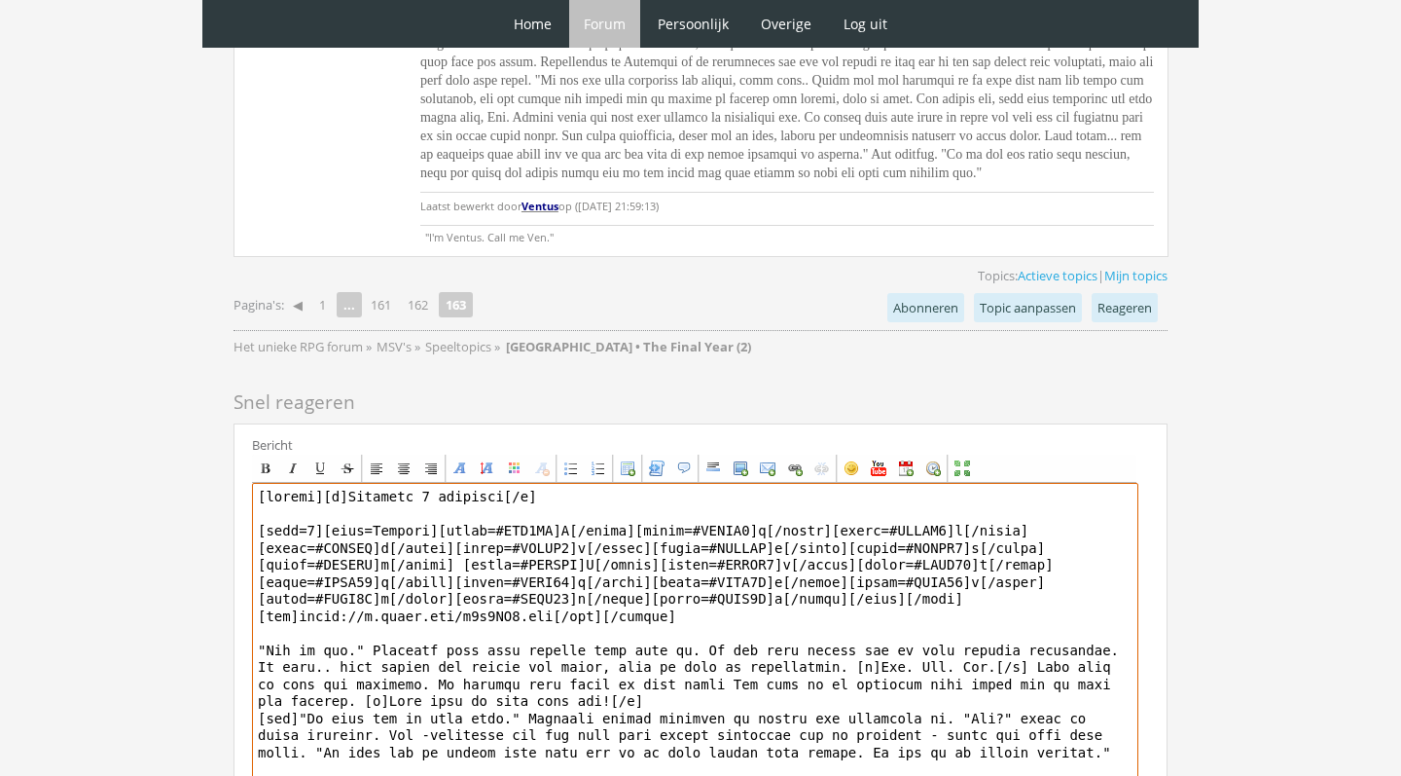
click at [605, 625] on textarea at bounding box center [695, 663] width 887 height 361
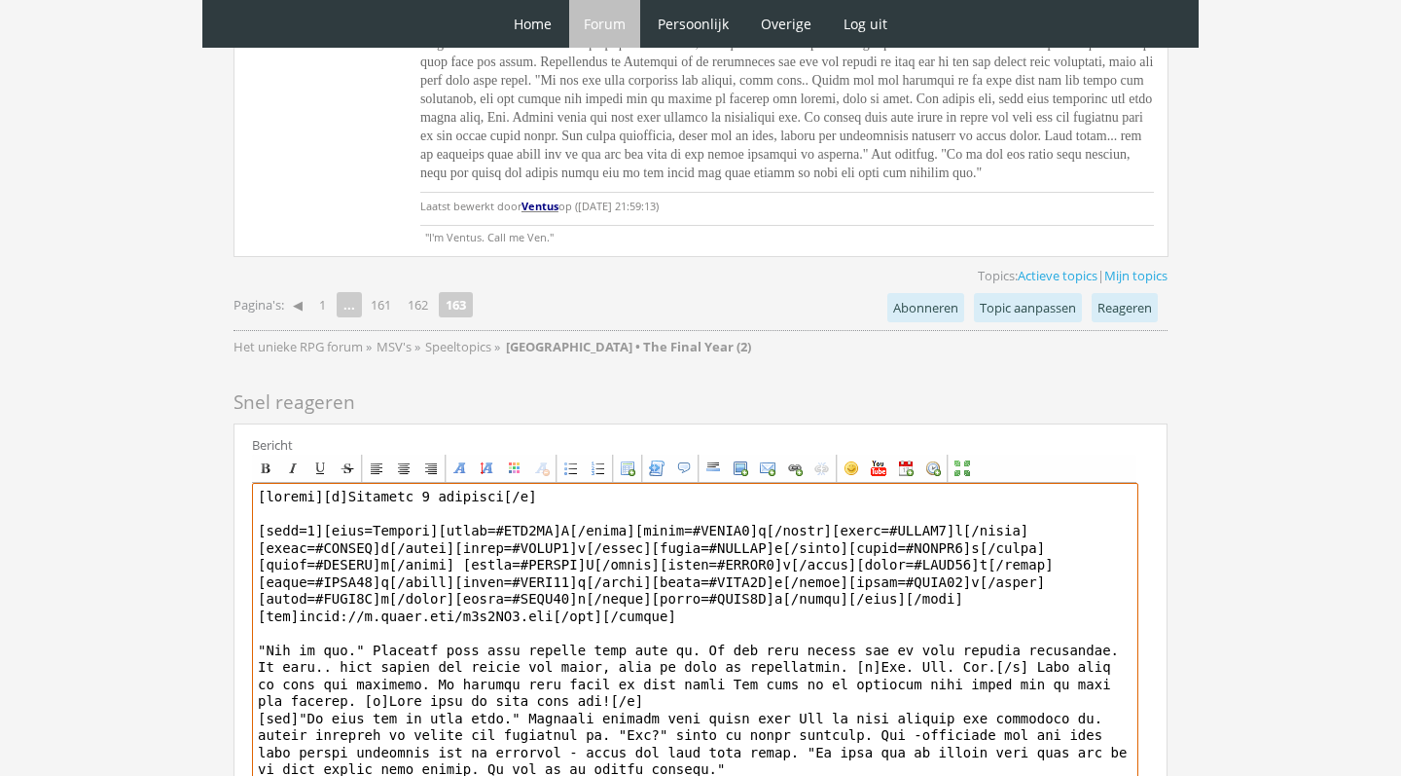
drag, startPoint x: 646, startPoint y: 637, endPoint x: 126, endPoint y: 633, distance: 520.7
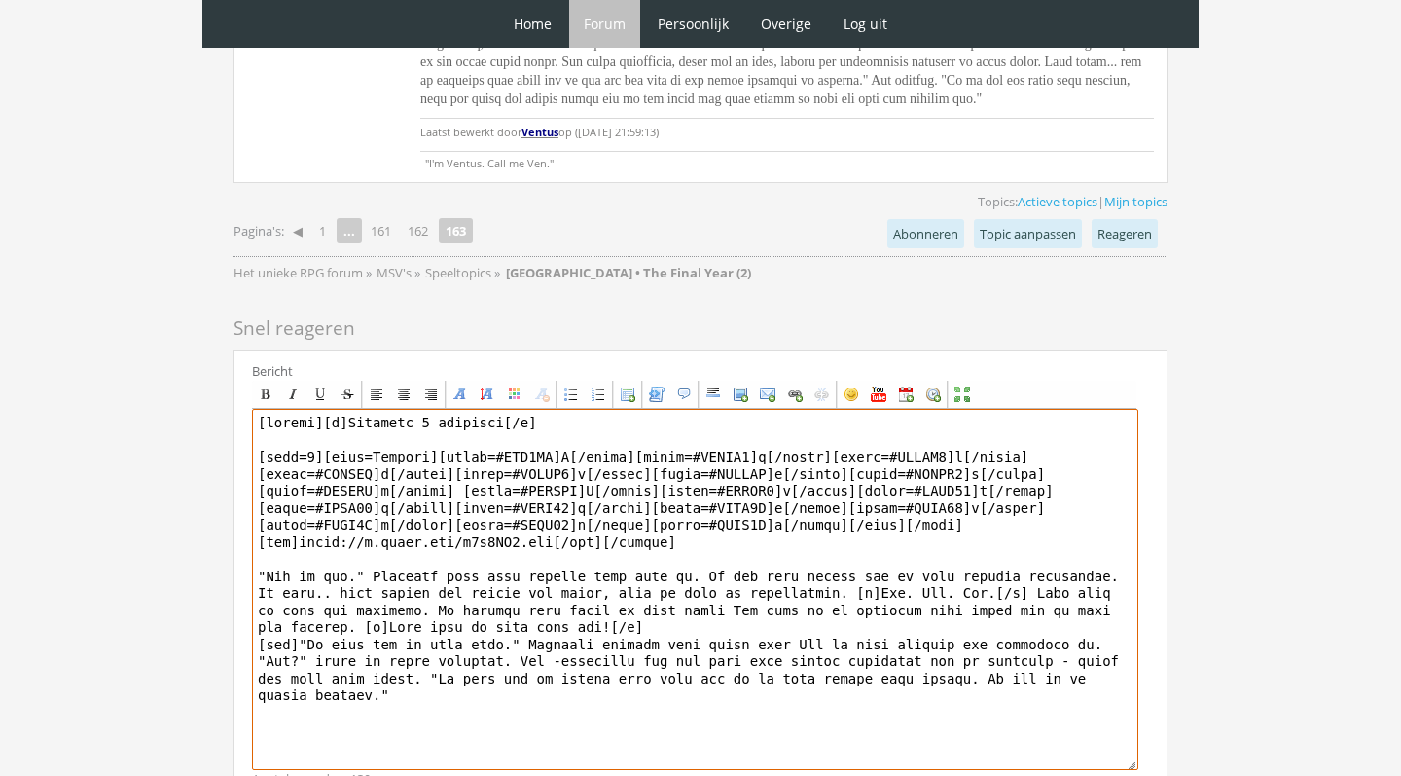
scroll to position [5041, 0]
drag, startPoint x: 428, startPoint y: 587, endPoint x: 526, endPoint y: 566, distance: 100.4
click at [526, 566] on textarea at bounding box center [695, 587] width 887 height 361
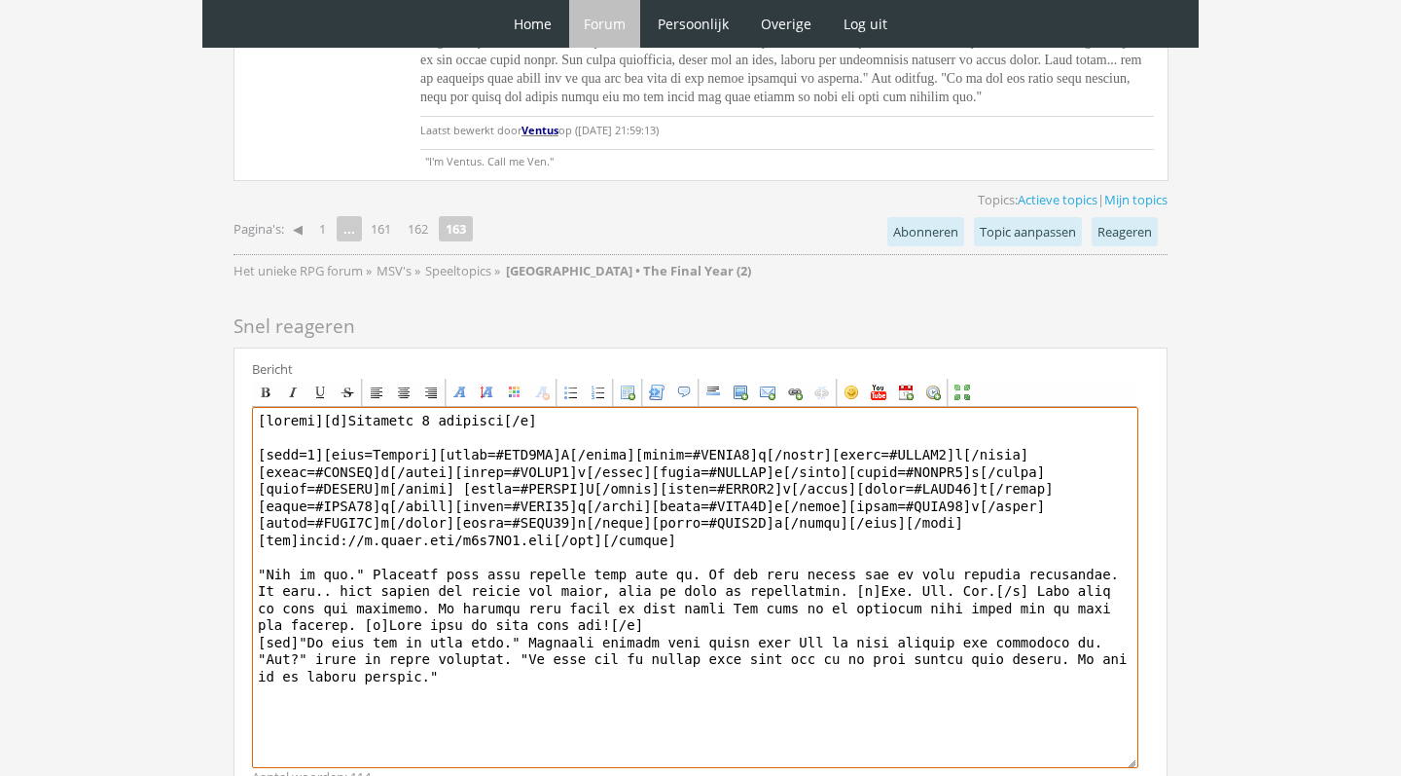
click at [546, 569] on textarea at bounding box center [695, 587] width 887 height 361
click at [538, 584] on textarea at bounding box center [695, 587] width 887 height 361
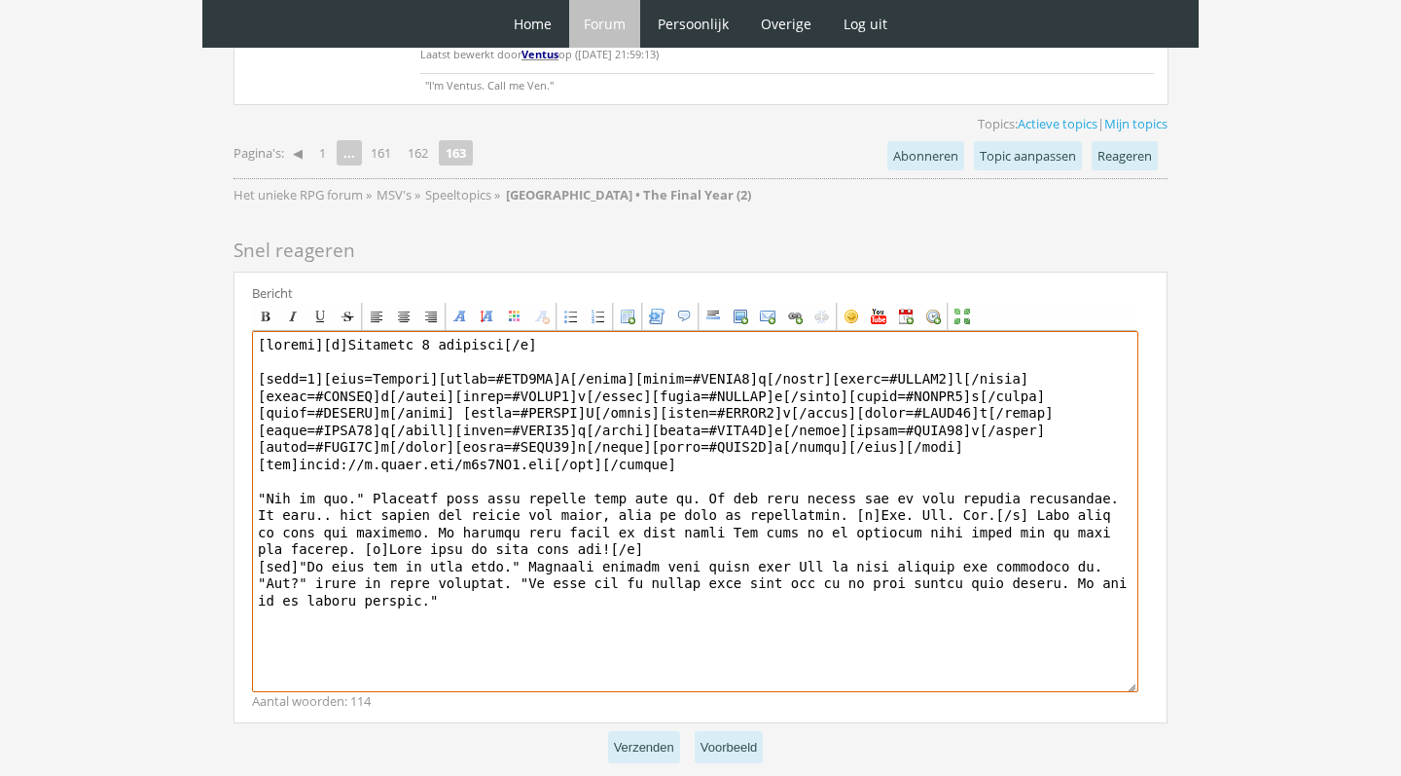
scroll to position [5116, 0]
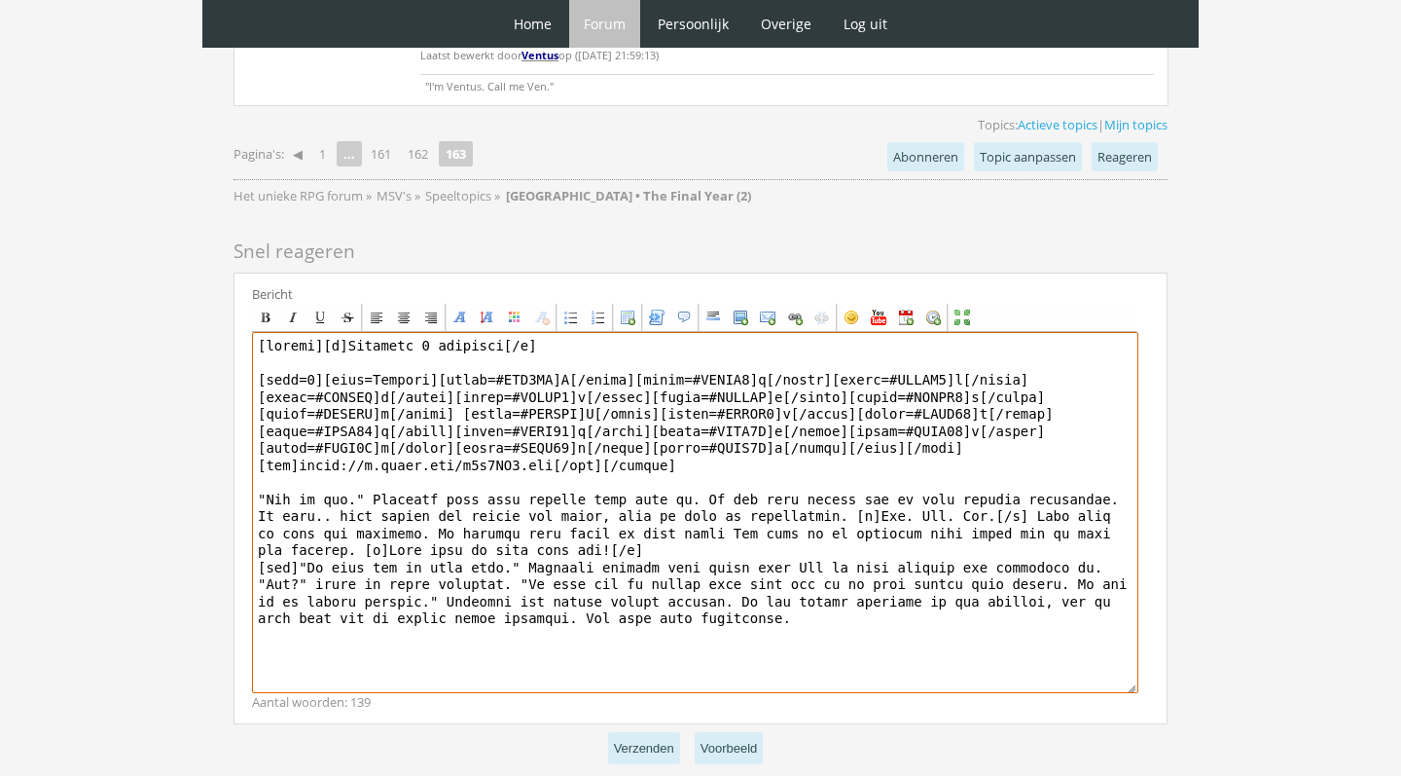
click at [1061, 484] on textarea at bounding box center [695, 512] width 887 height 361
type textarea "[center][b][DATE][/b] [size=7][font=[US_STATE]][color=#FFB0FA]I[/color][color=#…"
